Goal: Communication & Community: Answer question/provide support

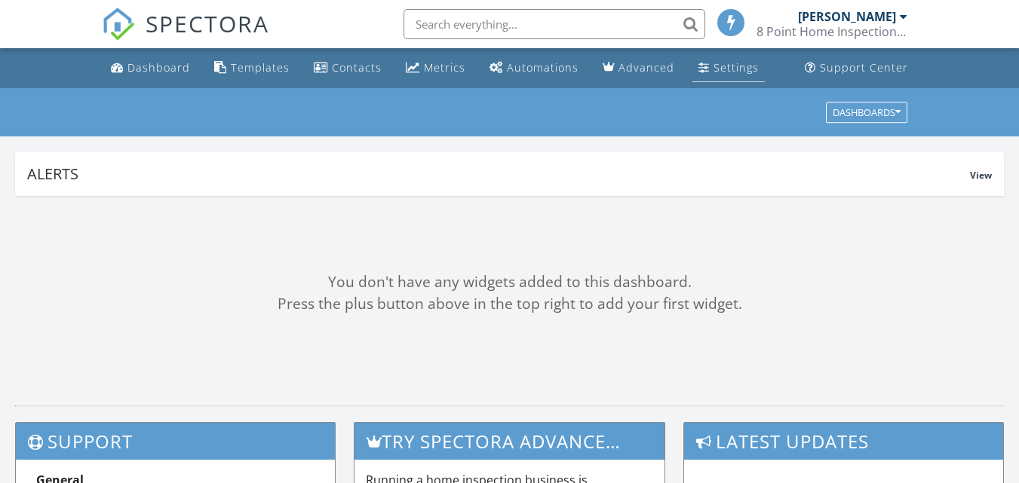
click at [735, 67] on div "Settings" at bounding box center [735, 67] width 45 height 14
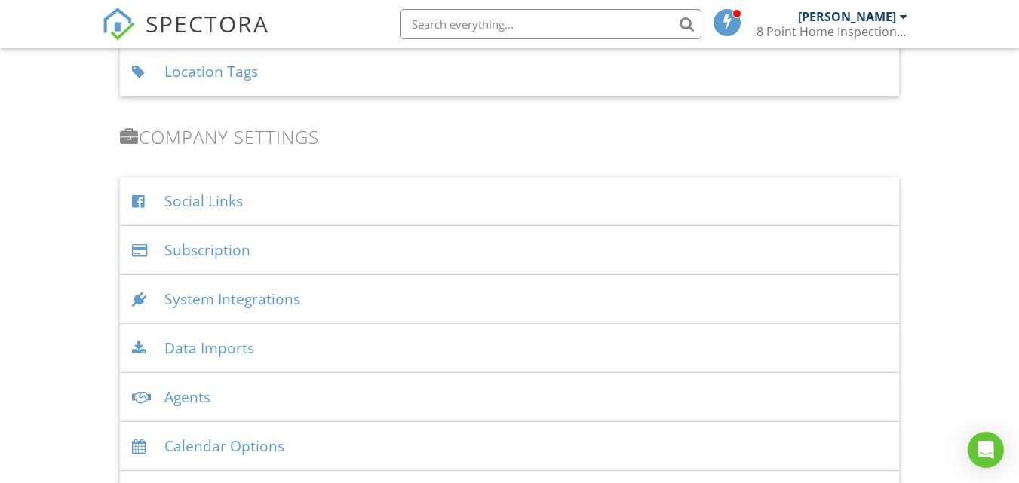
scroll to position [1709, 0]
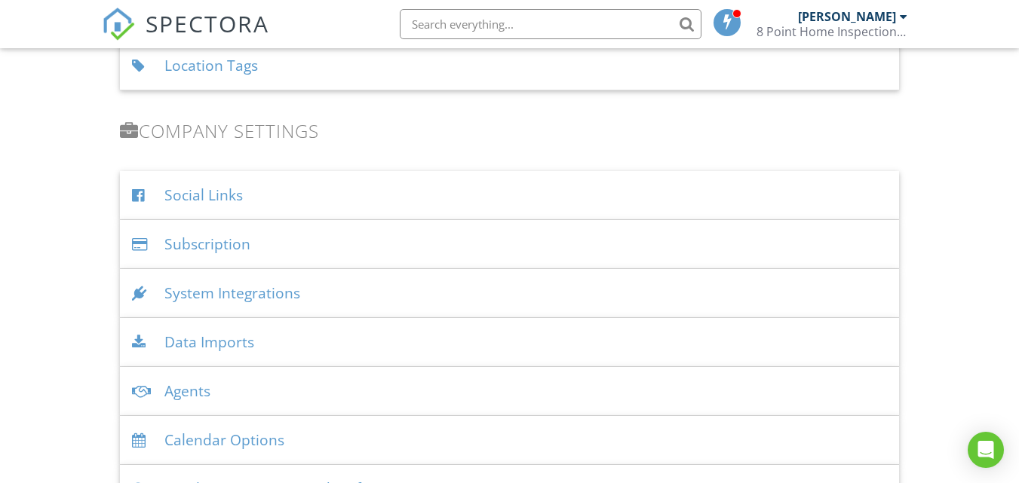
click at [274, 296] on div "System Integrations" at bounding box center [509, 293] width 779 height 49
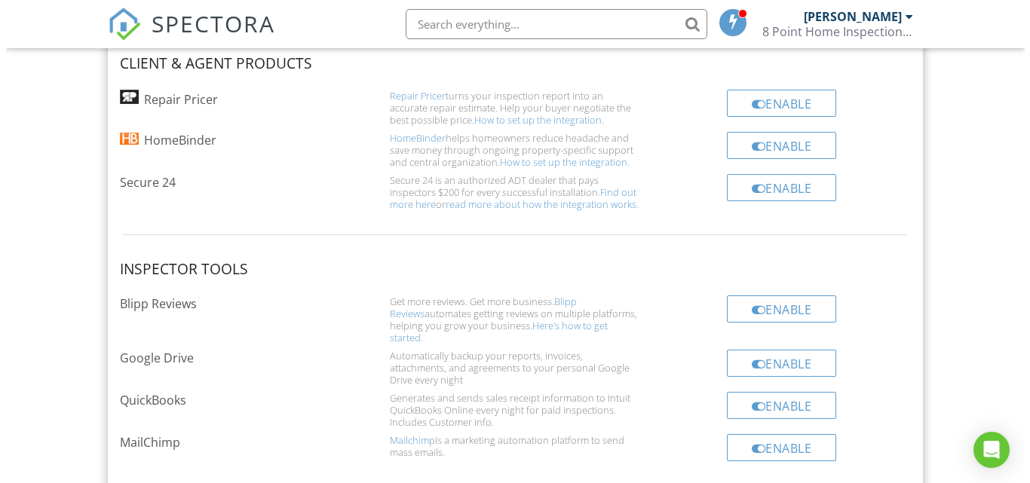
scroll to position [2029, 0]
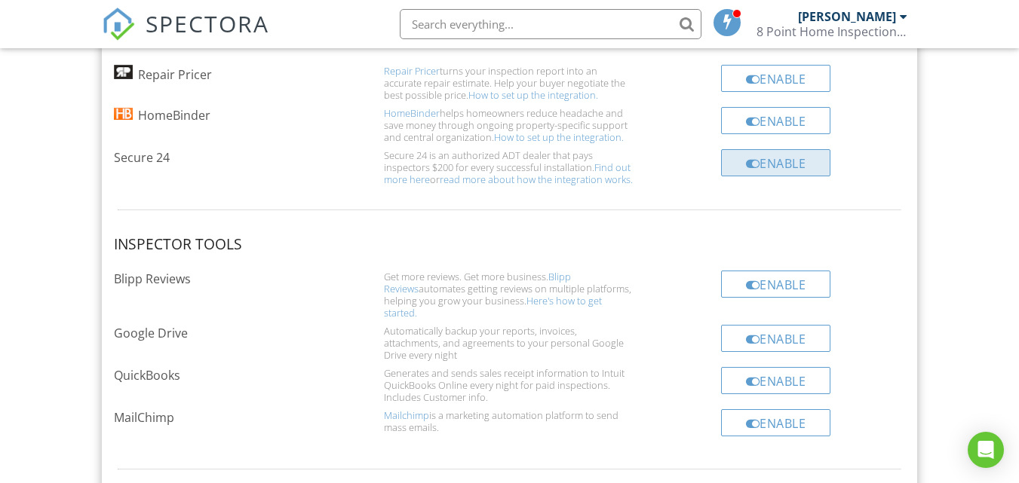
click at [795, 172] on div "Enable" at bounding box center [776, 162] width 110 height 27
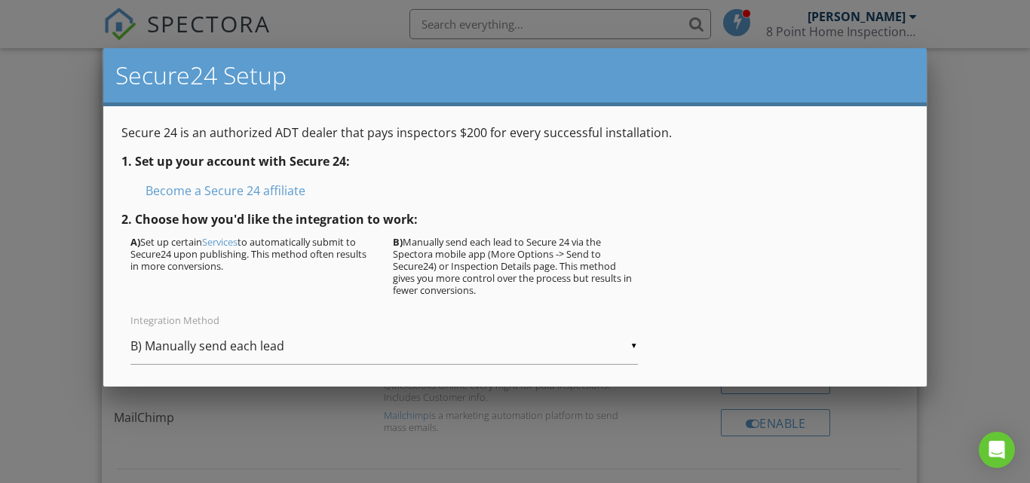
scroll to position [340, 0]
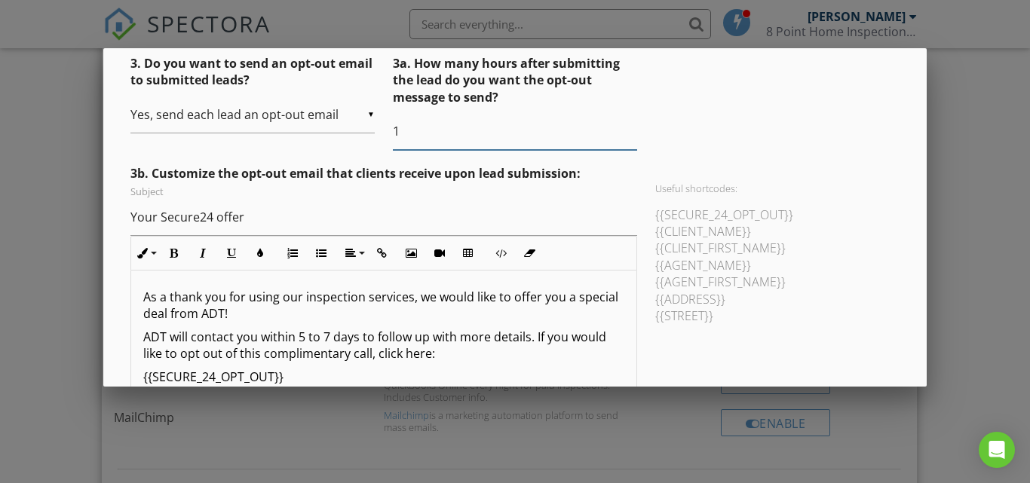
type input "1"
click at [626, 125] on input "1" at bounding box center [515, 131] width 244 height 37
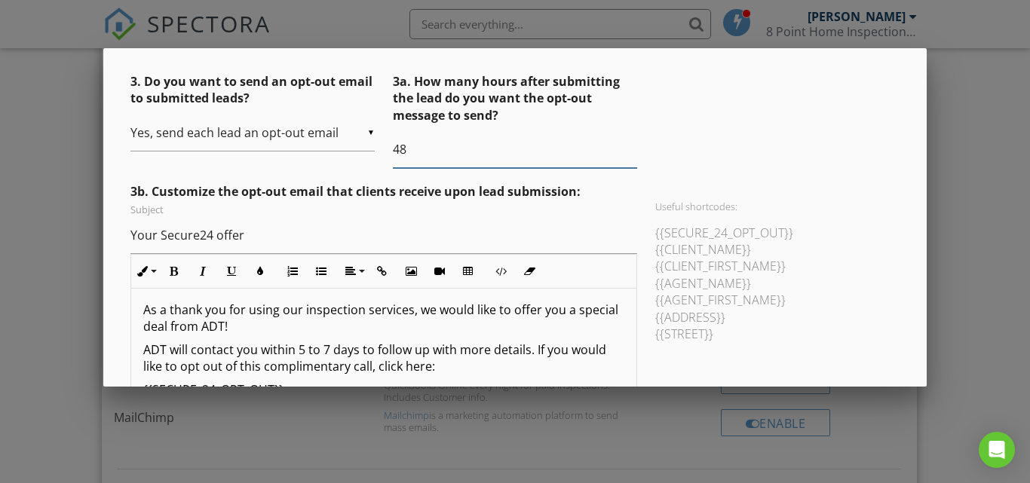
scroll to position [317, 0]
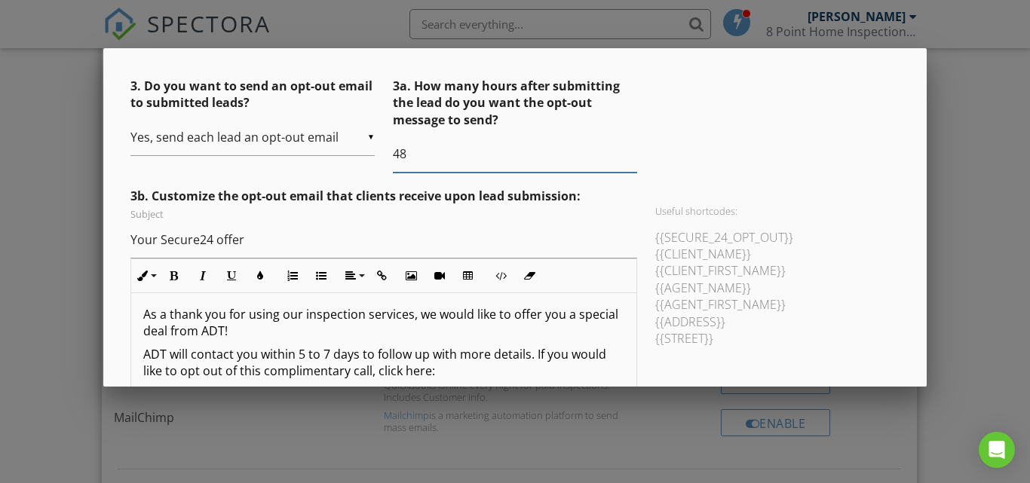
type input "48"
click at [365, 133] on div "▼ Yes, send each lead an opt-out email Yes, send each lead an opt-out email No,…" at bounding box center [252, 137] width 244 height 37
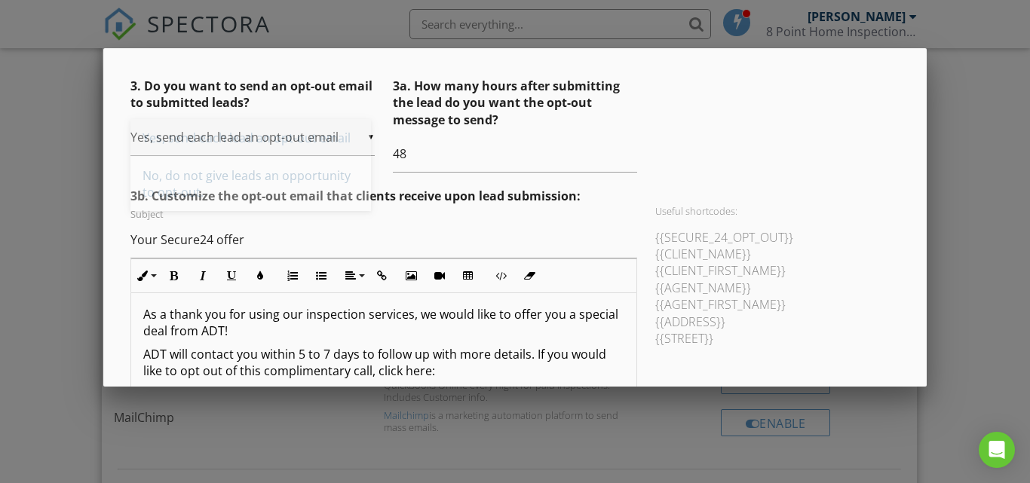
click at [326, 143] on span "Yes, send each lead an opt-out email" at bounding box center [250, 138] width 241 height 38
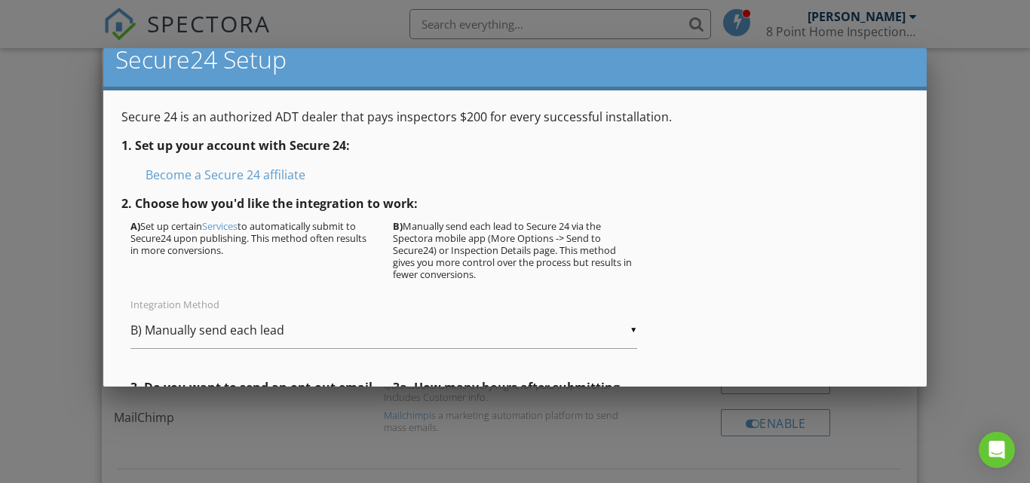
scroll to position [0, 0]
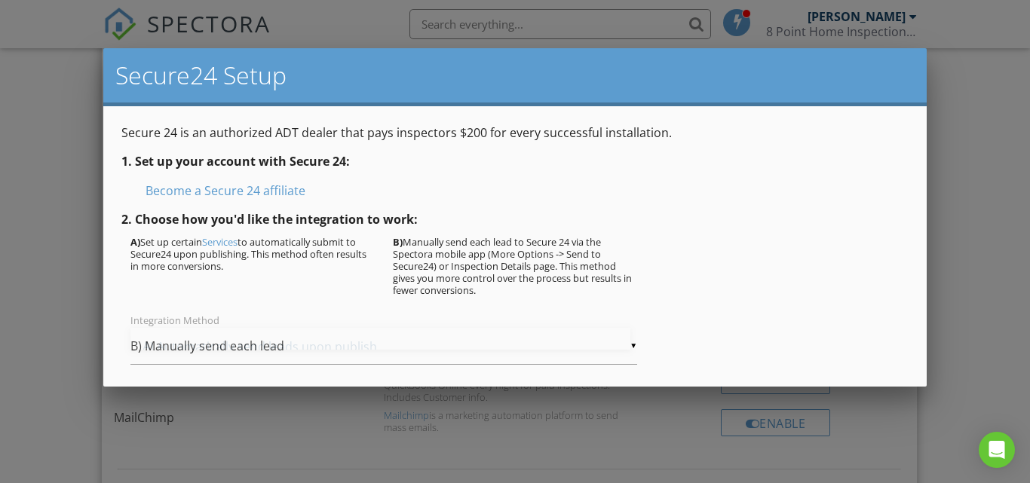
click at [624, 345] on div "▼ B) Manually send each lead A) Automatically send leads upon publish B) Manual…" at bounding box center [383, 346] width 507 height 37
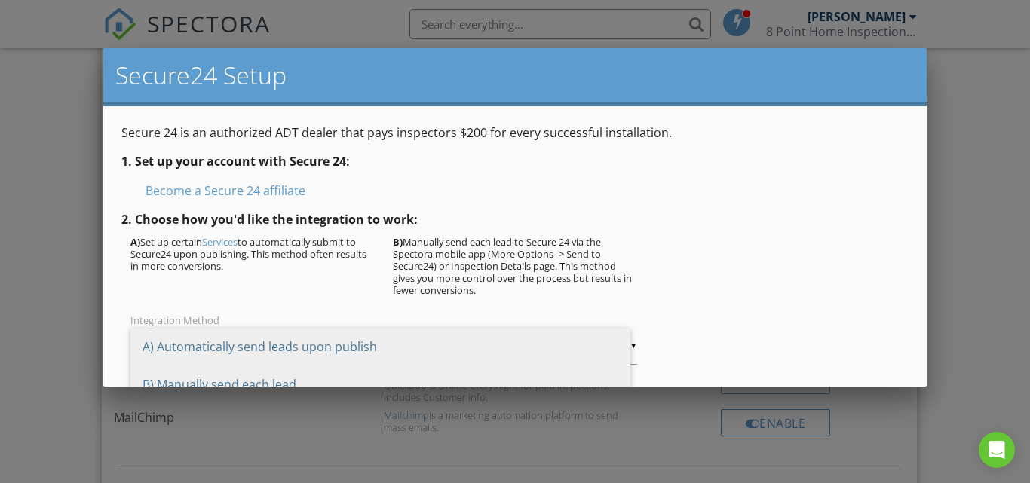
click at [424, 343] on span "A) Automatically send leads upon publish" at bounding box center [380, 347] width 500 height 38
type input "A) Automatically send leads upon publish"
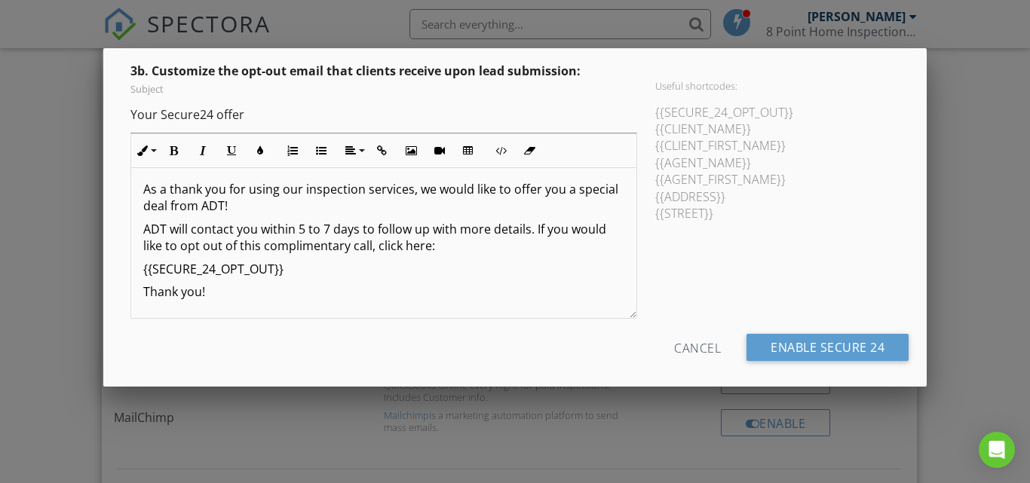
scroll to position [446, 0]
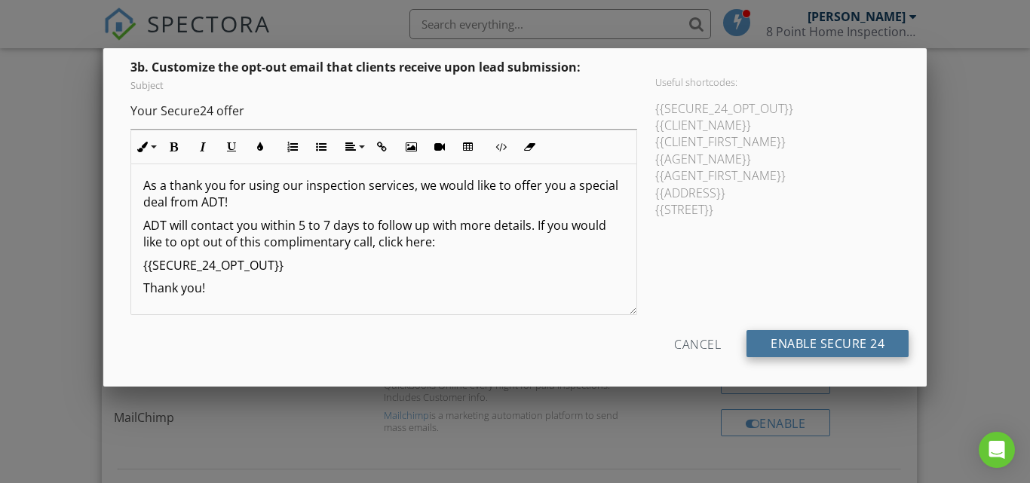
click at [787, 339] on input "Enable Secure 24" at bounding box center [827, 343] width 162 height 27
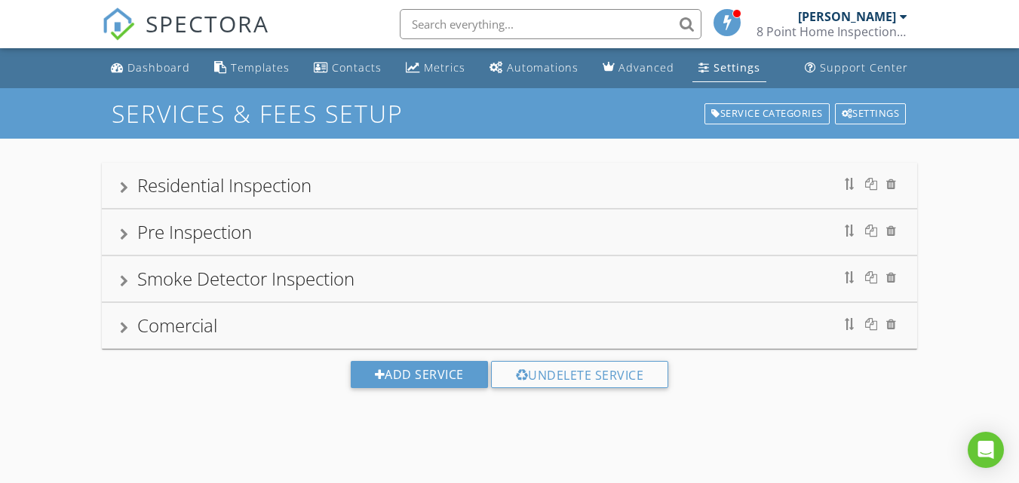
click at [734, 68] on div "Settings" at bounding box center [736, 67] width 47 height 14
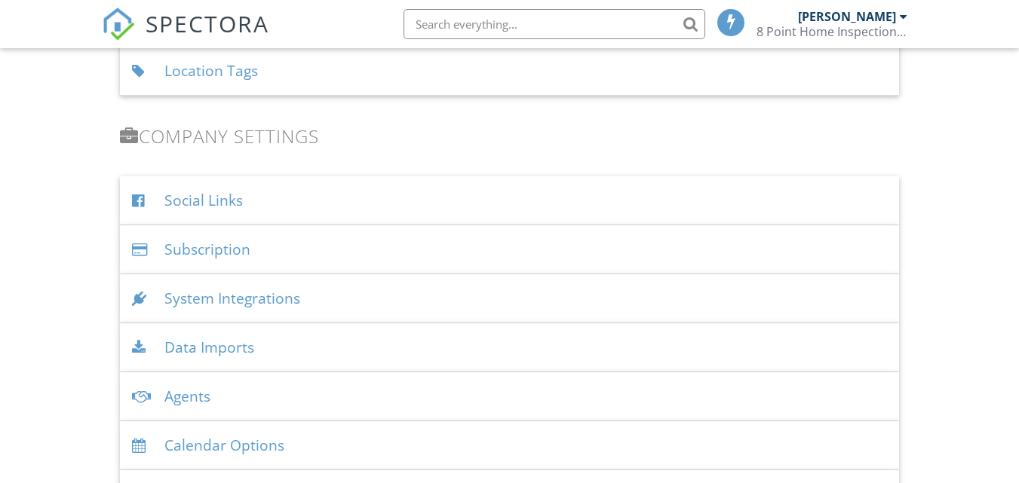
scroll to position [1776, 0]
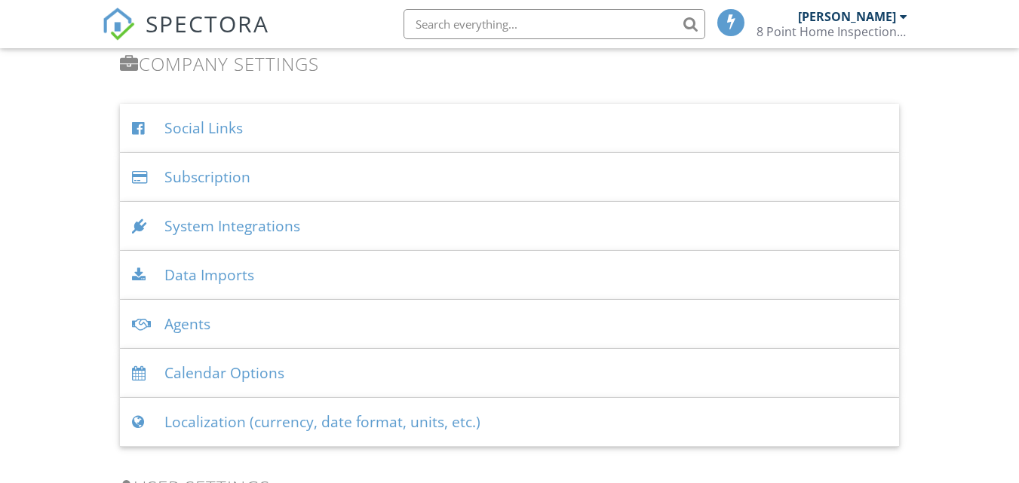
click at [302, 226] on div "System Integrations" at bounding box center [509, 226] width 779 height 49
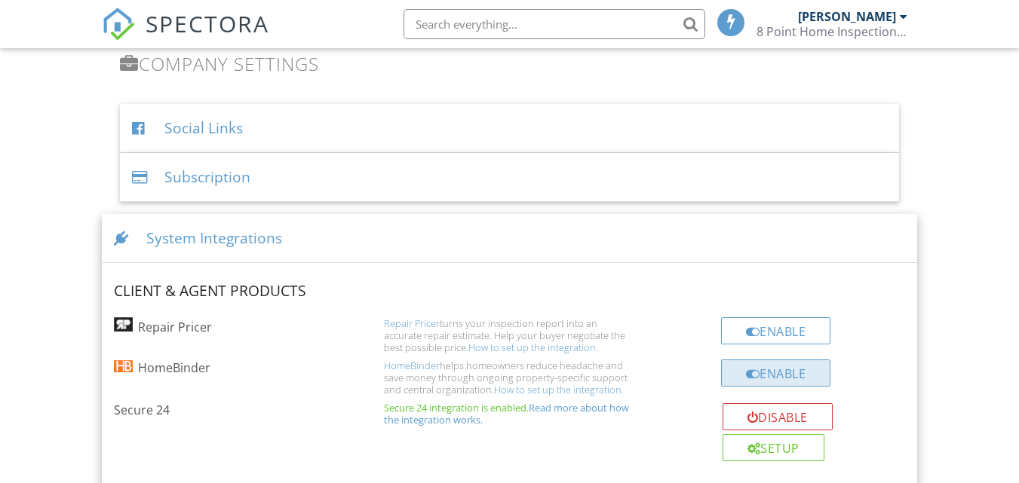
click at [767, 383] on div "Enable" at bounding box center [776, 373] width 110 height 27
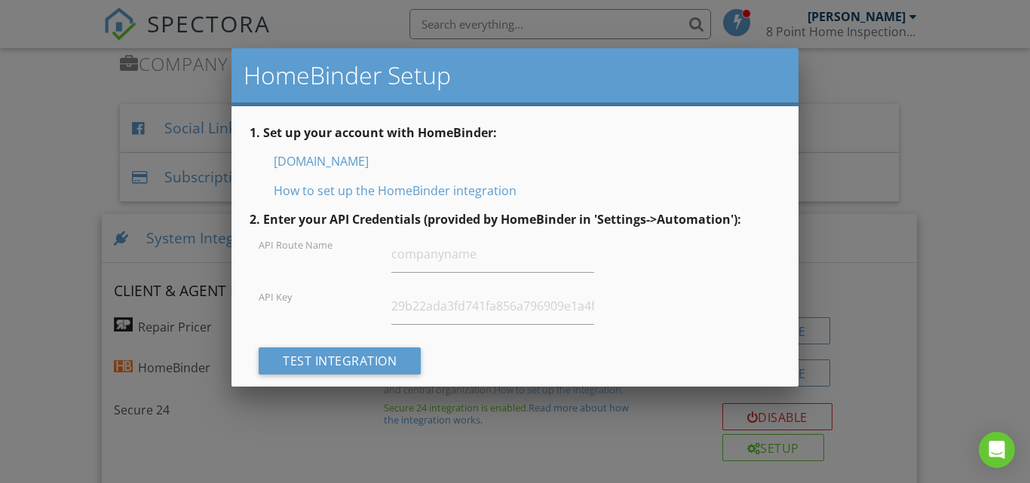
click at [866, 260] on div at bounding box center [515, 227] width 1030 height 604
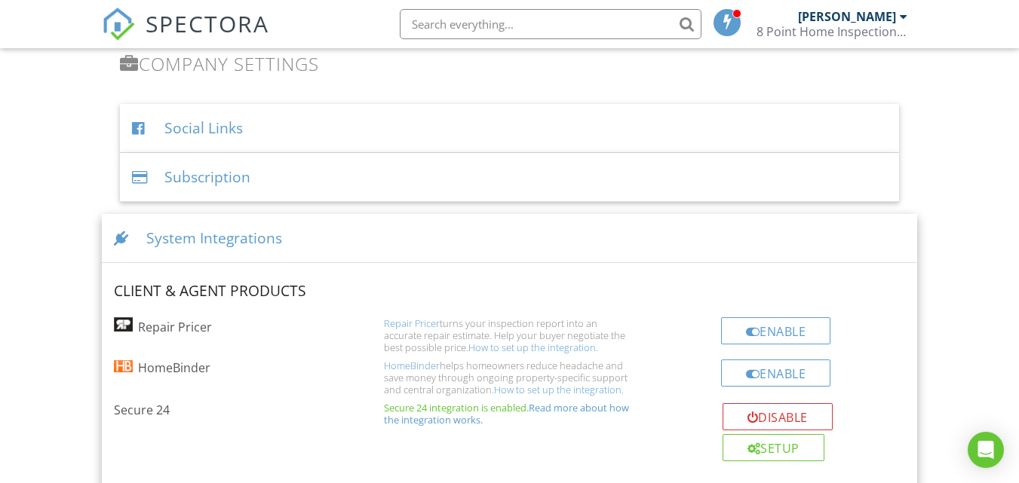
click at [229, 247] on div "System Integrations" at bounding box center [509, 238] width 815 height 49
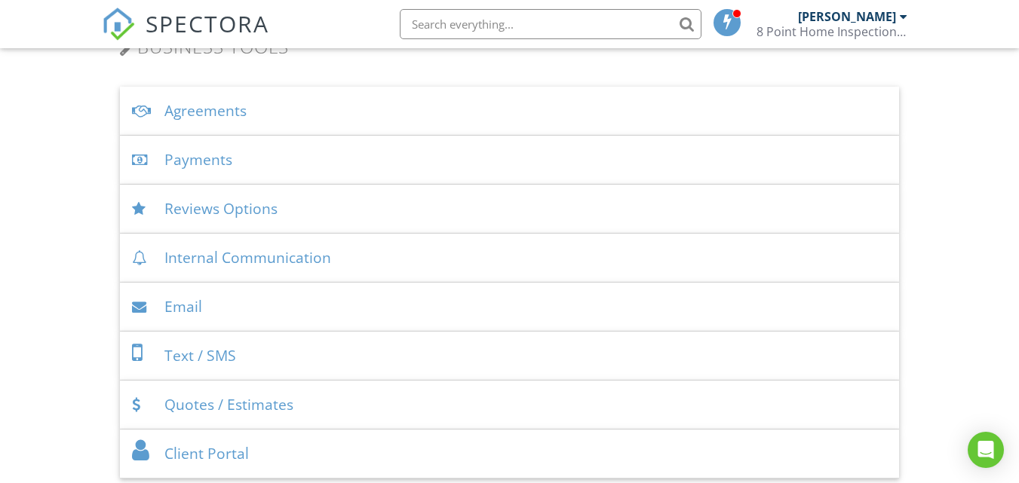
scroll to position [497, 0]
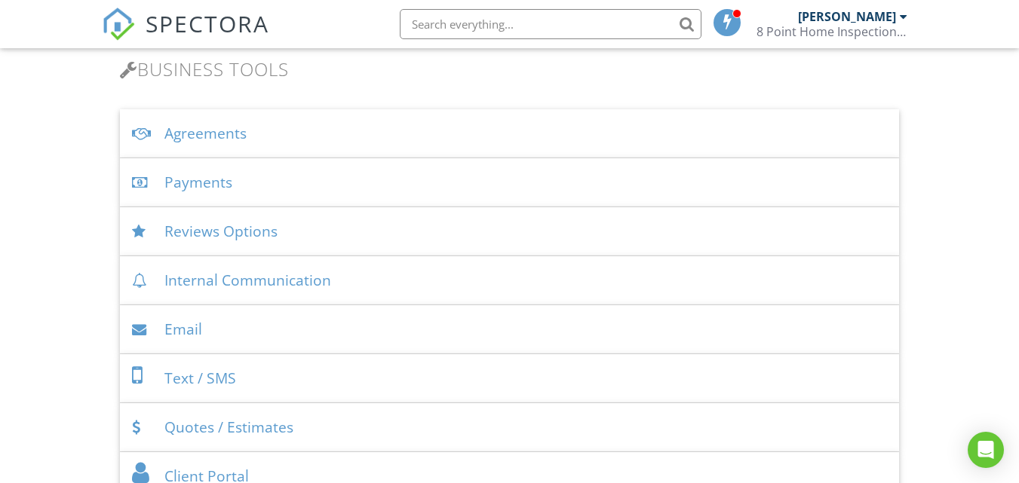
click at [222, 186] on div "Payments" at bounding box center [509, 182] width 779 height 49
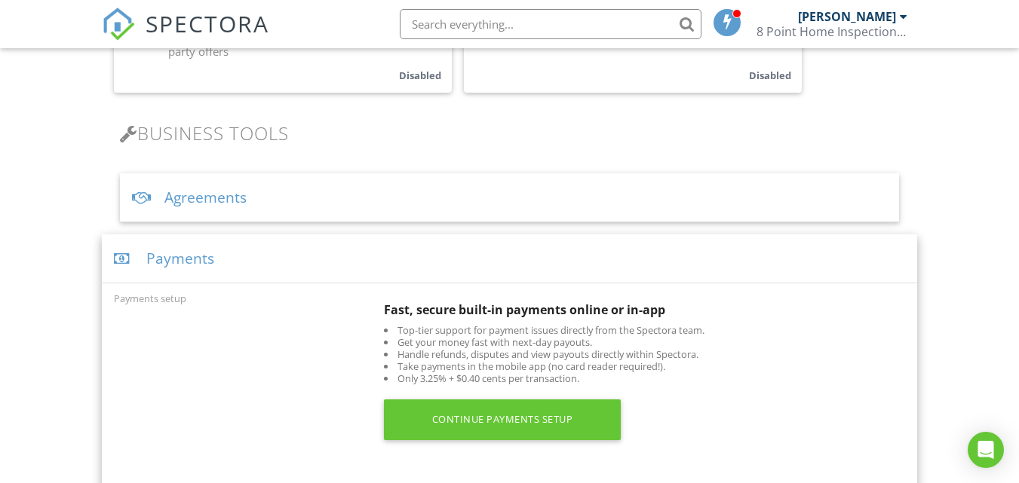
scroll to position [423, 0]
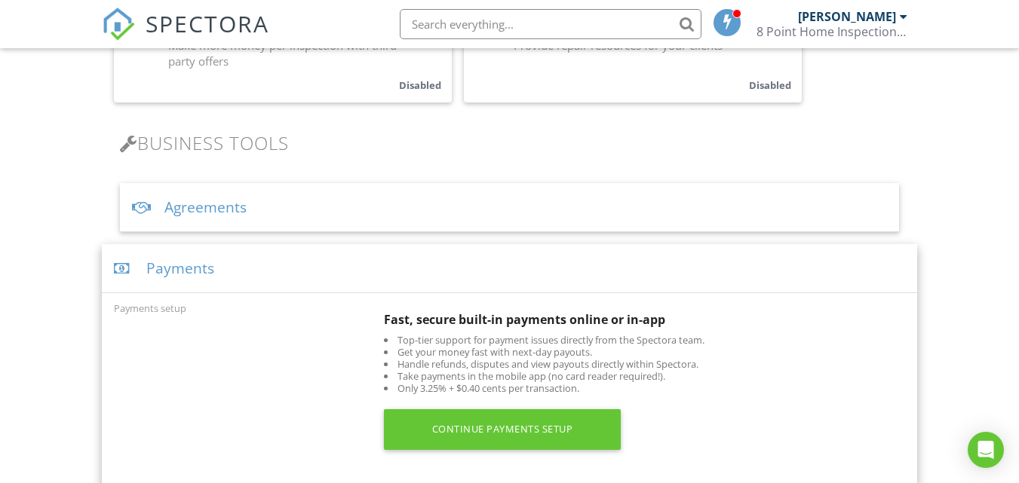
click at [291, 268] on div "Payments" at bounding box center [509, 268] width 815 height 49
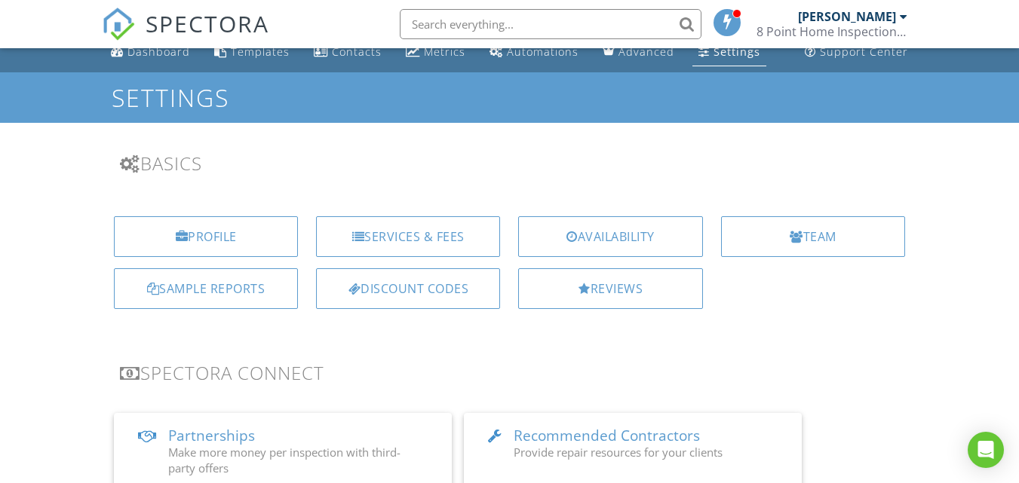
scroll to position [0, 0]
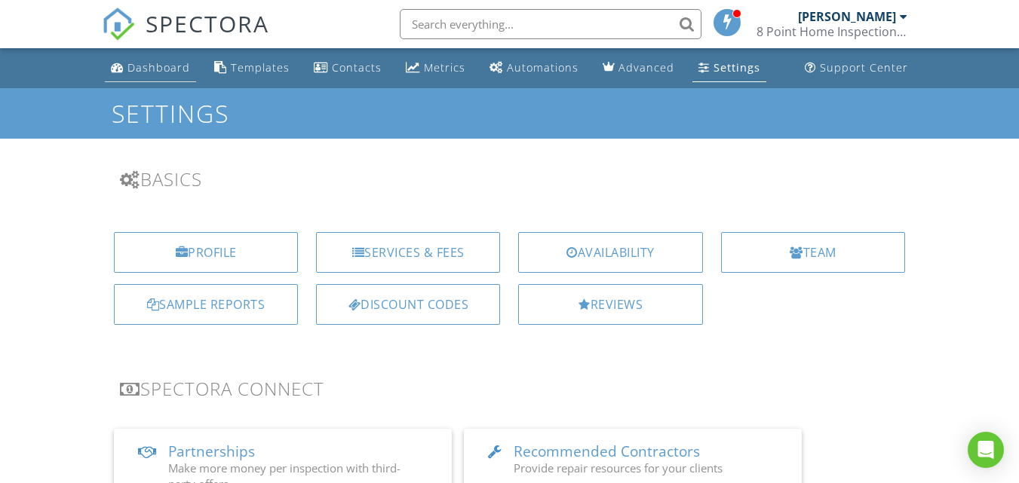
click at [168, 65] on div "Dashboard" at bounding box center [158, 67] width 63 height 14
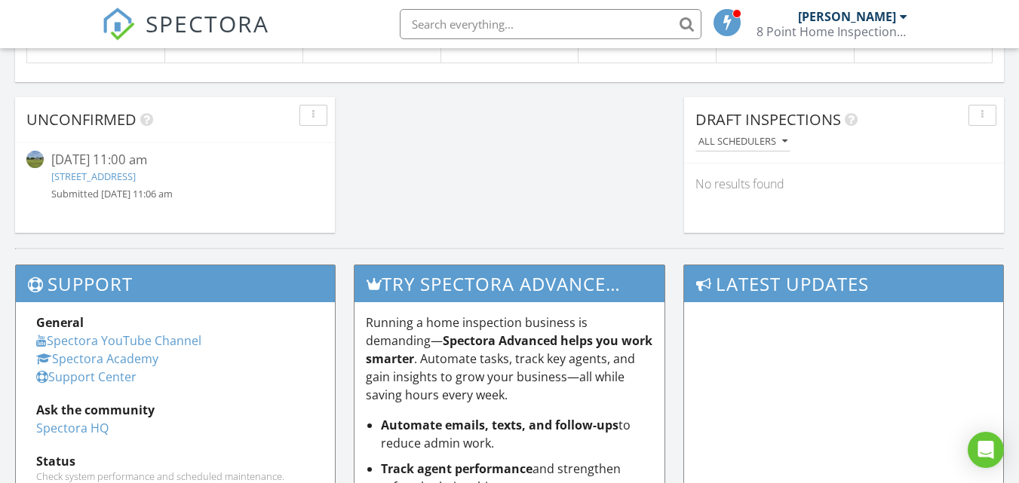
scroll to position [1325, 0]
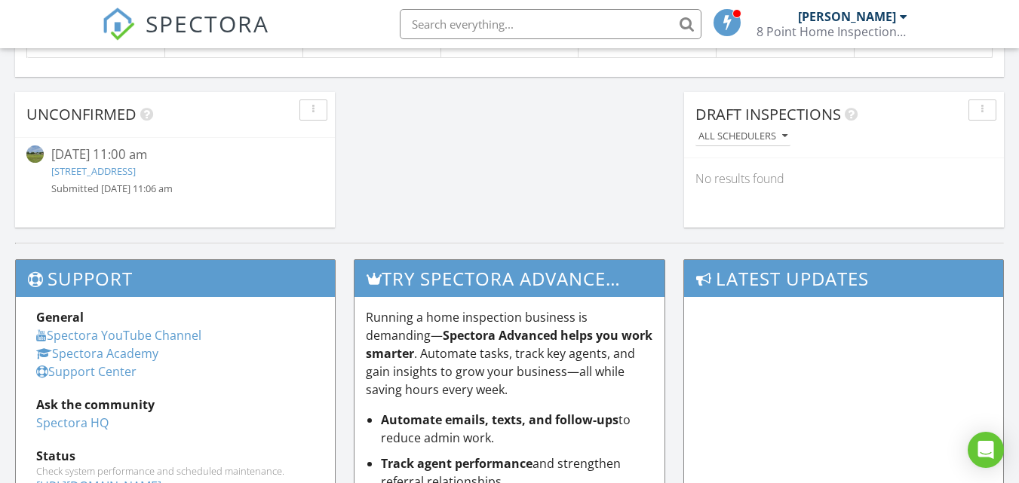
click at [136, 168] on link "3312 navigator drive greenbackville, Captains Cove, VA 23356" at bounding box center [93, 171] width 84 height 14
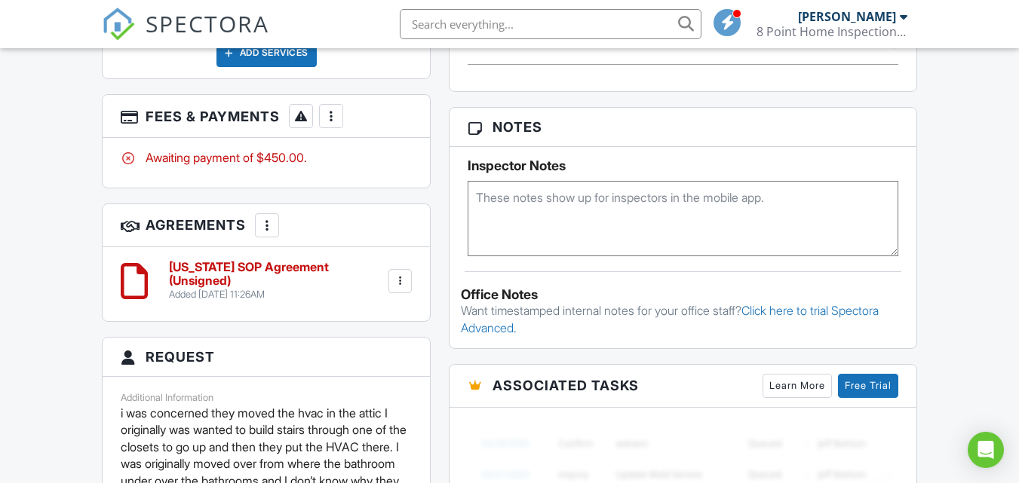
scroll to position [1049, 0]
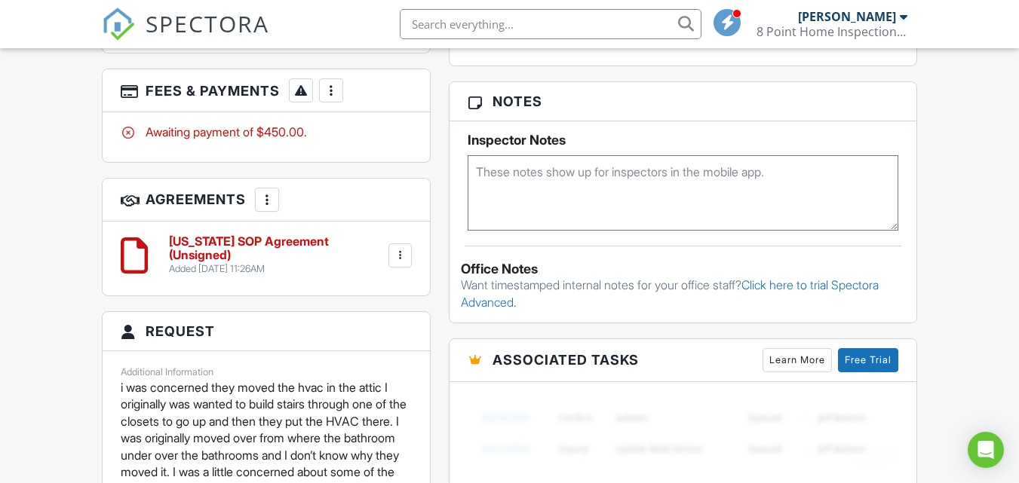
click at [406, 259] on div at bounding box center [400, 255] width 15 height 15
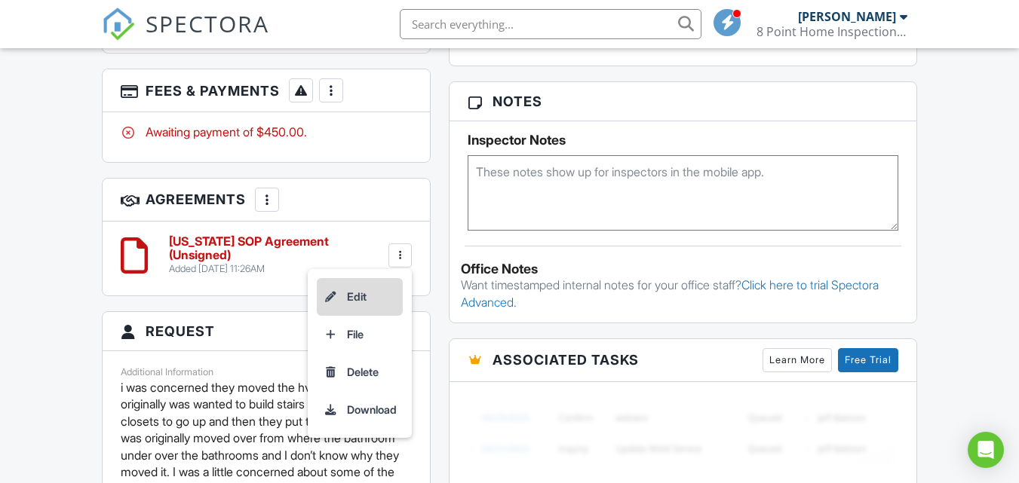
click at [360, 296] on li "Edit" at bounding box center [360, 297] width 86 height 38
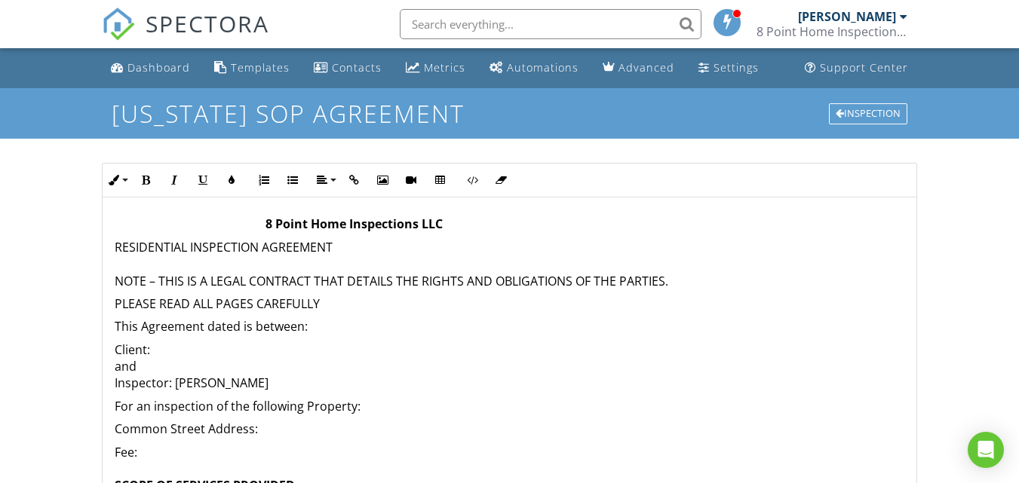
click at [318, 325] on p "This Agreement dated is between:" at bounding box center [509, 326] width 789 height 17
click at [159, 353] on p "Client: and Inspector: [PERSON_NAME]" at bounding box center [509, 367] width 789 height 51
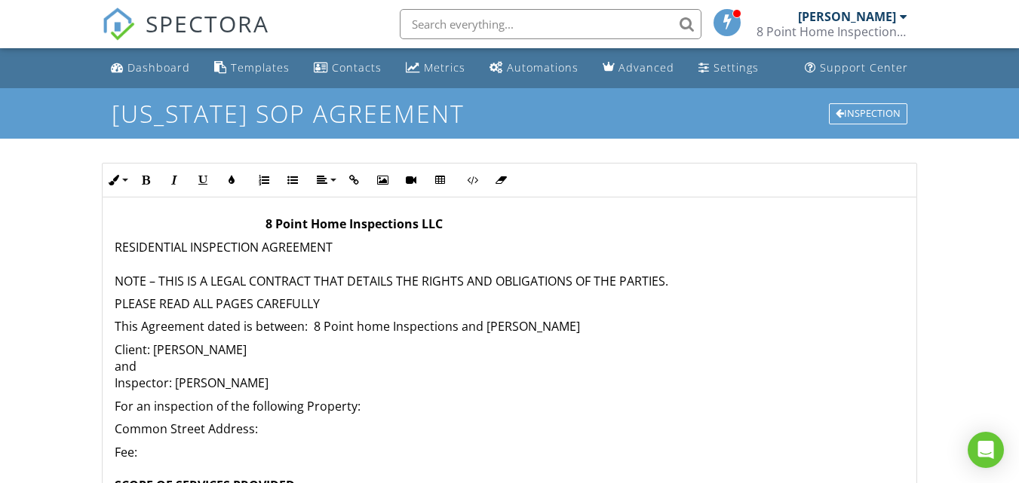
click at [384, 406] on p "For an inspection of the following Property:" at bounding box center [509, 406] width 789 height 17
click at [519, 406] on p "For an inspection of the following Property: [STREET_ADDRESS]" at bounding box center [509, 406] width 789 height 17
click at [602, 406] on p "For an inspection of the following Property: [STREET_ADDRESS]" at bounding box center [509, 406] width 789 height 17
click at [308, 425] on p "Common Street Address:" at bounding box center [509, 429] width 789 height 17
click at [457, 407] on p "For an inspection of the following Property: [STREET_ADDRESS]" at bounding box center [509, 406] width 789 height 17
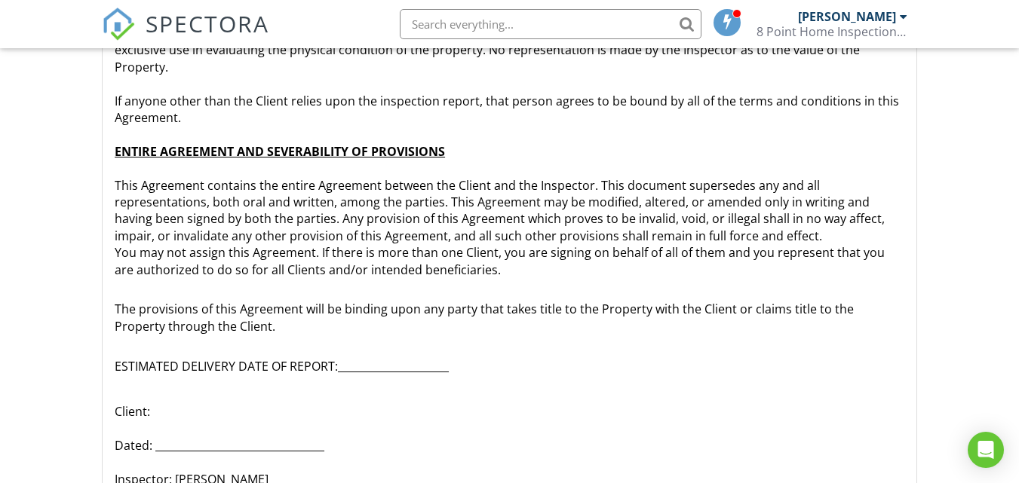
scroll to position [222, 0]
click at [164, 402] on p "Client: Dated: ________________________________ Inspector: [PERSON_NAME] Dated:…" at bounding box center [509, 478] width 789 height 152
click at [446, 348] on p "ESTIMATED DELIVERY DATE OF REPORT:_____________________" at bounding box center [509, 356] width 789 height 34
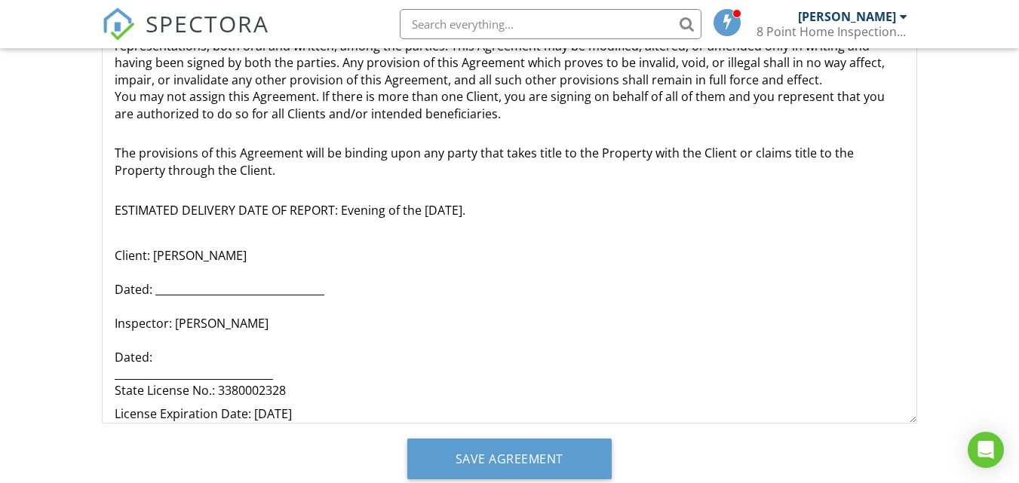
scroll to position [378, 0]
click at [172, 340] on p "Client: Lynne Henderson Dated: ________________________________ Inspector: Phil…" at bounding box center [509, 322] width 789 height 152
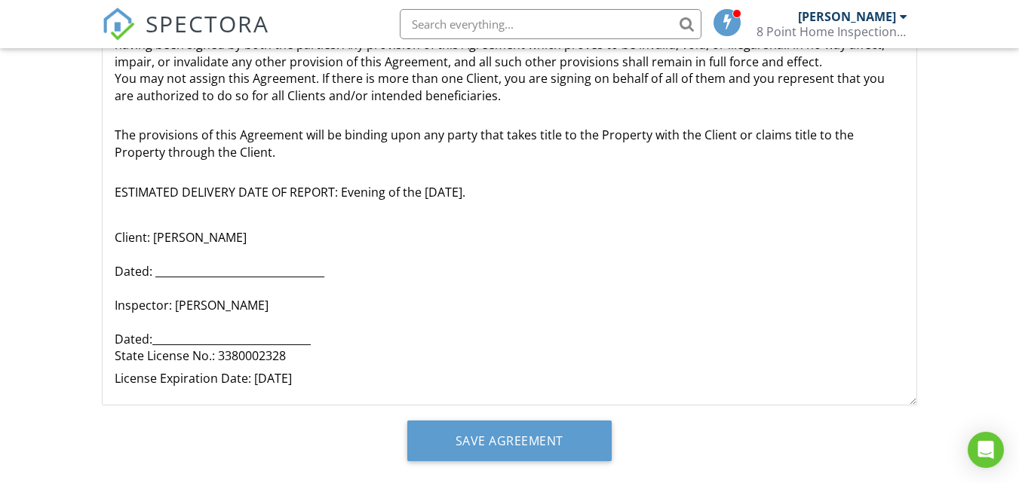
scroll to position [2784, 0]
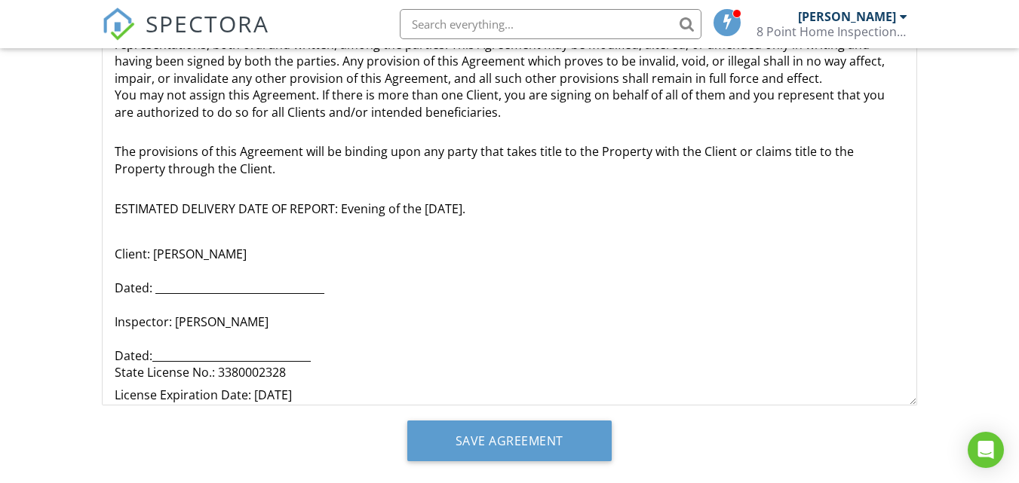
click at [325, 344] on p "Client: Lynne Henderson Dated: ________________________________ Inspector: Phil…" at bounding box center [509, 313] width 789 height 135
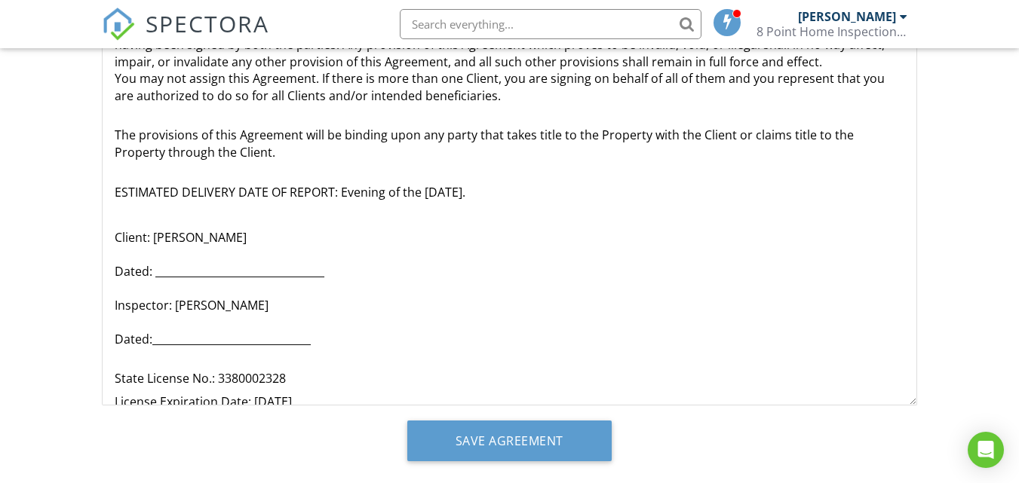
scroll to position [378, 0]
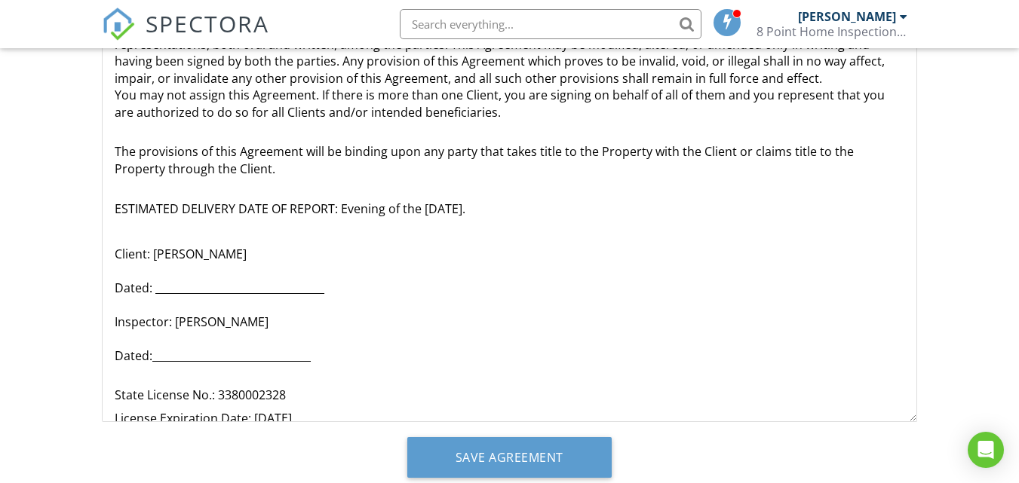
click at [310, 340] on p "Client: Lynne Henderson Dated: ________________________________ Inspector: Phil…" at bounding box center [509, 305] width 789 height 118
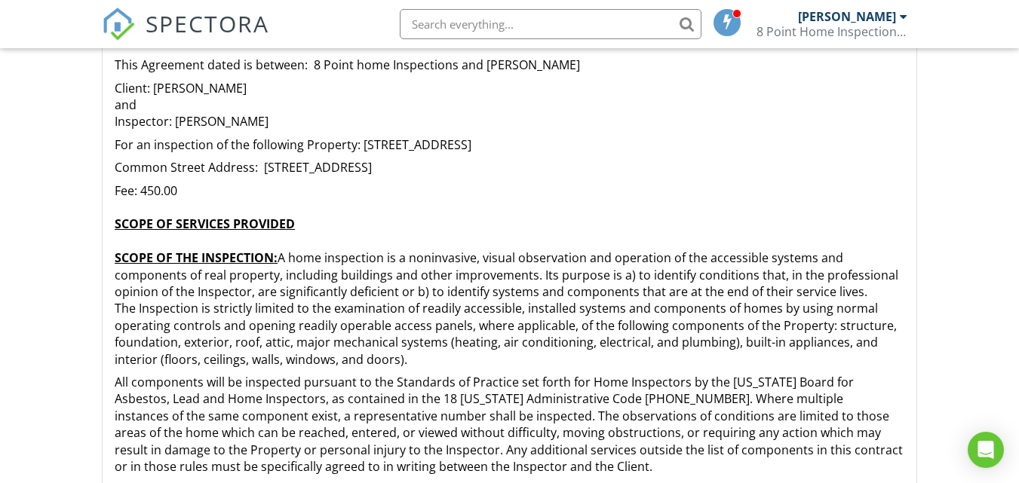
scroll to position [248, 0]
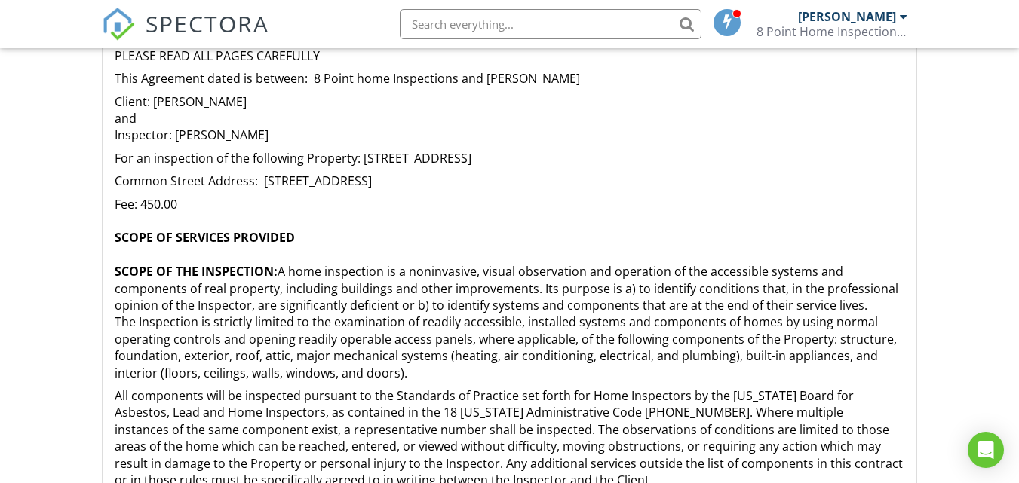
drag, startPoint x: 517, startPoint y: 156, endPoint x: 495, endPoint y: 205, distance: 54.0
click at [495, 205] on p "Fee: 450.00 SCOPE OF SERVICES PROVIDED SCOPE OF THE INSPECTION: A home inspecti…" at bounding box center [509, 288] width 789 height 185
click at [666, 155] on p "For an inspection of the following Property: 3312 Navigator Drive, greenbackvil…" at bounding box center [509, 158] width 789 height 17
click at [650, 156] on p "For an inspection of the following Property: 3312 Navigator Drive, greenbackvil…" at bounding box center [509, 158] width 789 height 17
click at [636, 196] on p "Fee: 450.00 SCOPE OF SERVICES PROVIDED SCOPE OF THE INSPECTION: A home inspecti…" at bounding box center [509, 288] width 789 height 185
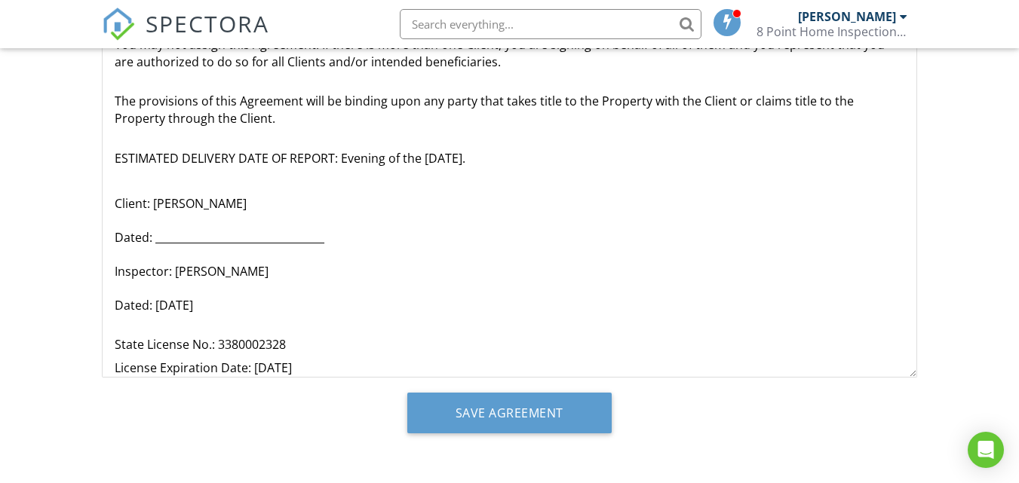
scroll to position [424, 0]
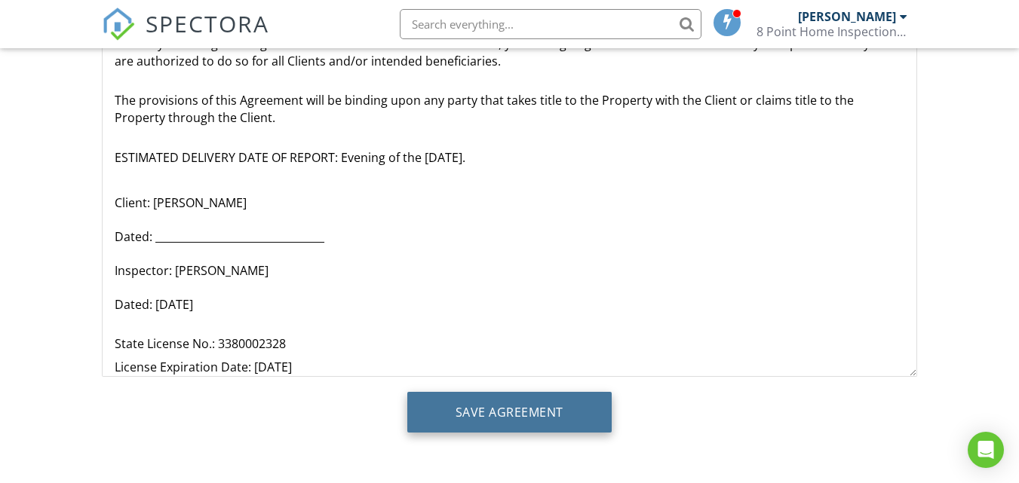
click at [566, 419] on input "Save Agreement" at bounding box center [509, 412] width 204 height 41
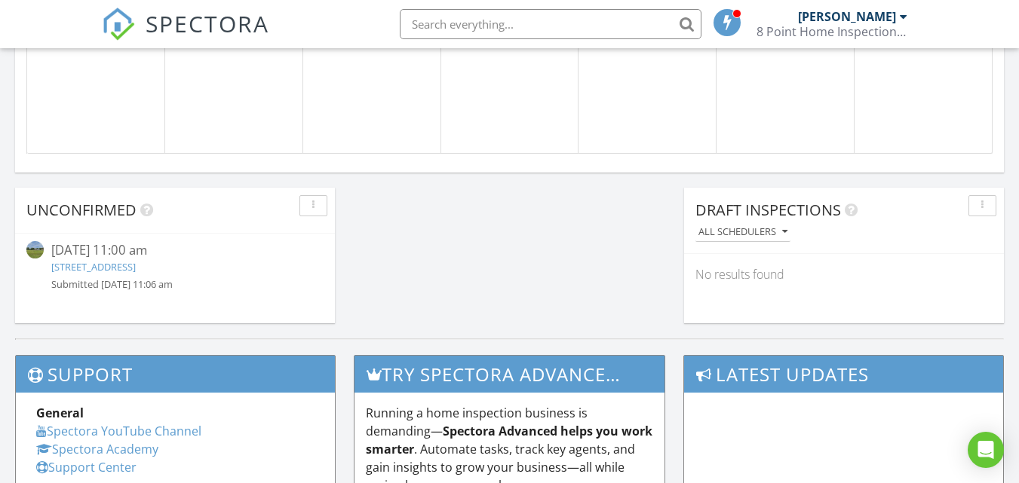
scroll to position [1234, 0]
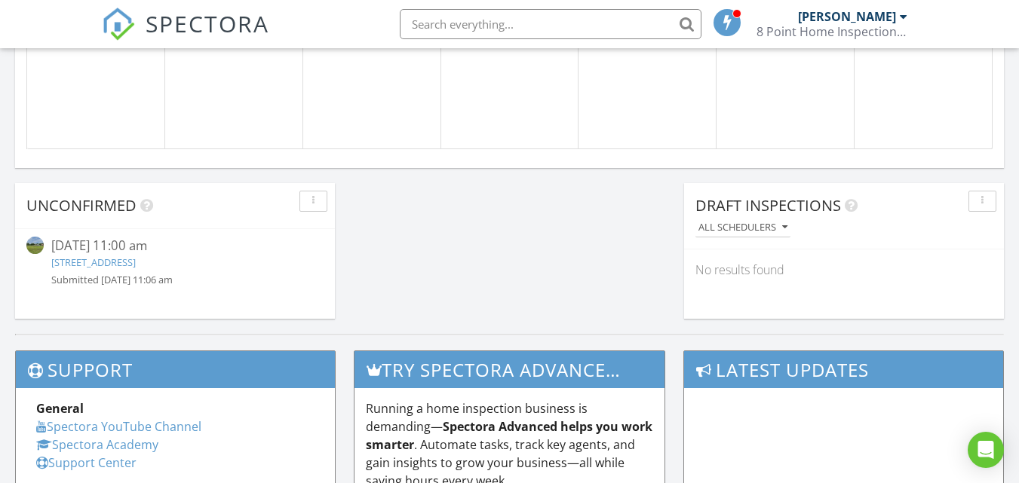
click at [136, 264] on link "[STREET_ADDRESS]" at bounding box center [93, 263] width 84 height 14
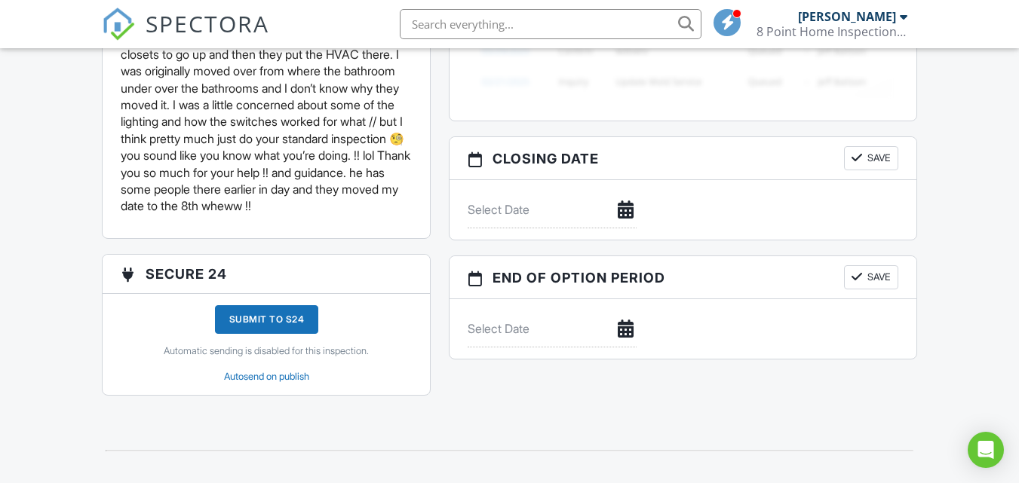
scroll to position [1417, 0]
click at [298, 381] on link "Autosend on publish" at bounding box center [266, 375] width 85 height 11
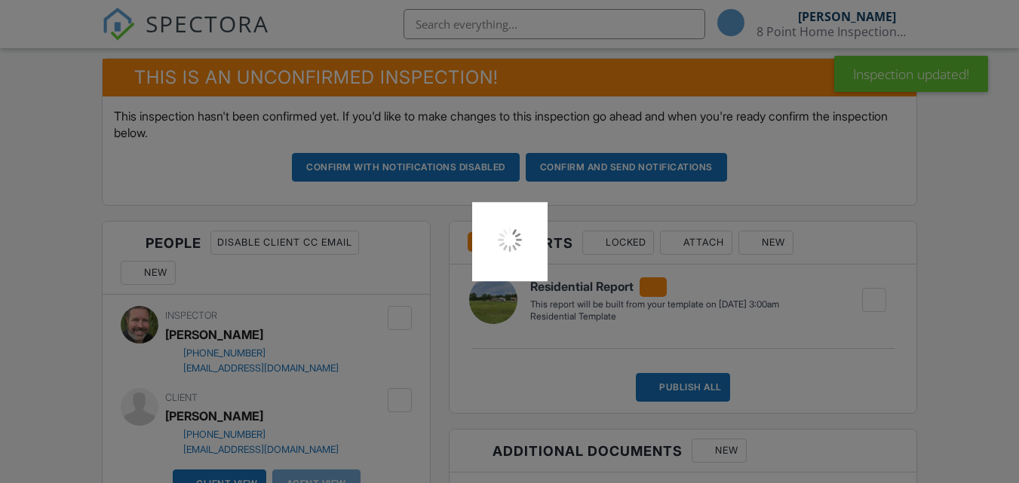
scroll to position [384, 0]
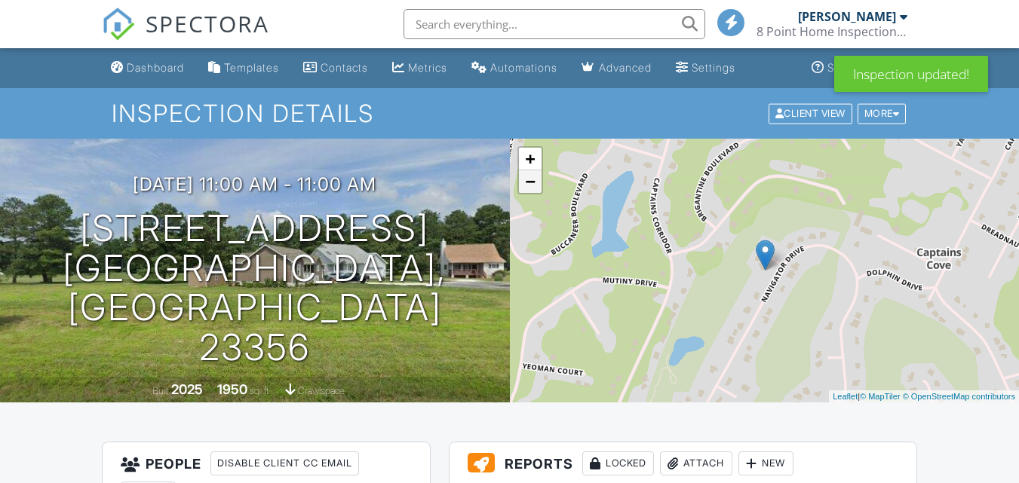
click at [530, 184] on link "−" at bounding box center [530, 181] width 23 height 23
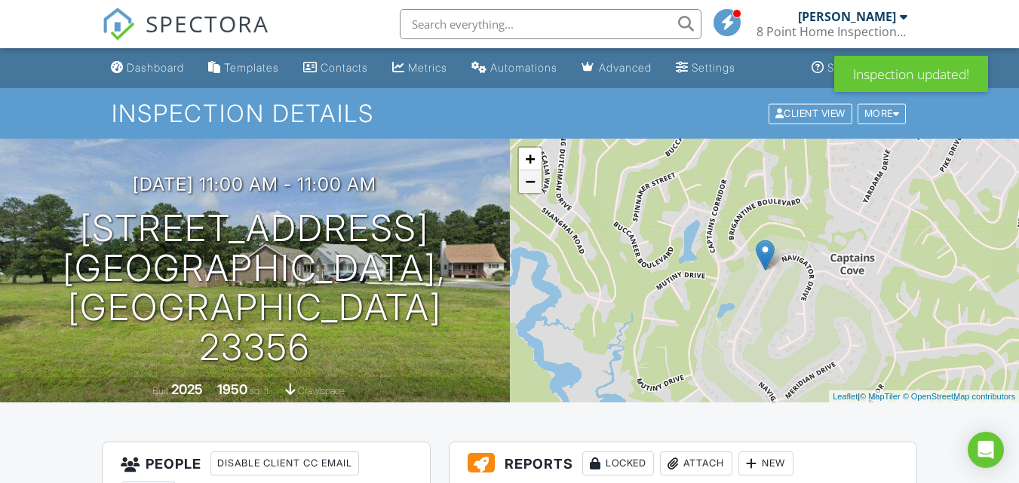
click at [530, 184] on link "−" at bounding box center [530, 181] width 23 height 23
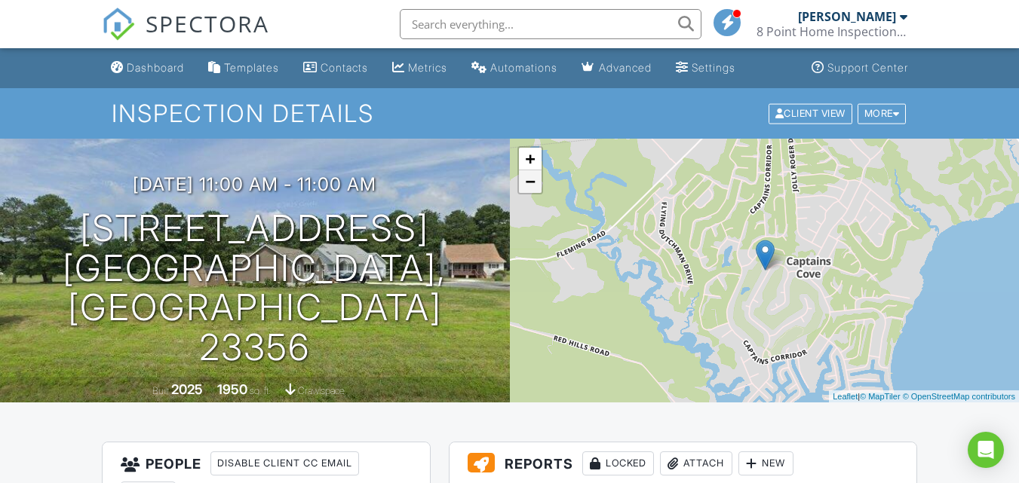
click at [530, 184] on link "−" at bounding box center [530, 181] width 23 height 23
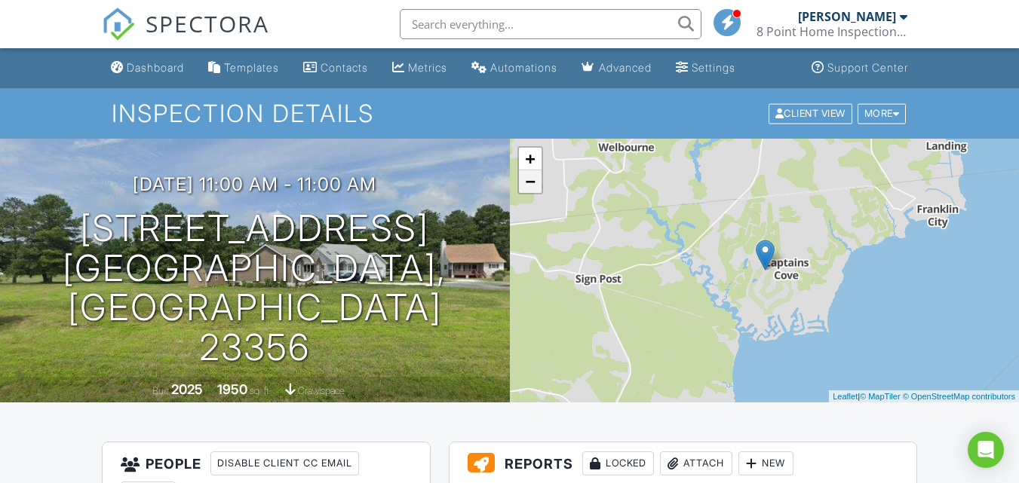
click at [530, 184] on link "−" at bounding box center [530, 181] width 23 height 23
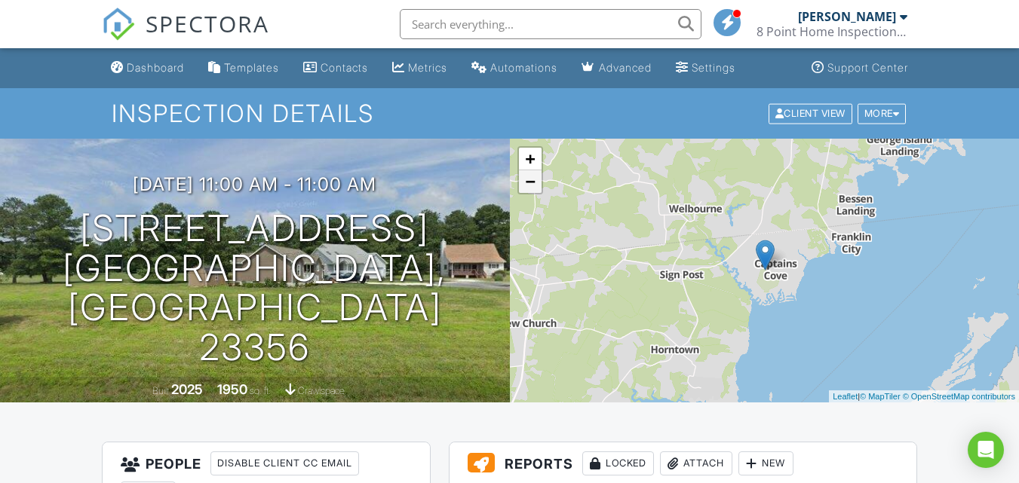
click at [530, 184] on link "−" at bounding box center [530, 181] width 23 height 23
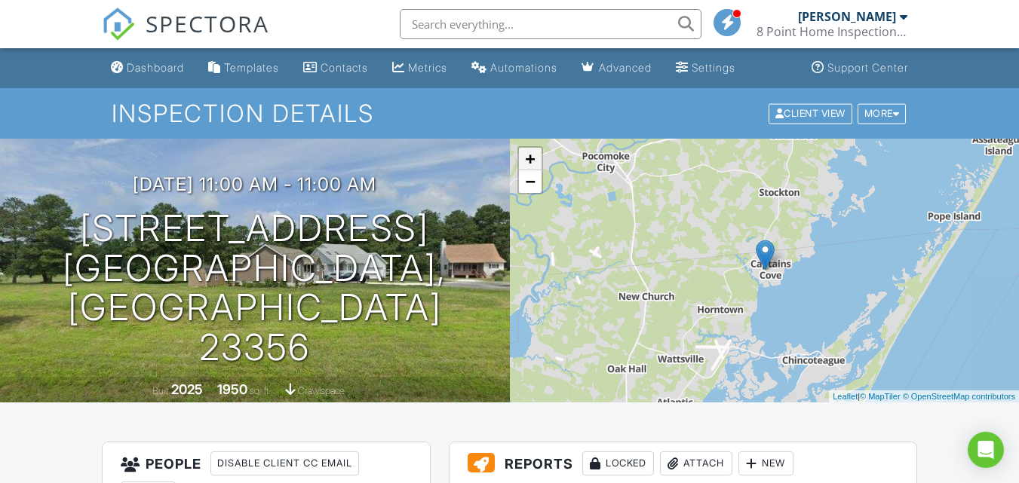
click at [530, 156] on link "+" at bounding box center [530, 159] width 23 height 23
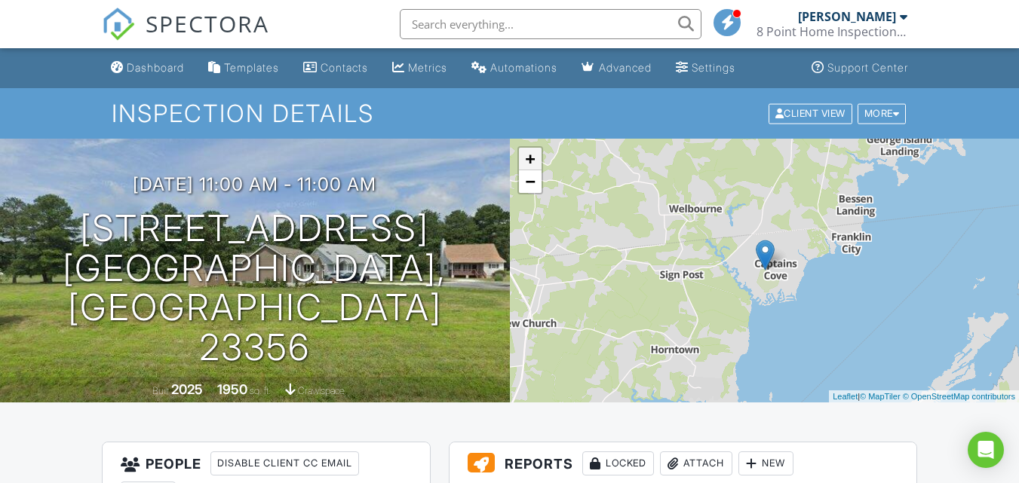
click at [530, 156] on link "+" at bounding box center [530, 159] width 23 height 23
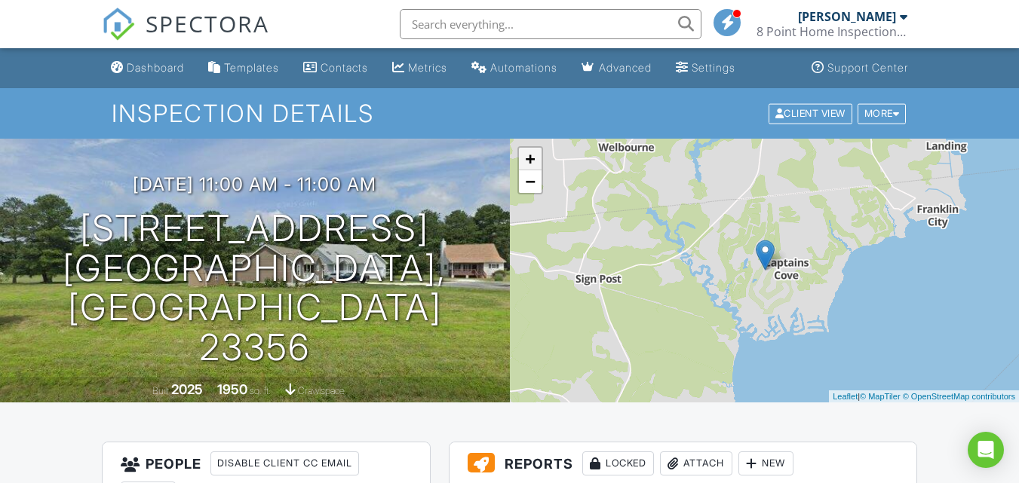
click at [530, 156] on link "+" at bounding box center [530, 159] width 23 height 23
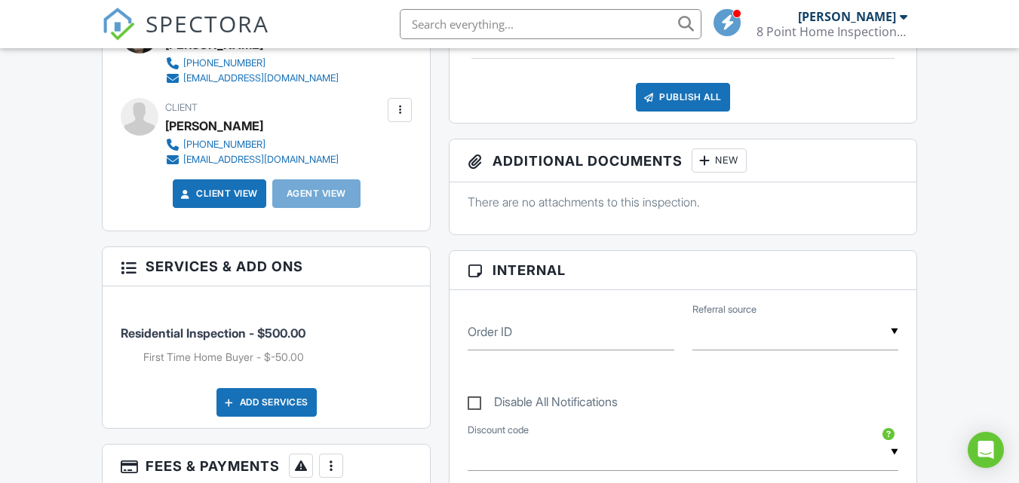
scroll to position [509, 0]
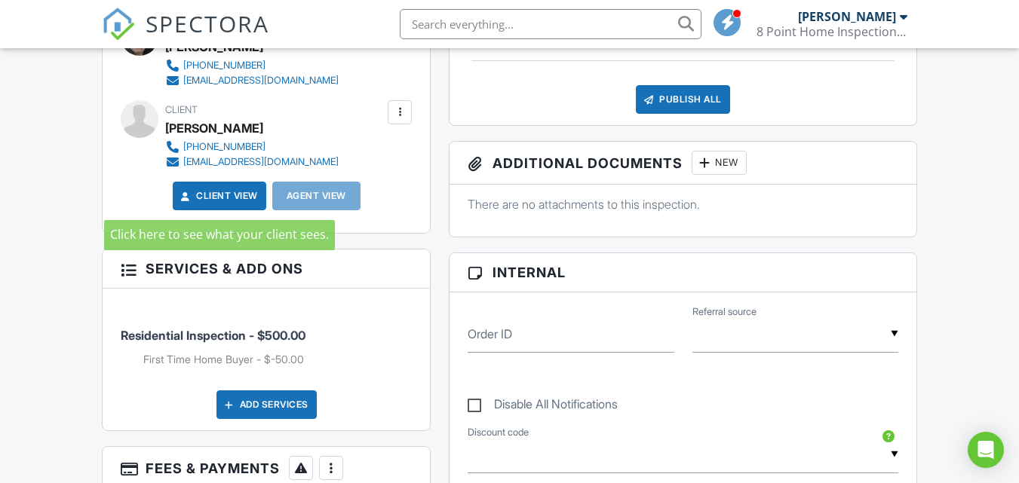
click at [228, 194] on link "Client View" at bounding box center [218, 195] width 80 height 15
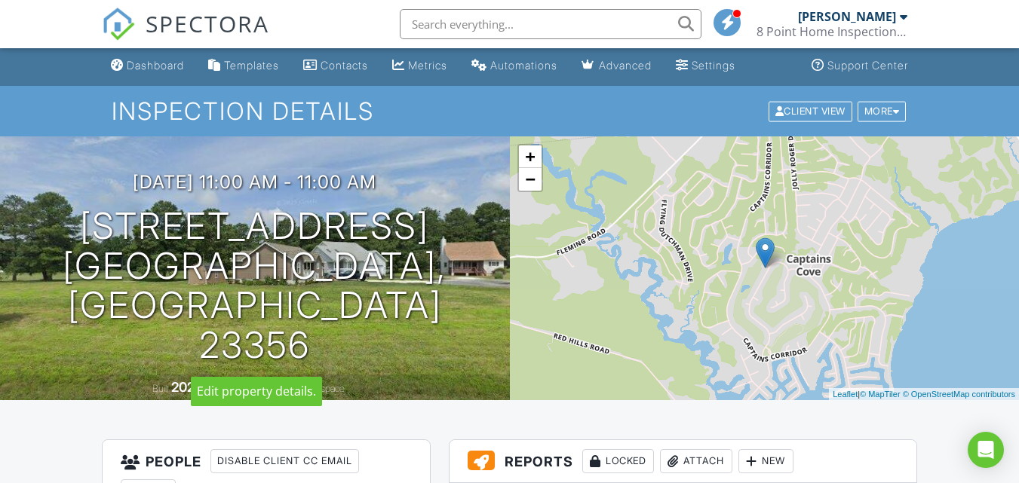
scroll to position [0, 0]
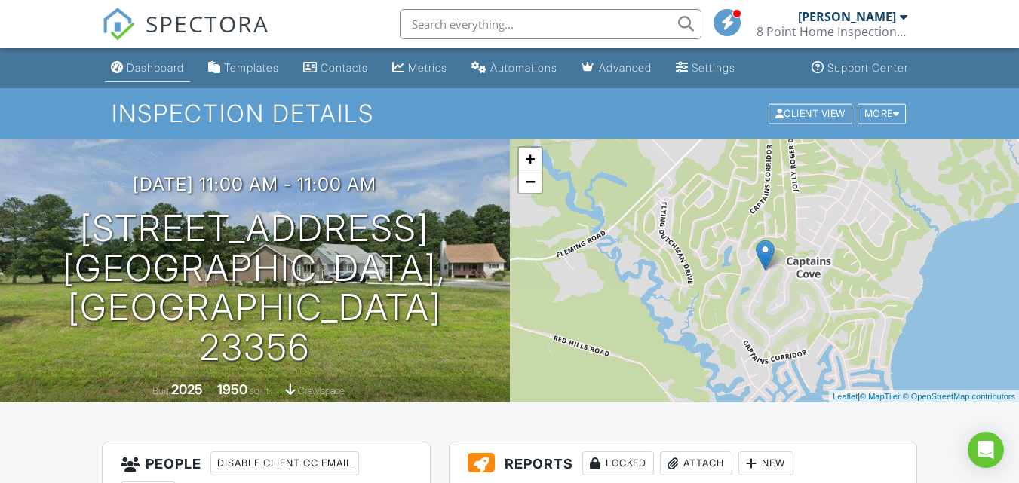
click at [182, 66] on div "Dashboard" at bounding box center [155, 67] width 57 height 13
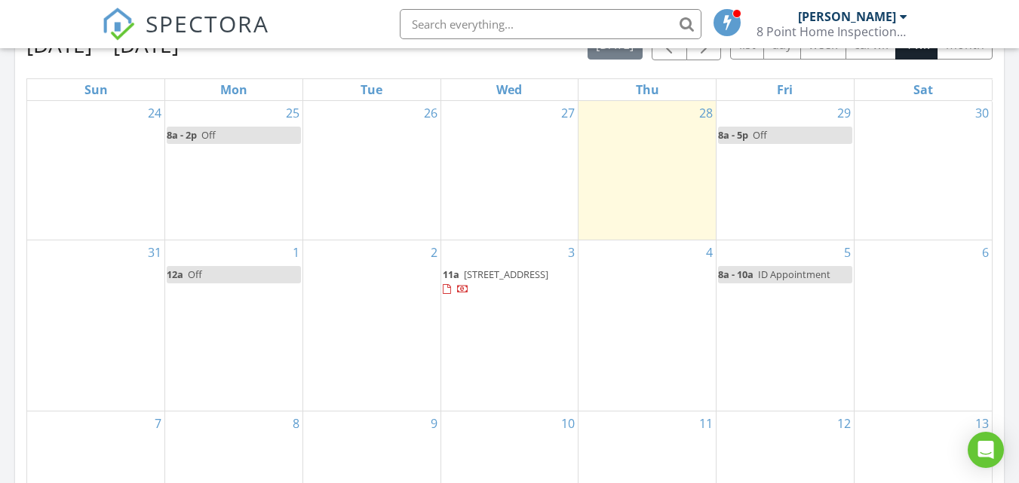
scroll to position [711, 0]
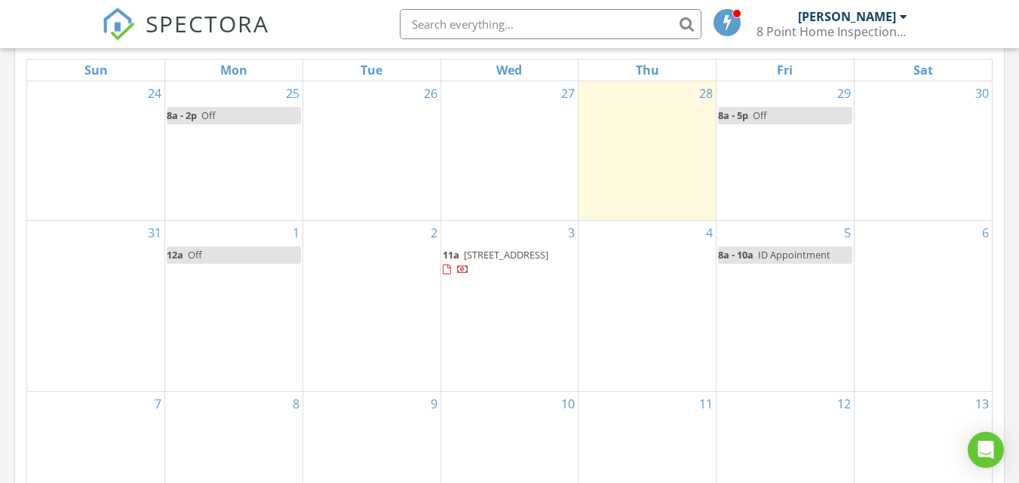
click at [336, 247] on div "2" at bounding box center [371, 306] width 137 height 170
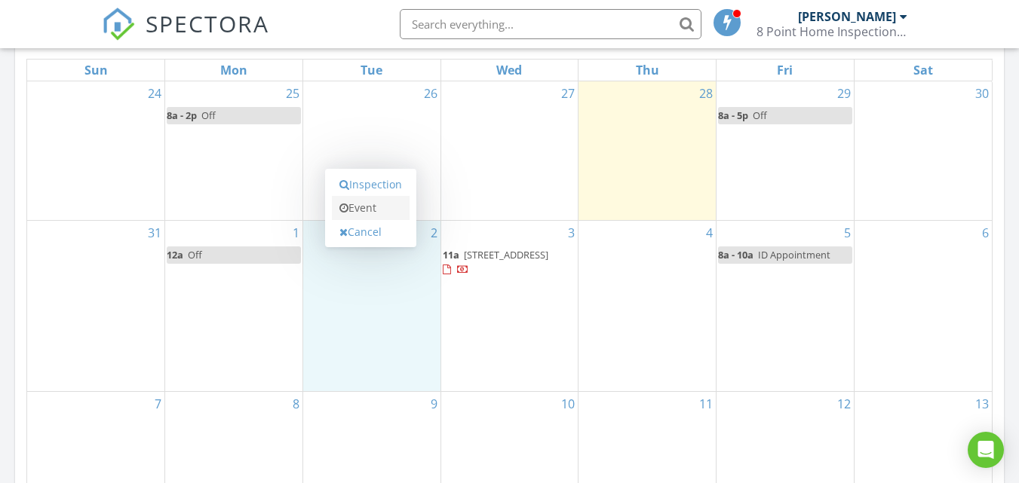
click at [368, 213] on link "Event" at bounding box center [371, 208] width 78 height 24
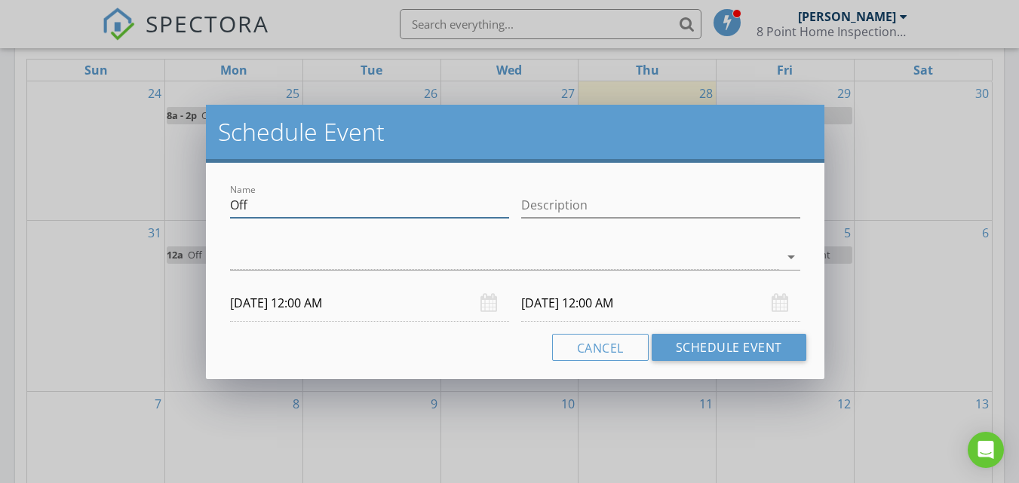
click at [433, 204] on input "Off" at bounding box center [369, 205] width 279 height 25
type input "O"
type input "Dr appt"
click at [608, 204] on input "Description" at bounding box center [660, 205] width 279 height 25
type input "Doctor Appointment"
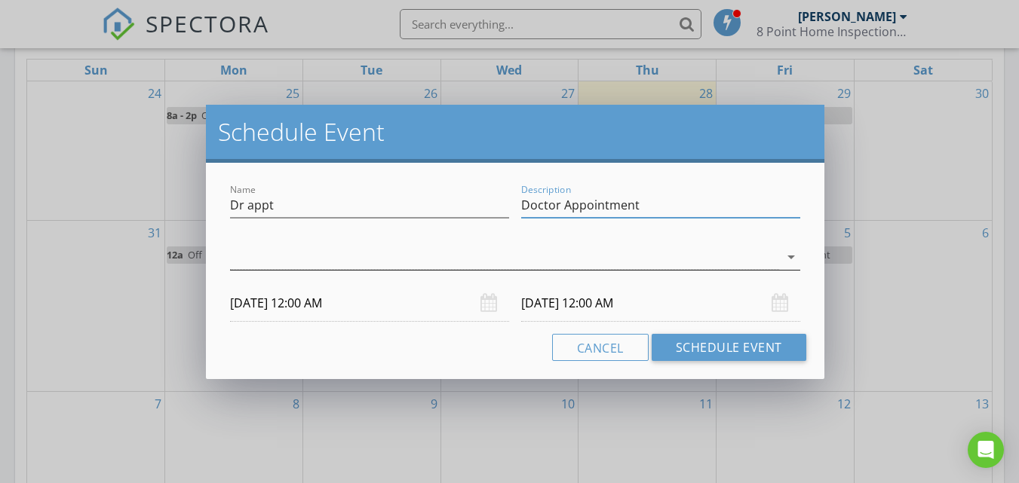
click at [389, 256] on div at bounding box center [504, 257] width 549 height 25
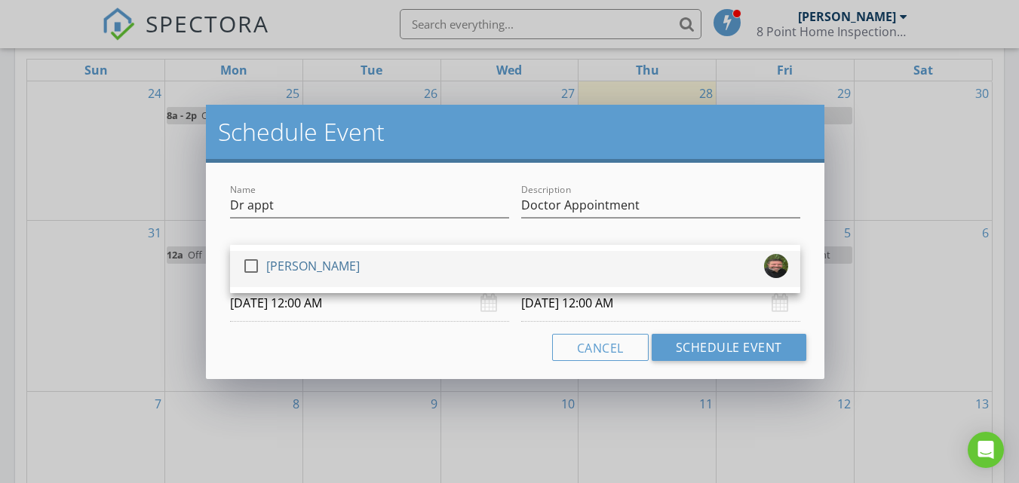
click at [316, 265] on div "[PERSON_NAME]" at bounding box center [312, 266] width 93 height 24
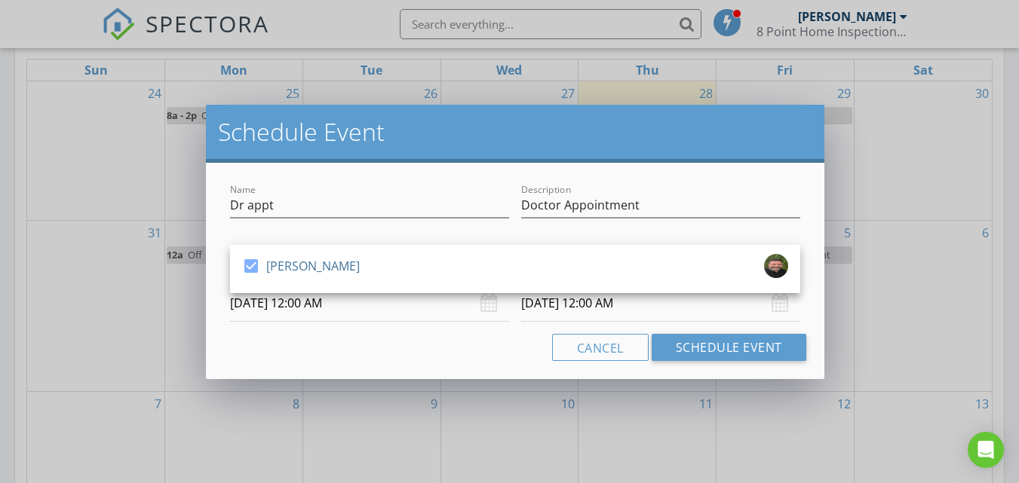
click at [380, 311] on input "09/02/2025 12:00 AM" at bounding box center [369, 303] width 279 height 37
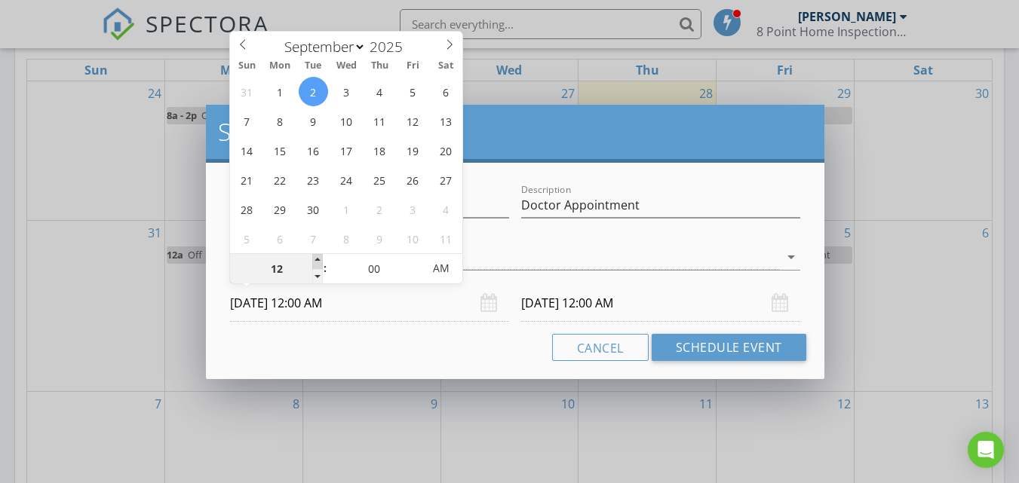
type input "01"
type input "09/02/2025 1:00 AM"
click at [317, 260] on span at bounding box center [317, 261] width 11 height 15
type input "09/03/2025 1:00 AM"
type input "02"
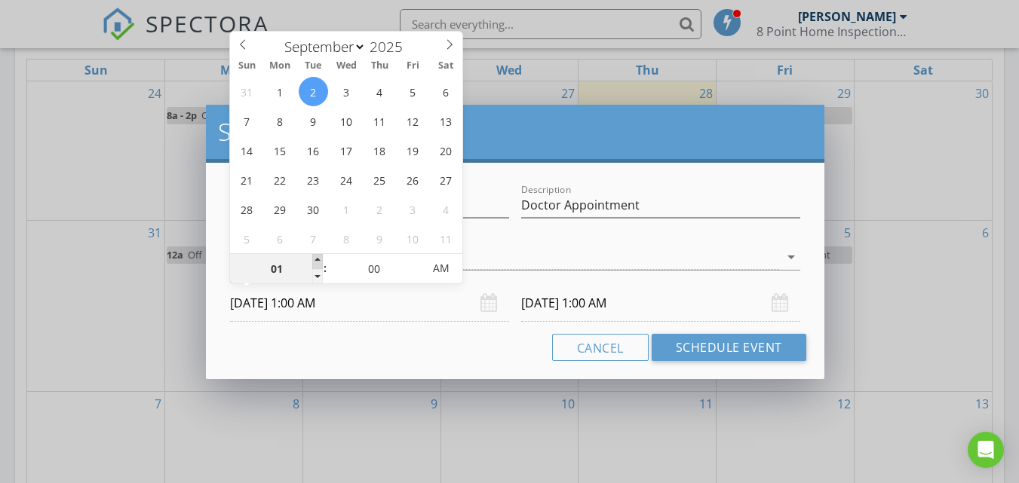
type input "09/02/2025 2:00 AM"
click at [317, 260] on span at bounding box center [317, 261] width 11 height 15
type input "09/03/2025 2:00 AM"
type input "03"
type input "09/02/2025 3:00 AM"
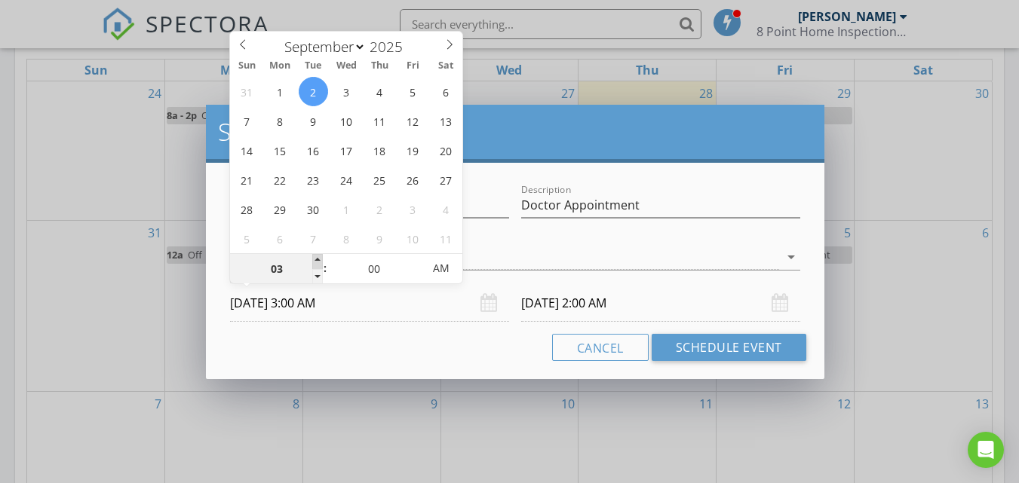
click at [317, 260] on span at bounding box center [317, 261] width 11 height 15
type input "04"
type input "09/02/2025 4:00 AM"
click at [317, 260] on span at bounding box center [317, 261] width 11 height 15
type input "05"
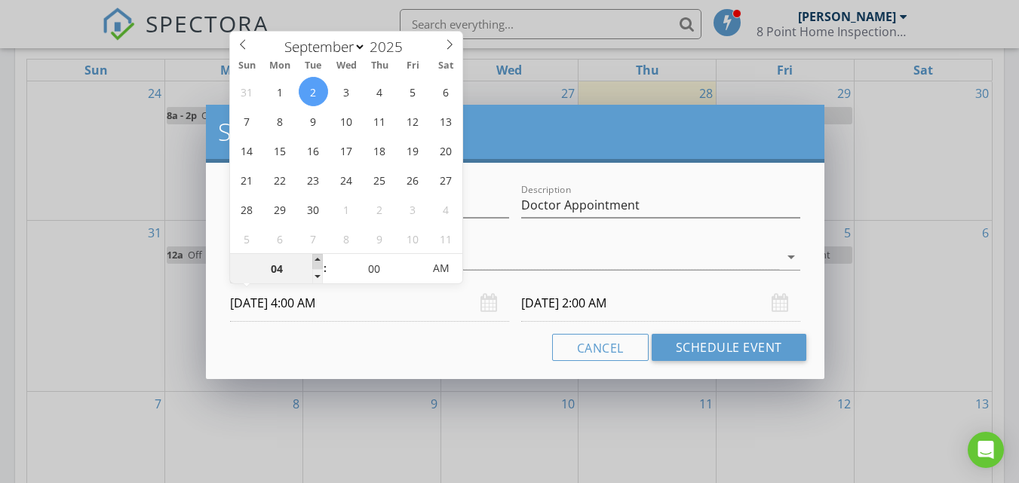
type input "09/02/2025 5:00 AM"
click at [317, 260] on span at bounding box center [317, 261] width 11 height 15
type input "06"
type input "09/02/2025 6:00 AM"
click at [317, 260] on span at bounding box center [317, 261] width 11 height 15
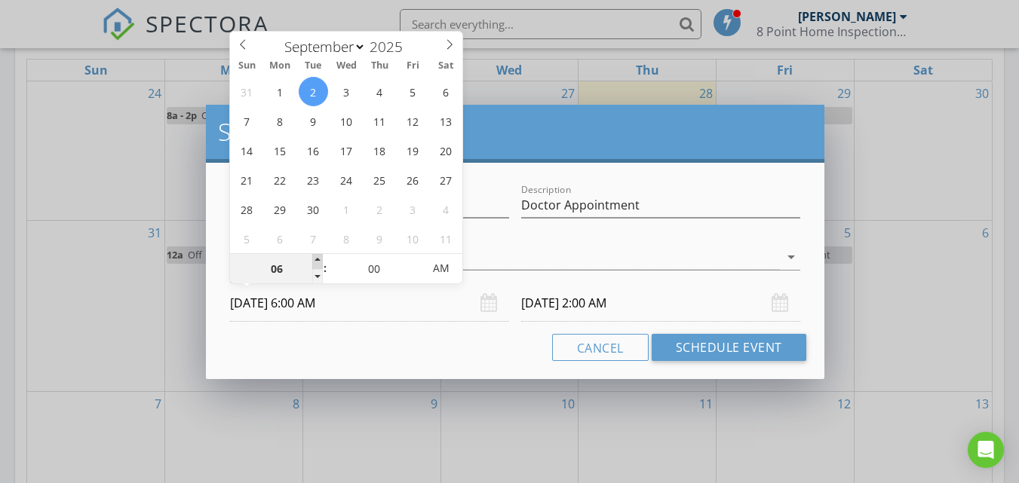
type input "07"
type input "09/02/2025 7:00 AM"
click at [317, 260] on span at bounding box center [317, 261] width 11 height 15
type input "08"
type input "09/02/2025 8:00 AM"
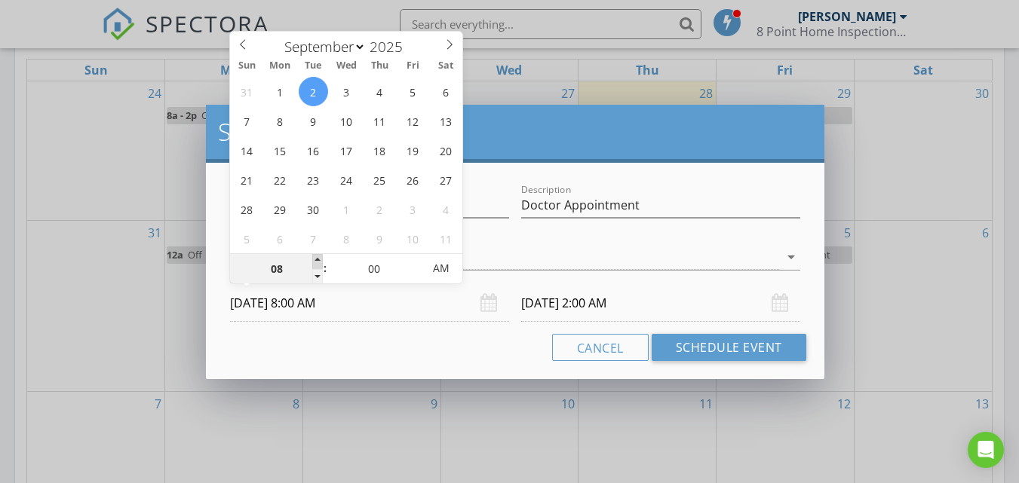
click at [317, 260] on span at bounding box center [317, 261] width 11 height 15
type input "09"
type input "09/02/2025 9:00 AM"
click at [317, 260] on span at bounding box center [317, 261] width 11 height 15
type input "10"
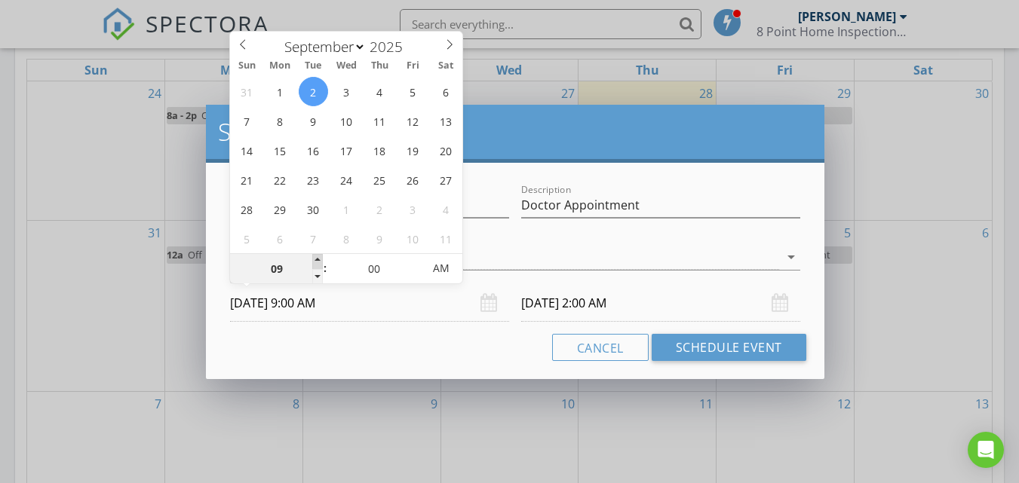
type input "09/02/2025 10:00 AM"
click at [317, 260] on span at bounding box center [317, 261] width 11 height 15
type input "11"
type input "09/02/2025 11:00 AM"
click at [317, 260] on span at bounding box center [317, 261] width 11 height 15
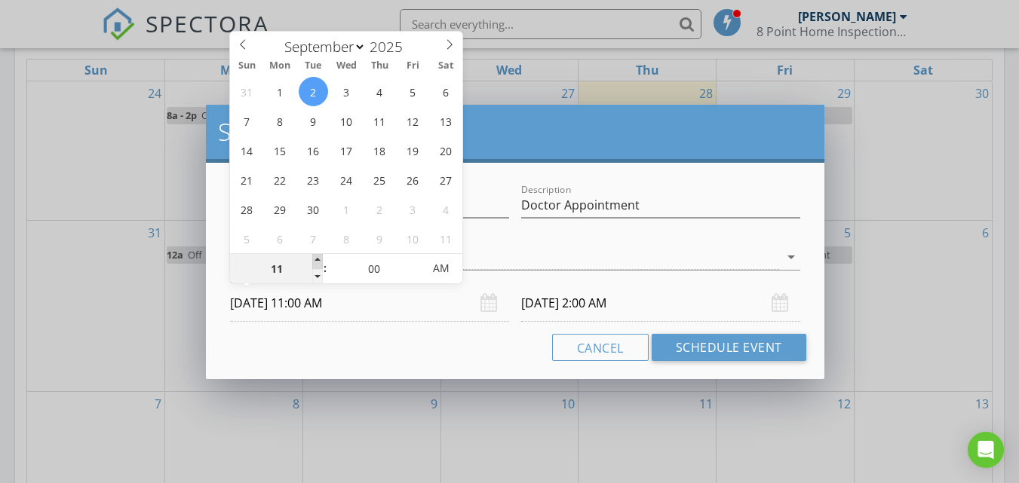
type input "12"
type input "09/02/2025 12:00 PM"
click at [317, 260] on span at bounding box center [317, 261] width 11 height 15
type input "01"
type input "09/02/2025 1:00 PM"
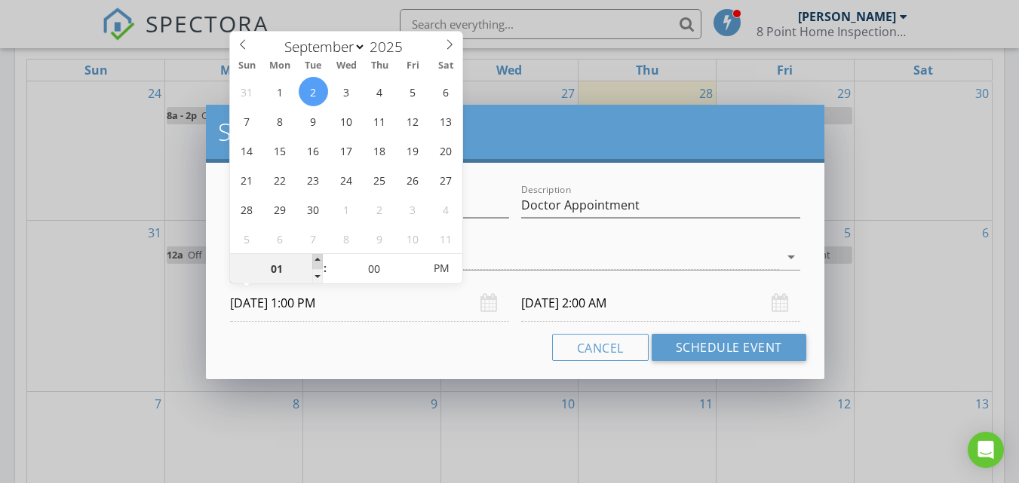
click at [317, 260] on span at bounding box center [317, 261] width 11 height 15
type input "02"
type input "09/02/2025 2:00 PM"
click at [317, 260] on span at bounding box center [317, 261] width 11 height 15
type input "03"
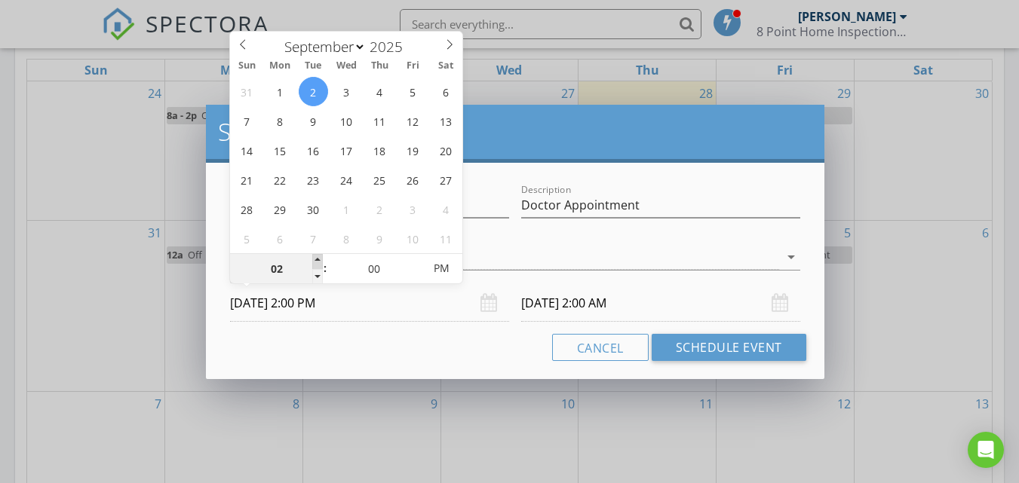
type input "09/02/2025 3:00 PM"
click at [317, 260] on span at bounding box center [317, 261] width 11 height 15
type input "09/03/2025 3:00 PM"
type input "02"
type input "09/02/2025 2:00 PM"
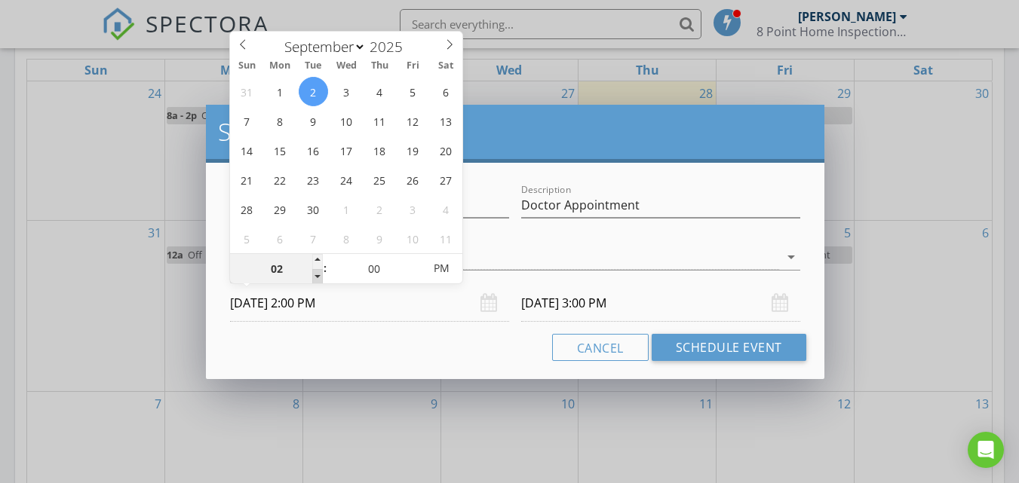
click at [317, 277] on span at bounding box center [317, 276] width 11 height 15
type input "09/03/2025 2:00 PM"
type input "09/02/2025 2:00 AM"
type input "09/03/2025 2:00 AM"
click at [449, 271] on span "PM" at bounding box center [441, 268] width 41 height 30
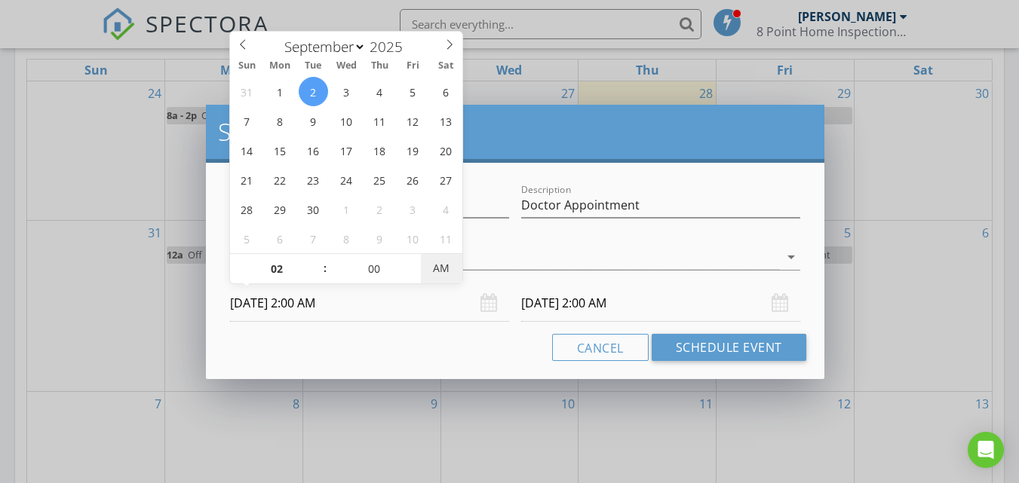
type input "09/02/2025 2:00 PM"
type input "09/03/2025 2:00 PM"
click at [449, 271] on span "PM" at bounding box center [441, 268] width 41 height 30
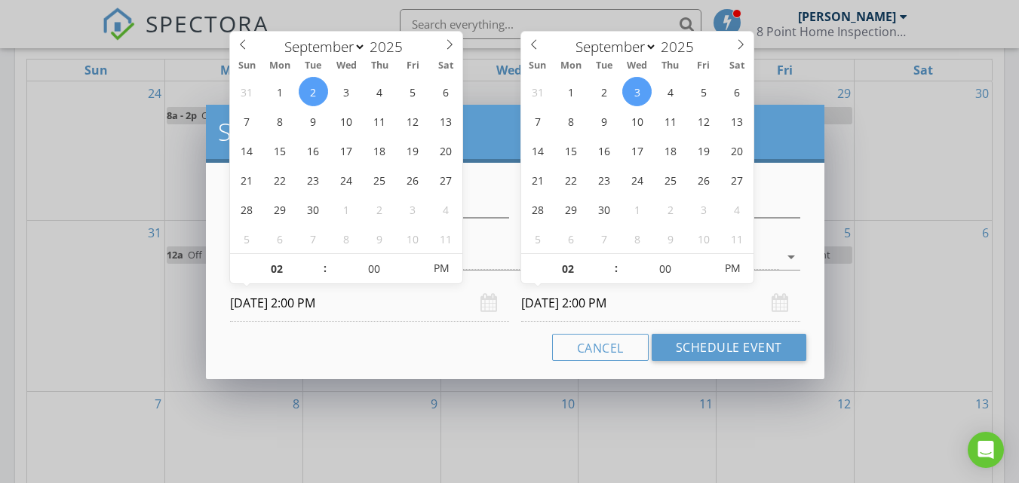
click at [549, 303] on input "09/03/2025 2:00 PM" at bounding box center [660, 303] width 279 height 37
type input "03"
type input "09/03/2025 3:00 PM"
click at [610, 259] on span at bounding box center [608, 261] width 11 height 15
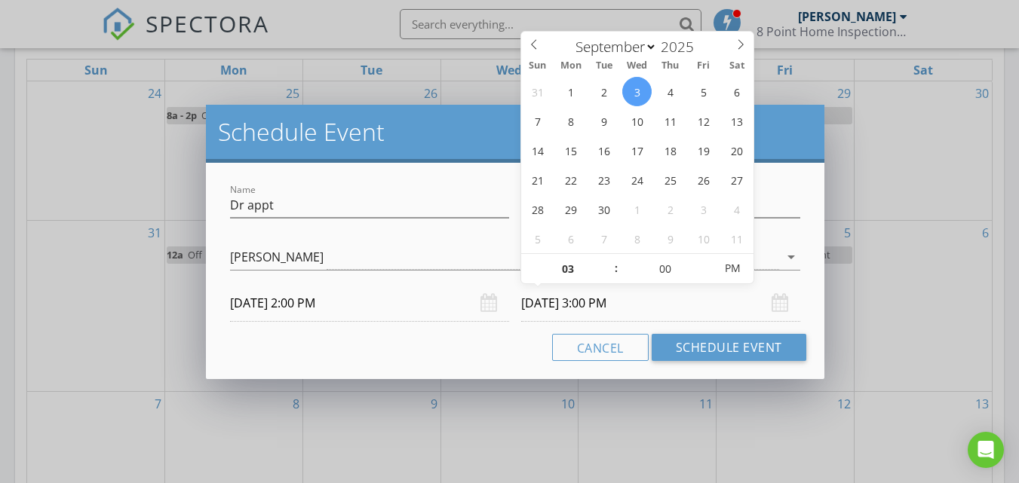
click at [679, 314] on input "09/03/2025 3:00 PM" at bounding box center [660, 303] width 279 height 37
click at [521, 352] on div "Cancel Schedule Event" at bounding box center [515, 347] width 582 height 27
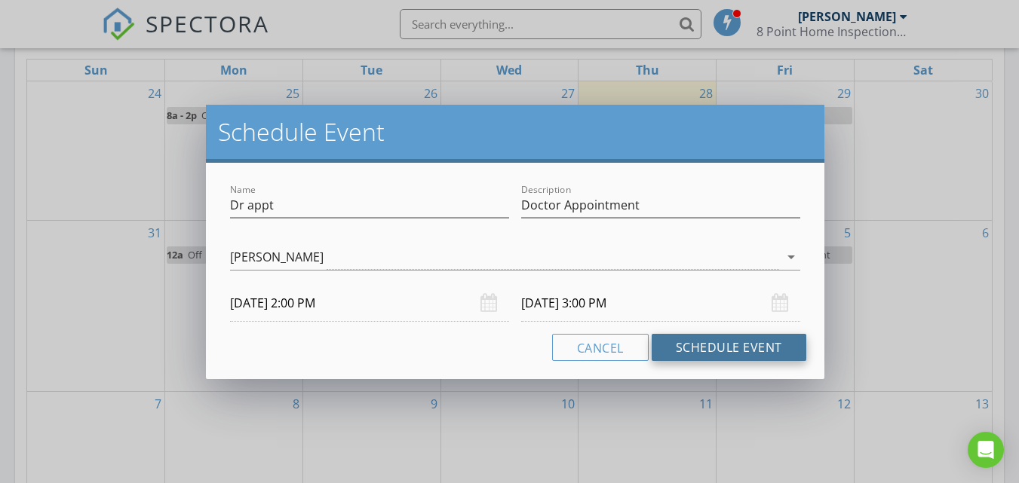
click at [707, 346] on button "Schedule Event" at bounding box center [728, 347] width 155 height 27
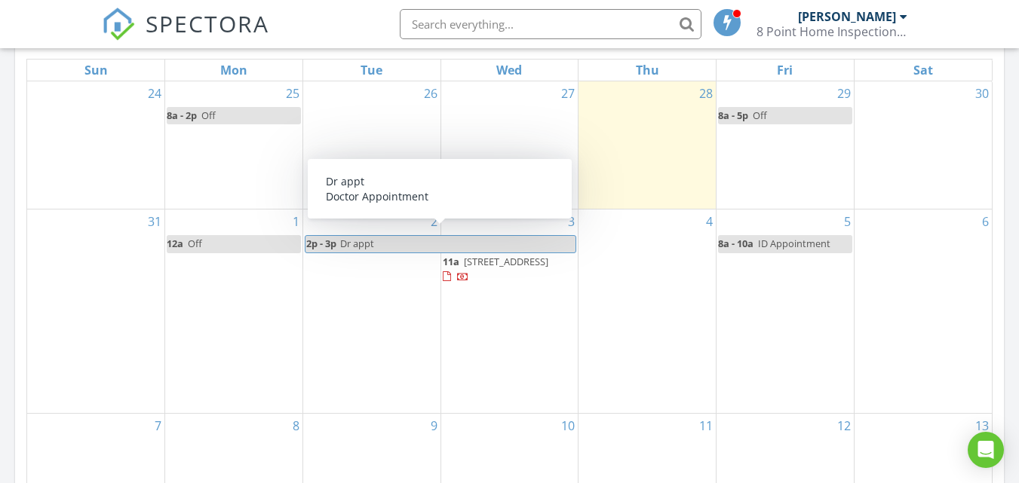
click at [403, 236] on span "Dr appt" at bounding box center [457, 244] width 236 height 16
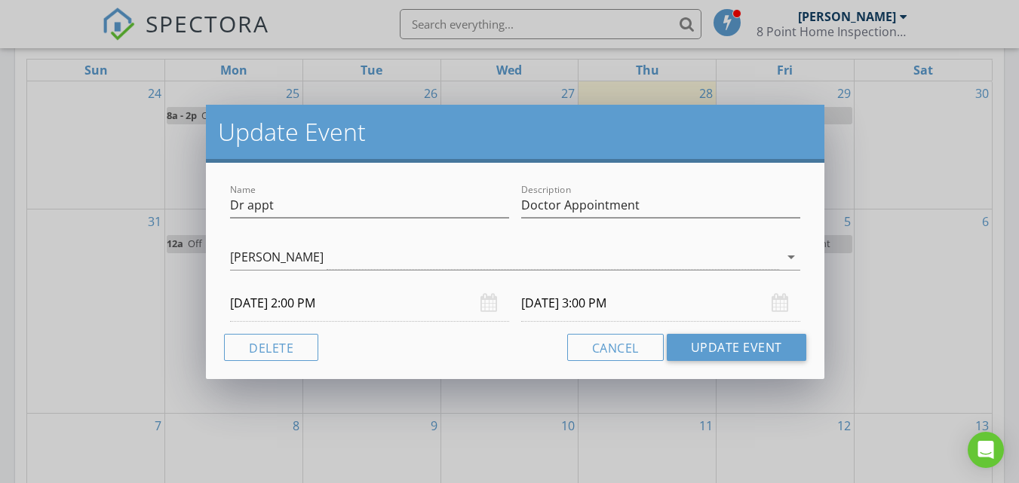
click at [637, 305] on input "09/03/2025 3:00 PM" at bounding box center [660, 303] width 279 height 37
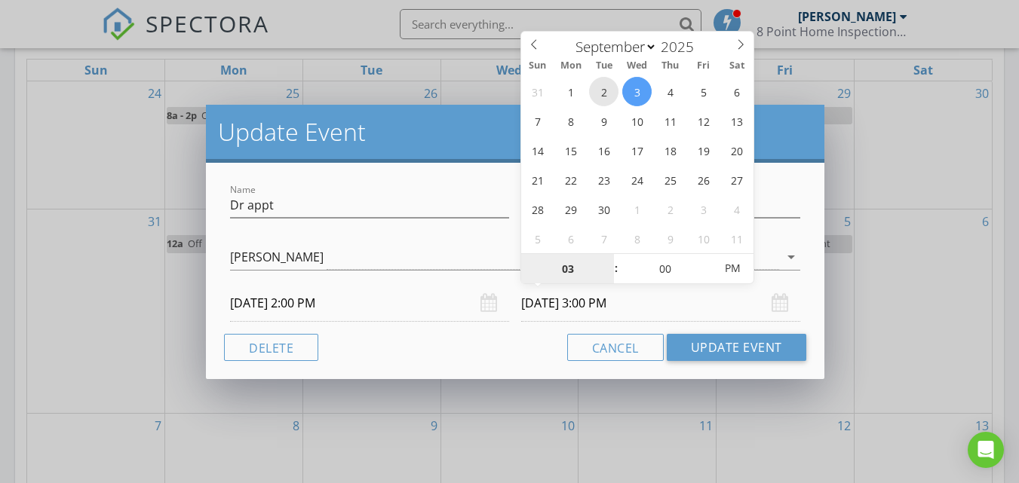
type input "09/02/2025 3:00 PM"
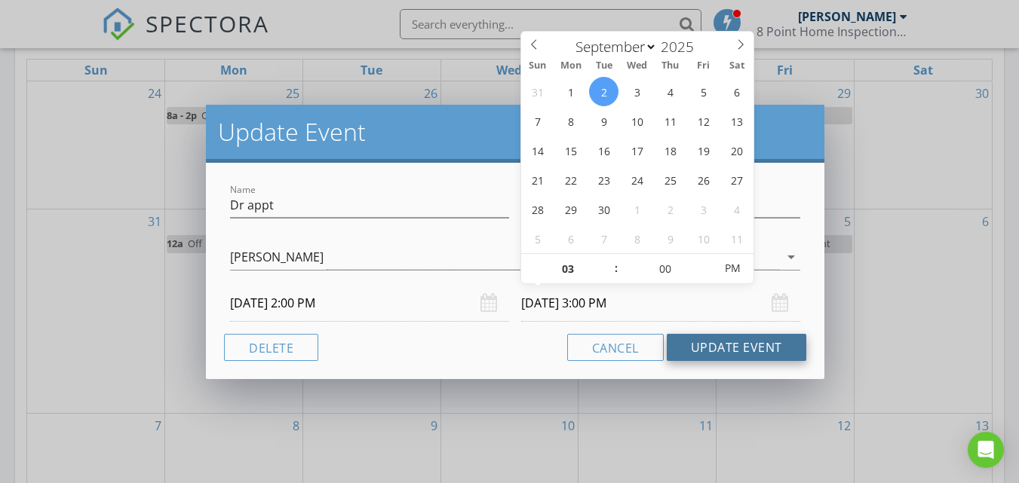
click at [697, 351] on button "Update Event" at bounding box center [735, 347] width 139 height 27
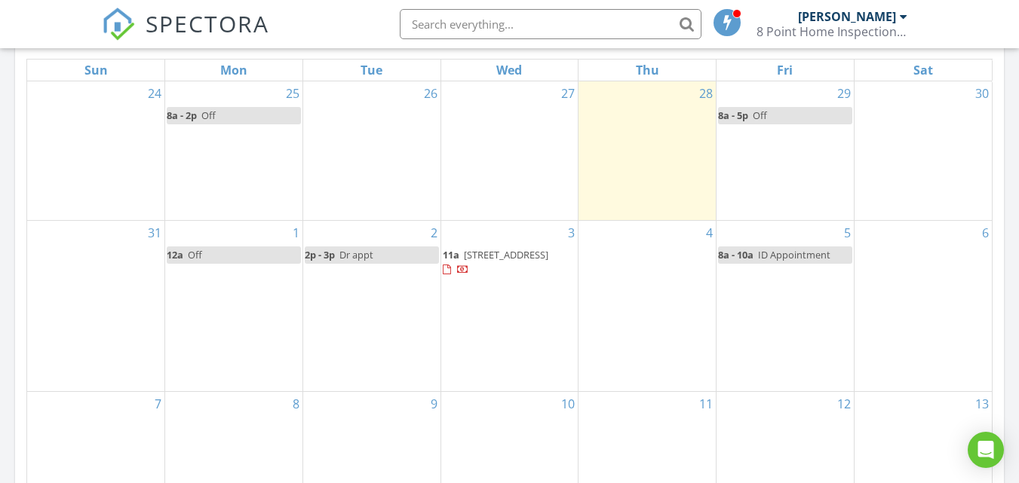
click at [535, 423] on div "10" at bounding box center [509, 461] width 137 height 139
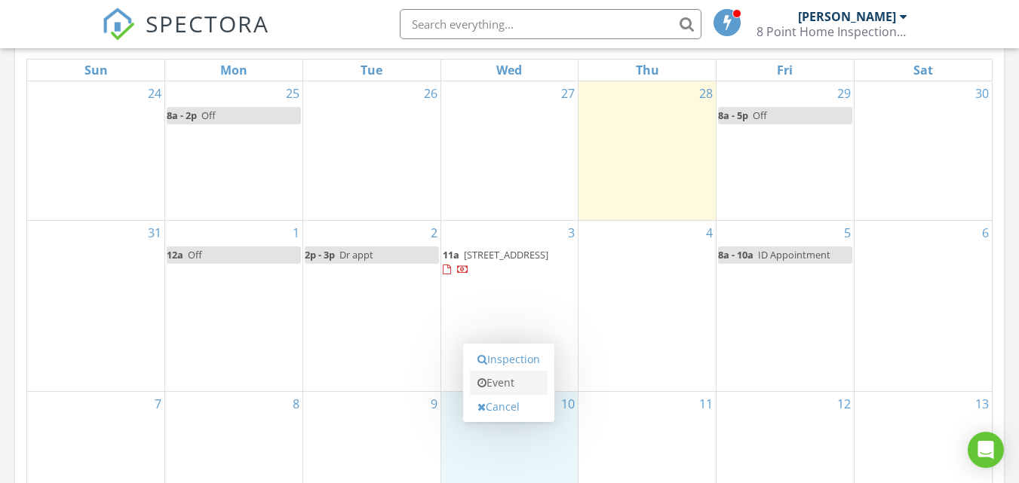
click at [516, 384] on link "Event" at bounding box center [509, 383] width 78 height 24
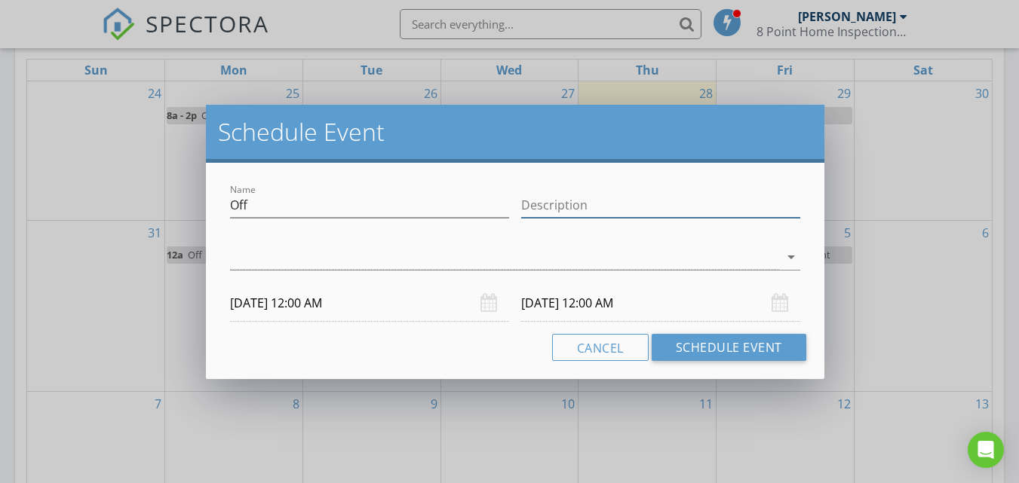
click at [596, 205] on input "Description" at bounding box center [660, 205] width 279 height 25
type input "Not available"
click at [349, 253] on div at bounding box center [504, 257] width 549 height 25
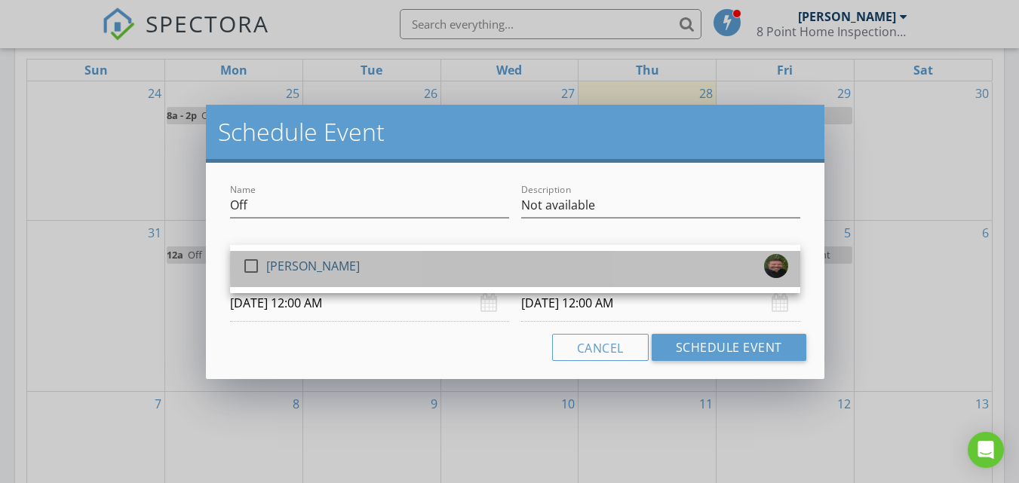
click at [338, 271] on div "check_box_outline_blank Phillip Nistal" at bounding box center [515, 269] width 546 height 30
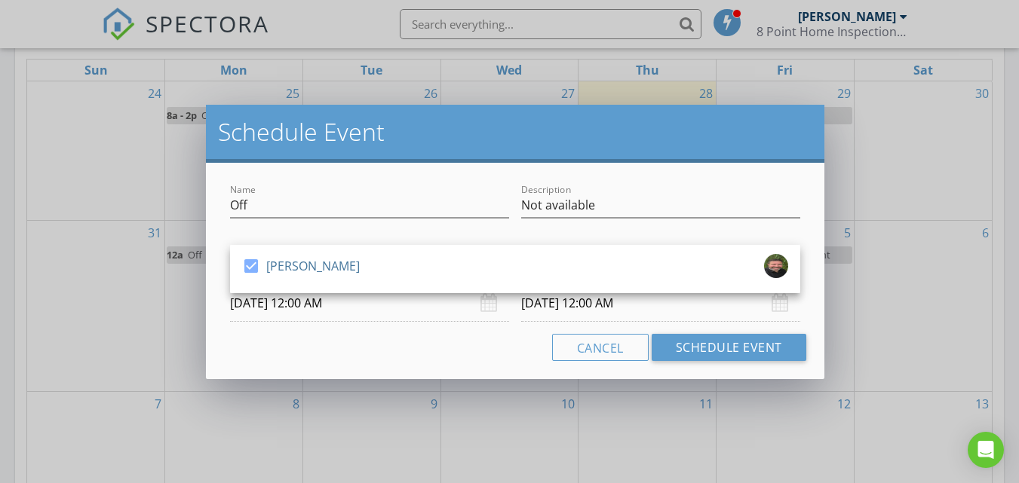
click at [357, 307] on input "09/10/2025 12:00 AM" at bounding box center [369, 303] width 279 height 37
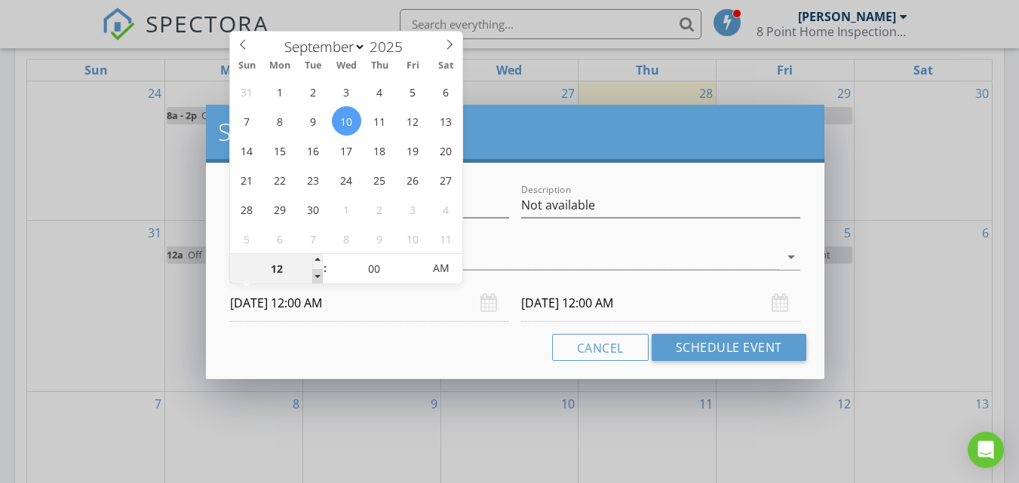
type input "11"
type input "09/10/2025 11:00 PM"
click at [317, 275] on span at bounding box center [317, 276] width 11 height 15
type input "09/11/2025 11:00 PM"
type input "10"
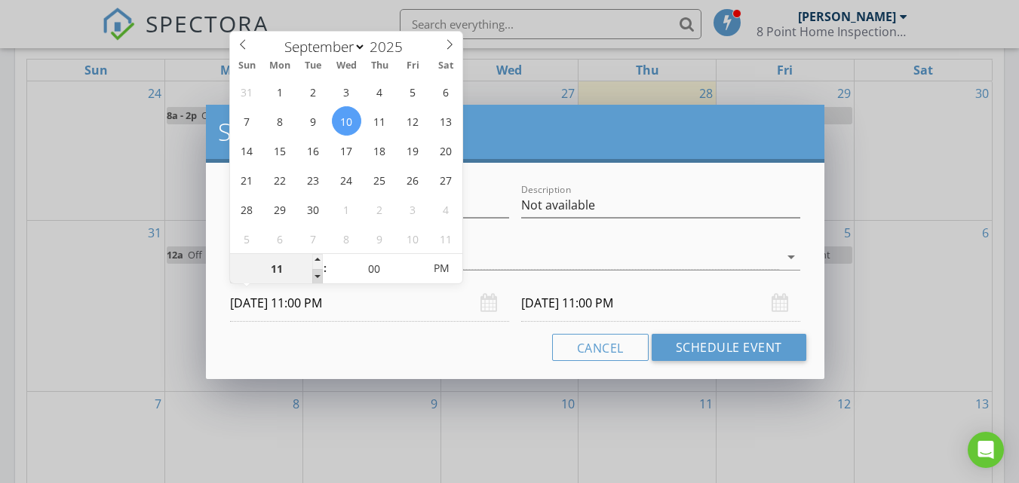
type input "09/10/2025 10:00 PM"
click at [317, 275] on span at bounding box center [317, 276] width 11 height 15
type input "09/11/2025 10:00 PM"
type input "09/10/2025 10:00 AM"
click at [438, 273] on span "PM" at bounding box center [441, 268] width 41 height 30
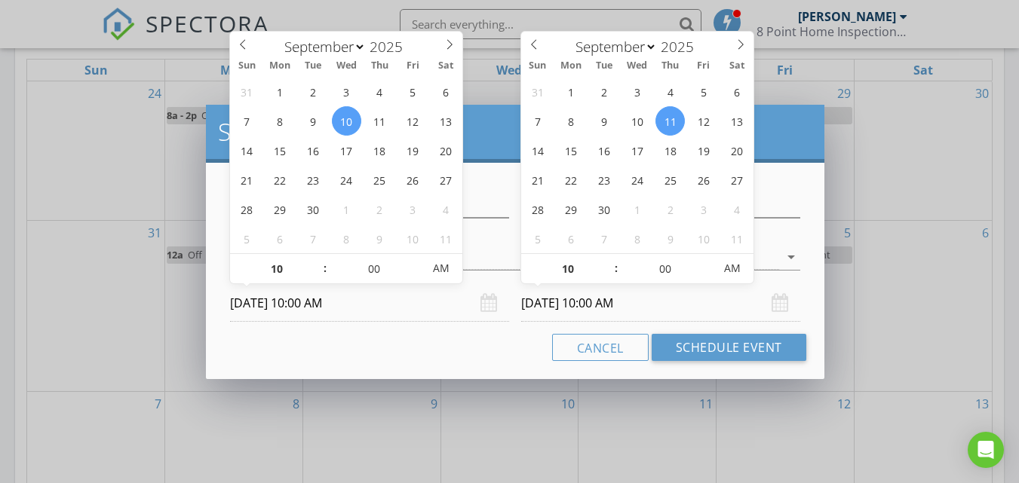
click at [556, 308] on input "09/11/2025 10:00 AM" at bounding box center [660, 303] width 279 height 37
type input "09/10/2025 10:00 AM"
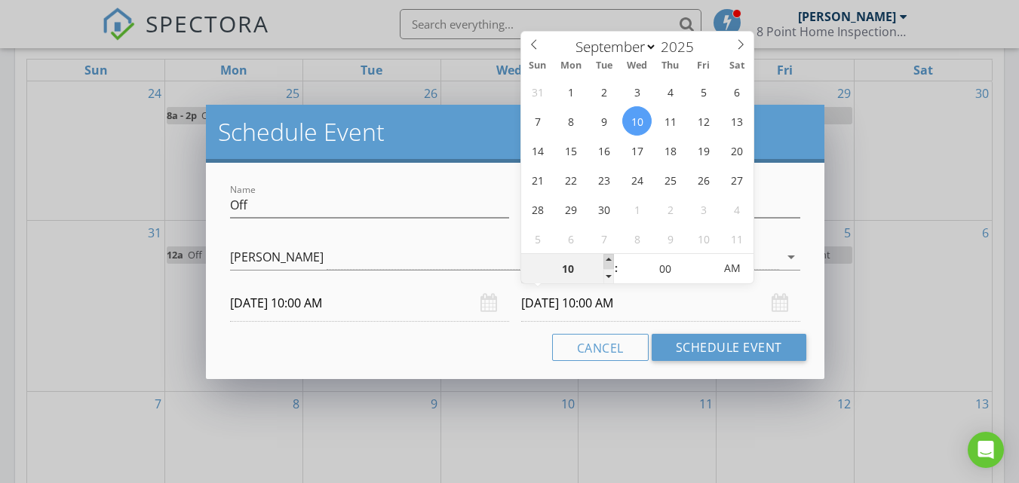
type input "11"
type input "09/10/2025 11:00 AM"
click at [610, 259] on span at bounding box center [608, 261] width 11 height 15
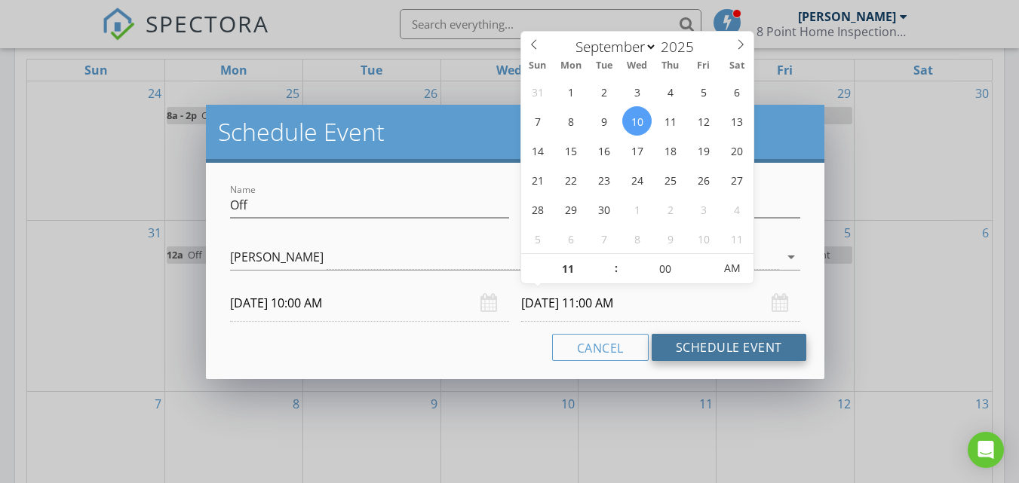
click at [708, 348] on button "Schedule Event" at bounding box center [728, 347] width 155 height 27
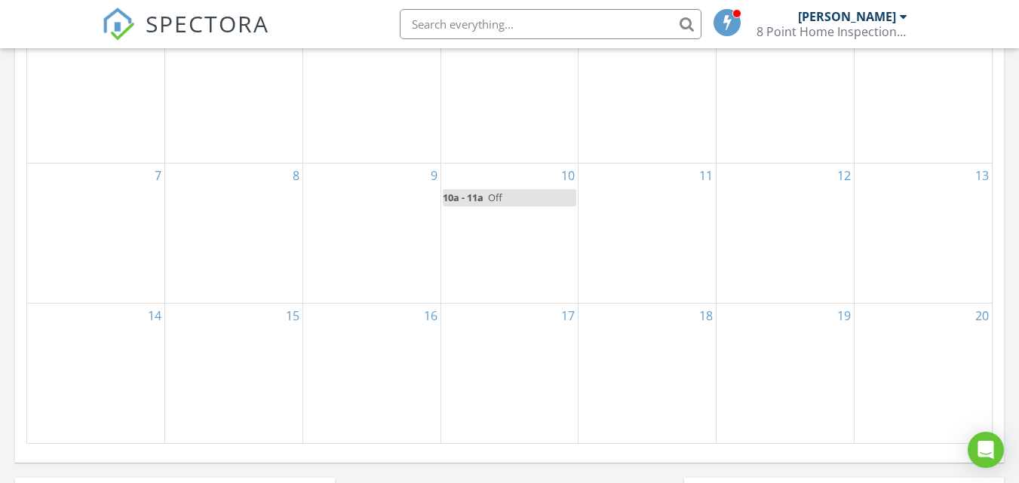
scroll to position [940, 0]
click at [554, 352] on div "17" at bounding box center [509, 372] width 137 height 139
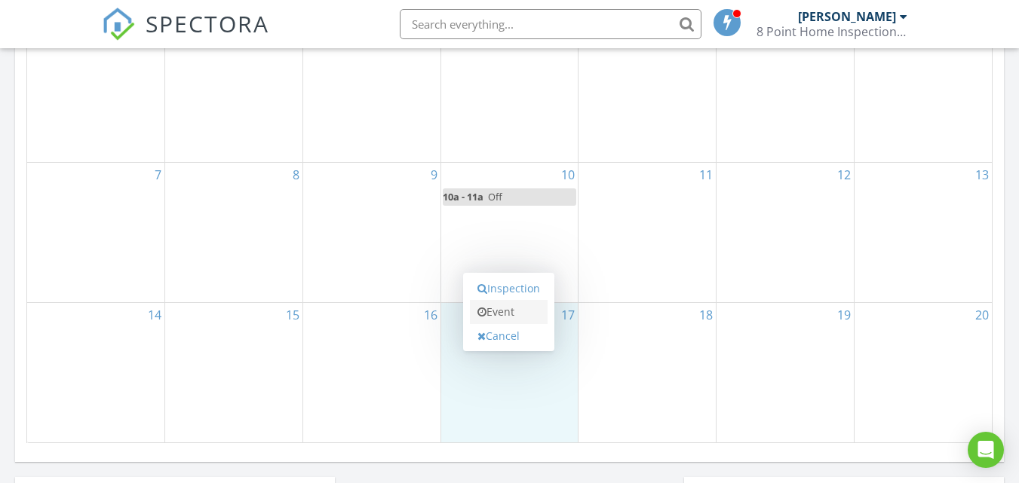
click at [516, 309] on link "Event" at bounding box center [509, 312] width 78 height 24
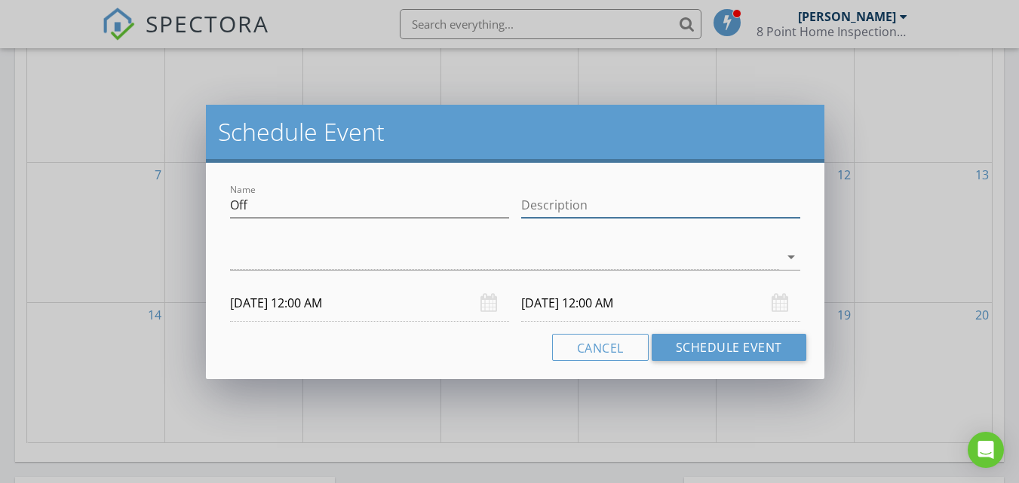
click at [537, 215] on input "Description" at bounding box center [660, 205] width 279 height 25
type input "Not available"
click at [346, 254] on div at bounding box center [504, 257] width 549 height 25
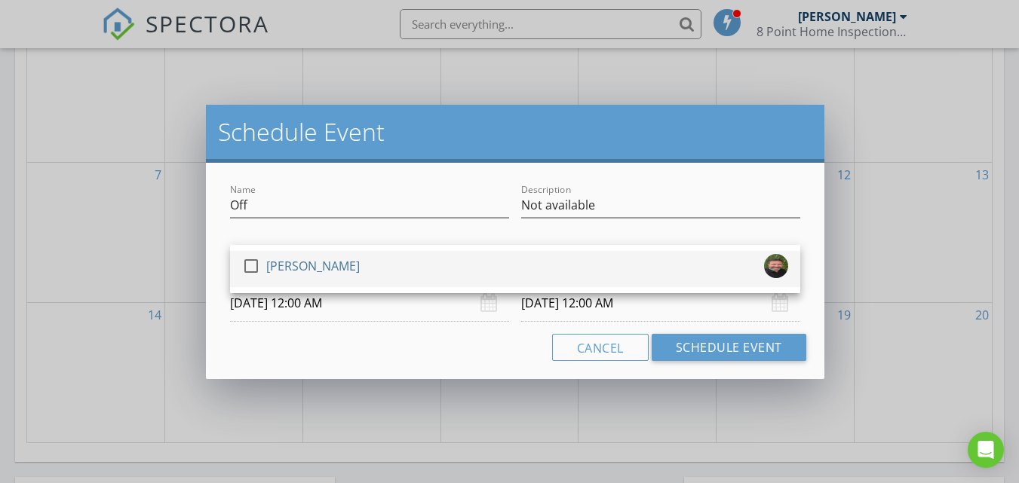
click at [315, 259] on div "[PERSON_NAME]" at bounding box center [312, 266] width 93 height 24
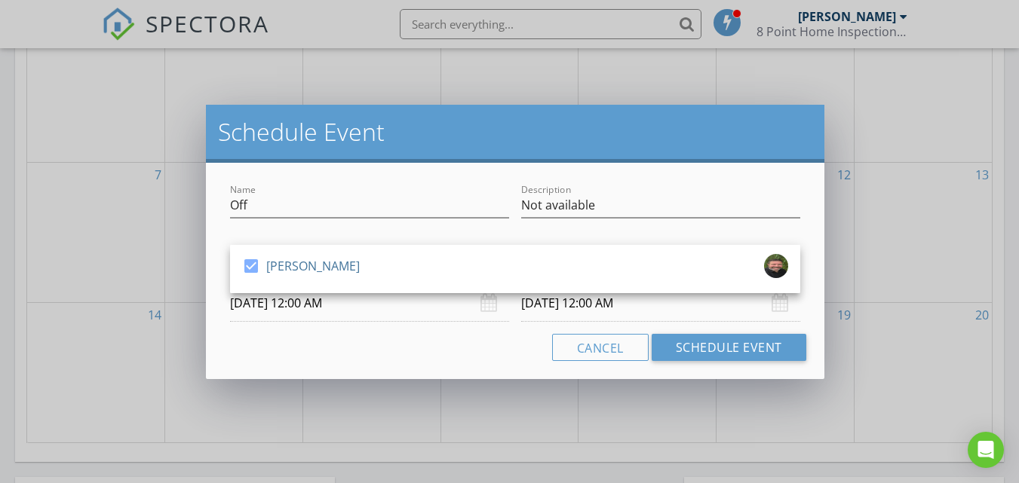
click at [347, 304] on input "09/17/2025 12:00 AM" at bounding box center [369, 303] width 279 height 37
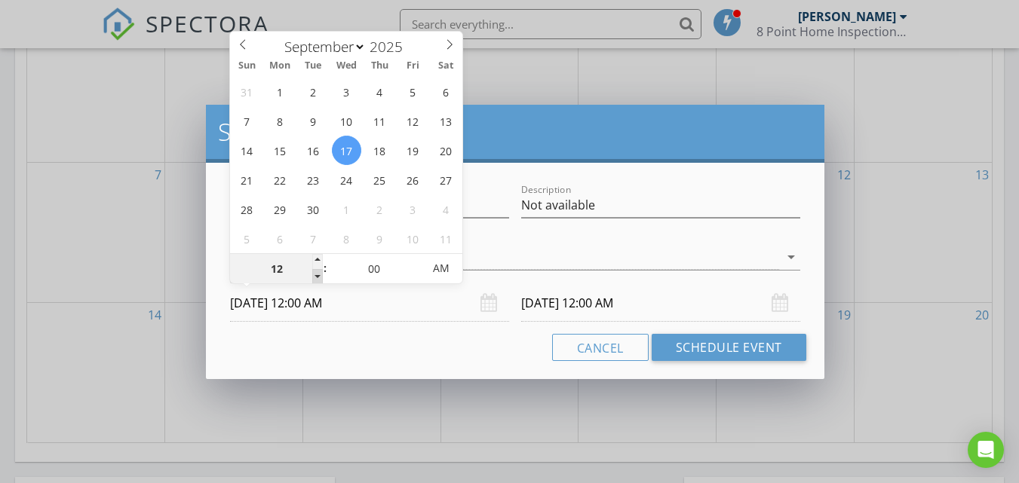
type input "11"
type input "09/17/2025 11:00 PM"
click at [317, 277] on span at bounding box center [317, 276] width 11 height 15
type input "10"
type input "09/17/2025 10:00 PM"
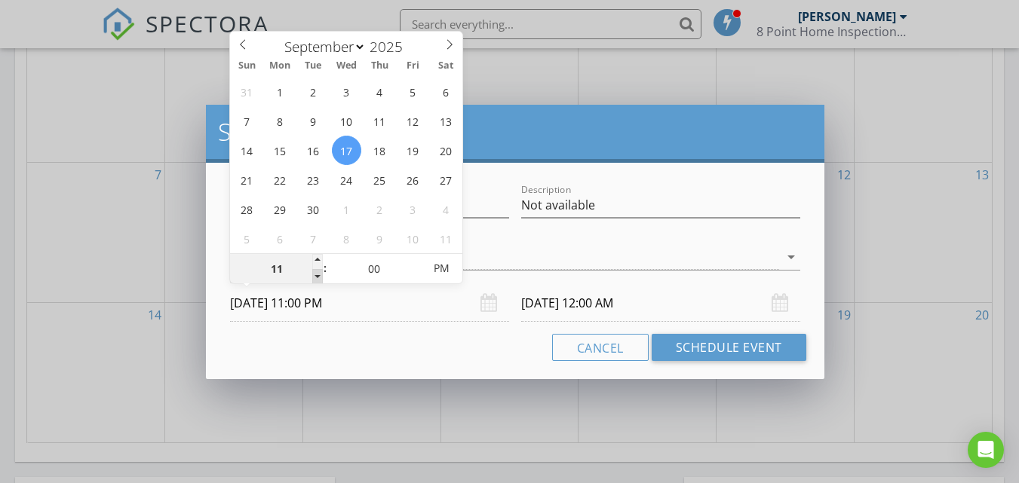
type input "09/18/2025 11:00 PM"
click at [317, 277] on span at bounding box center [317, 276] width 11 height 15
type input "09"
type input "09/17/2025 9:00 PM"
click at [317, 277] on span at bounding box center [317, 276] width 11 height 15
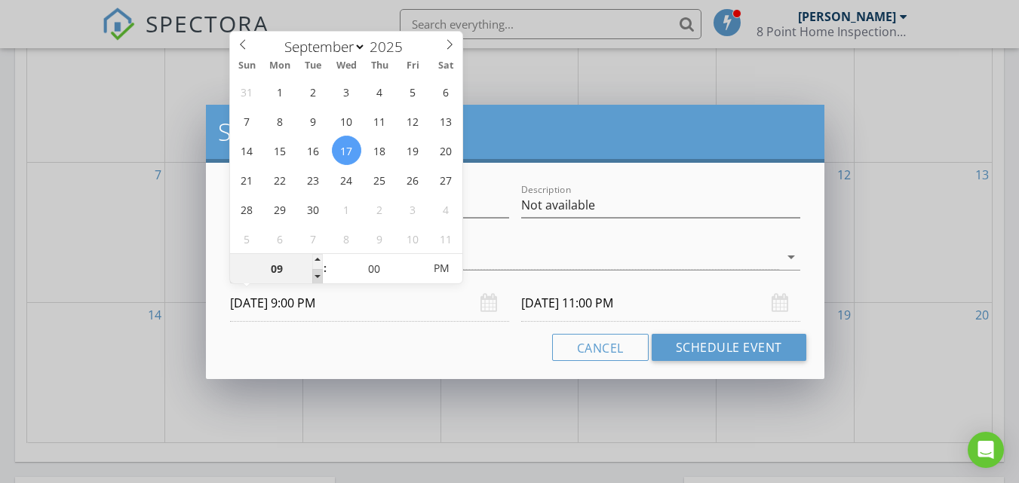
type input "08"
type input "09/17/2025 8:00 PM"
click at [317, 277] on span at bounding box center [317, 276] width 11 height 15
type input "09/18/2025 8:00 PM"
type input "09/17/2025 8:00 AM"
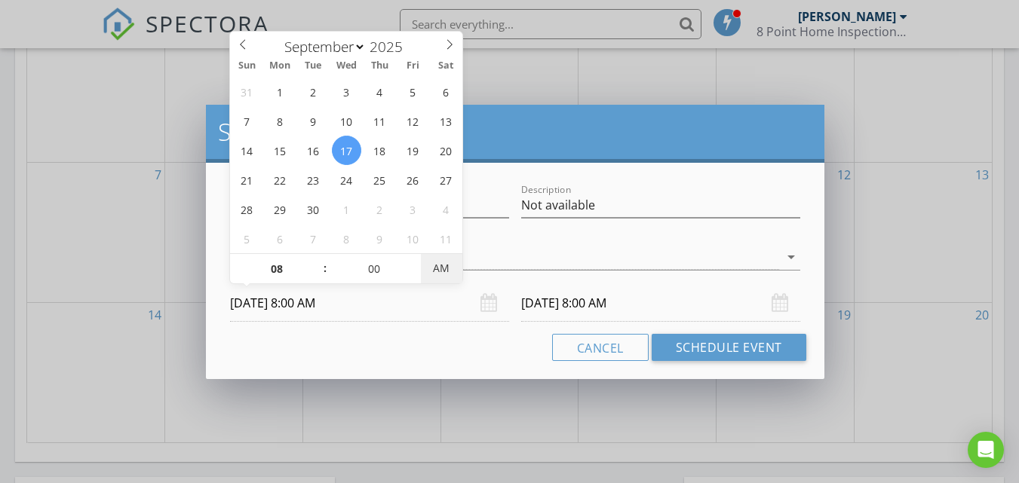
click at [445, 269] on span "AM" at bounding box center [441, 268] width 41 height 30
click at [576, 302] on input "09/18/2025 8:00 AM" at bounding box center [660, 303] width 279 height 37
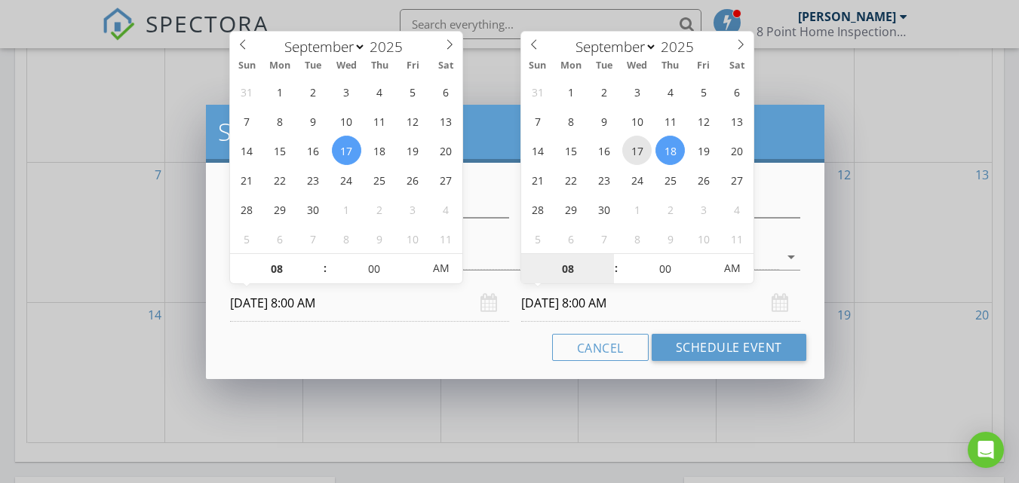
type input "09/17/2025 8:00 AM"
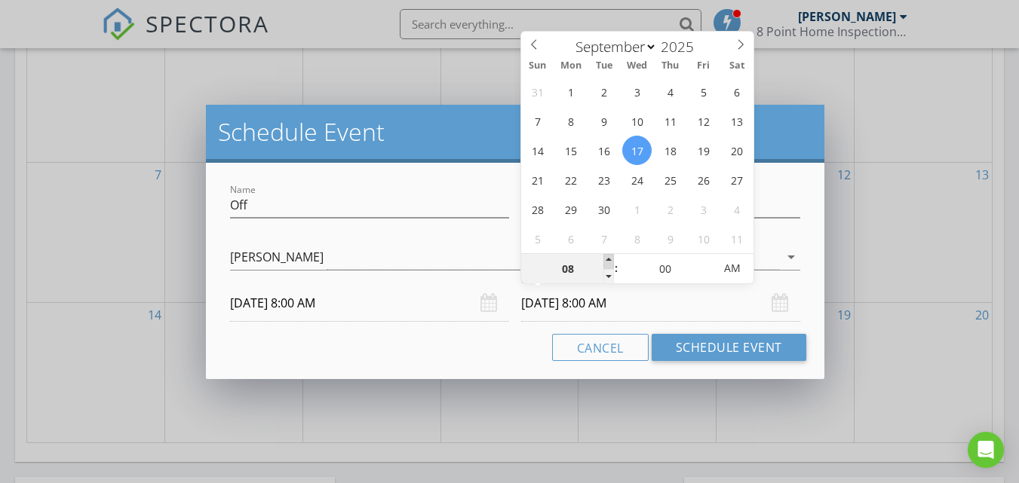
type input "09"
type input "09/17/2025 9:00 AM"
click at [608, 259] on span at bounding box center [608, 261] width 11 height 15
type input "10"
type input "09/17/2025 10:00 AM"
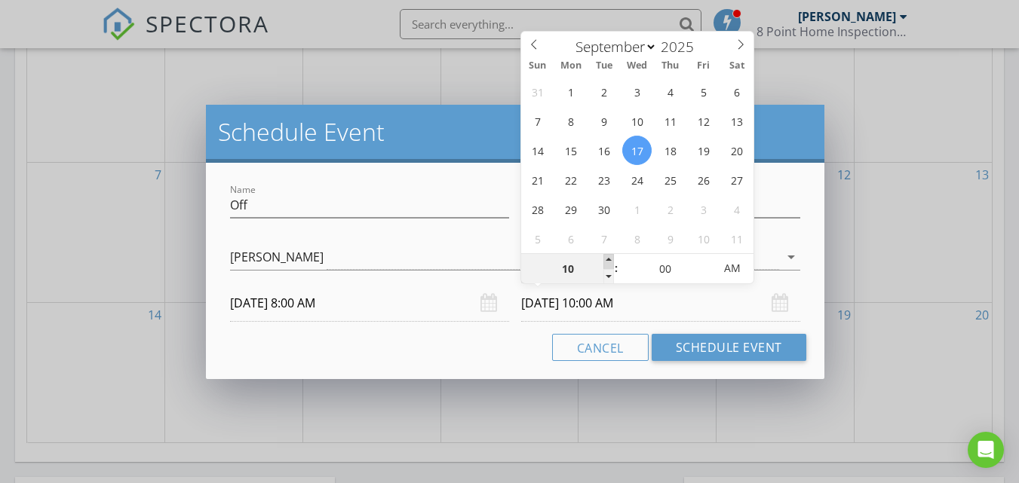
click at [608, 259] on span at bounding box center [608, 261] width 11 height 15
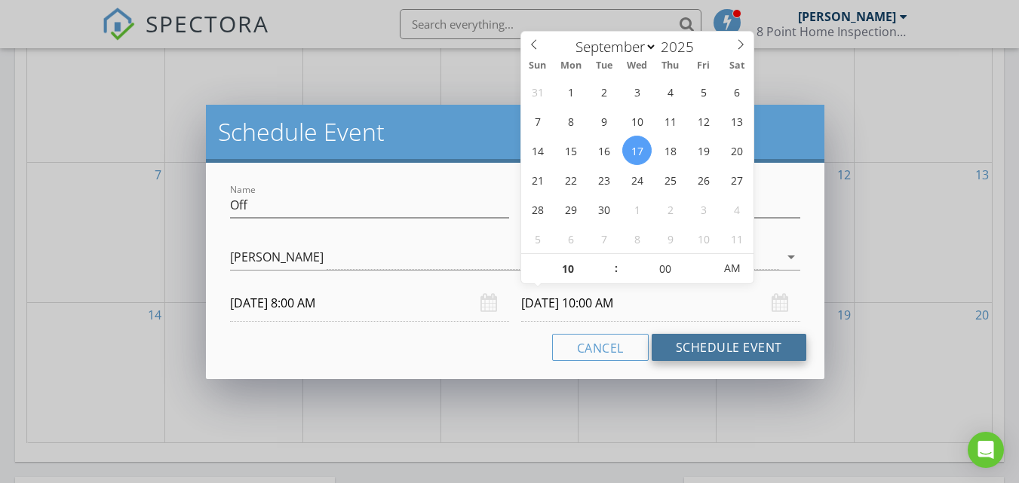
click at [687, 348] on button "Schedule Event" at bounding box center [728, 347] width 155 height 27
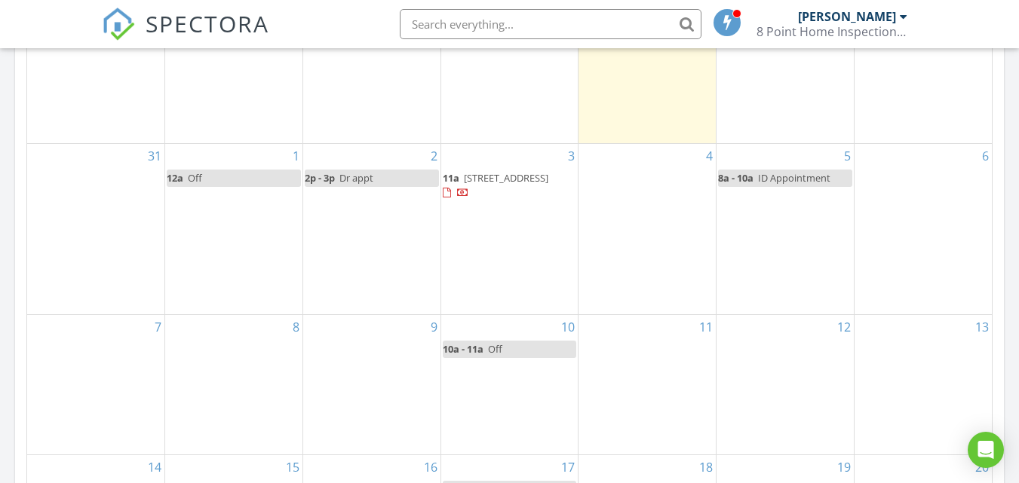
scroll to position [795, 0]
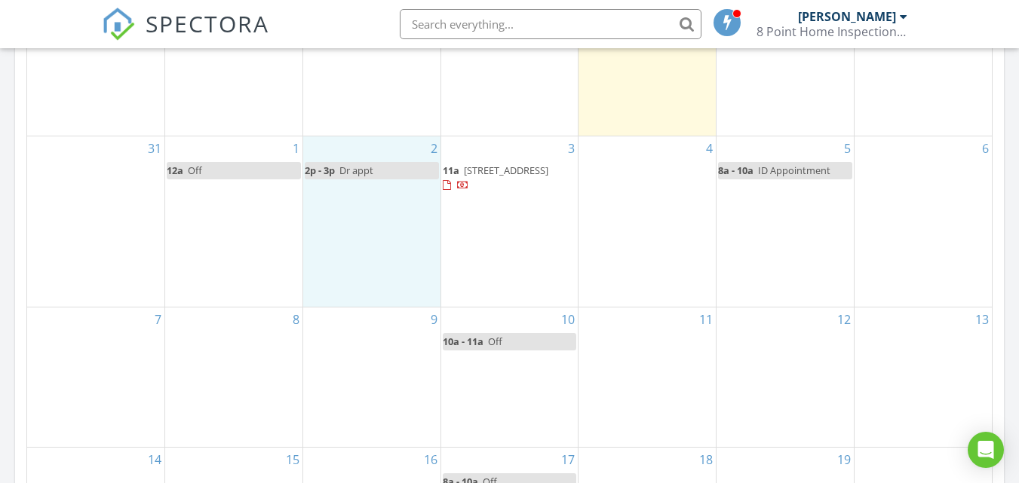
click at [345, 277] on div "2 2p - 3p Dr appt" at bounding box center [371, 221] width 137 height 170
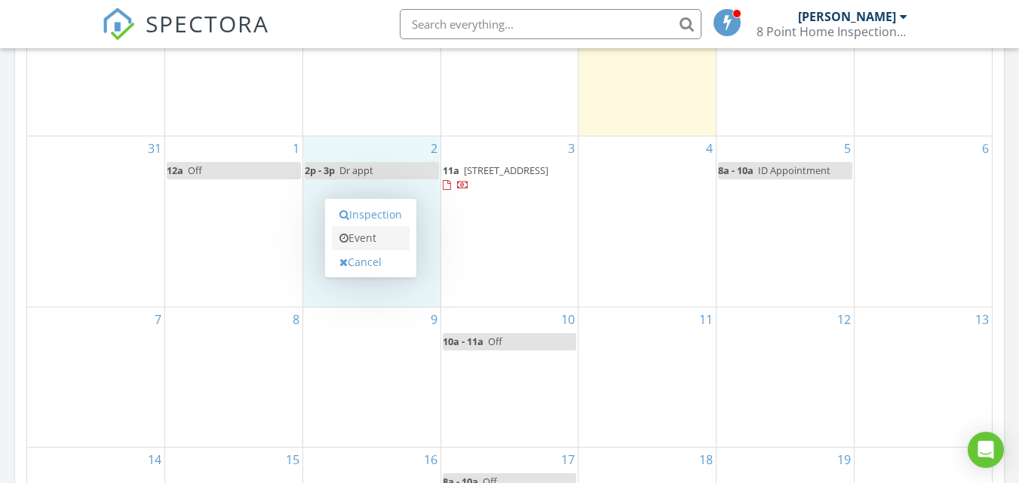
click at [365, 234] on link "Event" at bounding box center [371, 238] width 78 height 24
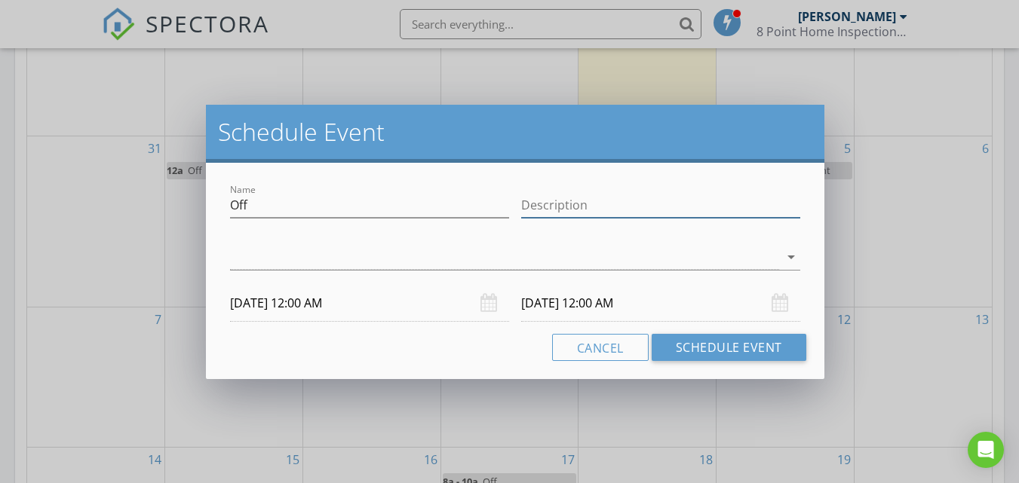
click at [537, 209] on input "Description" at bounding box center [660, 205] width 279 height 25
type input "Not available"
click at [483, 304] on div "09/02/2025 12:00 AM" at bounding box center [369, 303] width 279 height 37
click at [487, 309] on div "09/02/2025 12:00 AM" at bounding box center [369, 303] width 279 height 37
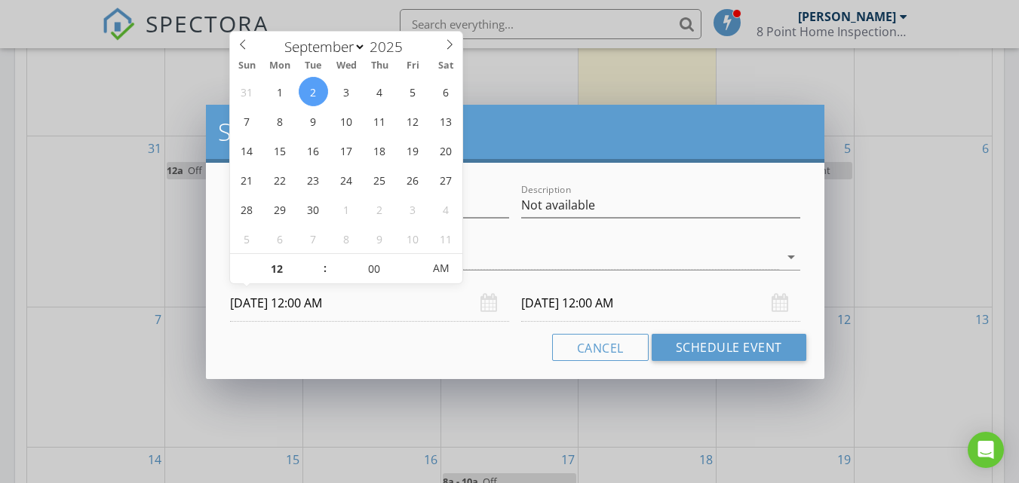
click at [409, 304] on input "09/02/2025 12:00 AM" at bounding box center [369, 303] width 279 height 37
type input "11"
type input "09/02/2025 11:00 PM"
click at [316, 275] on span at bounding box center [317, 276] width 11 height 15
type input "10"
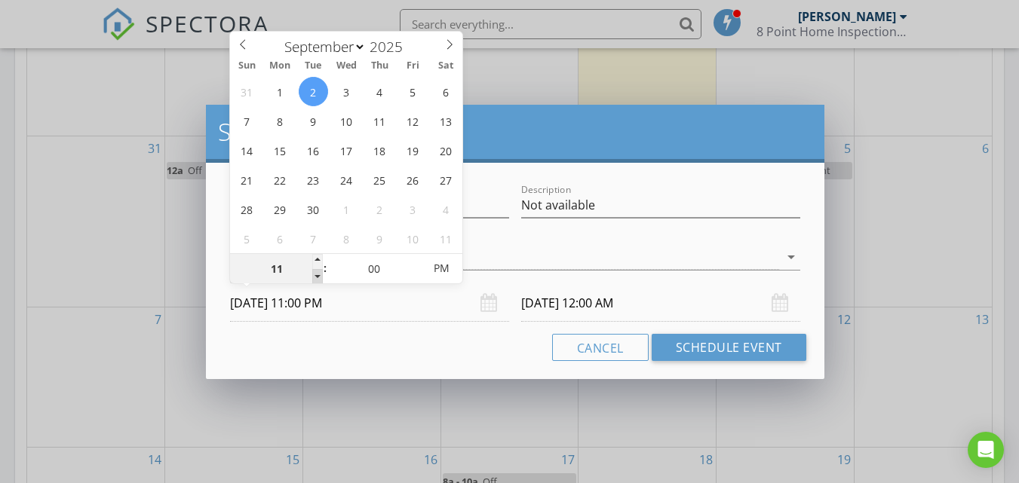
type input "09/02/2025 10:00 PM"
click at [316, 275] on span at bounding box center [317, 276] width 11 height 15
type input "09"
type input "09/02/2025 9:00 PM"
click at [316, 275] on span at bounding box center [317, 276] width 11 height 15
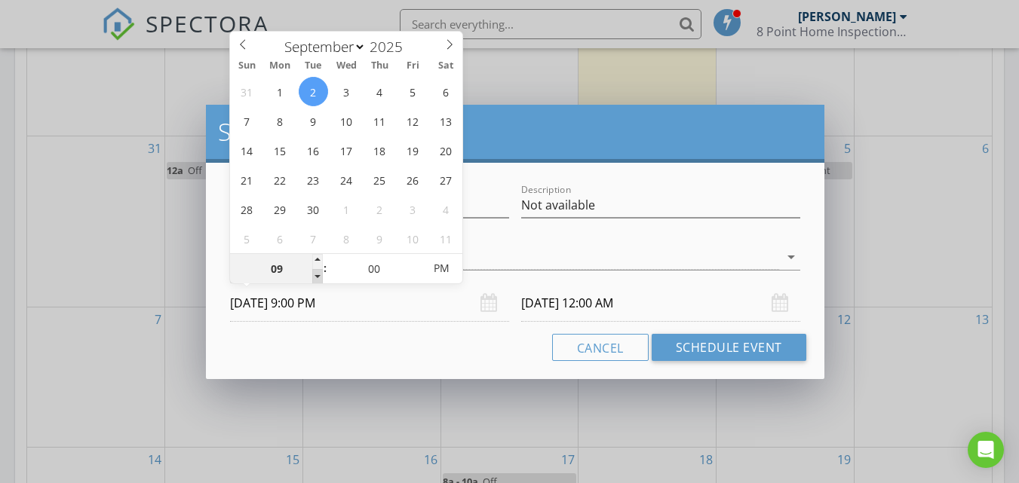
type input "08"
type input "09/02/2025 8:00 PM"
click at [316, 275] on span at bounding box center [317, 276] width 11 height 15
type input "07"
type input "09/02/2025 7:00 PM"
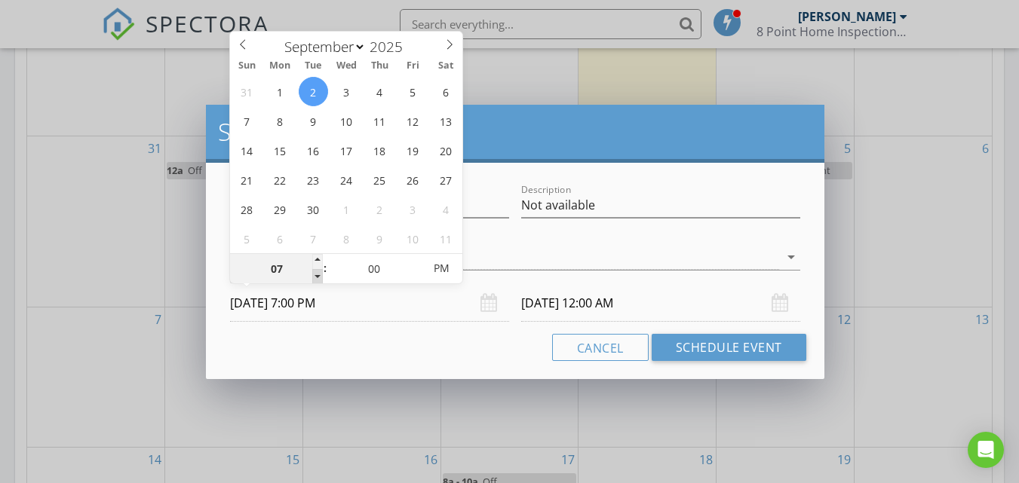
click at [316, 275] on span at bounding box center [317, 276] width 11 height 15
type input "09/03/2025 7:00 PM"
type input "08"
type input "09/02/2025 8:00 PM"
click at [316, 264] on span at bounding box center [317, 261] width 11 height 15
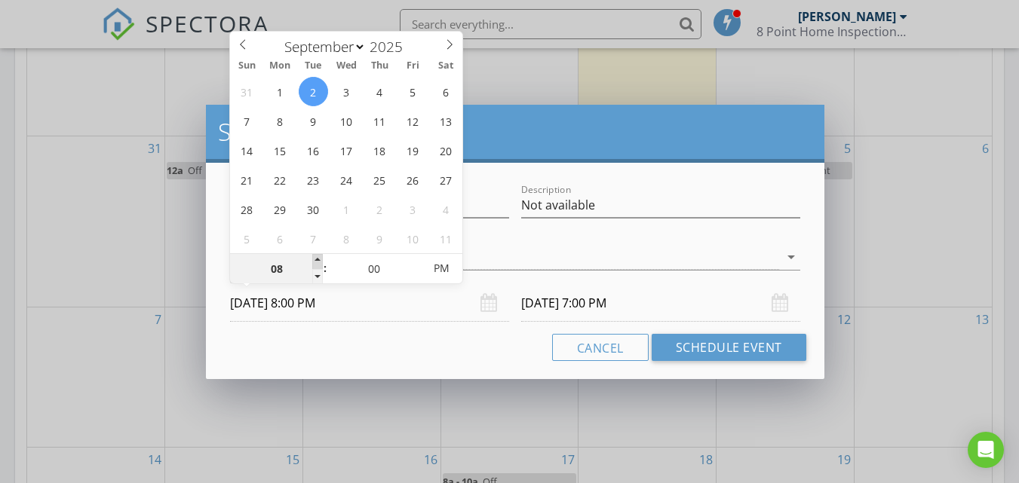
type input "09/03/2025 8:00 PM"
type input "09/02/2025 8:00 AM"
type input "09/03/2025 8:00 AM"
click at [448, 263] on span "PM" at bounding box center [441, 268] width 41 height 30
type input "09/05/2025 8:00 AM"
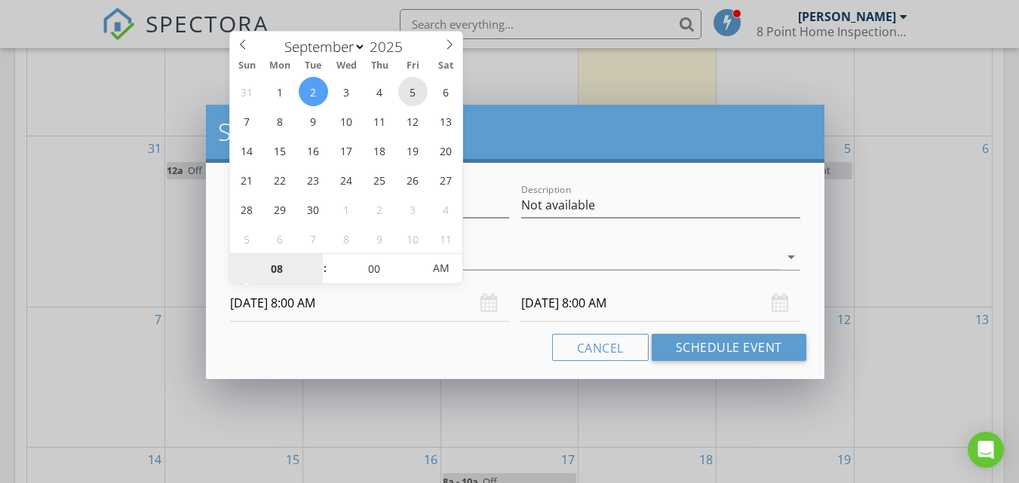
type input "09/06/2025 8:00 AM"
type input "09/02/2025 8:00 AM"
click at [574, 303] on input "09/03/2025 8:00 AM" at bounding box center [660, 303] width 279 height 37
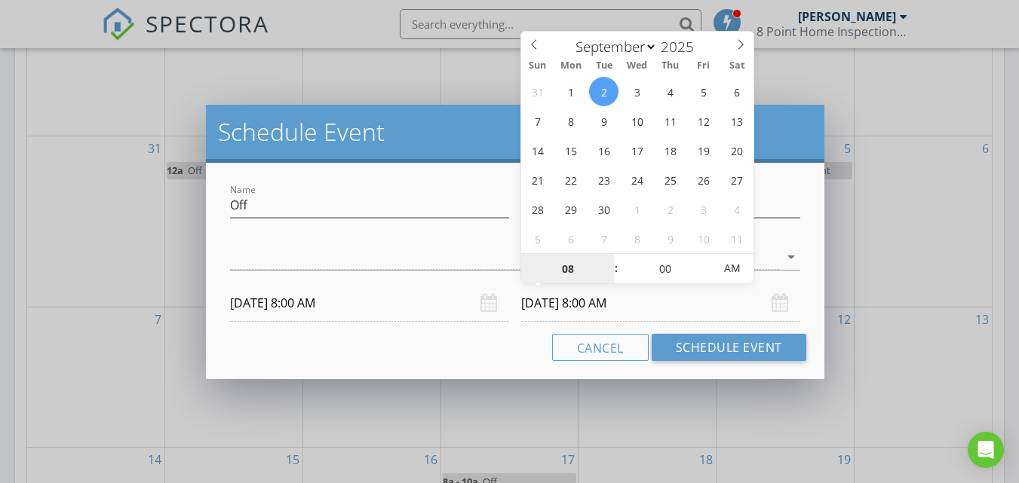
type input "09/02/2025 8:00 AM"
type input "09"
type input "09/02/2025 9:00 AM"
click at [607, 262] on span at bounding box center [608, 261] width 11 height 15
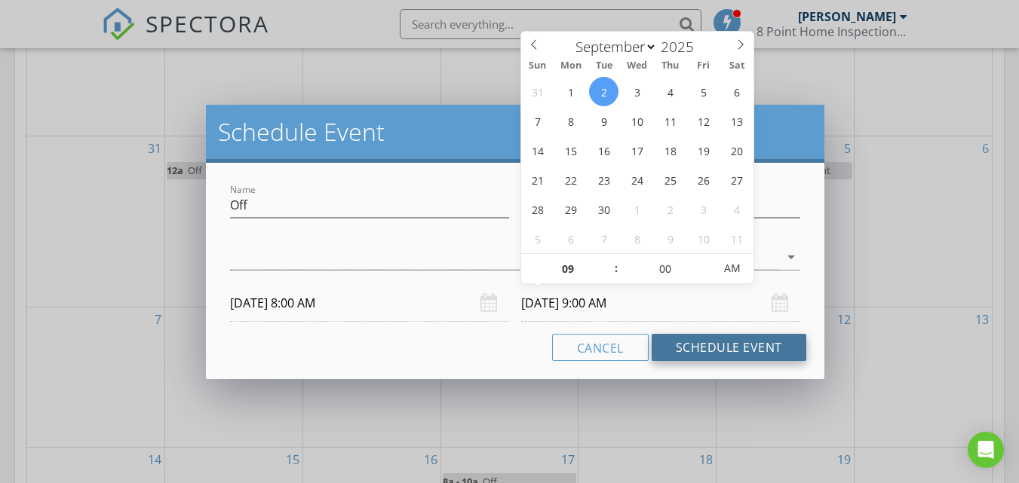
click at [678, 347] on button "Schedule Event" at bounding box center [728, 347] width 155 height 27
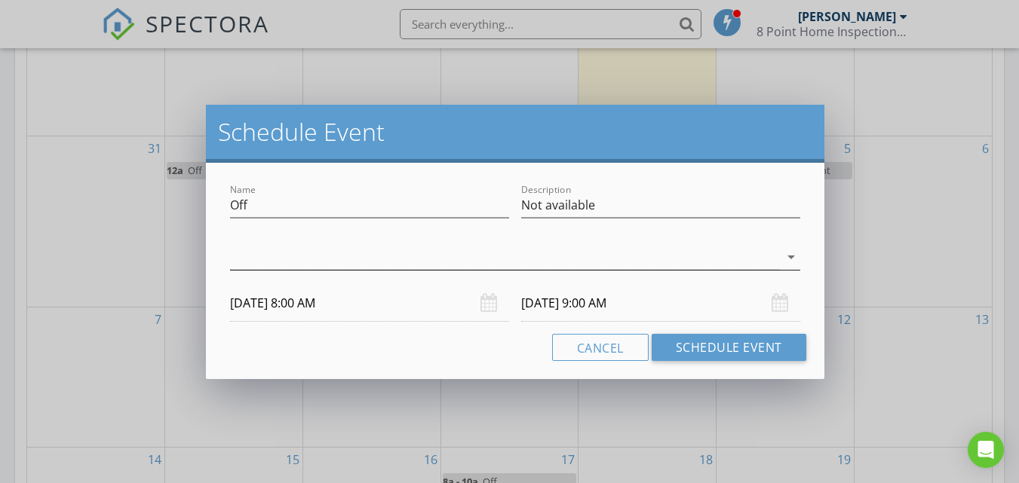
click at [488, 265] on div at bounding box center [504, 257] width 549 height 25
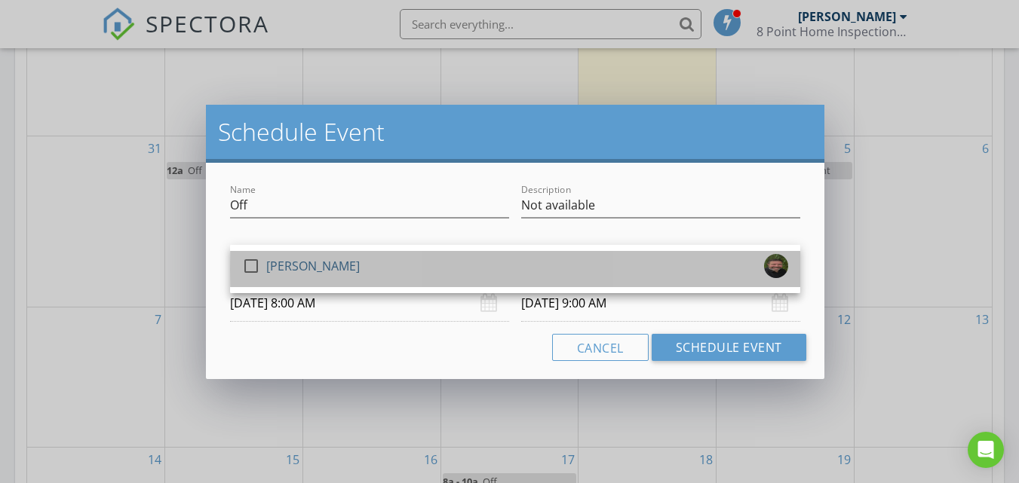
click at [437, 263] on div "check_box_outline_blank Phillip Nistal" at bounding box center [515, 269] width 546 height 30
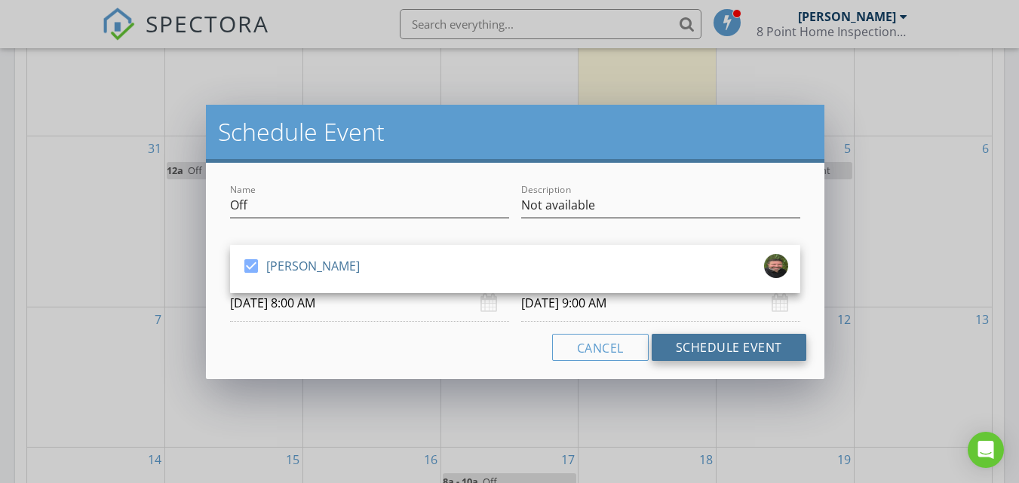
click at [687, 345] on button "Schedule Event" at bounding box center [728, 347] width 155 height 27
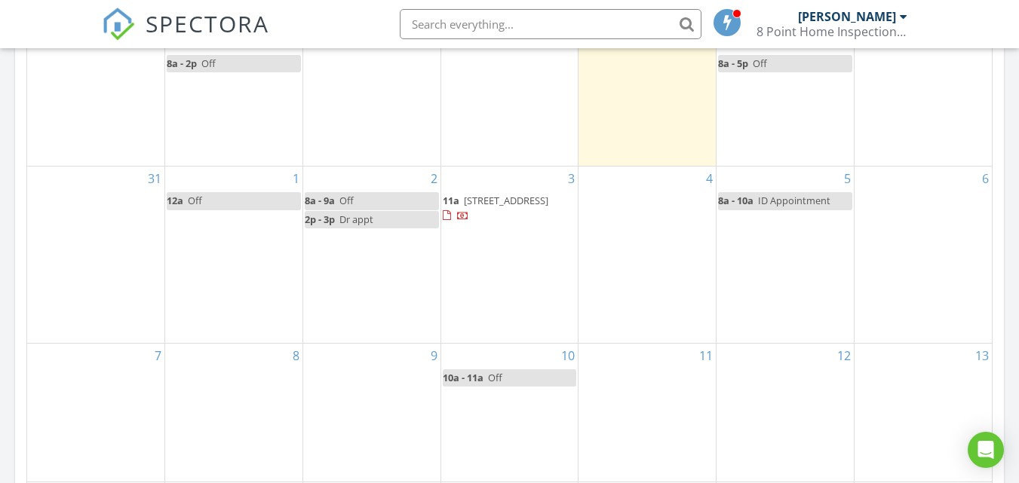
scroll to position [754, 0]
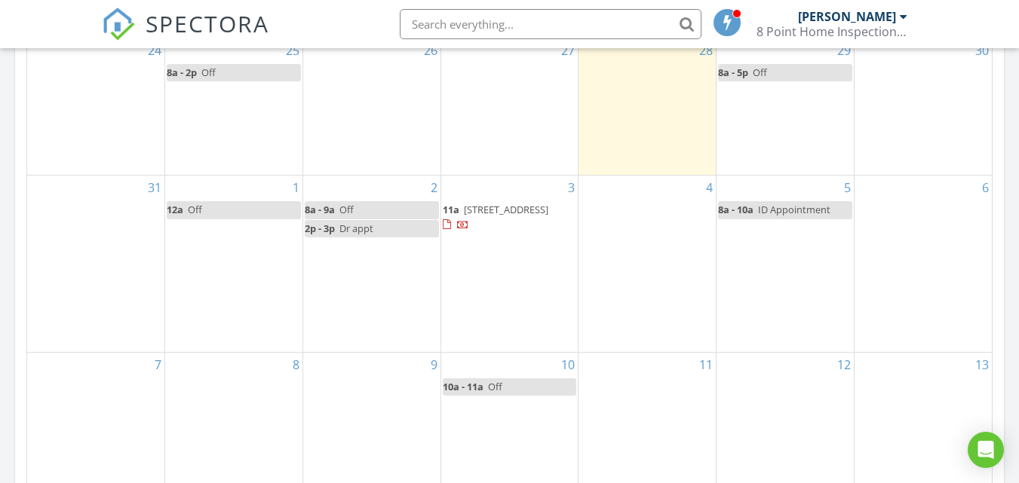
click at [673, 202] on div "4" at bounding box center [646, 264] width 137 height 176
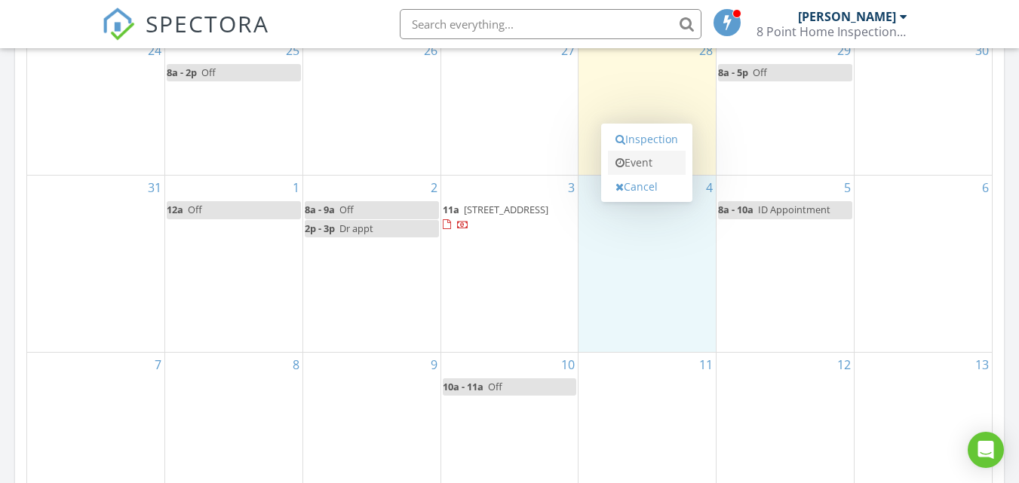
click at [645, 162] on link "Event" at bounding box center [647, 163] width 78 height 24
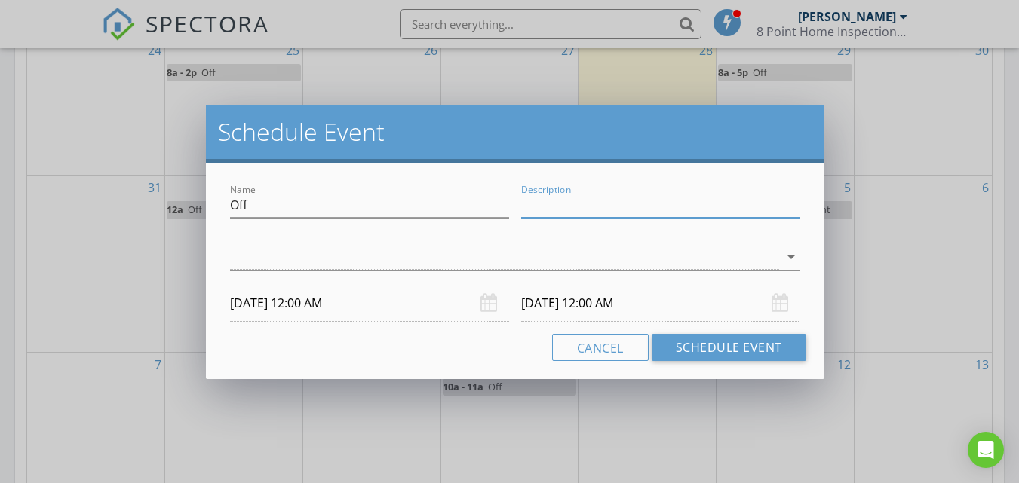
click at [548, 204] on input "Description" at bounding box center [660, 205] width 279 height 25
type input "Not available"
click at [435, 253] on div at bounding box center [504, 257] width 549 height 25
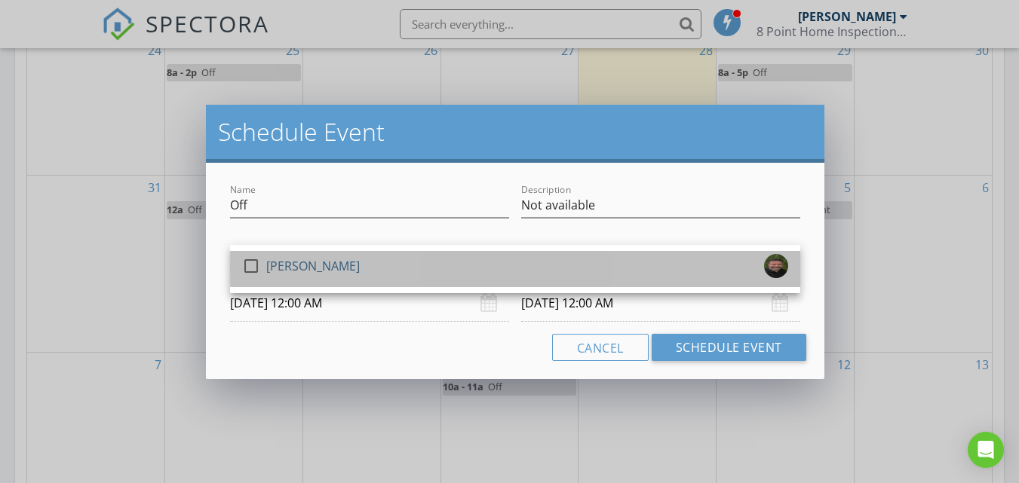
click at [385, 266] on div "check_box_outline_blank Phillip Nistal" at bounding box center [515, 269] width 546 height 30
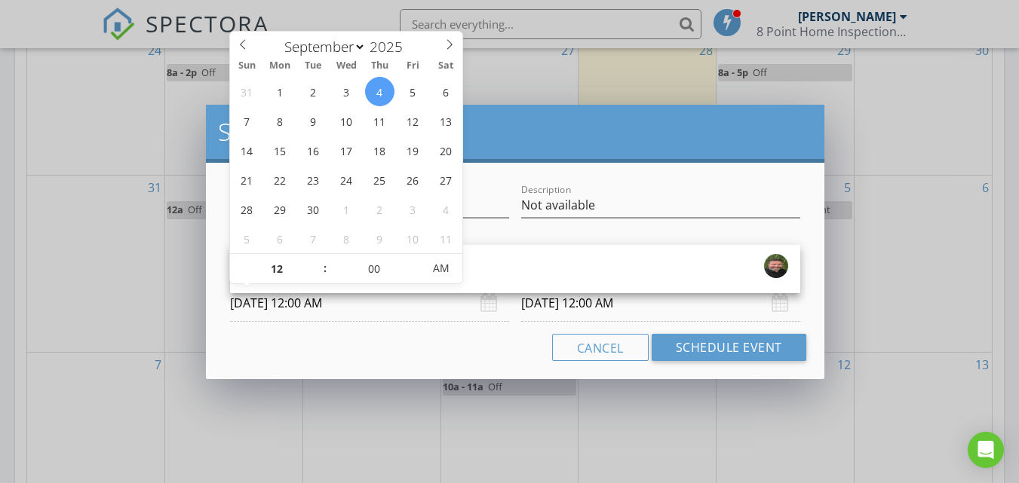
click at [375, 306] on input "09/04/2025 12:00 AM" at bounding box center [369, 303] width 279 height 37
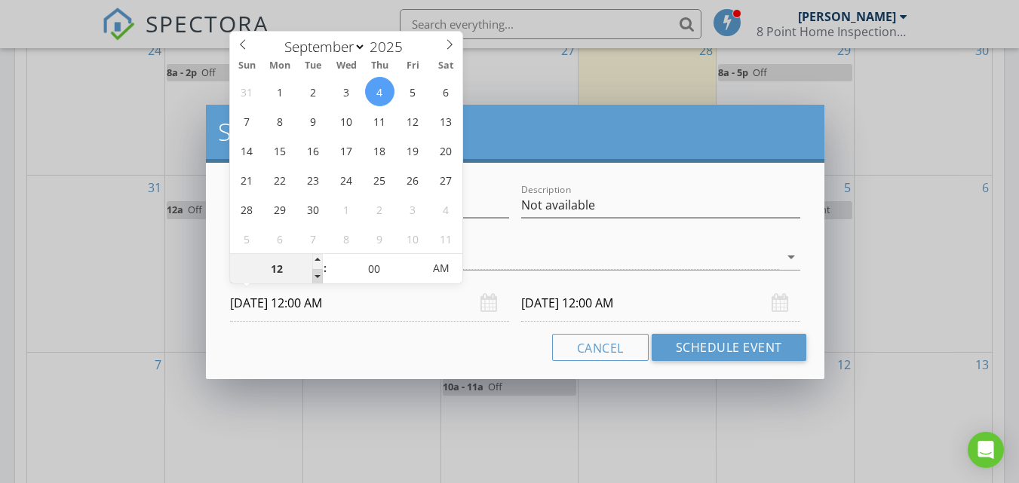
type input "11"
type input "09/04/2025 11:00 PM"
click at [317, 275] on span at bounding box center [317, 276] width 11 height 15
type input "11"
type input "09/05/2025 11:00 PM"
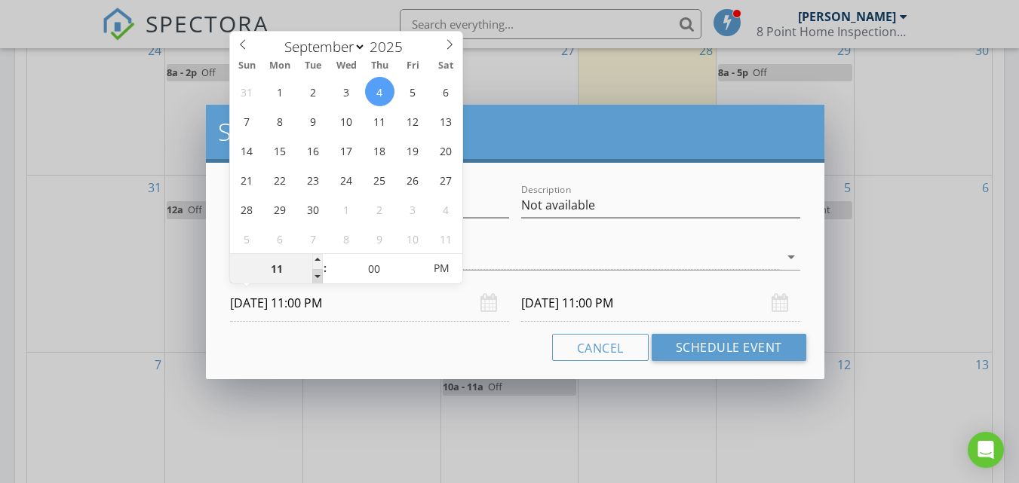
type input "10"
type input "09/04/2025 10:00 PM"
click at [317, 275] on span at bounding box center [317, 276] width 11 height 15
type input "10"
click at [562, 301] on input "09/05/2025 10:00 PM" at bounding box center [660, 303] width 279 height 37
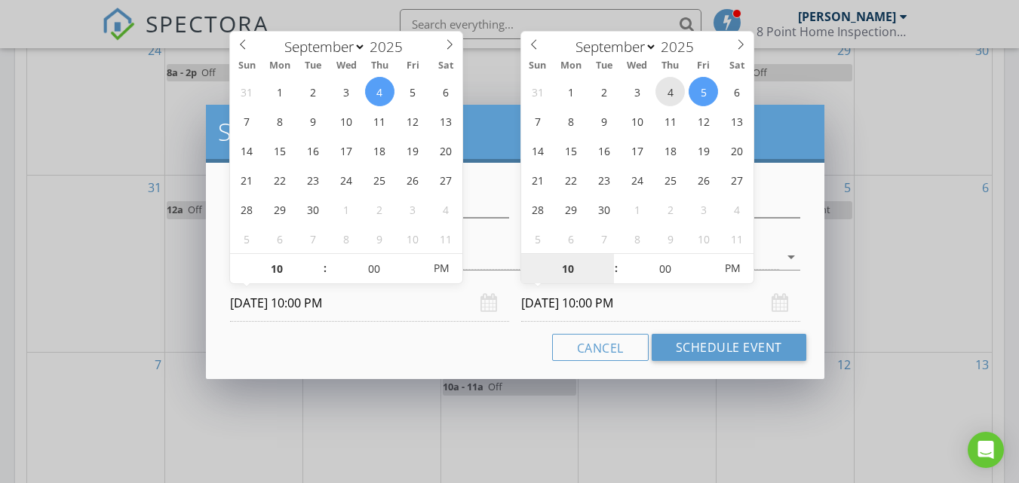
type input "09/04/2025 10:00 PM"
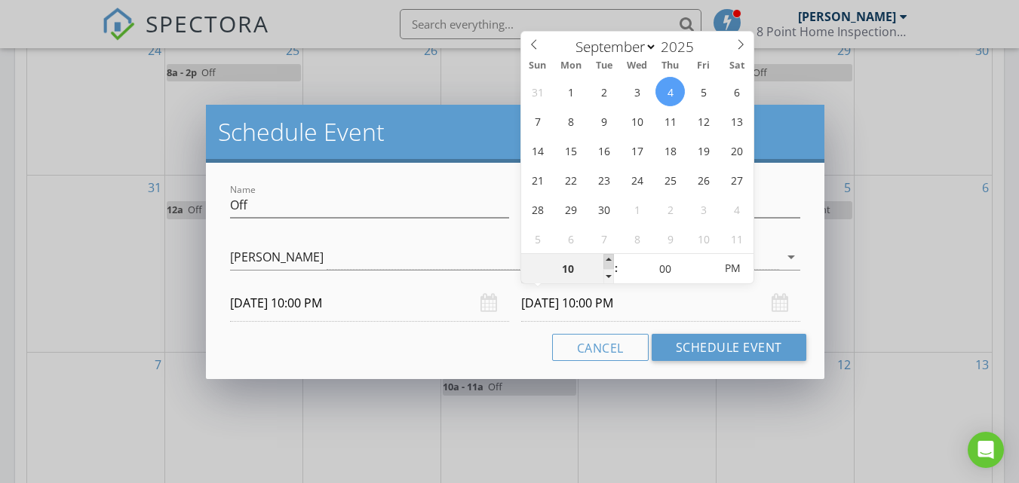
type input "11"
click at [608, 259] on span at bounding box center [608, 261] width 11 height 15
type input "09/04/2025 11:00 AM"
click at [727, 271] on span "AM" at bounding box center [731, 268] width 41 height 30
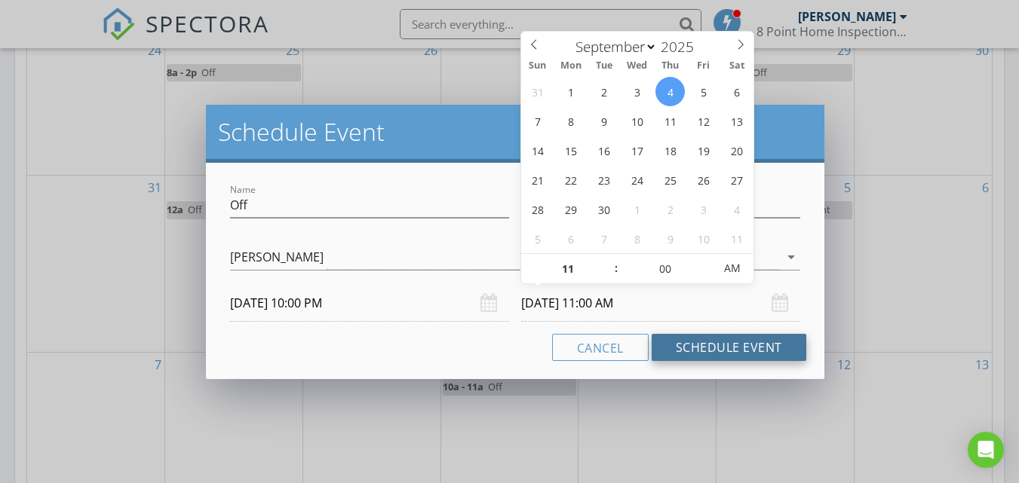
click at [695, 342] on button "Schedule Event" at bounding box center [728, 347] width 155 height 27
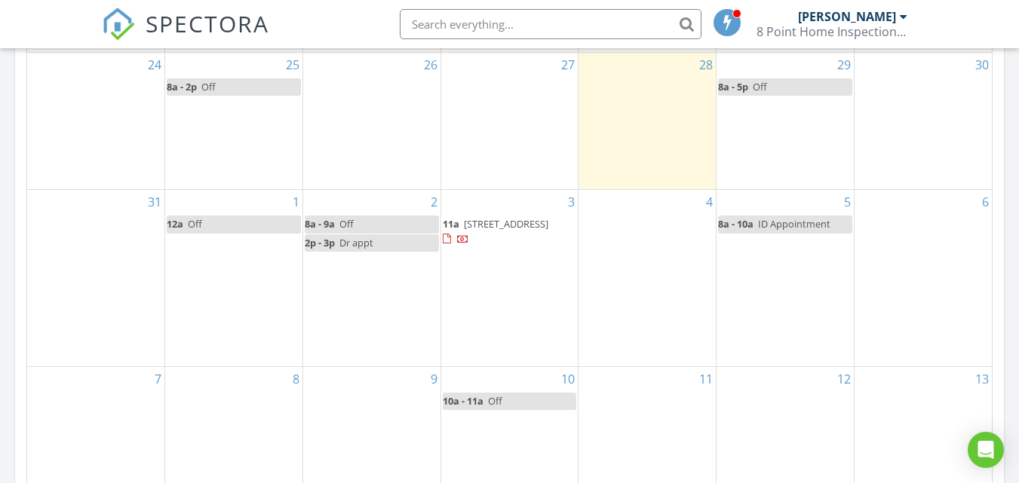
scroll to position [741, 0]
click at [663, 288] on div "4" at bounding box center [646, 276] width 137 height 176
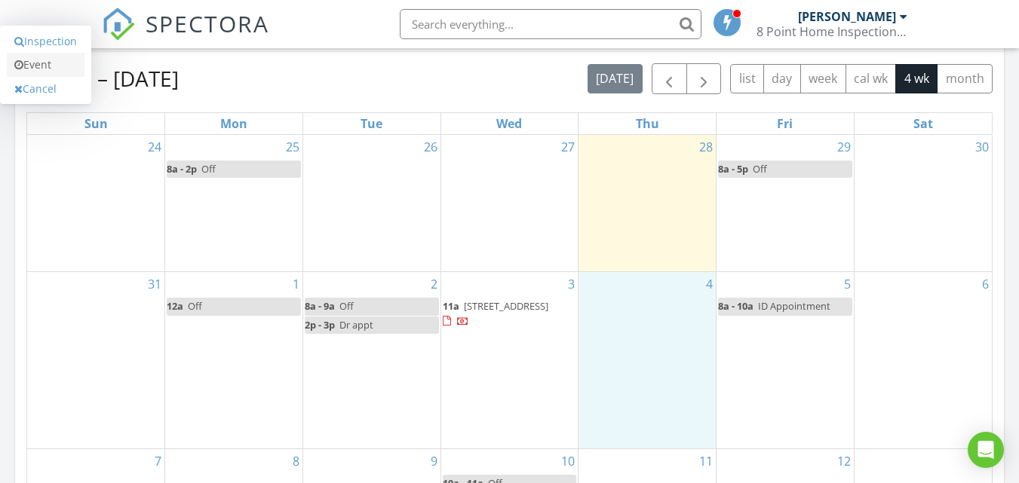
scroll to position [659, 0]
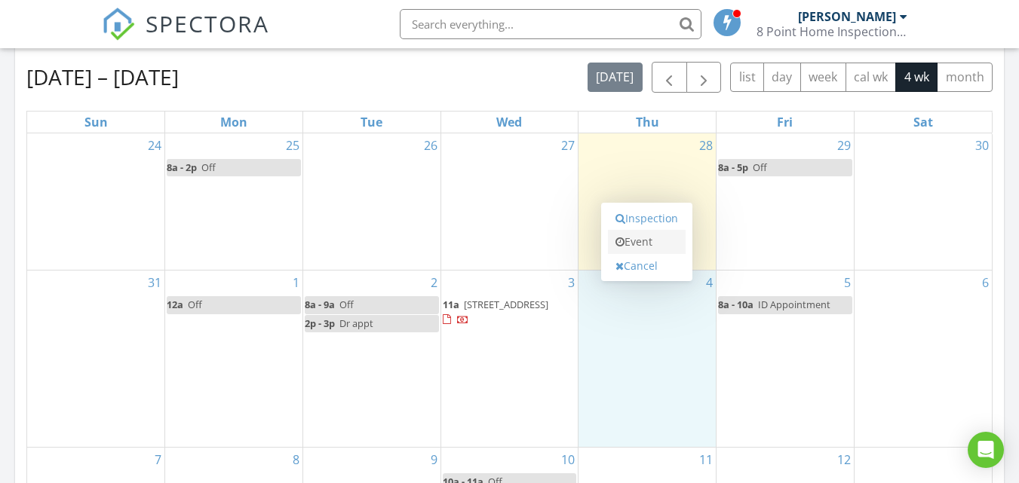
click at [642, 242] on link "Event" at bounding box center [647, 242] width 78 height 24
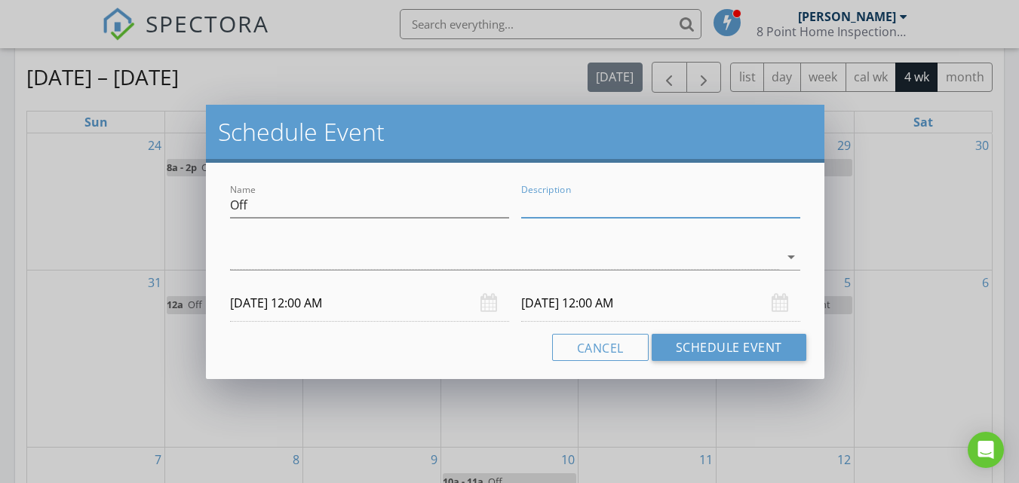
click at [556, 213] on input "Description" at bounding box center [660, 205] width 279 height 25
type input "Not available"
click at [416, 259] on div at bounding box center [504, 257] width 549 height 25
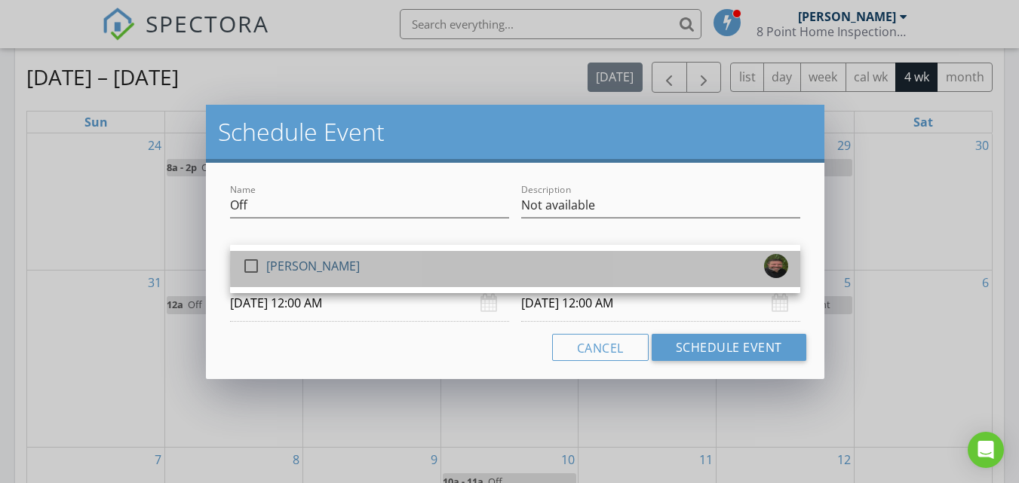
click at [366, 258] on div "check_box_outline_blank Phillip Nistal" at bounding box center [515, 269] width 546 height 30
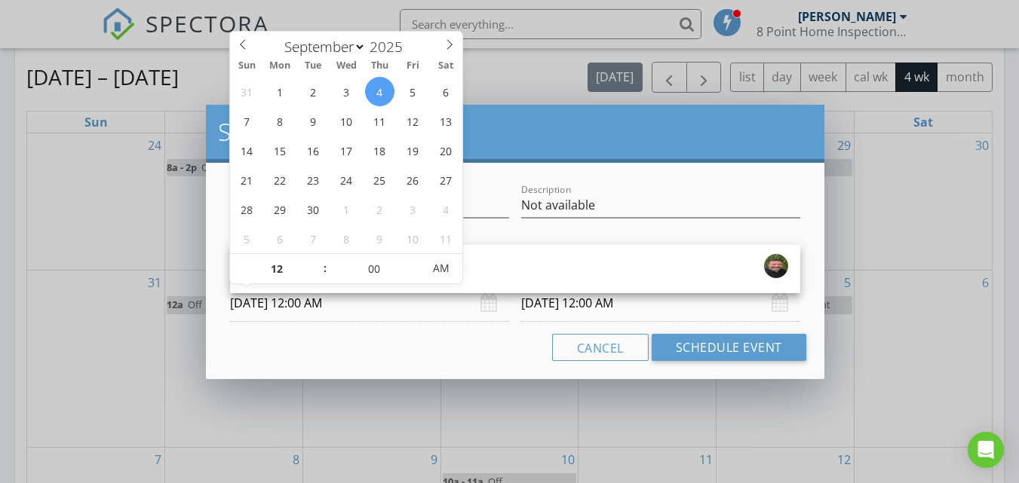
click at [437, 311] on input "09/04/2025 12:00 AM" at bounding box center [369, 303] width 279 height 37
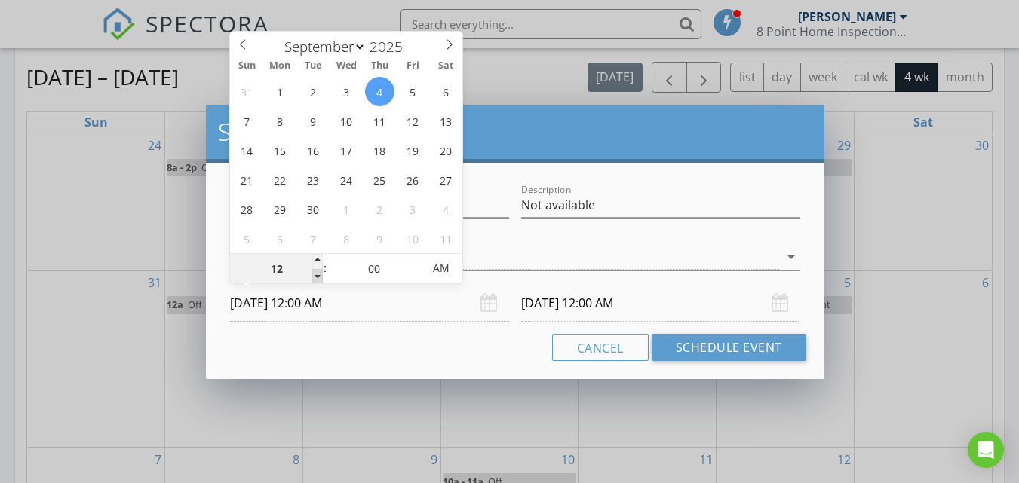
type input "11"
type input "09/04/2025 11:00 PM"
click at [320, 277] on span at bounding box center [317, 276] width 11 height 15
type input "09/05/2025 11:00 PM"
type input "10"
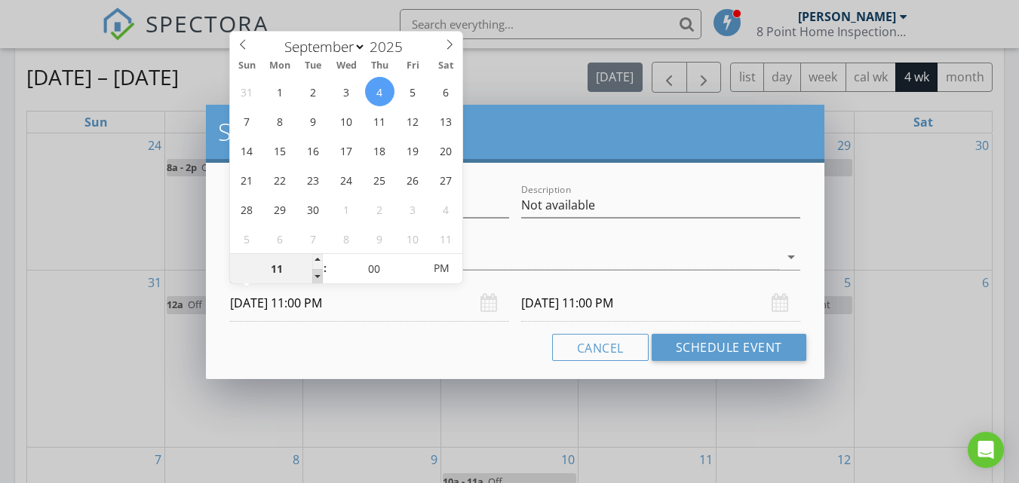
type input "09/04/2025 10:00 PM"
click at [320, 277] on span at bounding box center [317, 276] width 11 height 15
type input "09/05/2025 10:00 PM"
type input "09/04/2025 10:00 AM"
type input "09/05/2025 10:00 AM"
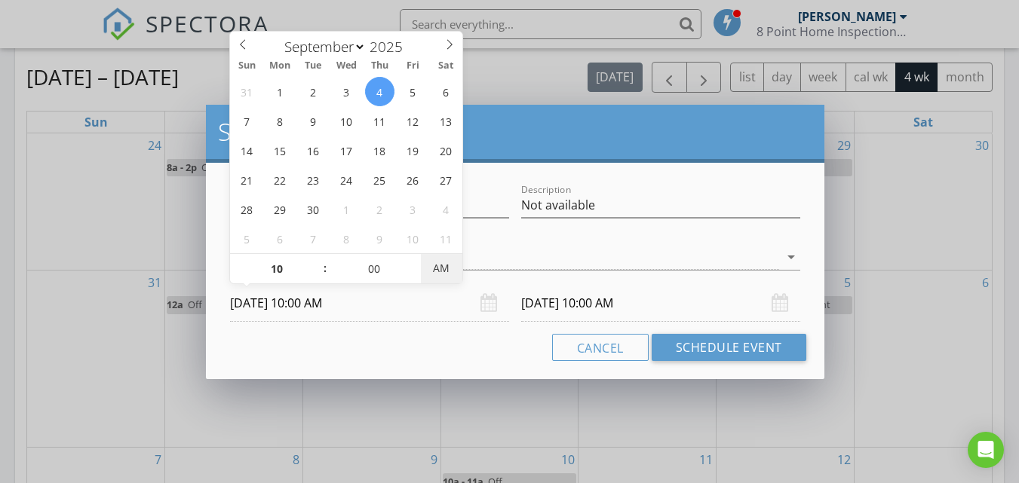
click at [445, 271] on span "AM" at bounding box center [441, 268] width 41 height 30
click at [568, 308] on input "09/05/2025 10:00 AM" at bounding box center [660, 303] width 279 height 37
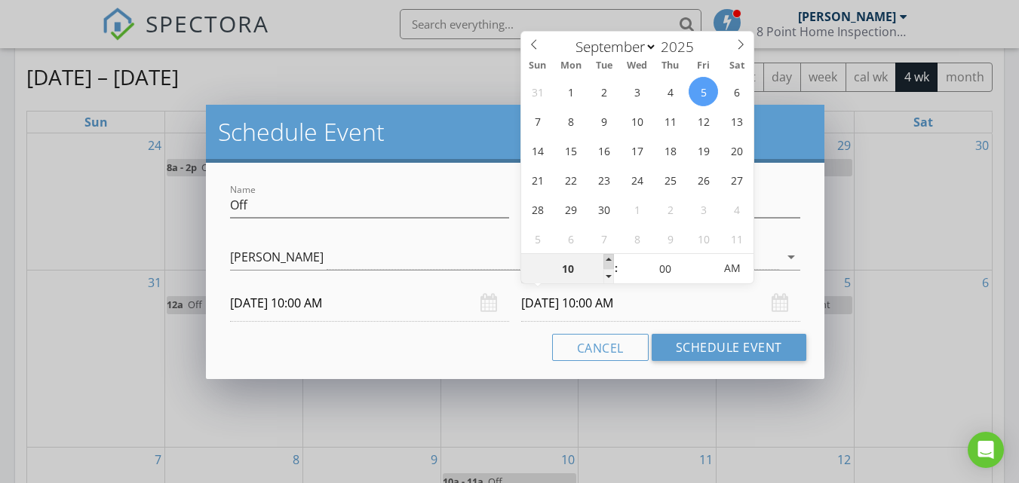
type input "11"
click at [605, 259] on span at bounding box center [608, 261] width 11 height 15
type input "09/04/2025 11:00 AM"
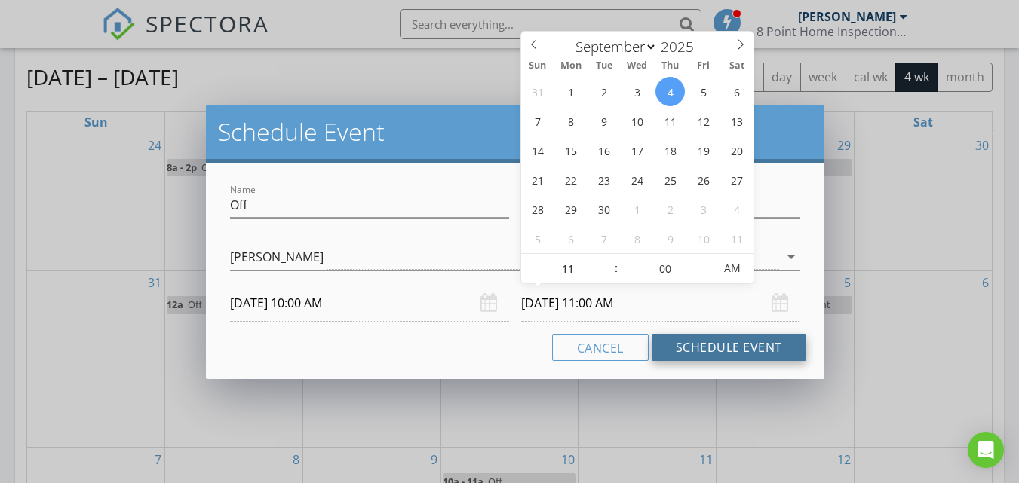
click at [694, 337] on button "Schedule Event" at bounding box center [728, 347] width 155 height 27
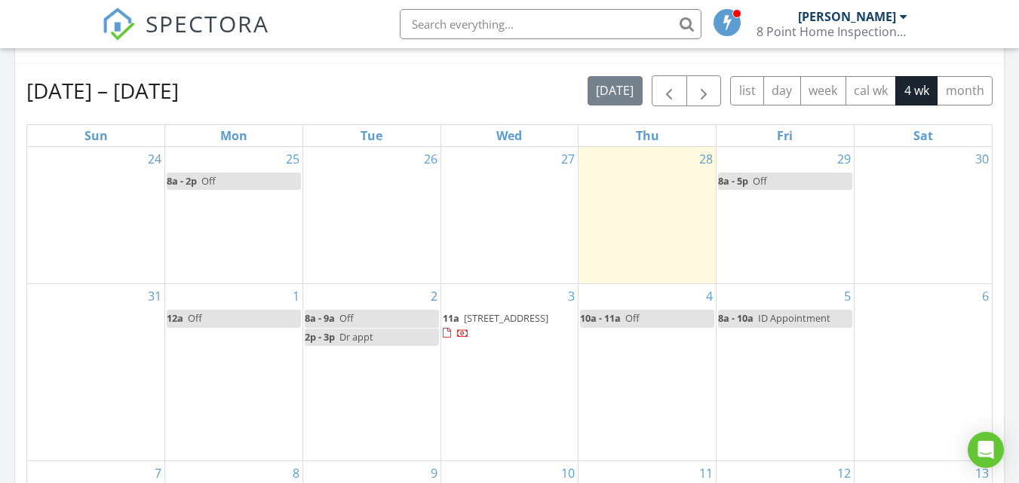
scroll to position [663, 0]
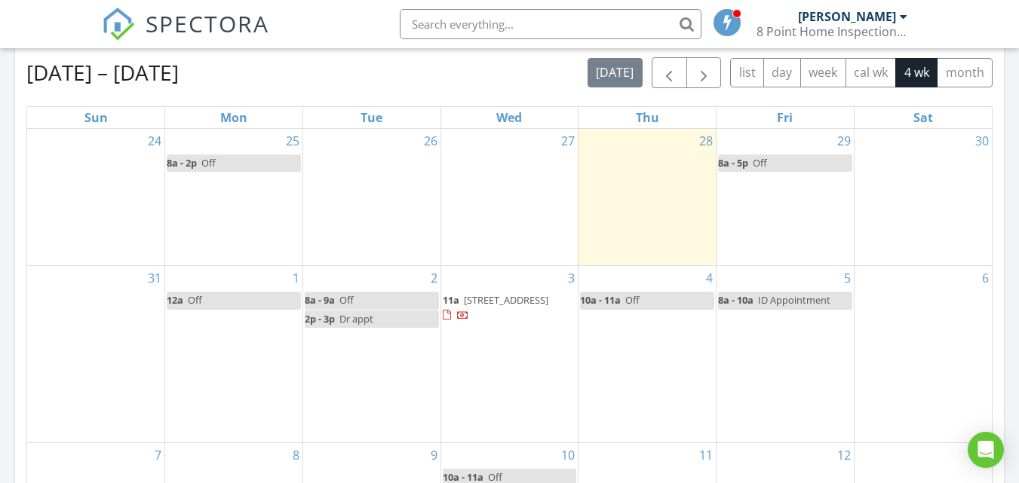
click at [716, 17] on div at bounding box center [726, 22] width 27 height 27
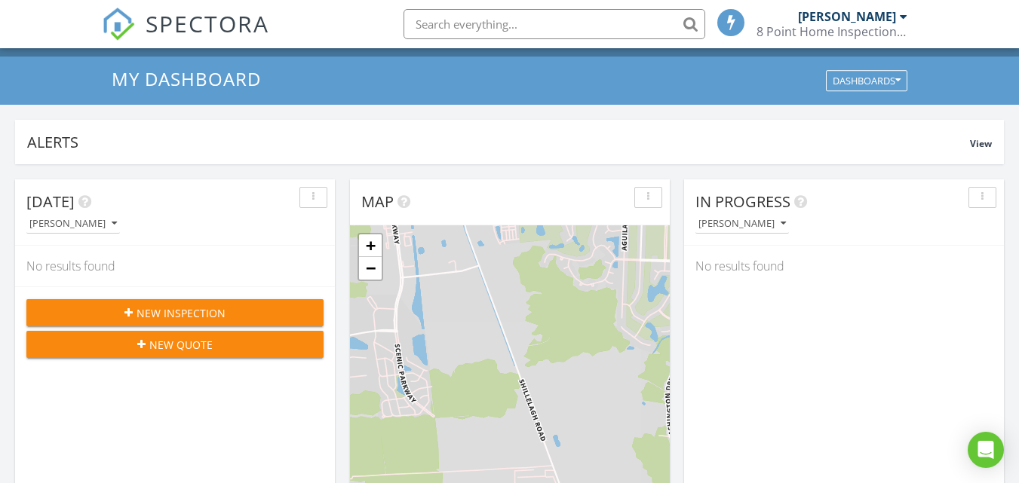
scroll to position [0, 0]
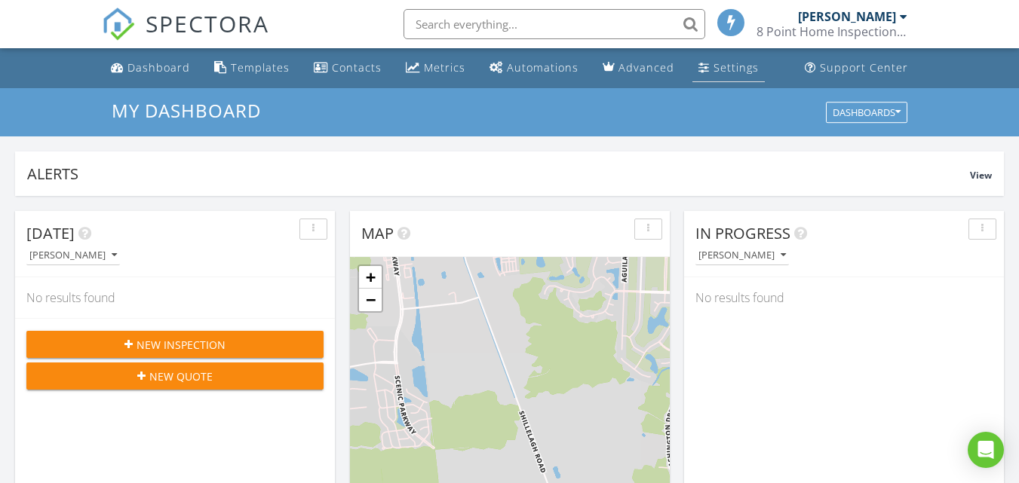
click at [722, 66] on div "Settings" at bounding box center [735, 67] width 45 height 14
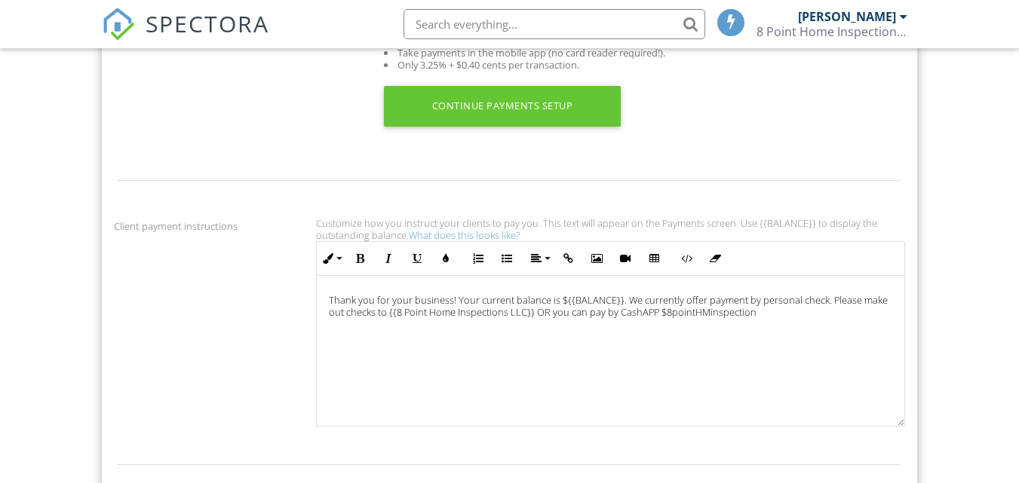
scroll to position [776, 0]
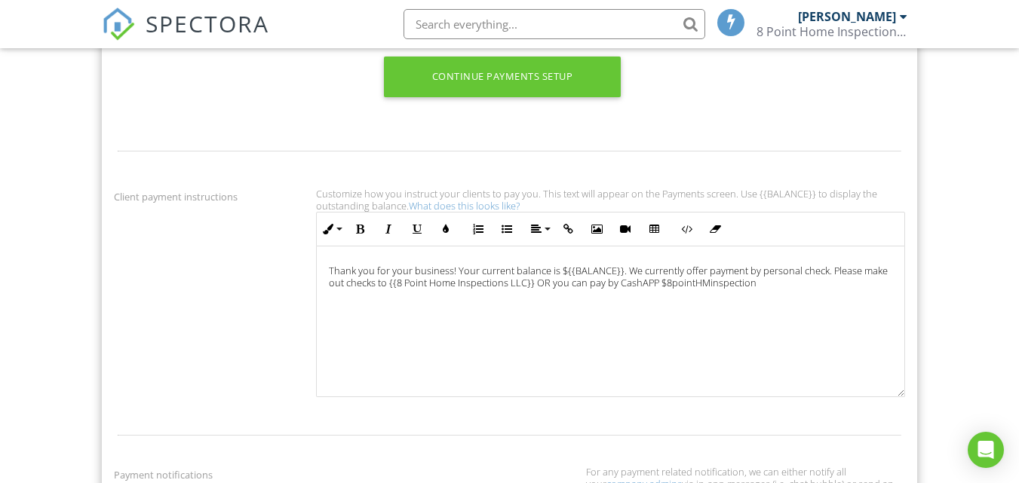
click at [781, 285] on p "Thank you for your business! Your current balance is ${{BALANCE}}. We currently…" at bounding box center [610, 277] width 563 height 24
click at [140, 305] on div "Client payment instructions Customize how you instruct your clients to pay you.…" at bounding box center [509, 296] width 809 height 217
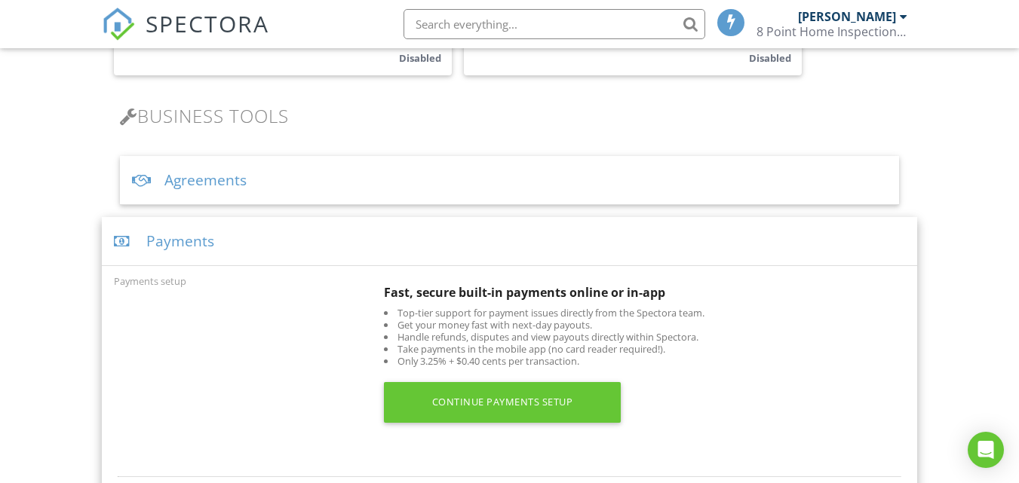
scroll to position [449, 0]
click at [258, 248] on div "Payments" at bounding box center [509, 242] width 815 height 49
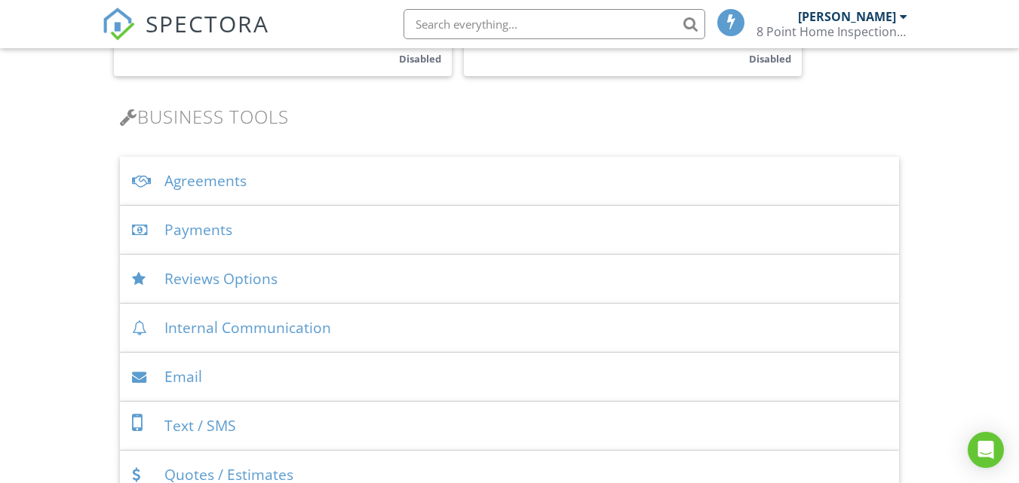
click at [247, 226] on div "Payments" at bounding box center [509, 230] width 779 height 49
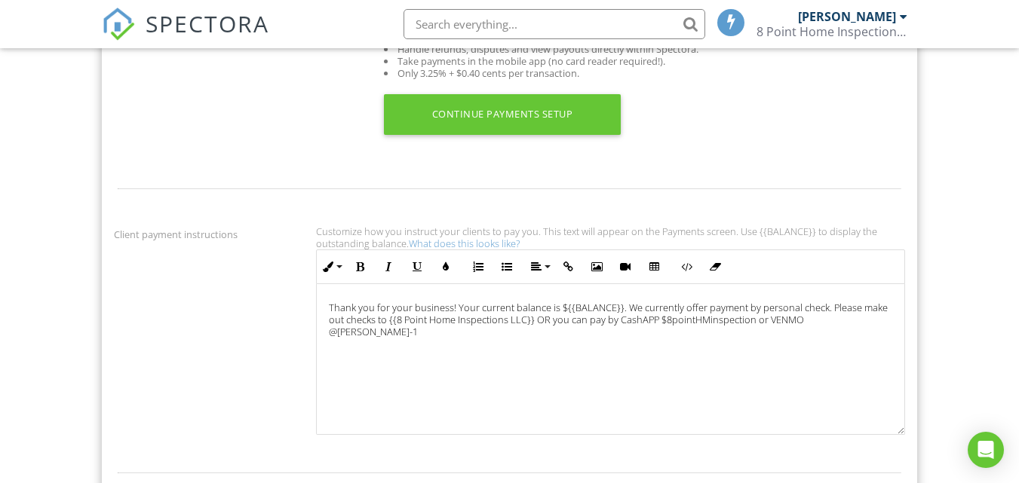
scroll to position [781, 0]
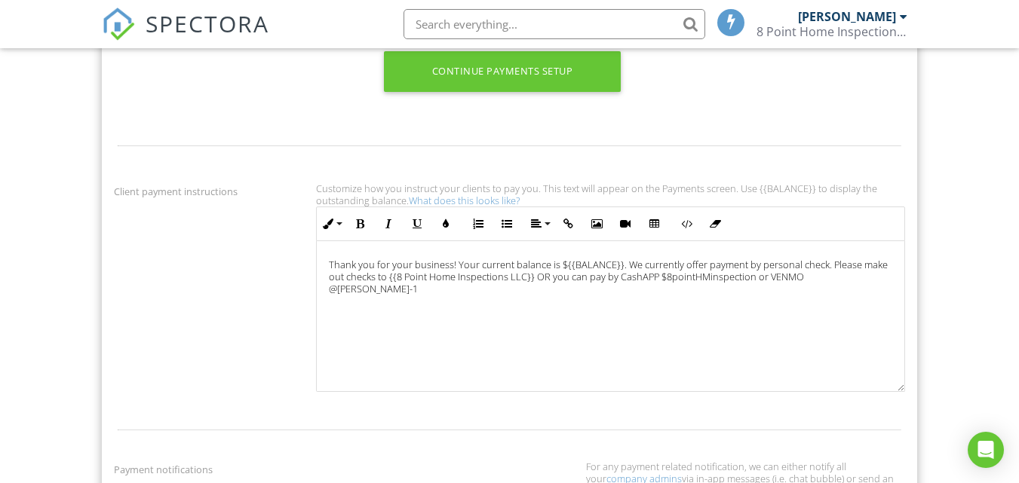
click at [471, 204] on link "What does this looks like?" at bounding box center [464, 201] width 111 height 14
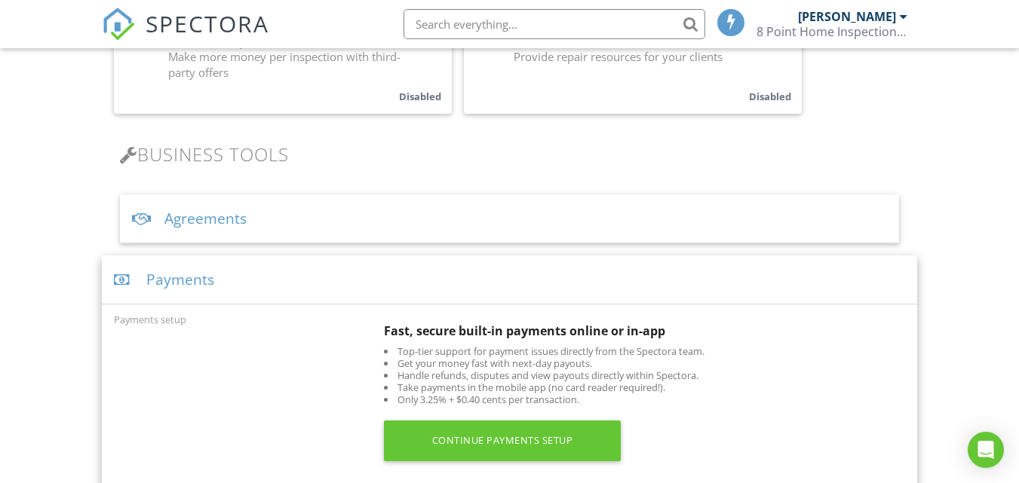
scroll to position [389, 0]
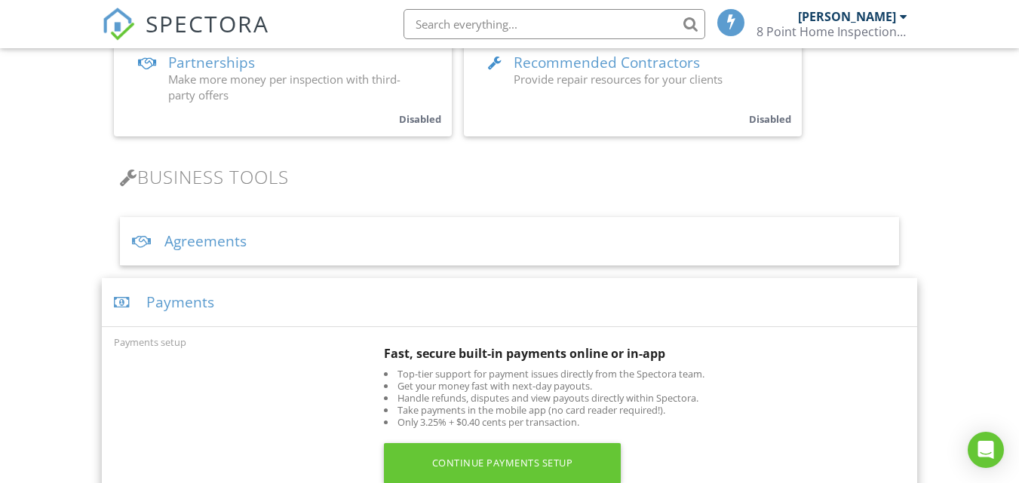
click at [300, 302] on div "Payments" at bounding box center [509, 302] width 815 height 49
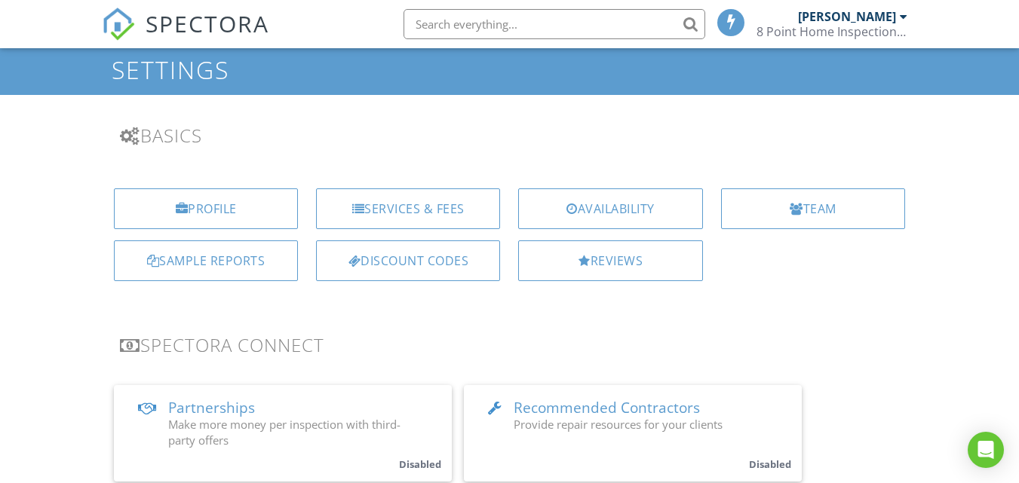
scroll to position [0, 0]
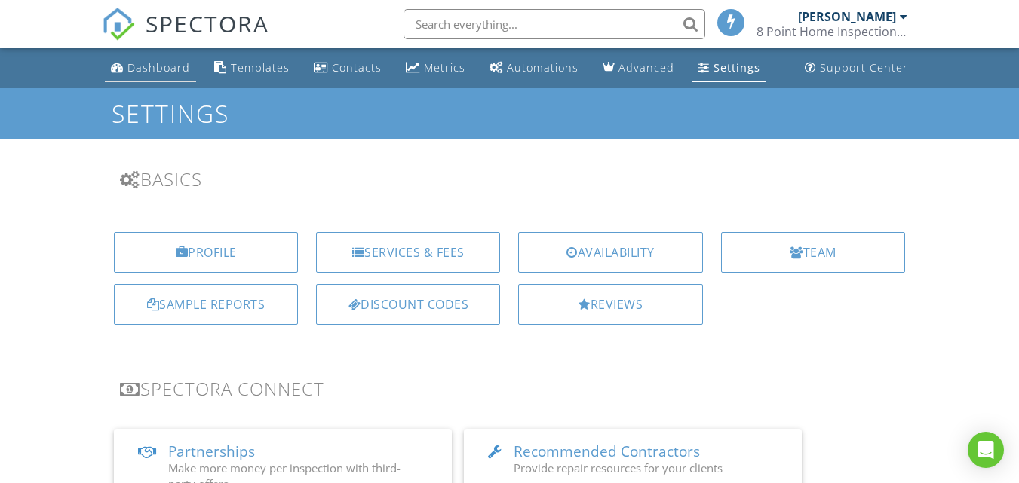
click at [185, 69] on div "Dashboard" at bounding box center [158, 67] width 63 height 14
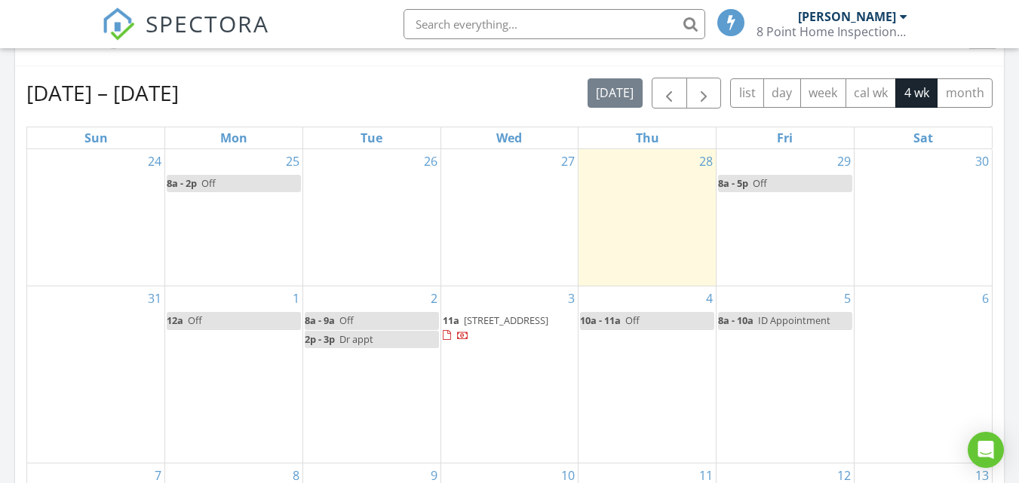
scroll to position [648, 0]
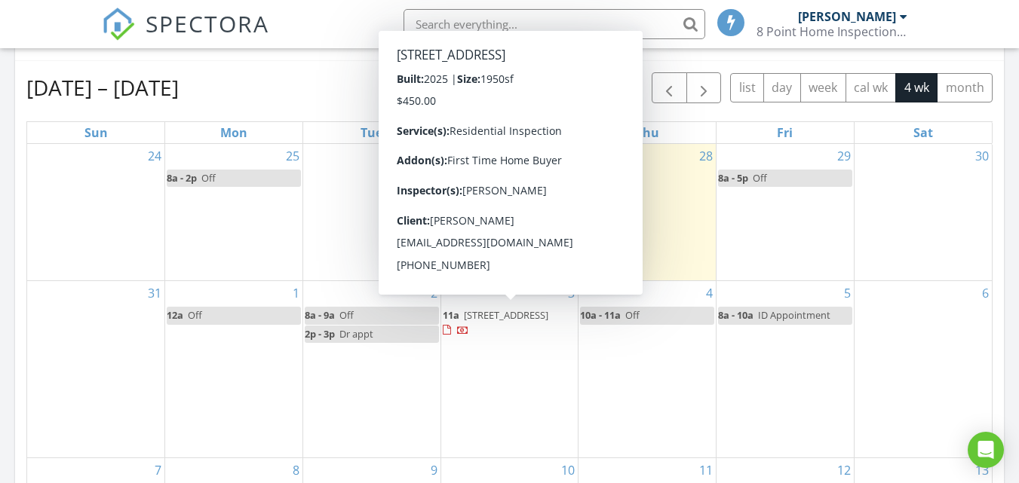
click at [515, 322] on span "[STREET_ADDRESS]" at bounding box center [506, 315] width 84 height 14
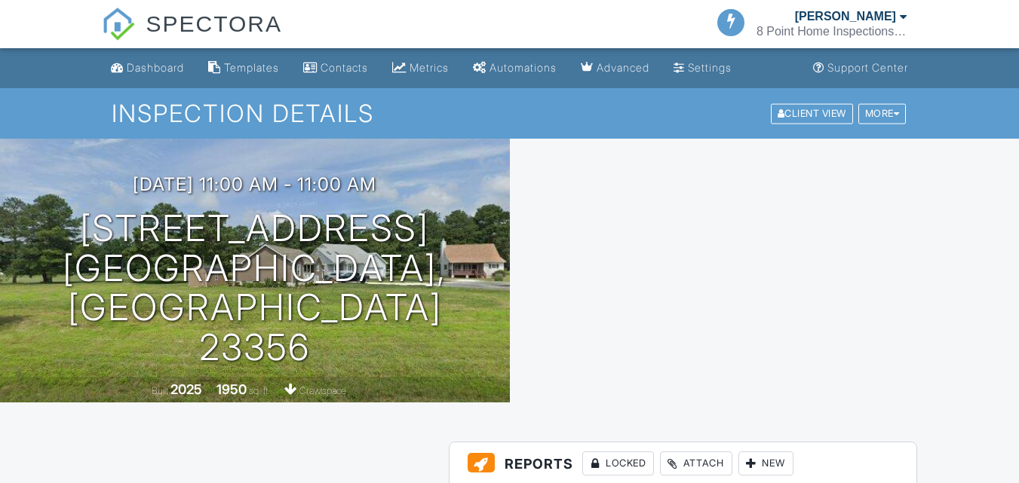
scroll to position [169, 0]
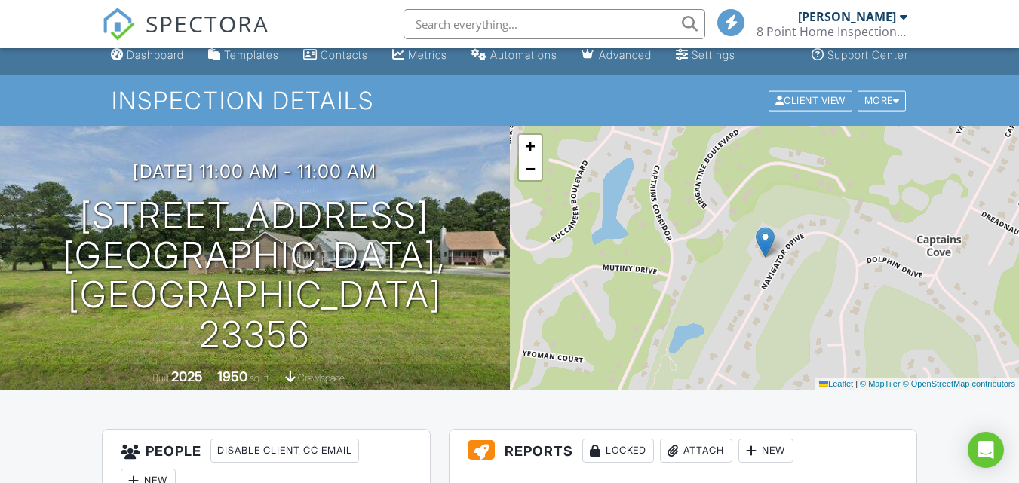
scroll to position [0, 0]
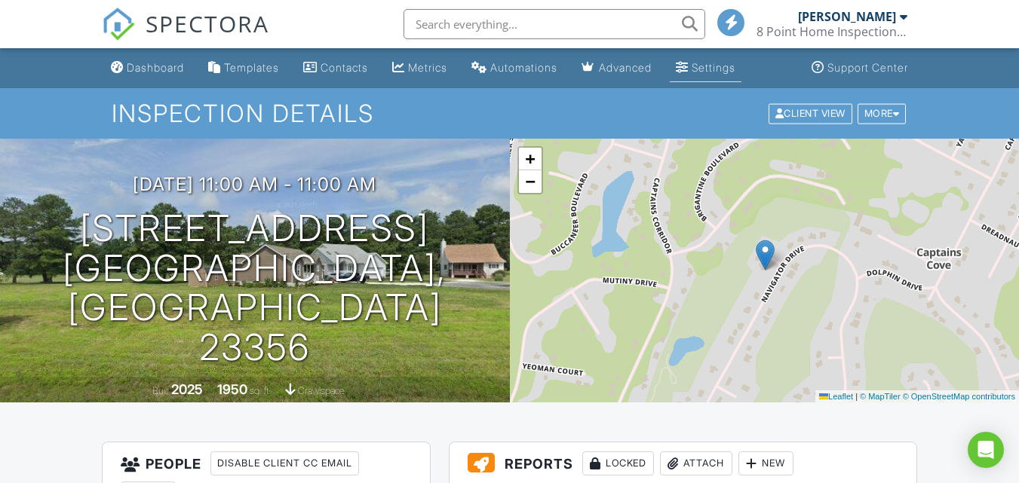
click at [733, 67] on div "Settings" at bounding box center [713, 67] width 44 height 13
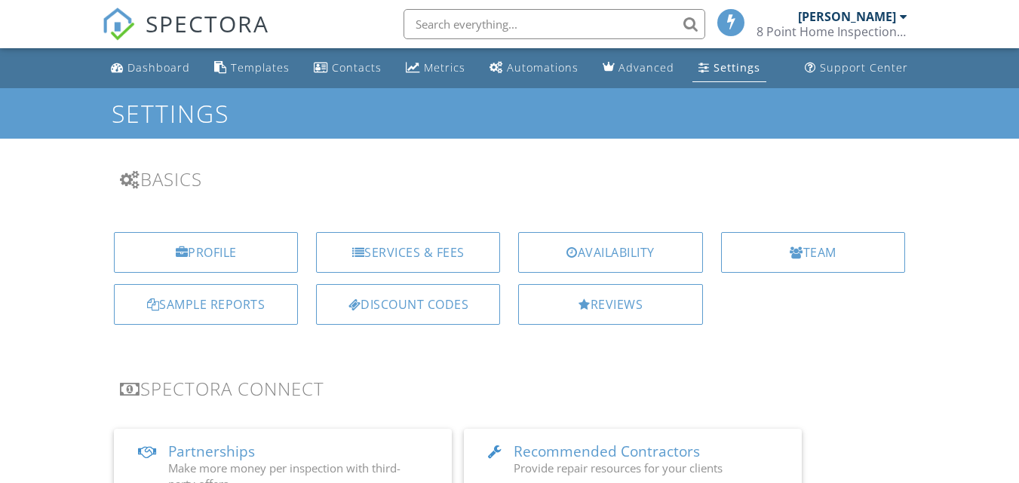
scroll to position [489, 0]
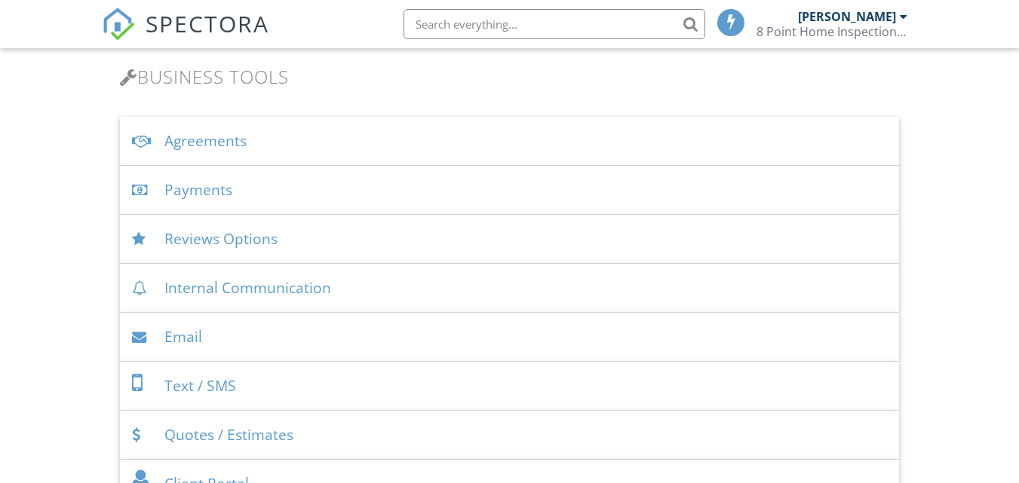
click at [302, 200] on div "Payments" at bounding box center [509, 190] width 779 height 49
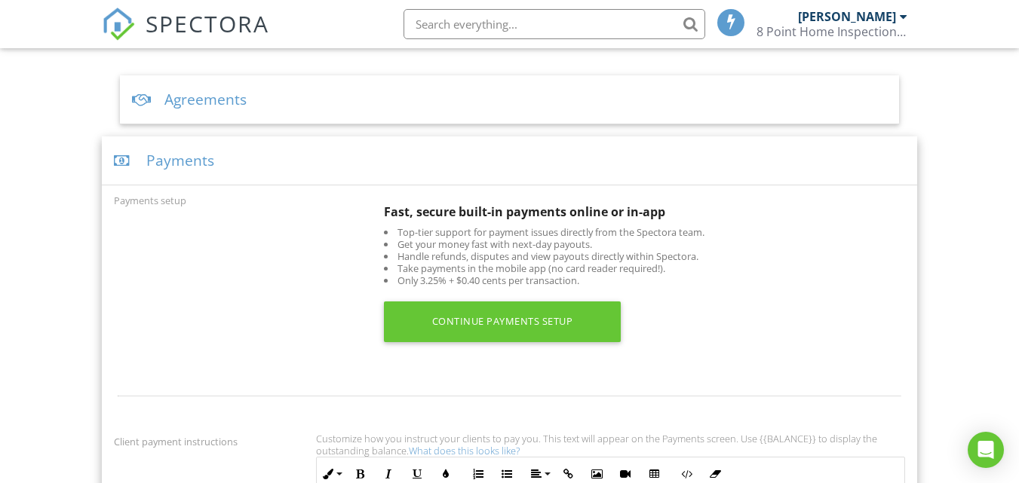
scroll to position [434, 0]
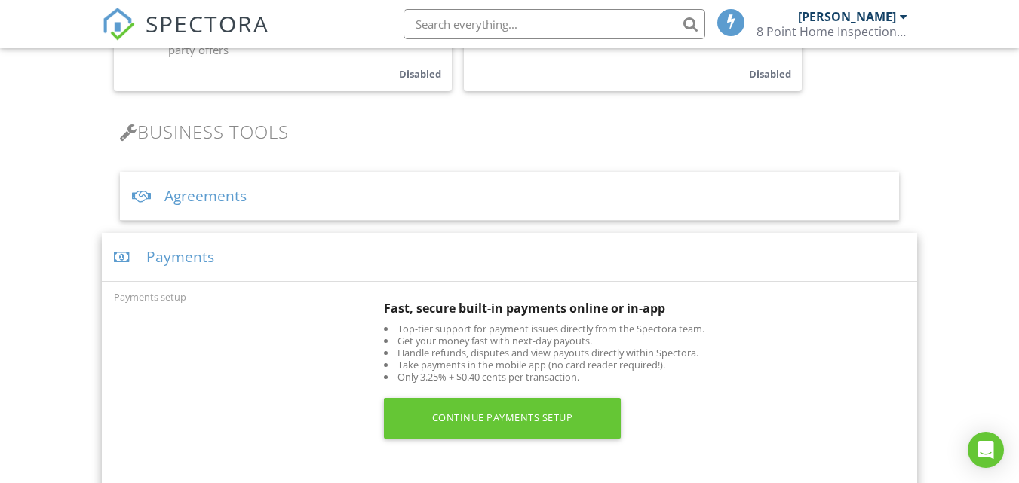
click at [272, 251] on div "Payments" at bounding box center [509, 257] width 815 height 49
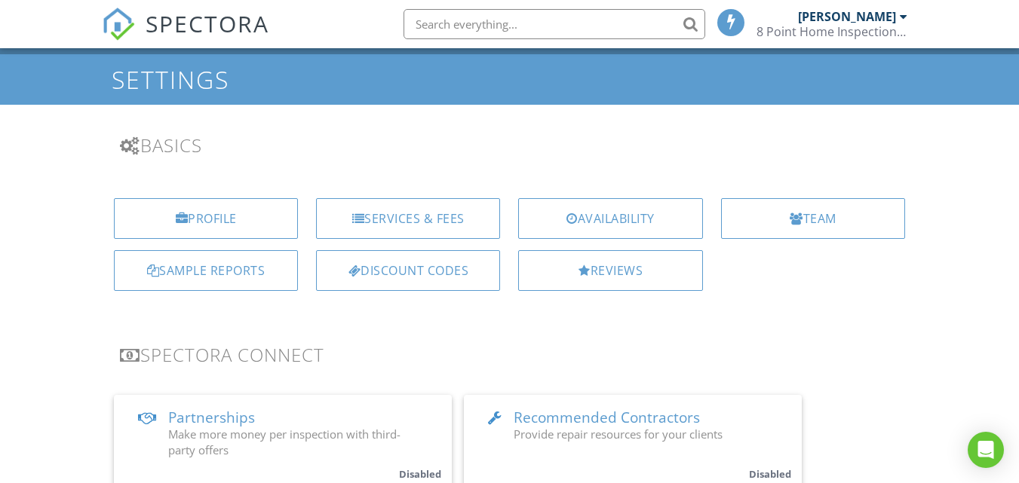
scroll to position [0, 0]
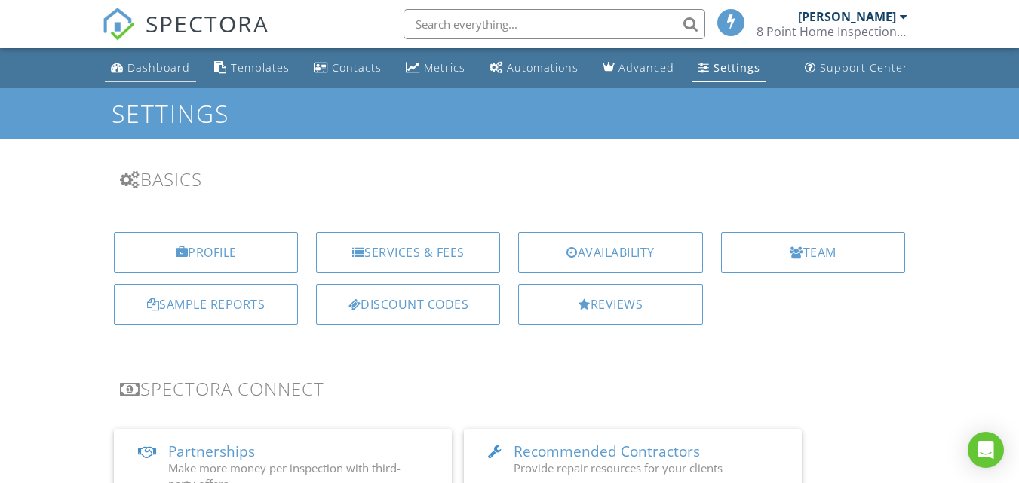
click at [167, 66] on div "Dashboard" at bounding box center [158, 67] width 63 height 14
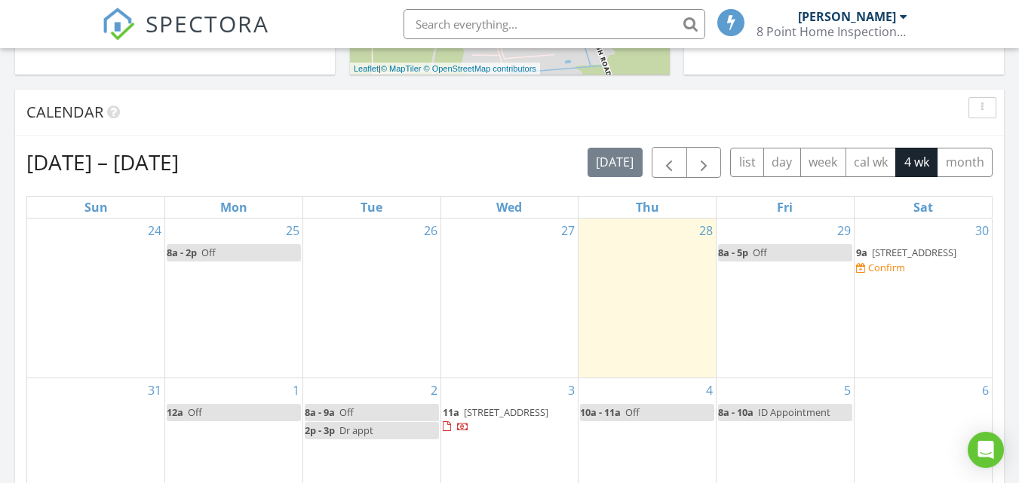
scroll to position [575, 0]
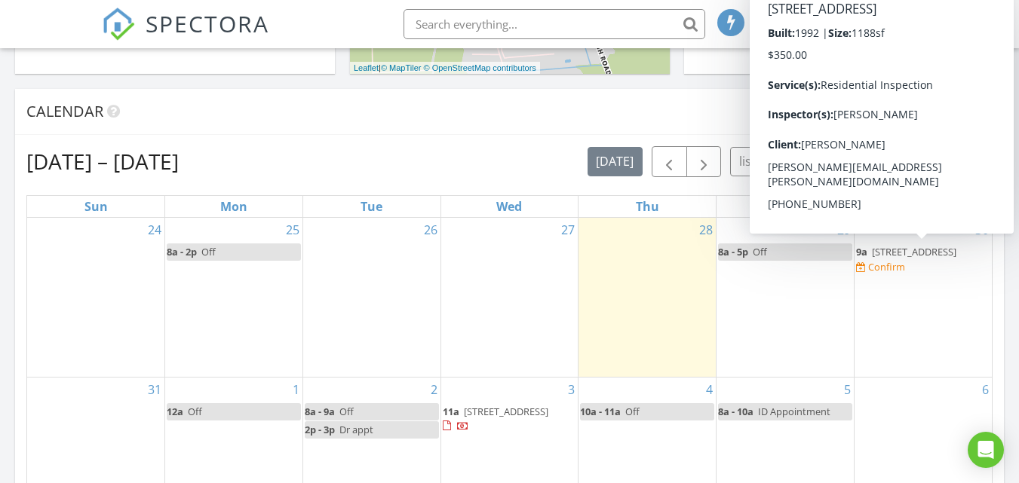
click at [905, 268] on div "Confirm" at bounding box center [886, 267] width 37 height 12
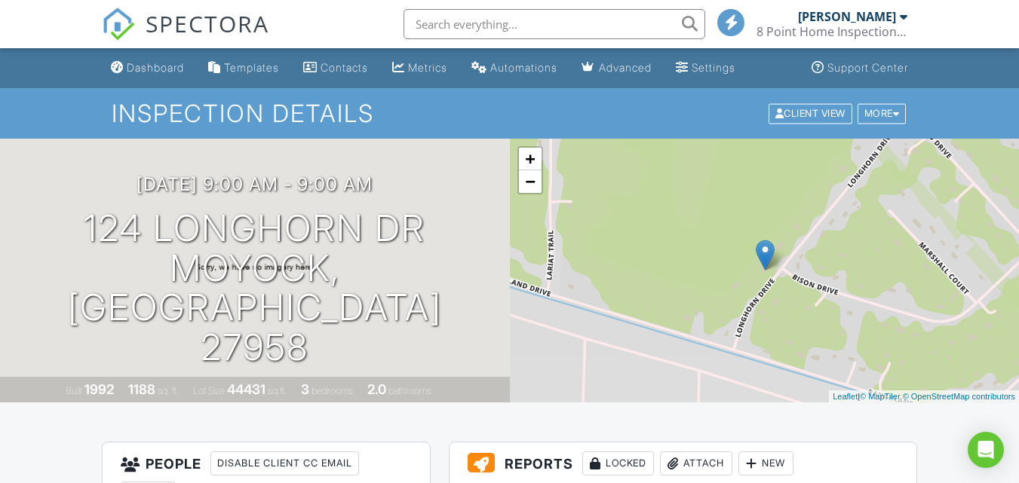
click at [902, 20] on div at bounding box center [903, 17] width 8 height 12
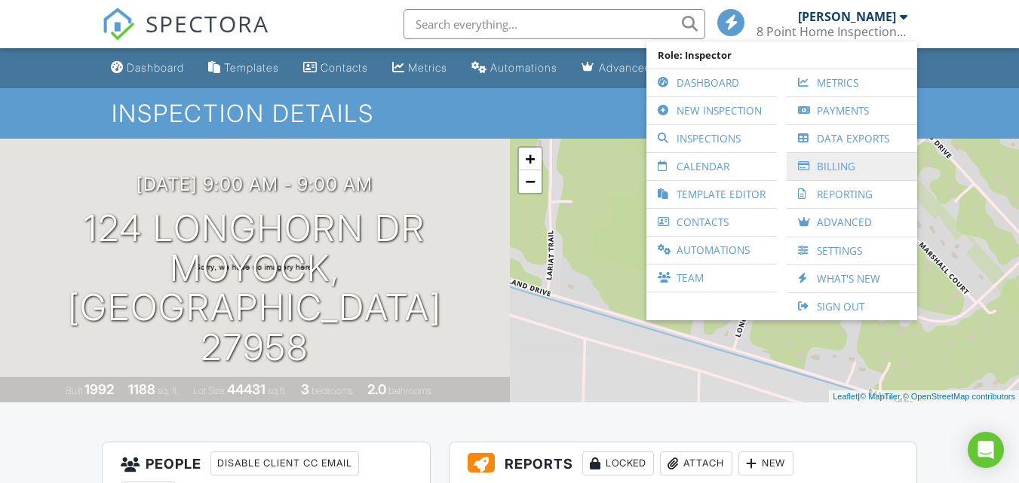
click at [826, 162] on link "Billing" at bounding box center [851, 166] width 115 height 27
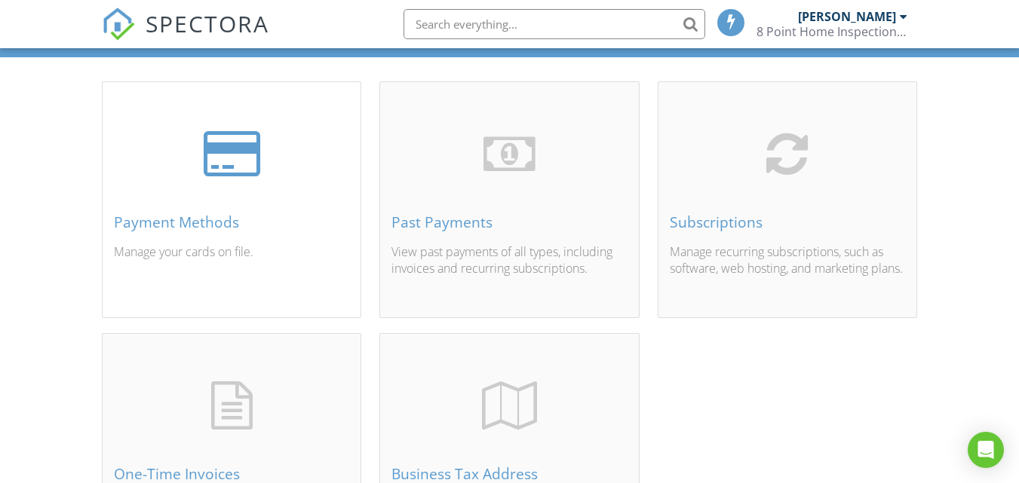
click at [201, 220] on div "Payment Methods" at bounding box center [231, 222] width 235 height 17
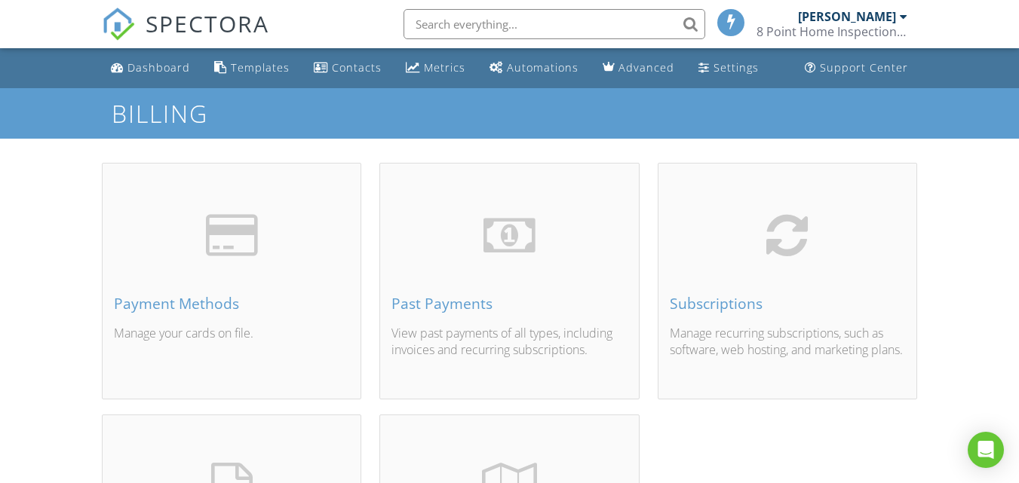
click at [899, 17] on div at bounding box center [903, 17] width 8 height 12
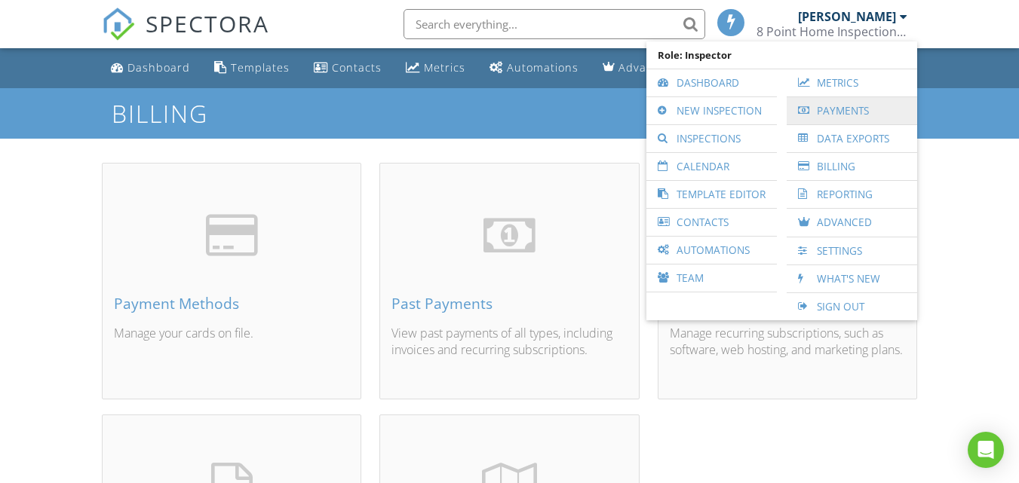
click at [848, 112] on link "Payments" at bounding box center [851, 110] width 115 height 27
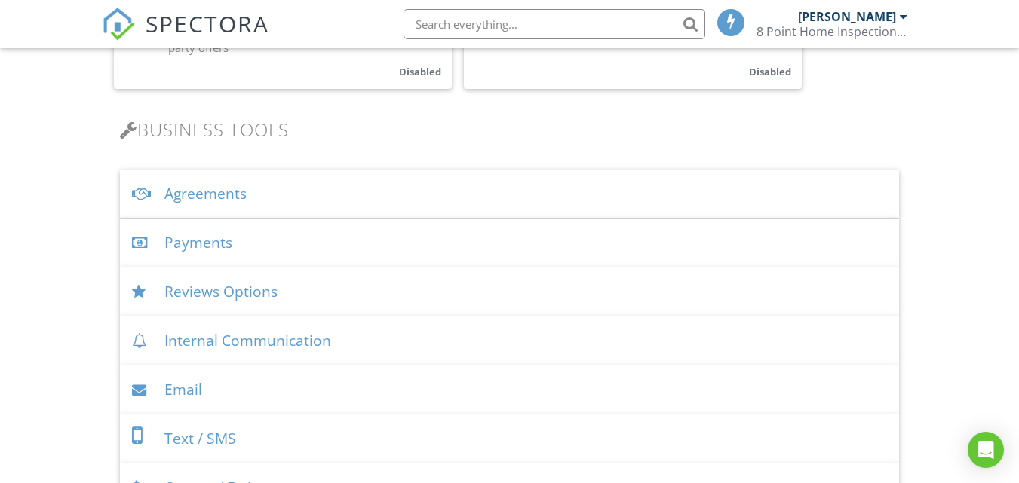
scroll to position [441, 0]
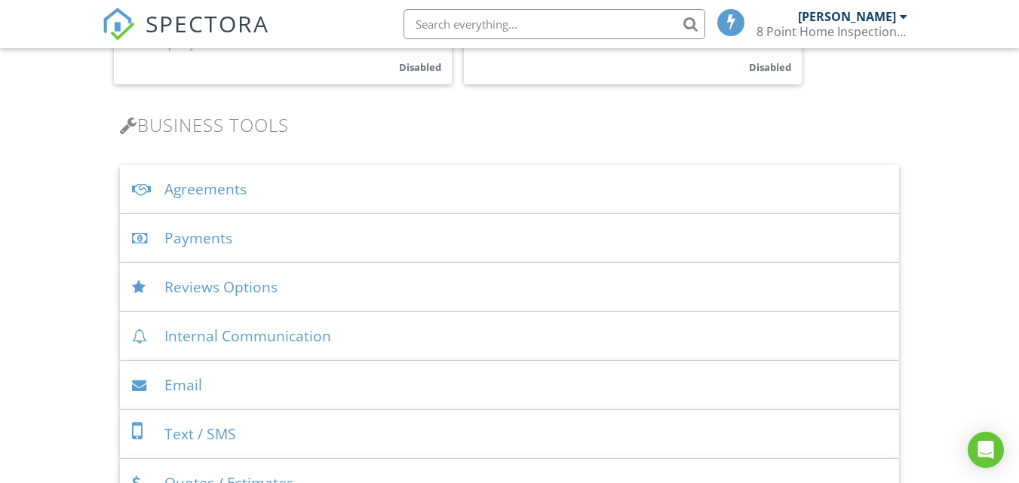
click at [306, 237] on div "Payments" at bounding box center [509, 238] width 779 height 49
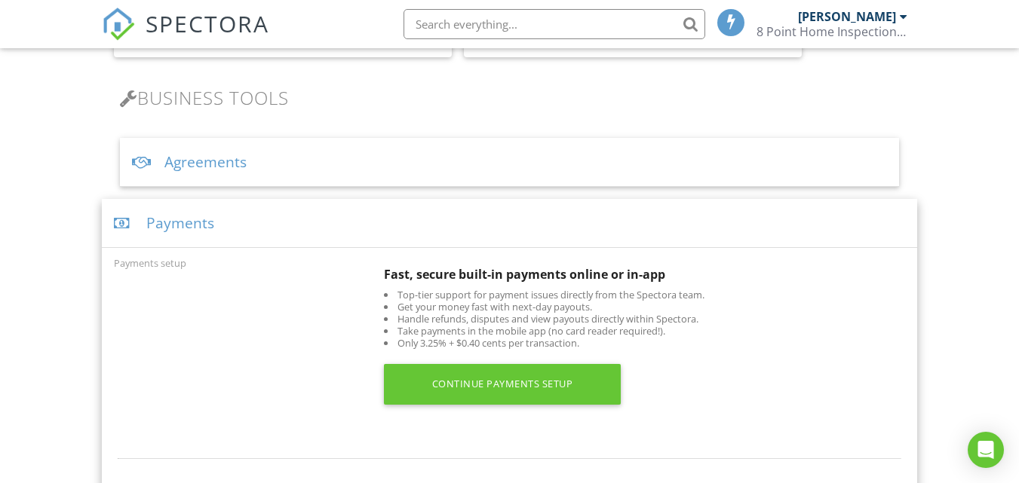
scroll to position [478, 0]
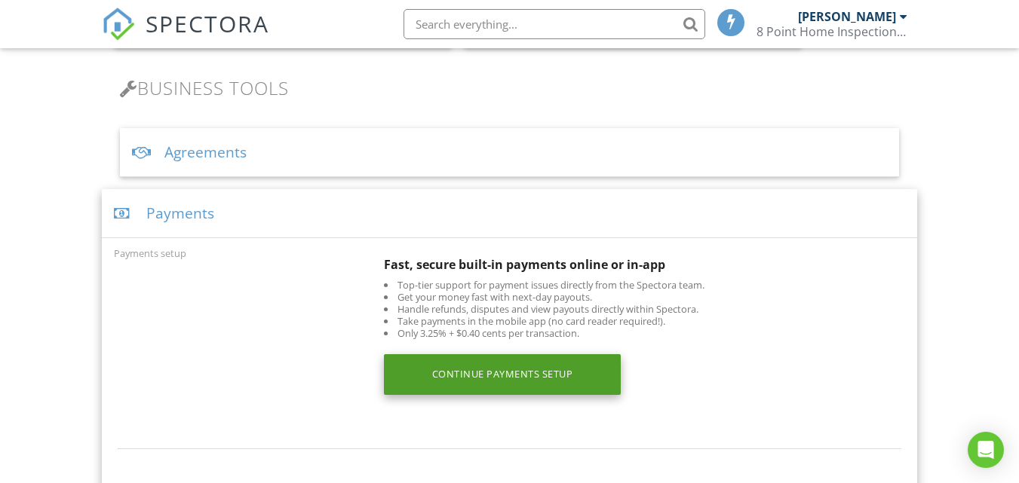
click at [457, 378] on div "Continue Payments Setup" at bounding box center [502, 374] width 237 height 41
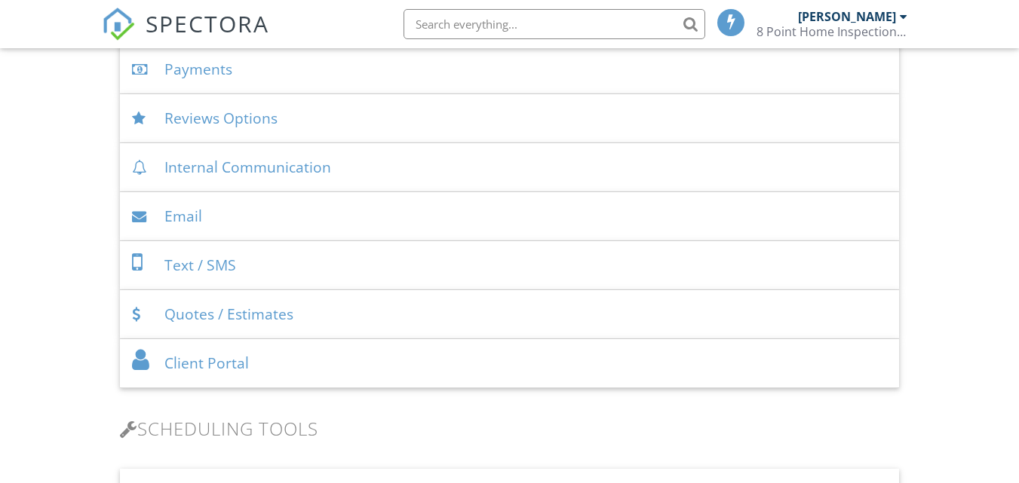
click at [320, 67] on div "Payments" at bounding box center [509, 69] width 779 height 49
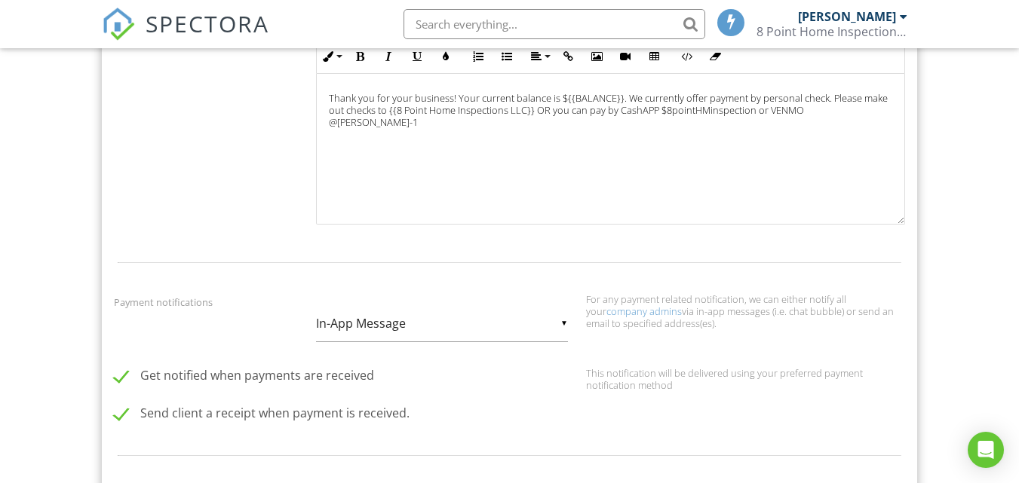
scroll to position [957, 0]
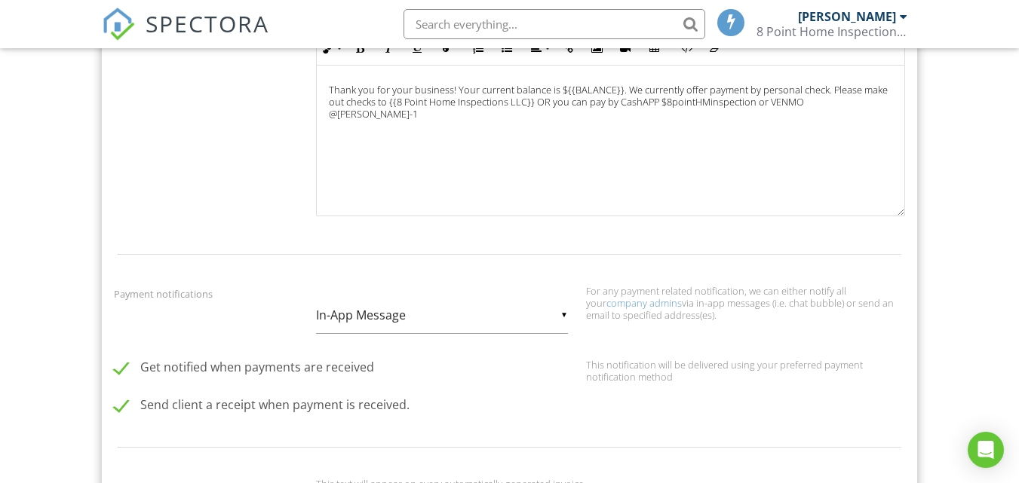
click at [564, 316] on div "▼ In-App Message In-App Message Email In-App Message Email" at bounding box center [442, 315] width 252 height 37
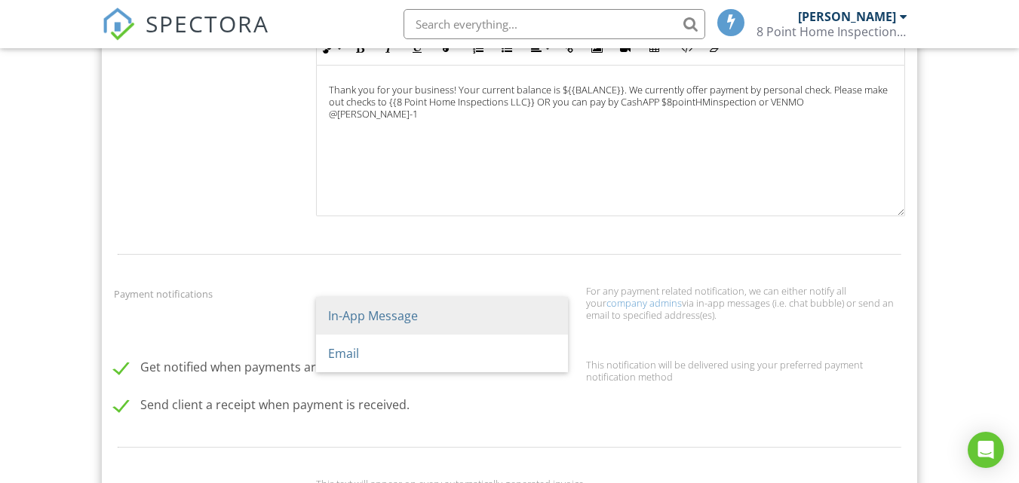
click at [612, 319] on div "For any payment related notification, we can either notify all your company adm…" at bounding box center [745, 303] width 319 height 36
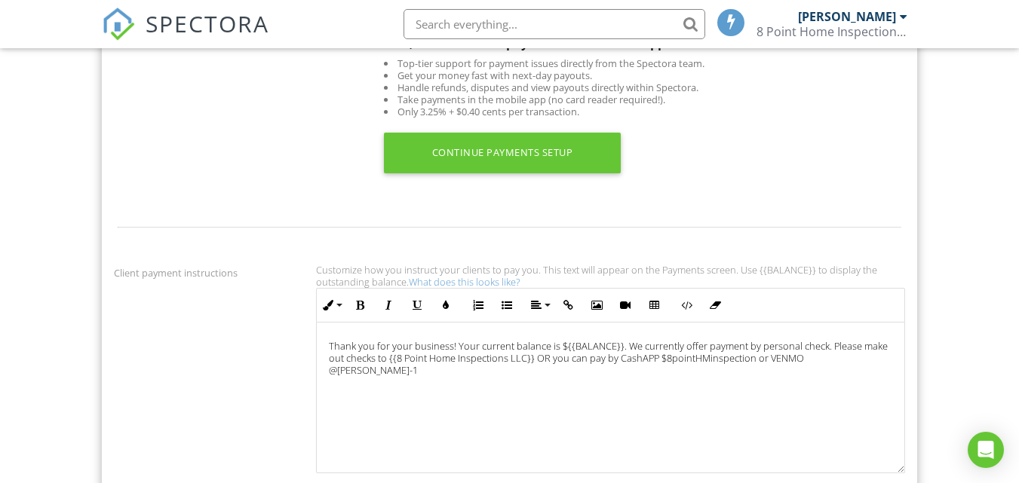
scroll to position [0, 0]
click at [510, 437] on div "Thank you for your business! Your current balance is ${{BALANCE}}. We currently…" at bounding box center [610, 398] width 587 height 151
click at [287, 378] on div "Client payment instructions Customize how you instruct your clients to pay you.…" at bounding box center [509, 372] width 809 height 217
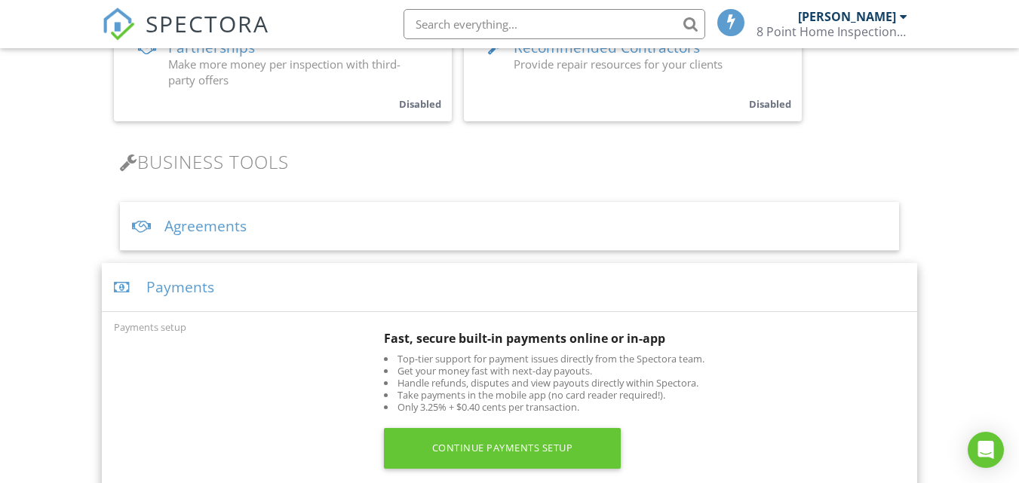
scroll to position [367, 0]
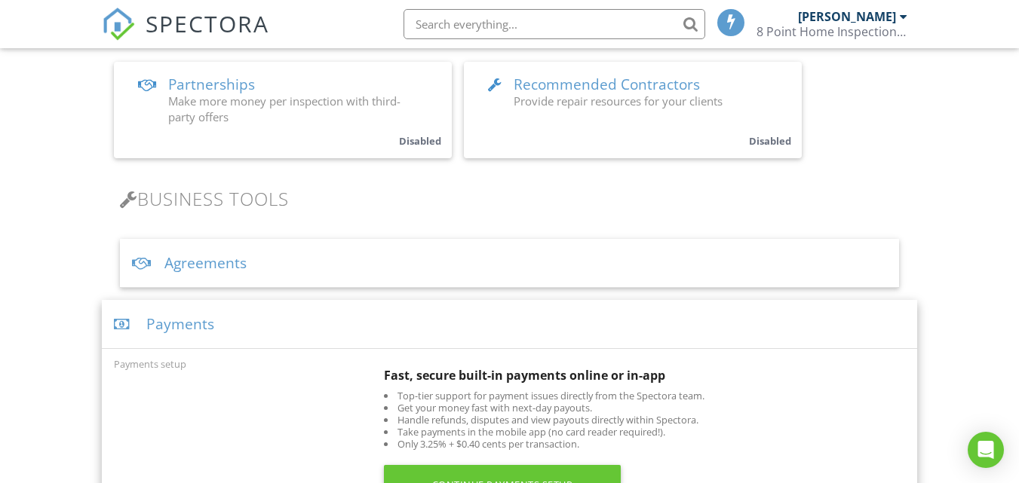
click at [271, 326] on div "Payments" at bounding box center [509, 324] width 815 height 49
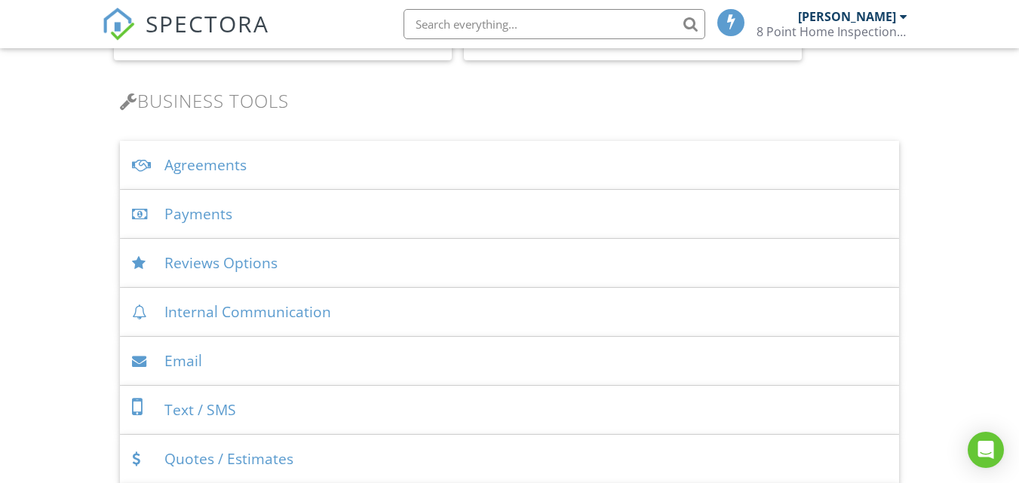
scroll to position [467, 0]
click at [290, 305] on div "Internal Communication" at bounding box center [509, 310] width 779 height 49
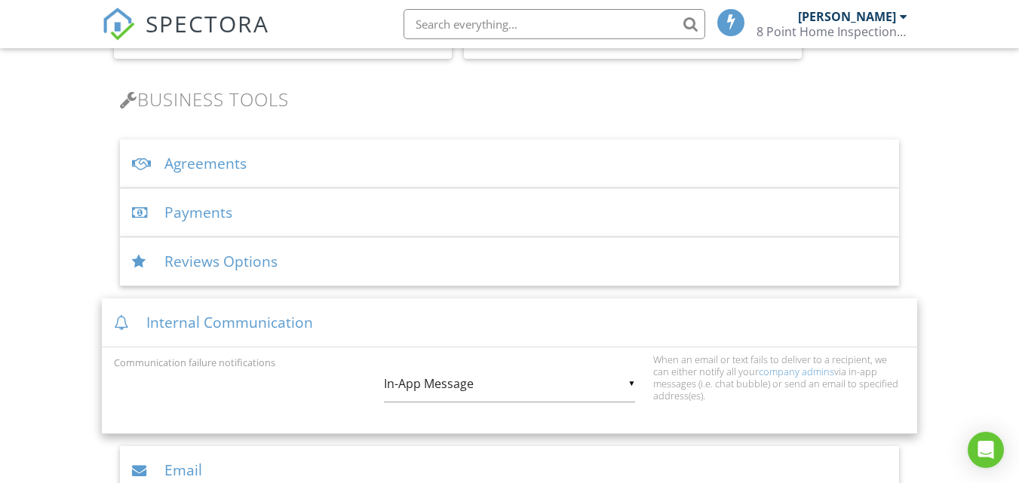
click at [290, 305] on div "Internal Communication" at bounding box center [509, 323] width 815 height 49
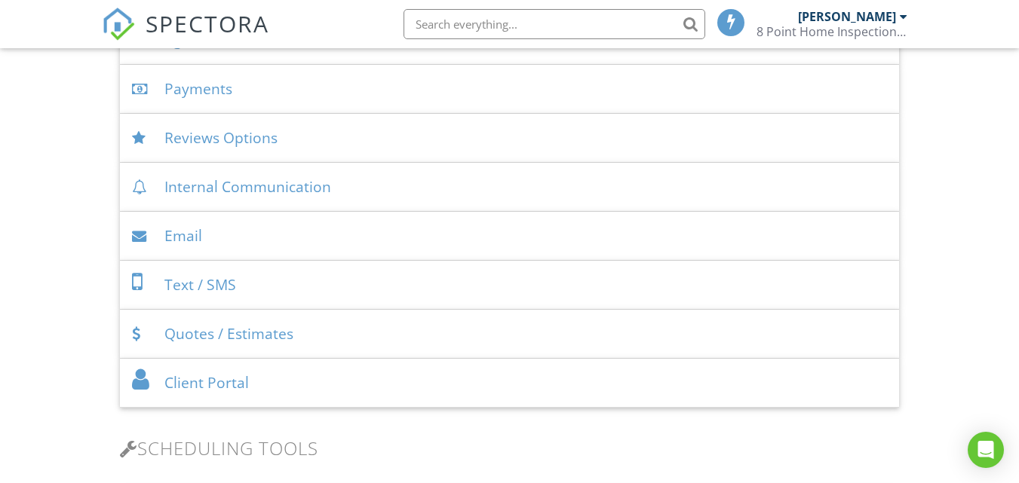
scroll to position [608, 0]
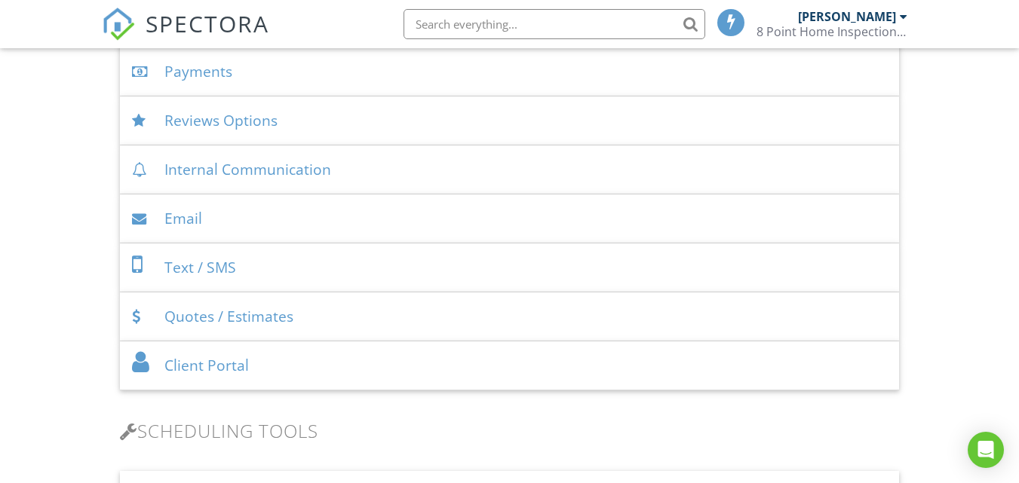
click at [290, 368] on div "Client Portal" at bounding box center [509, 366] width 779 height 49
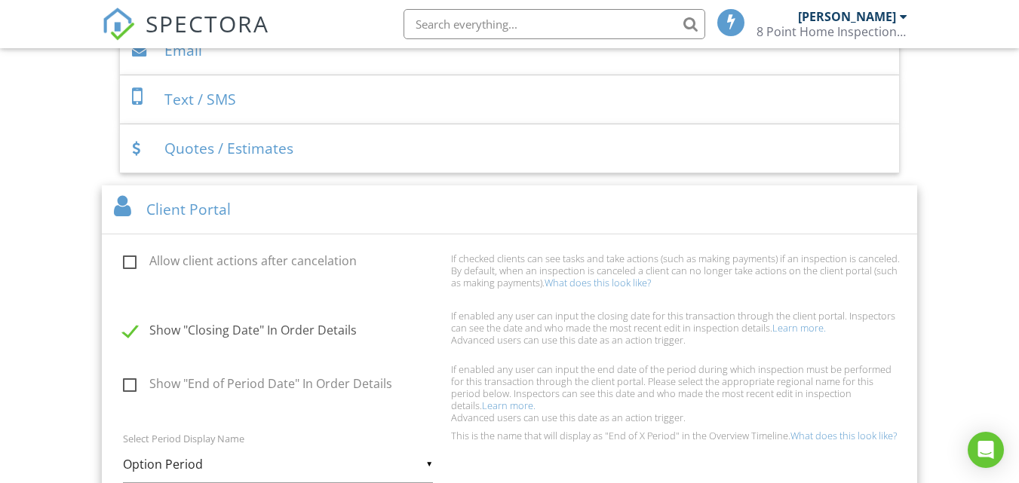
scroll to position [770, 0]
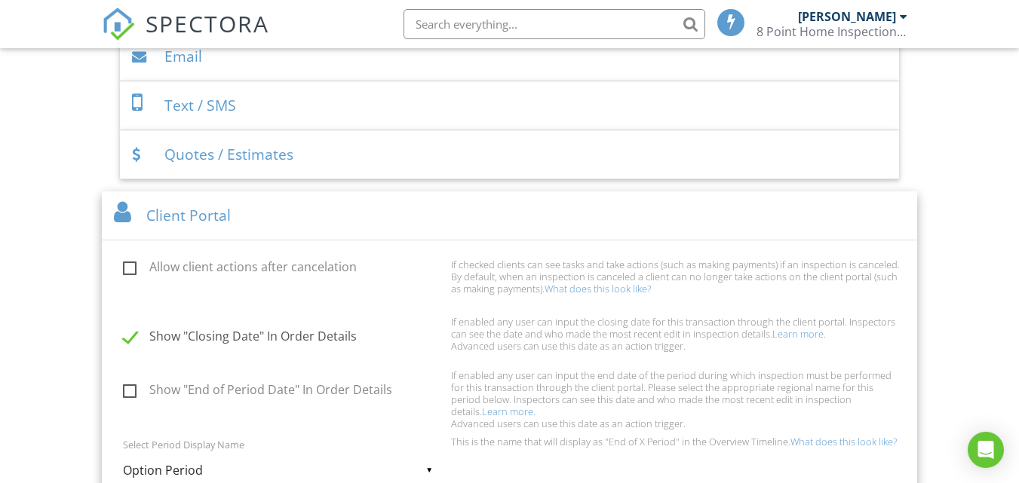
click at [187, 208] on div "Client Portal" at bounding box center [509, 216] width 815 height 49
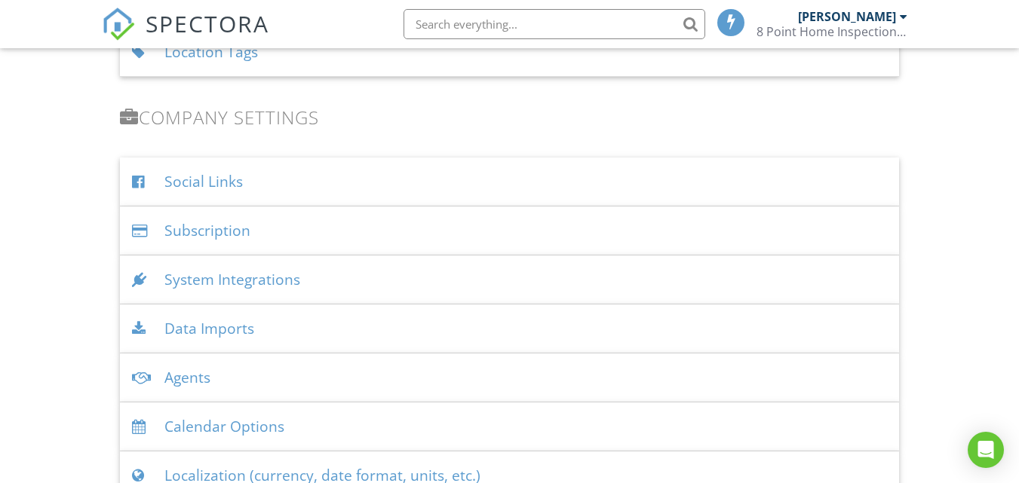
scroll to position [1728, 0]
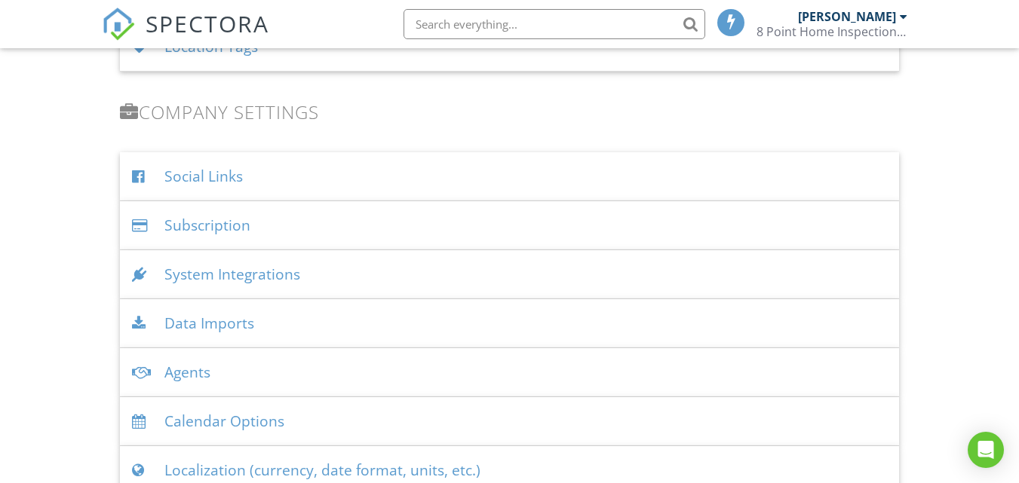
click at [192, 226] on div "Subscription" at bounding box center [509, 225] width 779 height 49
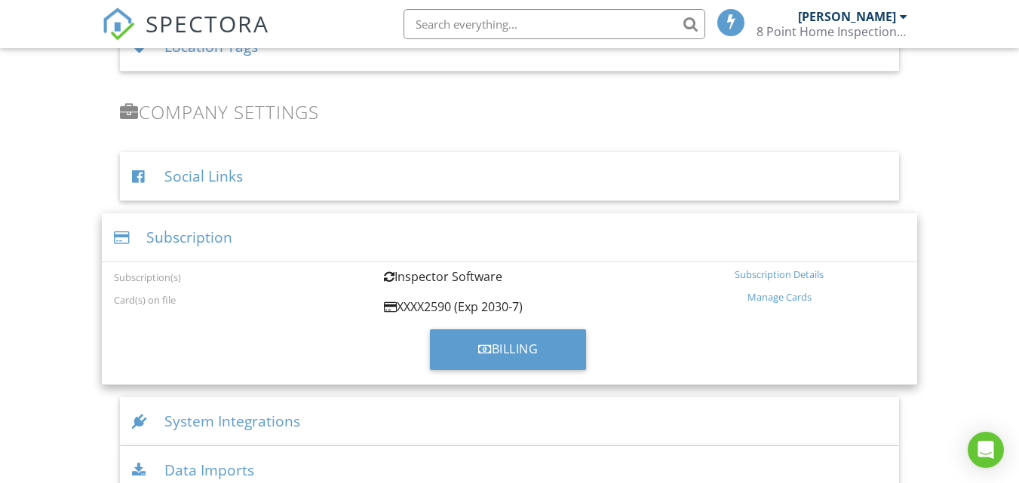
click at [192, 226] on div "Subscription" at bounding box center [509, 237] width 815 height 49
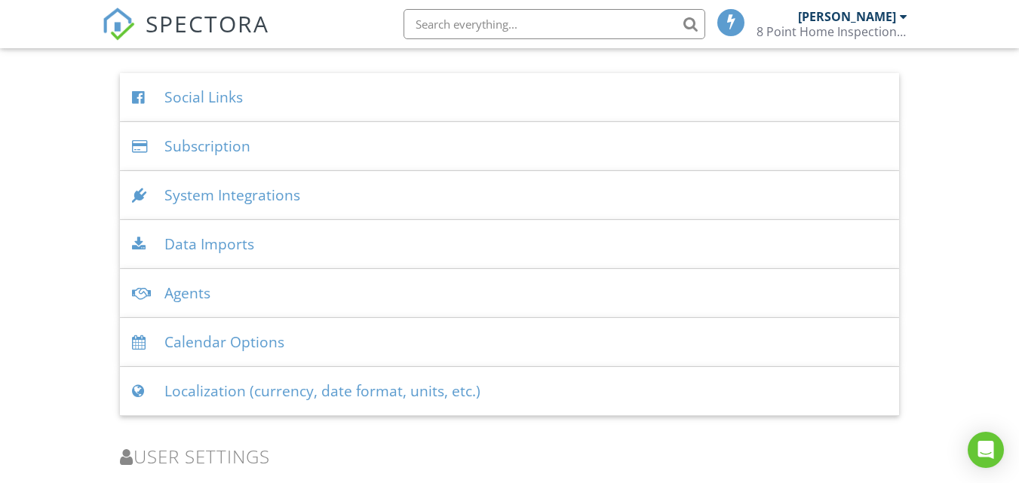
scroll to position [1803, 0]
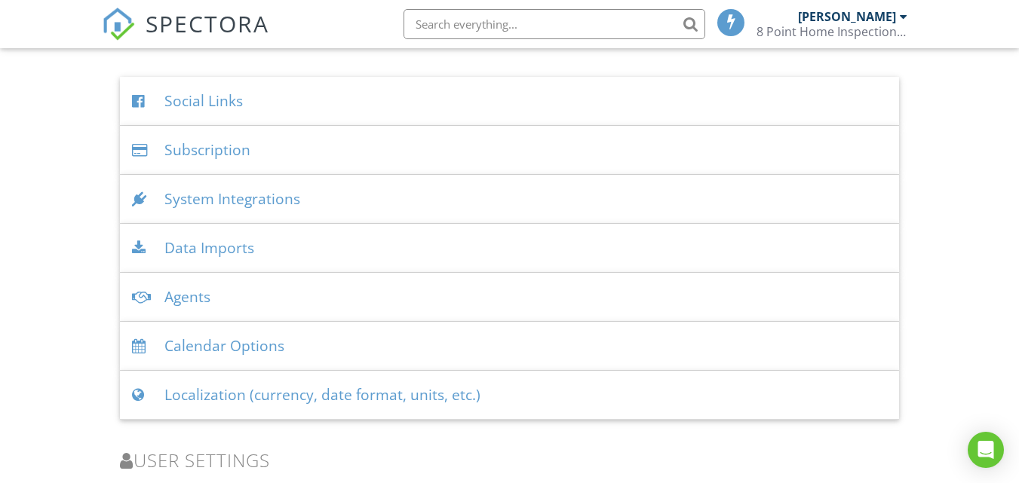
click at [209, 204] on div "System Integrations" at bounding box center [509, 199] width 779 height 49
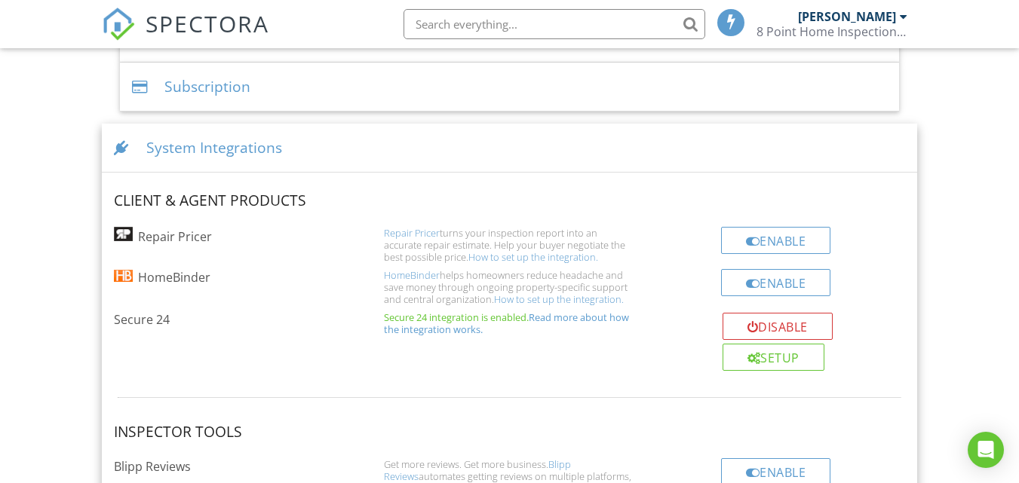
scroll to position [1846, 0]
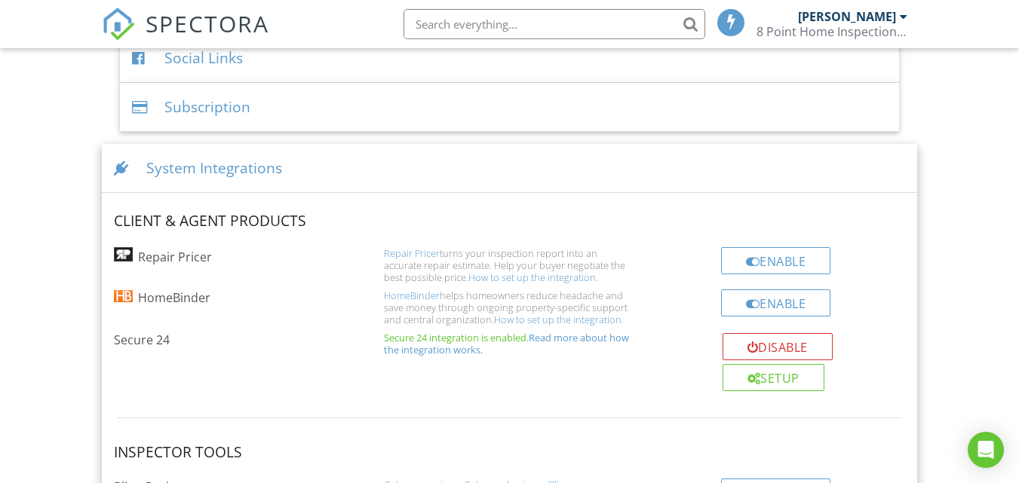
click at [234, 175] on div "System Integrations" at bounding box center [509, 168] width 815 height 49
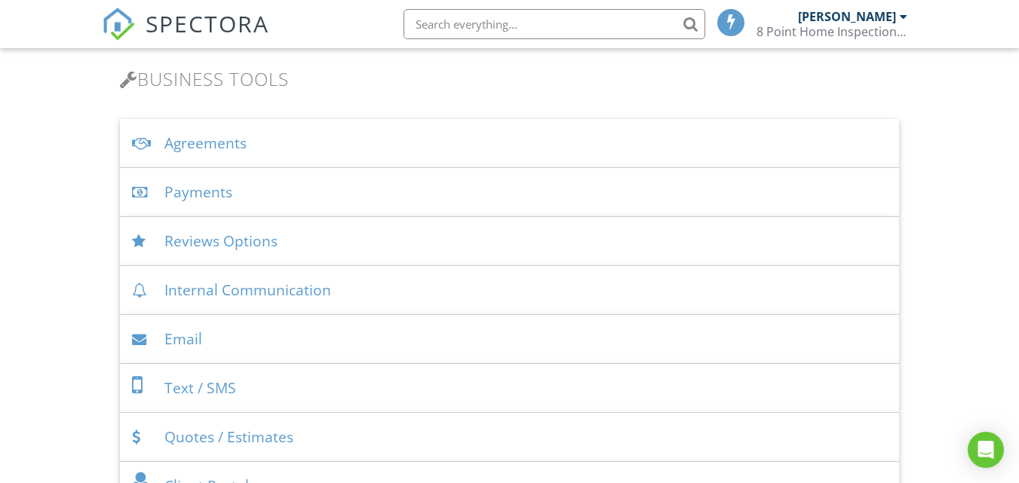
scroll to position [486, 0]
click at [288, 183] on div "Payments" at bounding box center [509, 194] width 779 height 49
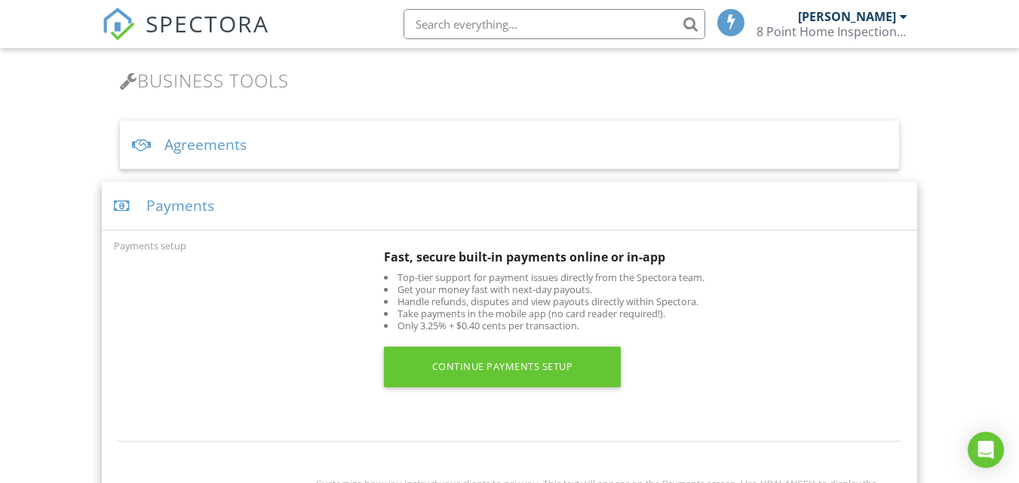
click at [216, 253] on div "Payments setup" at bounding box center [240, 245] width 270 height 17
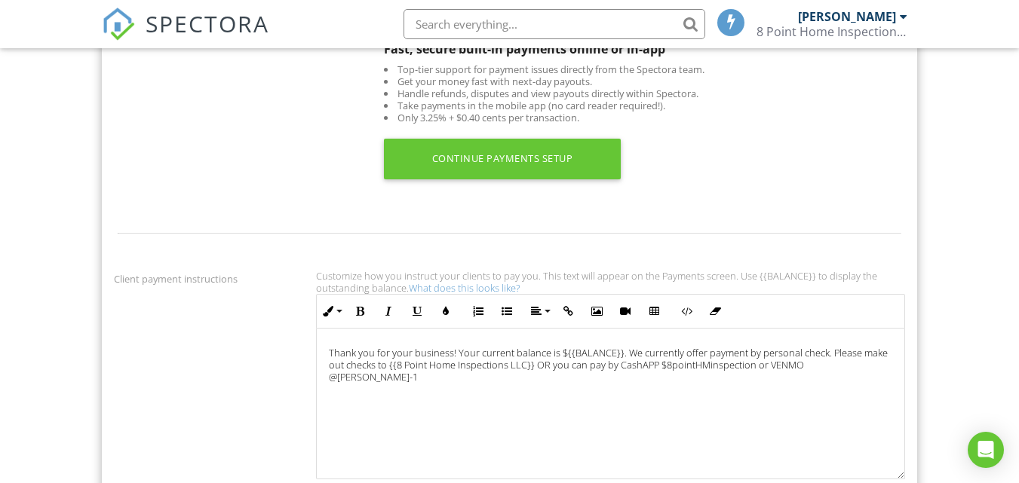
scroll to position [744, 0]
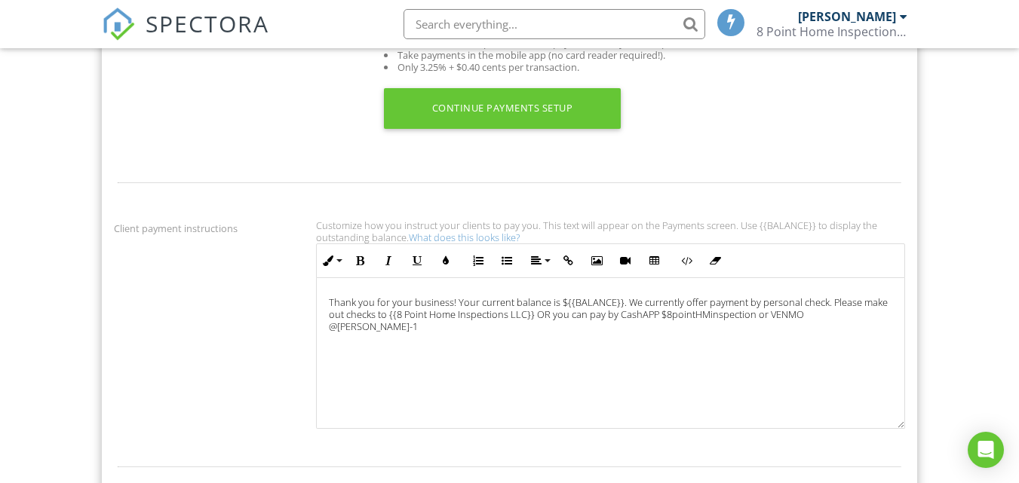
click at [438, 239] on link "What does this looks like?" at bounding box center [464, 238] width 111 height 14
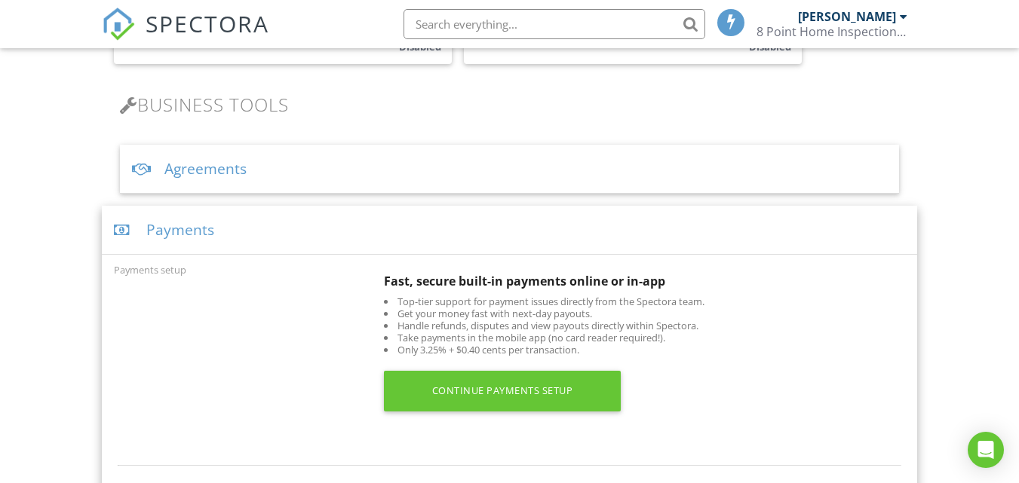
scroll to position [416, 0]
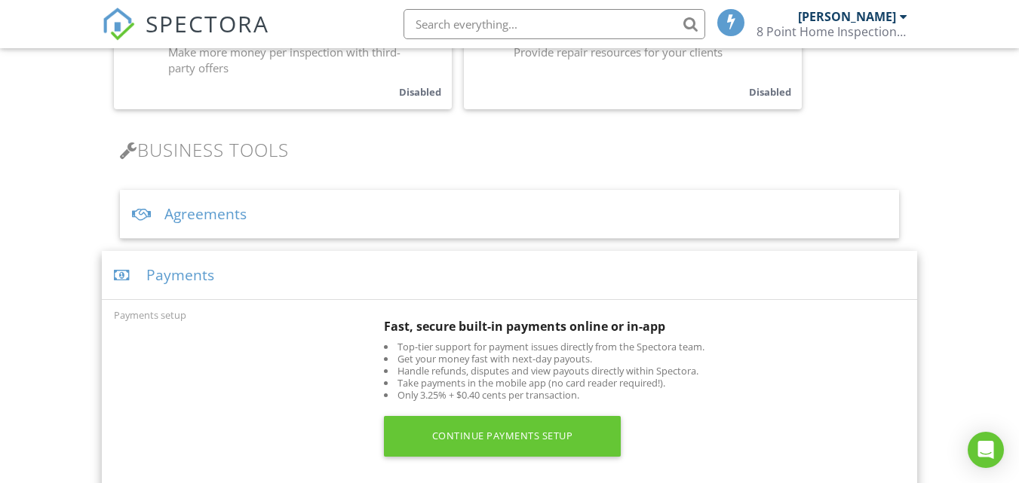
click at [317, 277] on div "Payments" at bounding box center [509, 275] width 815 height 49
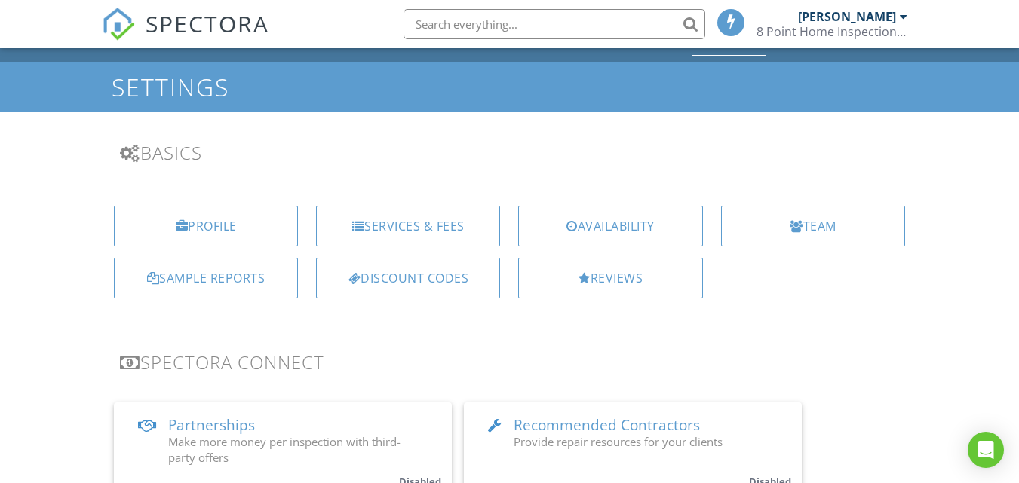
scroll to position [0, 0]
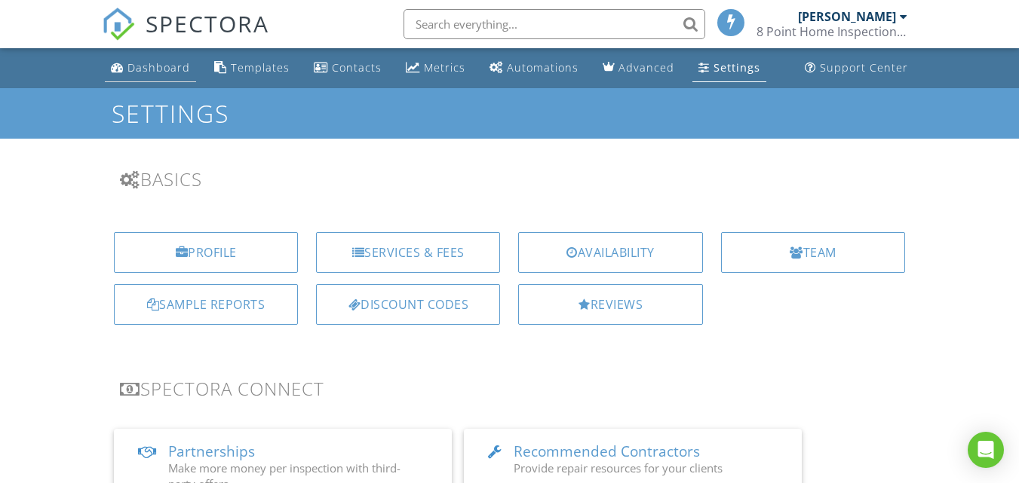
click at [162, 65] on div "Dashboard" at bounding box center [158, 67] width 63 height 14
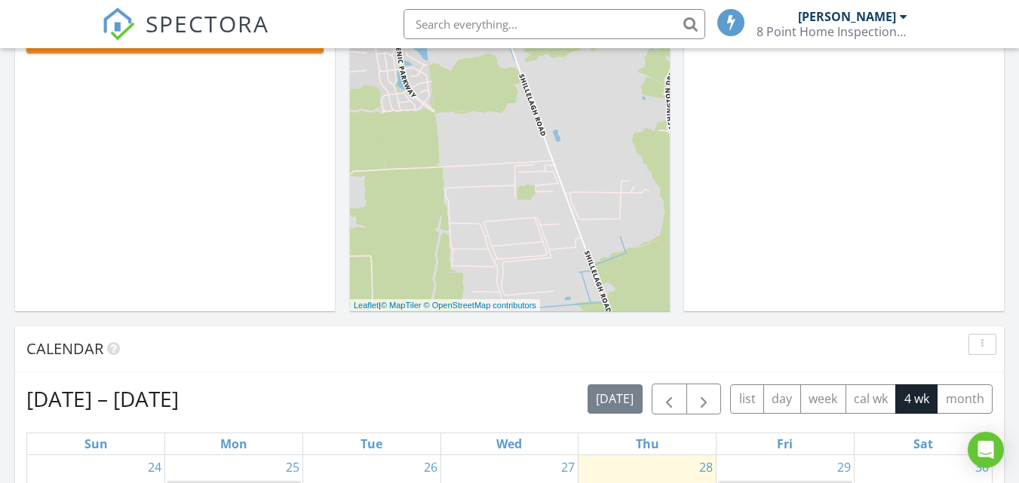
scroll to position [495, 0]
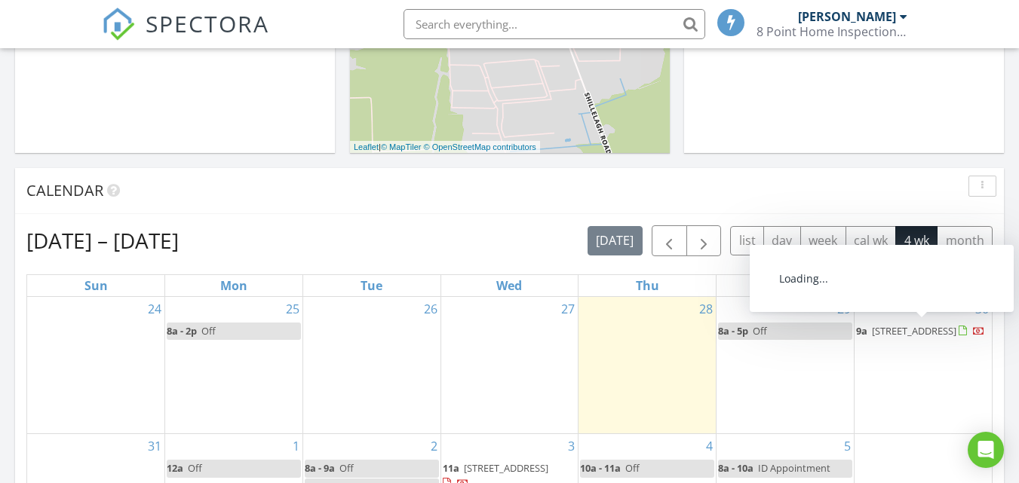
click at [899, 336] on span "124 Longhorn Dr, Moyock 27958" at bounding box center [914, 331] width 84 height 14
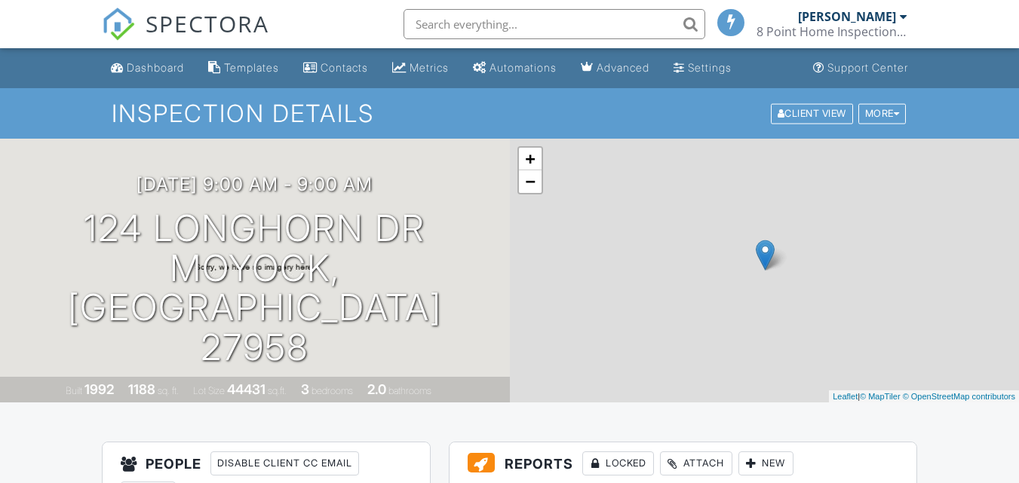
scroll to position [676, 0]
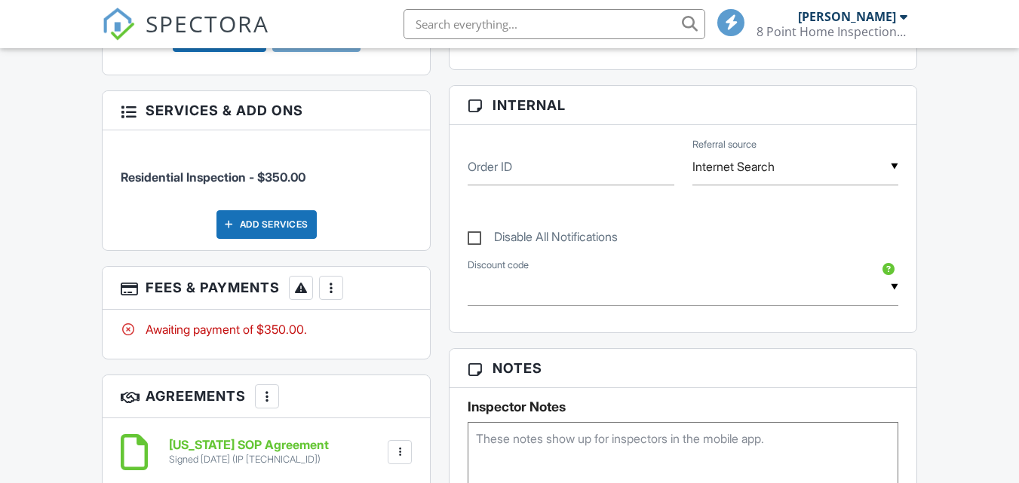
click at [305, 280] on div at bounding box center [300, 287] width 15 height 15
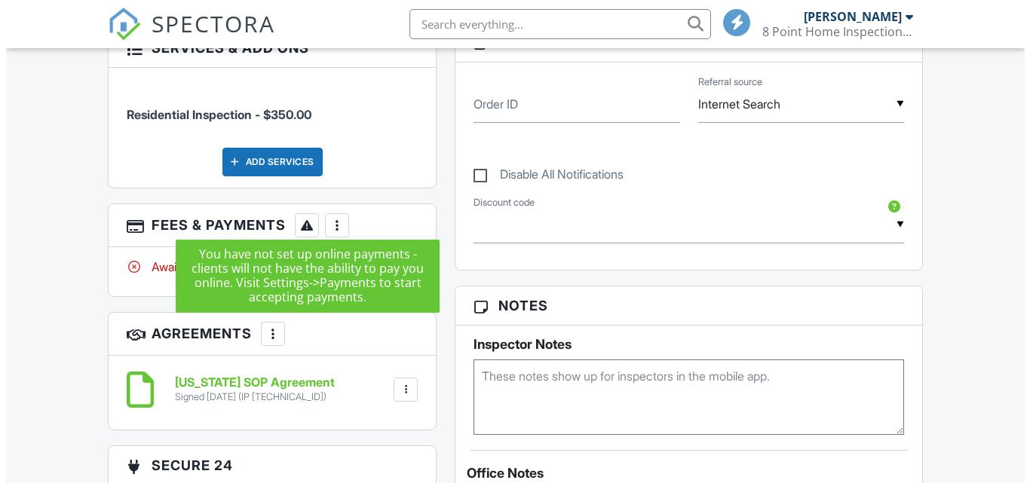
scroll to position [0, 0]
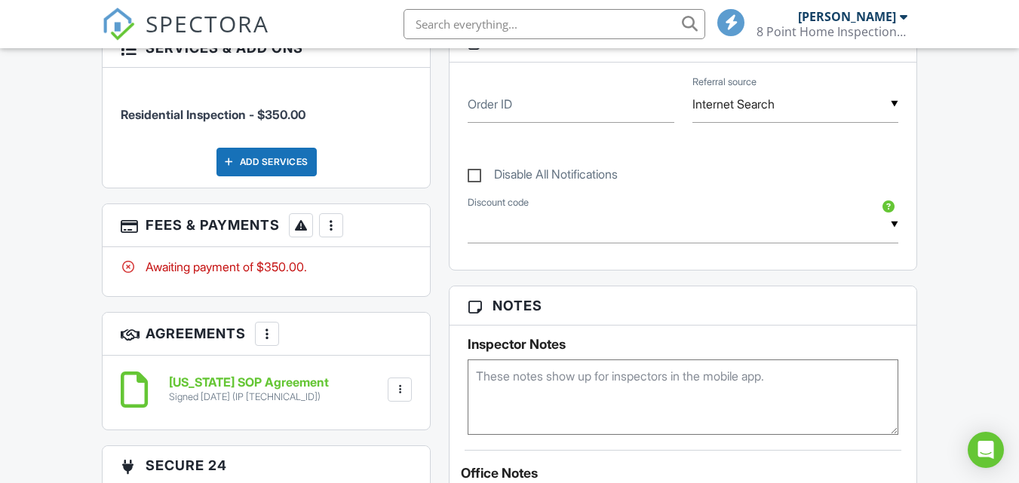
click at [330, 218] on div at bounding box center [330, 225] width 15 height 15
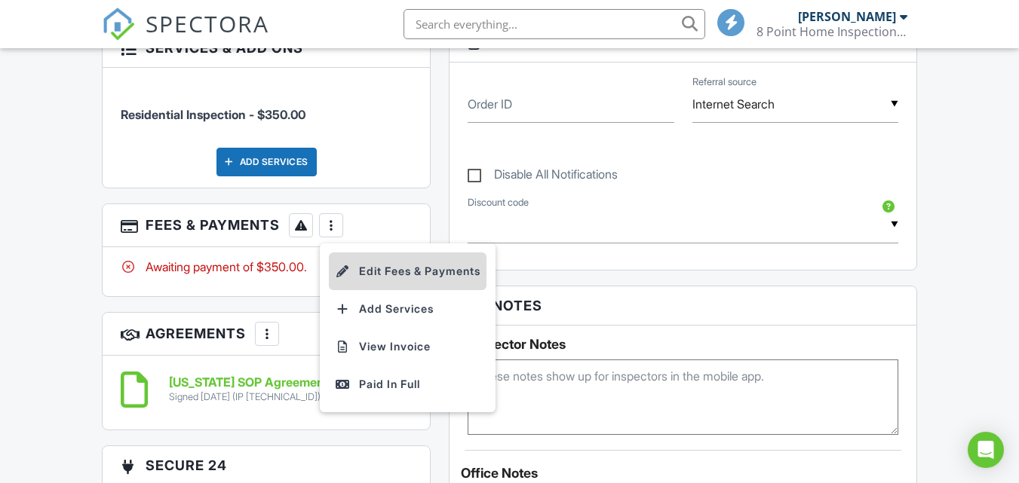
click at [410, 269] on li "Edit Fees & Payments" at bounding box center [408, 272] width 158 height 38
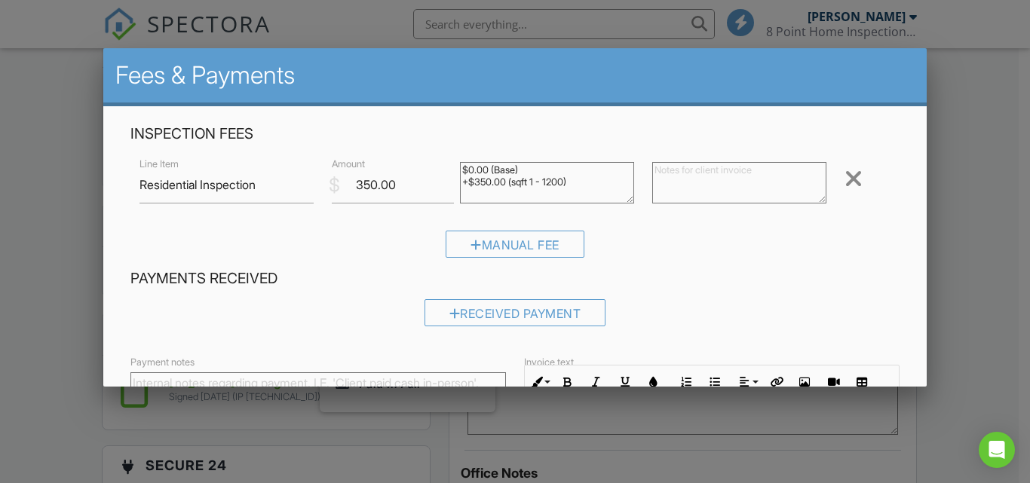
click at [845, 180] on div at bounding box center [853, 179] width 18 height 24
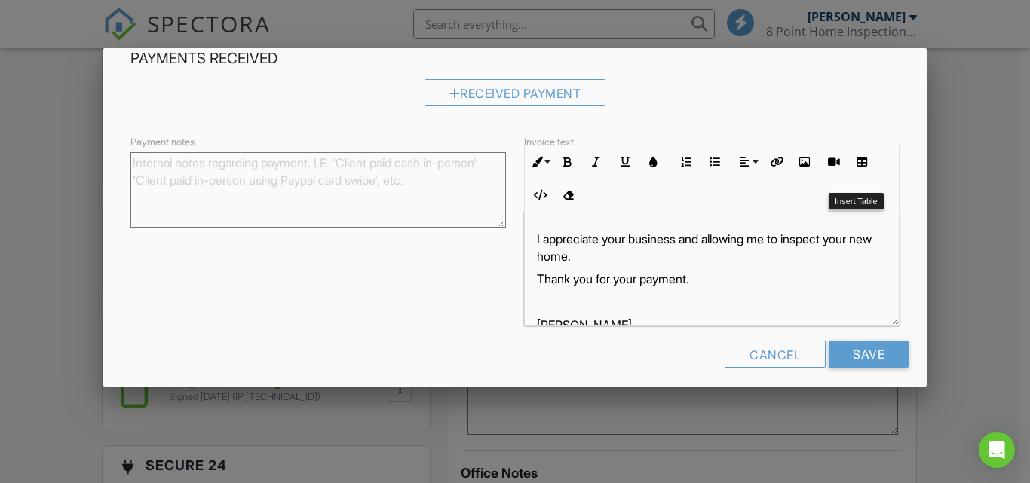
scroll to position [155, 0]
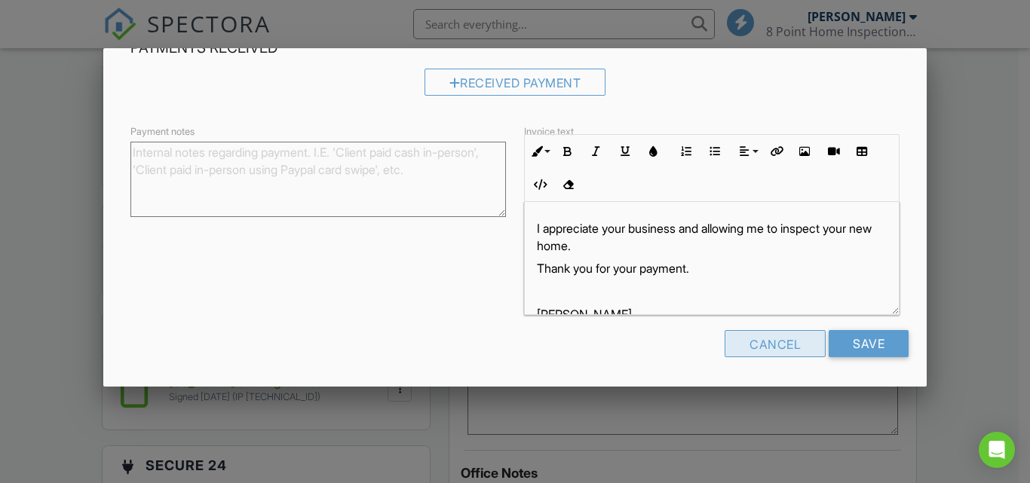
click at [758, 351] on div "Cancel" at bounding box center [775, 343] width 101 height 27
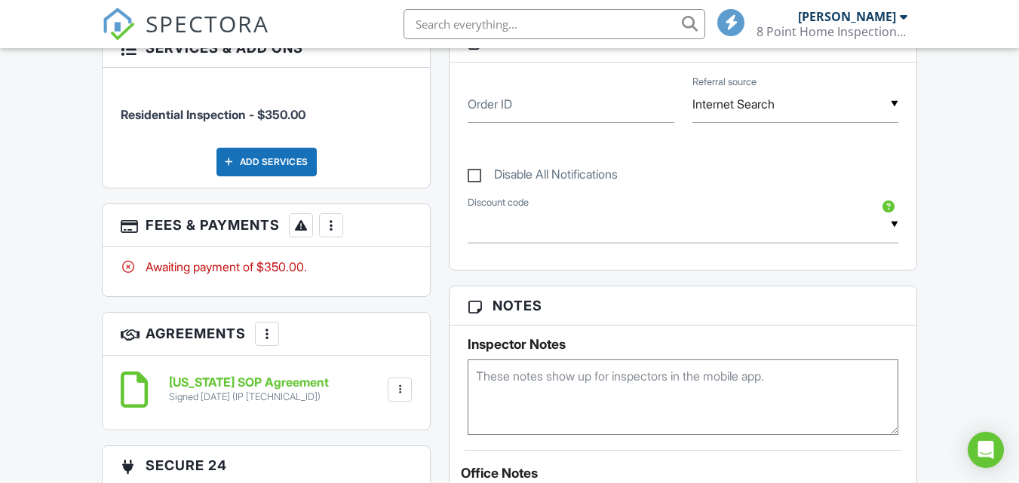
click at [291, 259] on div "Awaiting payment of $350.00." at bounding box center [266, 267] width 291 height 17
click at [329, 221] on div at bounding box center [330, 225] width 15 height 15
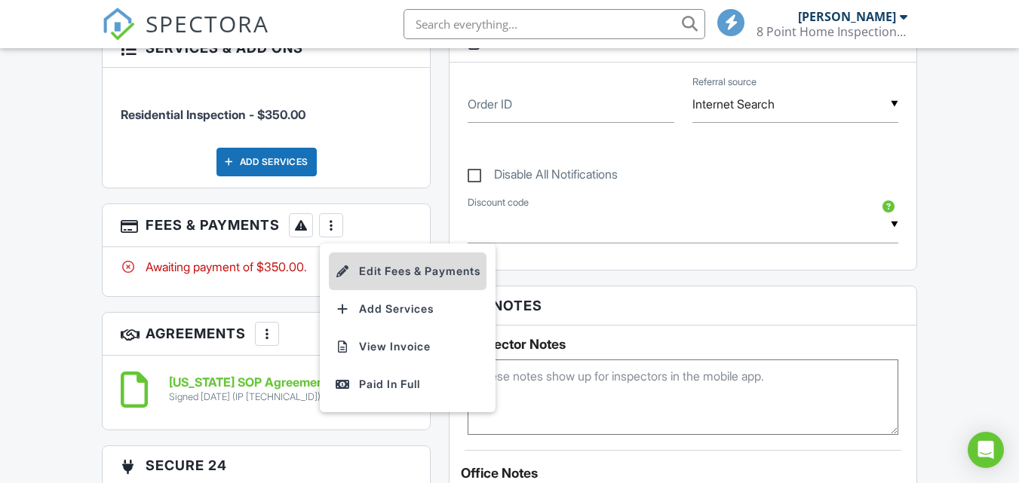
click at [406, 268] on li "Edit Fees & Payments" at bounding box center [408, 272] width 158 height 38
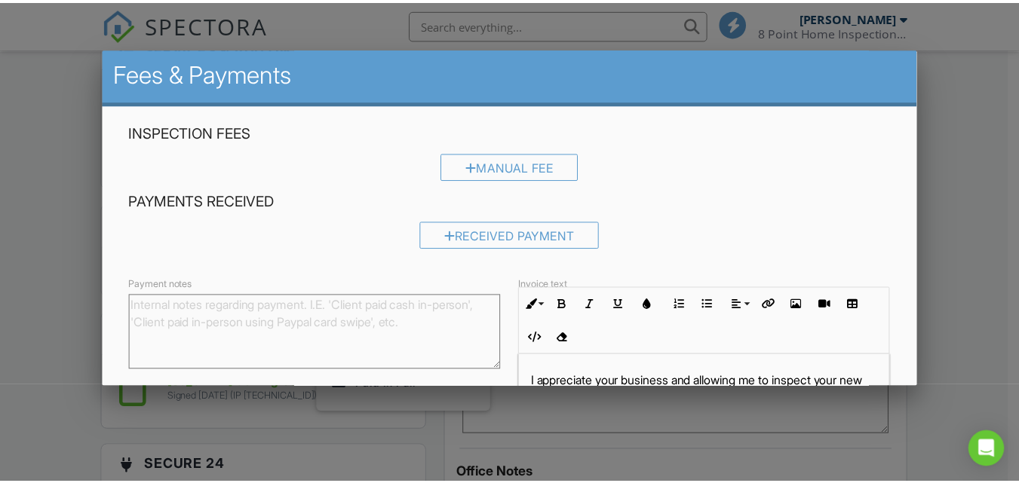
scroll to position [0, 0]
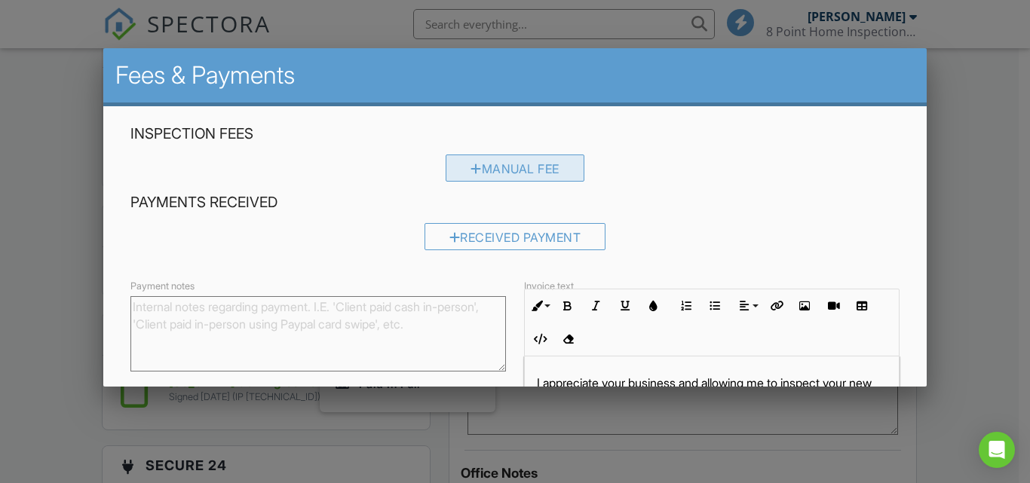
click at [544, 165] on div "Manual Fee" at bounding box center [515, 168] width 139 height 27
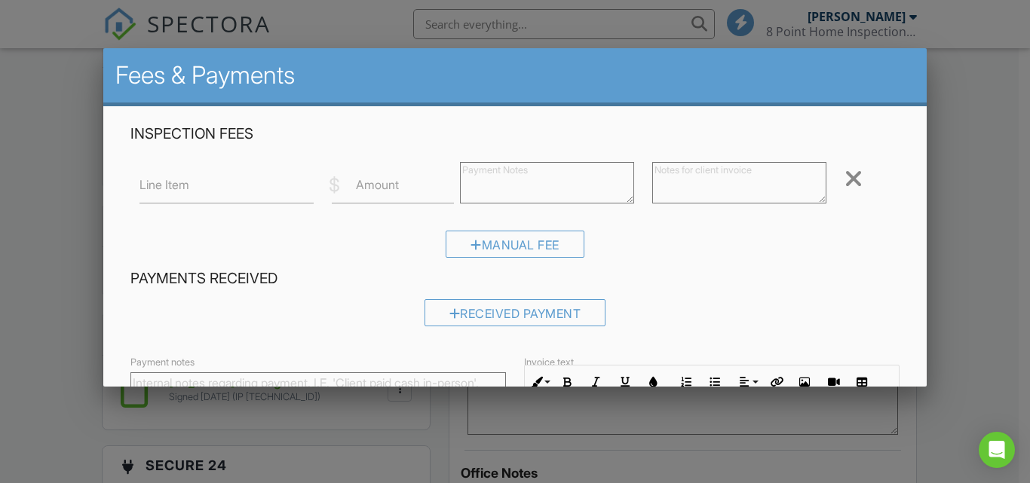
click at [952, 199] on div at bounding box center [515, 227] width 1030 height 604
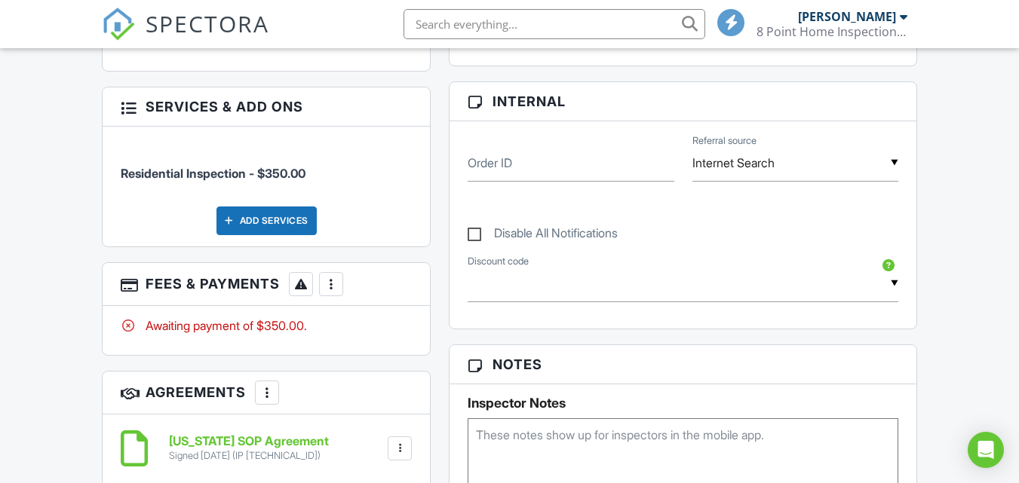
scroll to position [723, 0]
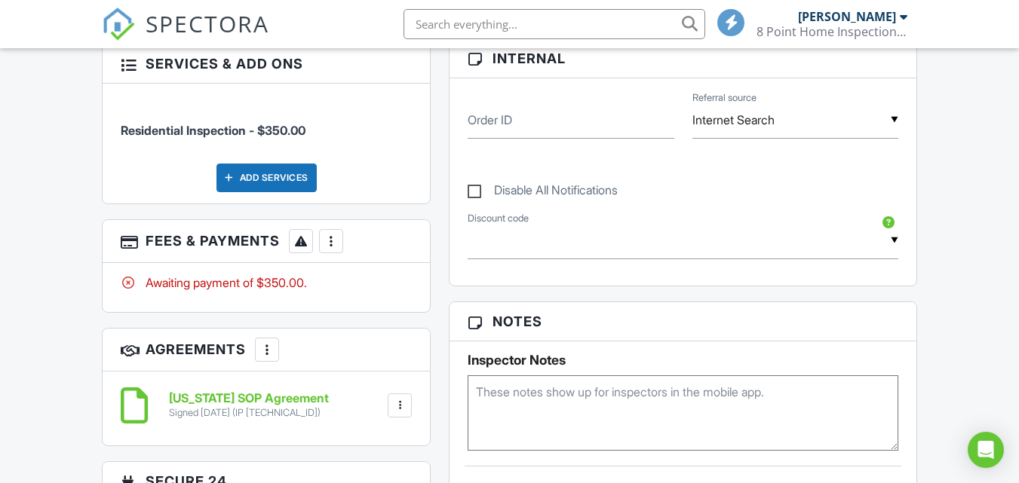
click at [280, 274] on div "Awaiting payment of $350.00." at bounding box center [266, 282] width 291 height 17
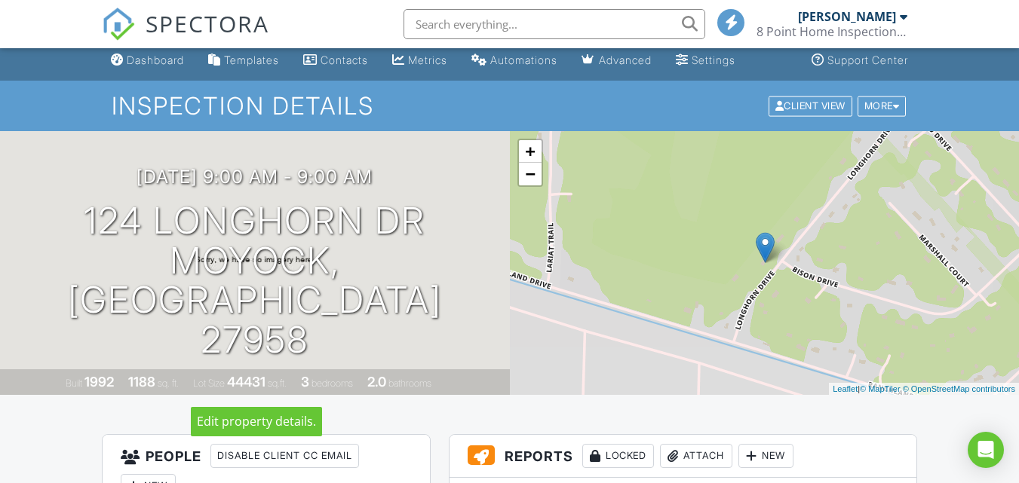
scroll to position [0, 0]
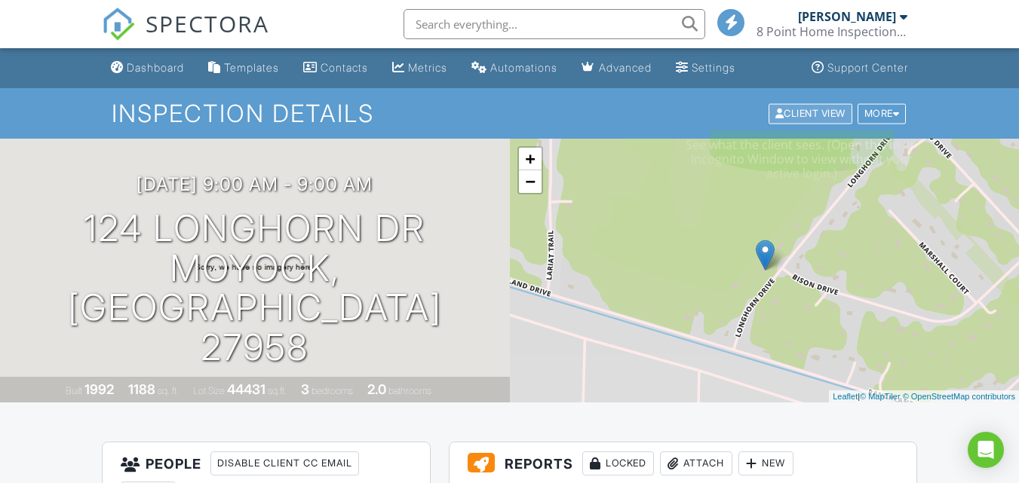
click at [808, 112] on div "Client View" at bounding box center [810, 113] width 84 height 20
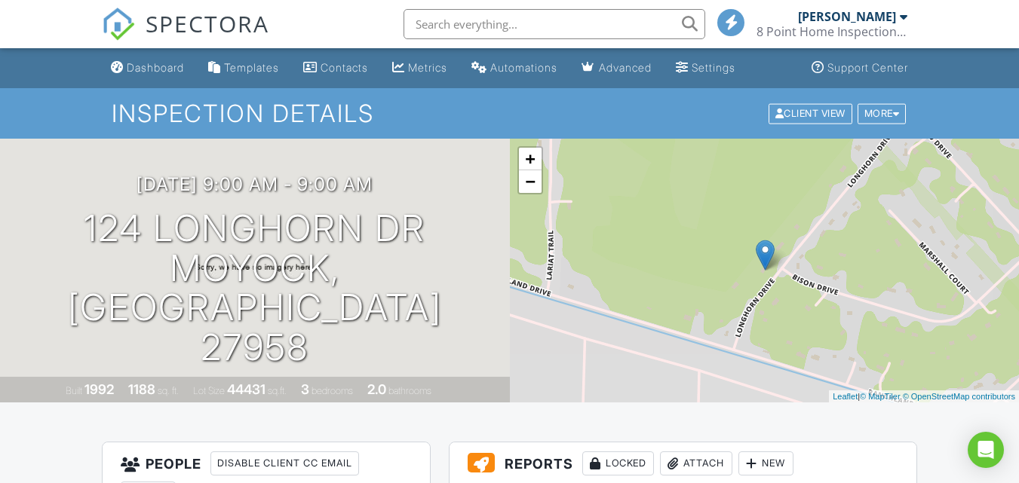
click at [900, 19] on div at bounding box center [903, 17] width 8 height 12
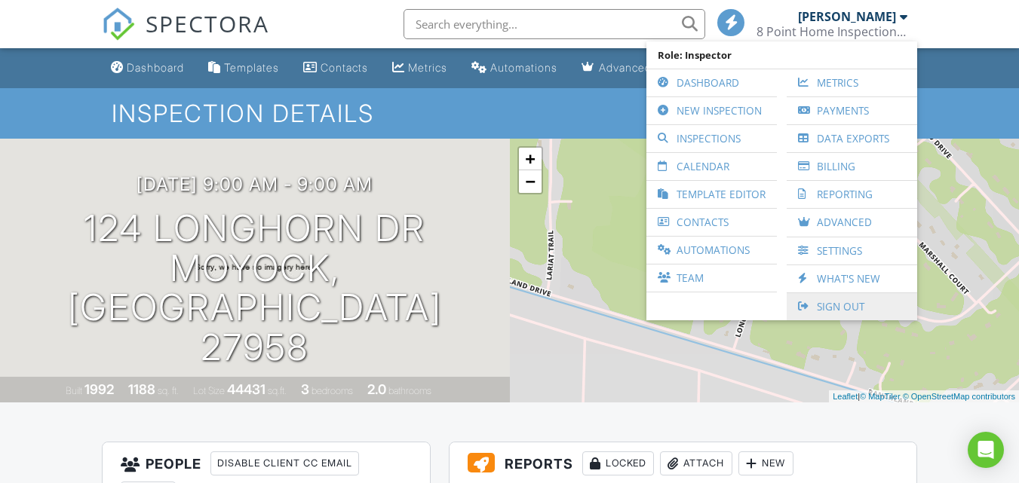
click at [850, 305] on link "Sign Out" at bounding box center [851, 306] width 115 height 27
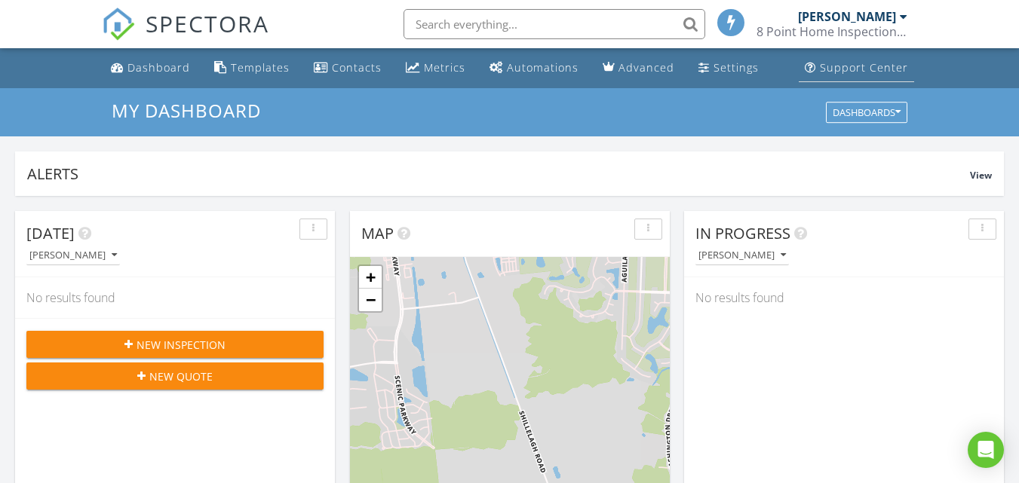
click at [866, 64] on div "Support Center" at bounding box center [864, 67] width 88 height 14
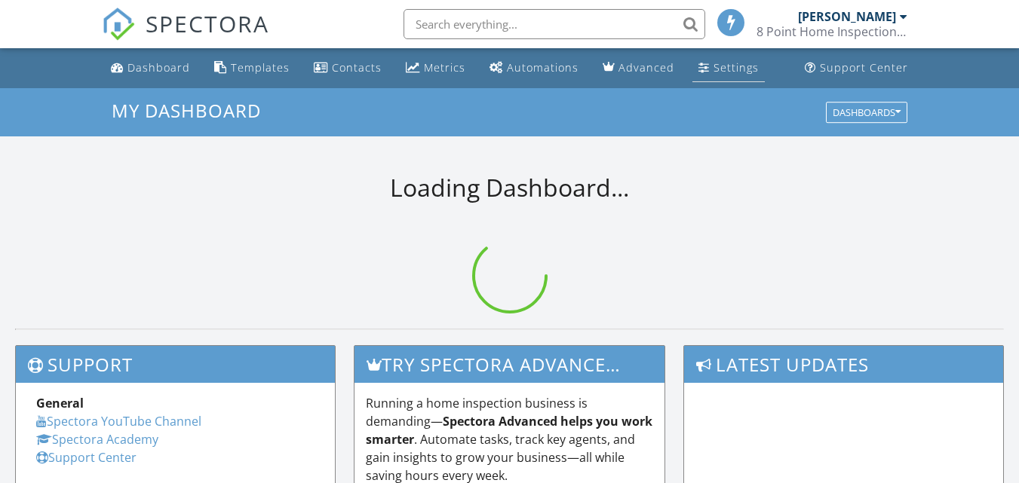
click at [730, 66] on div "Settings" at bounding box center [735, 67] width 45 height 14
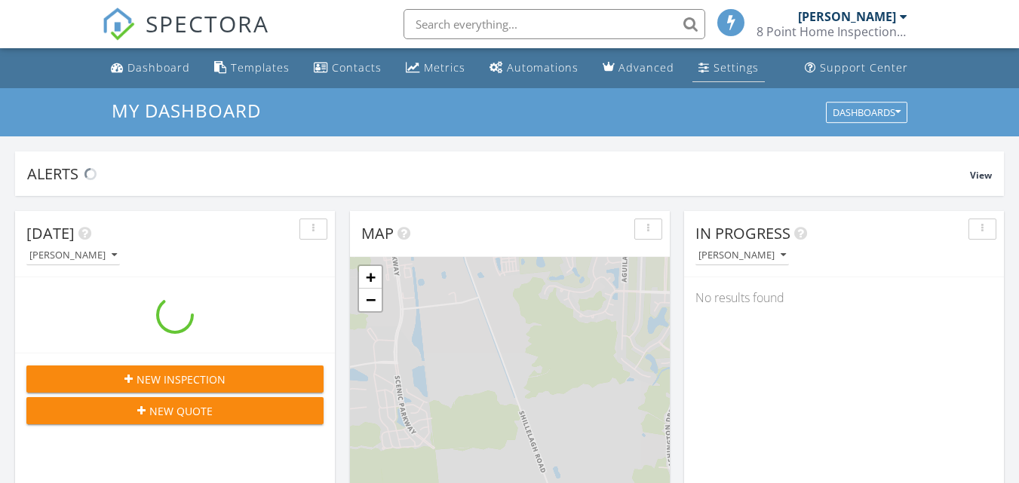
scroll to position [1396, 1042]
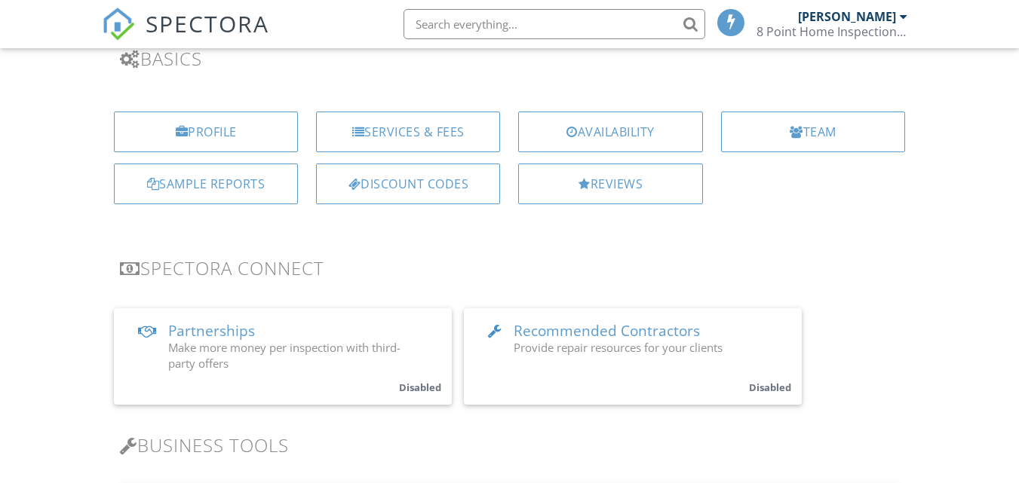
scroll to position [354, 0]
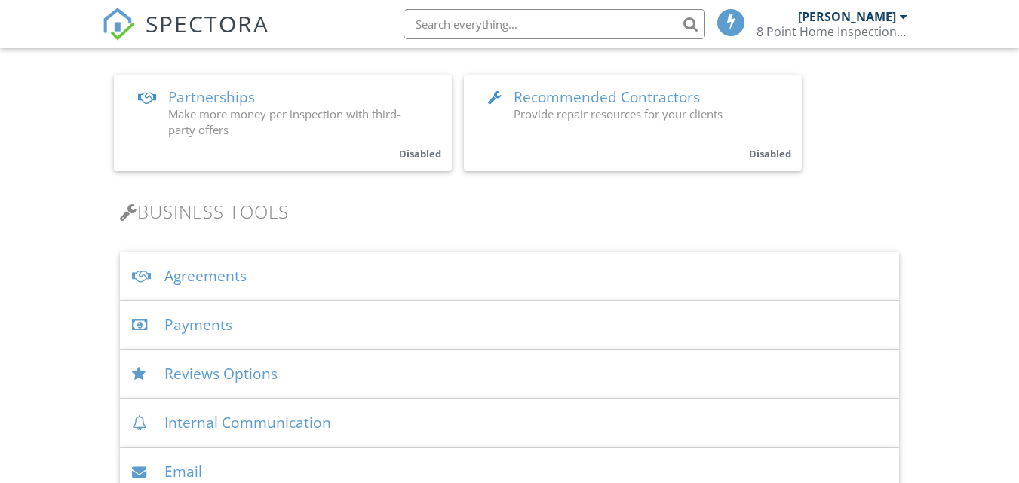
click at [286, 335] on div "Payments" at bounding box center [509, 325] width 779 height 49
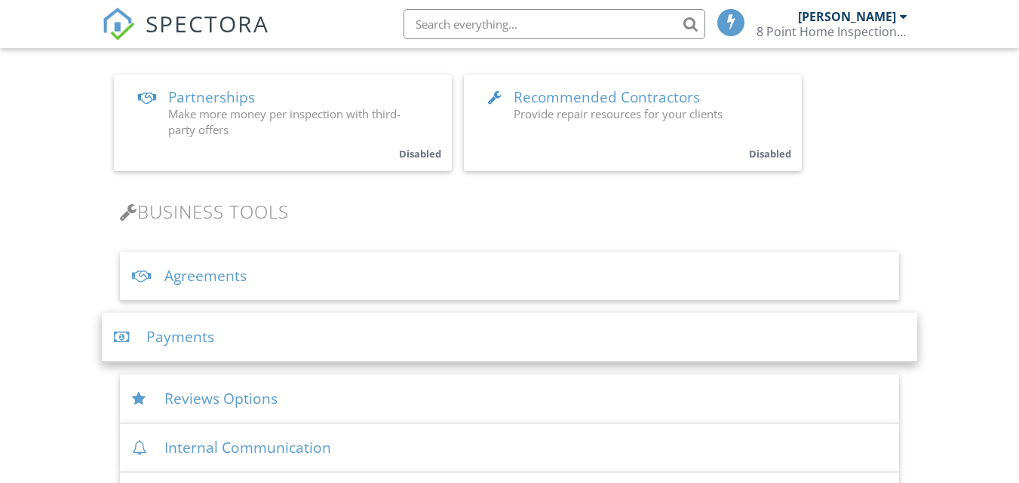
click at [228, 325] on div "Payments" at bounding box center [509, 337] width 815 height 49
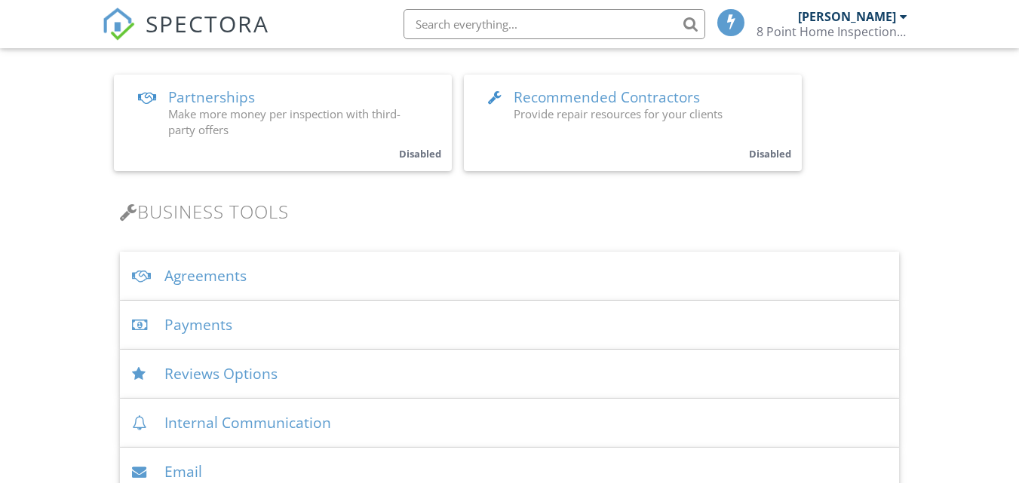
click at [257, 323] on div "Payments" at bounding box center [509, 325] width 779 height 49
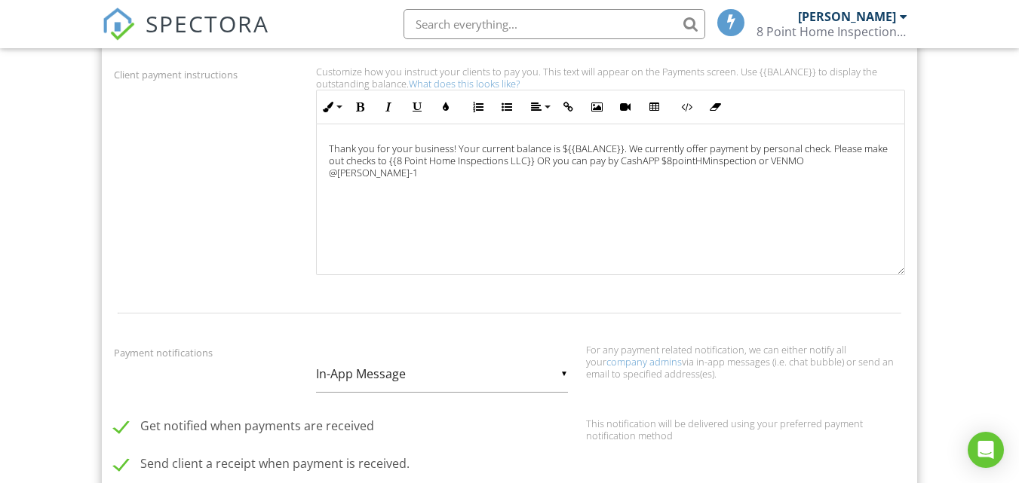
scroll to position [936, 0]
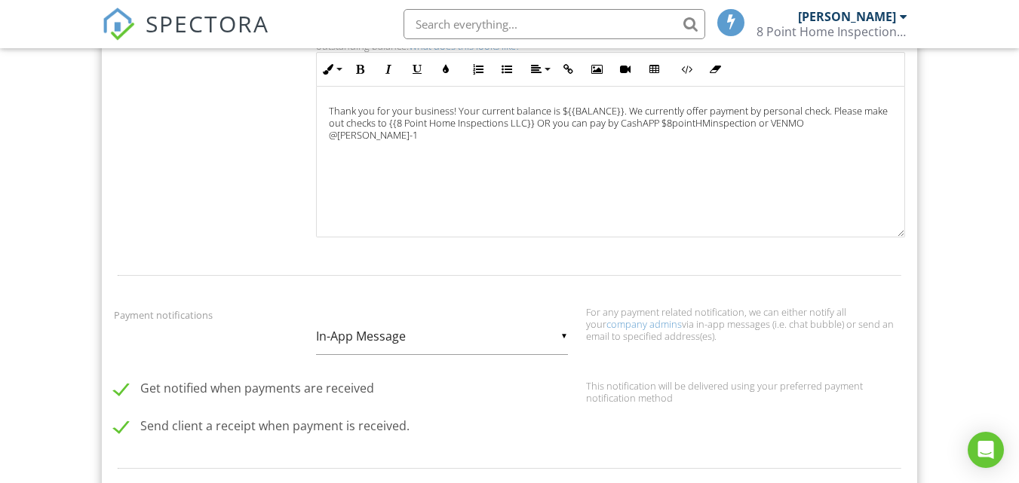
click at [564, 336] on div "▼ In-App Message In-App Message Email In-App Message Email" at bounding box center [442, 336] width 252 height 37
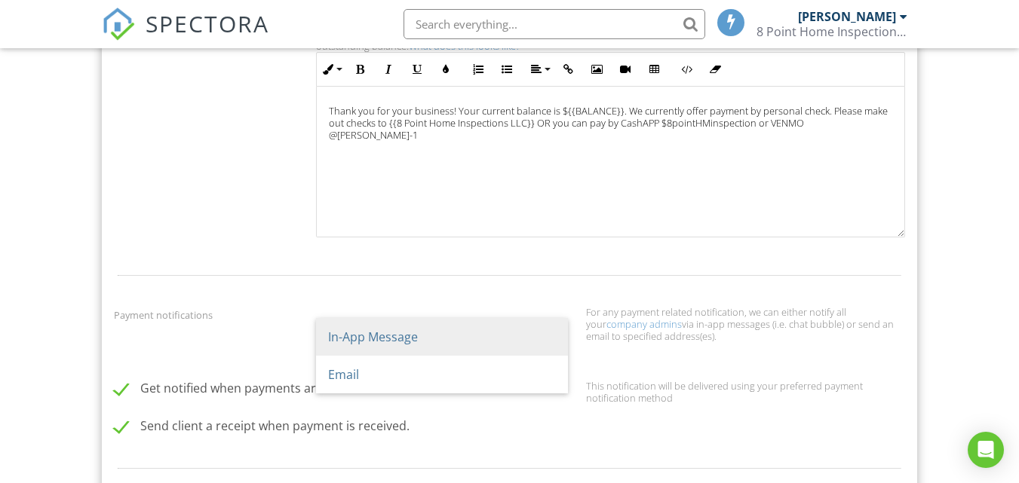
click at [564, 336] on span "In-App Message" at bounding box center [442, 337] width 252 height 38
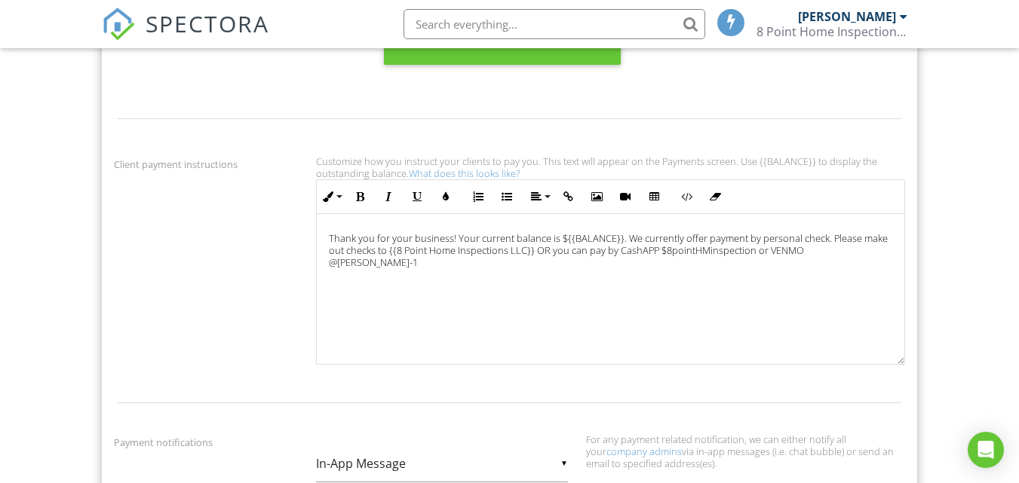
scroll to position [807, 0]
click at [487, 179] on link "What does this looks like?" at bounding box center [464, 174] width 111 height 14
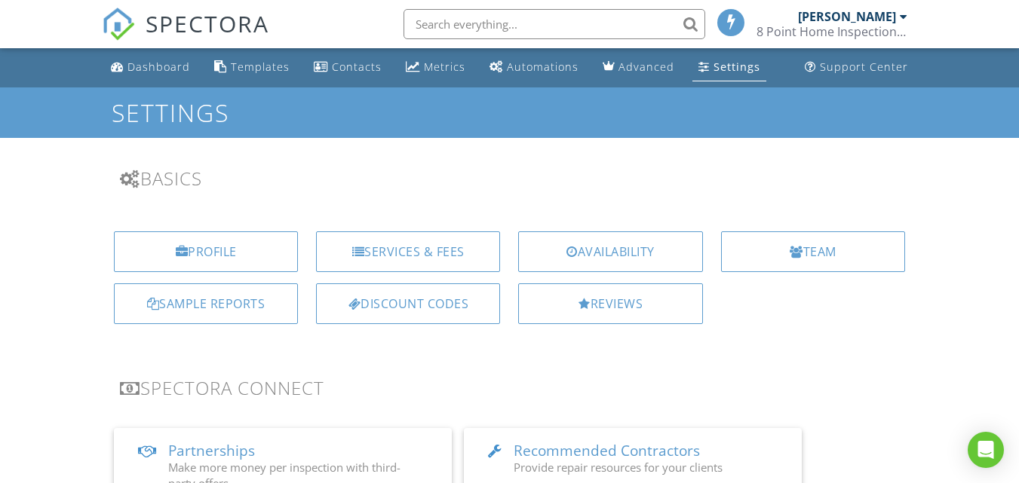
scroll to position [0, 0]
click at [161, 58] on link "Dashboard" at bounding box center [150, 68] width 91 height 28
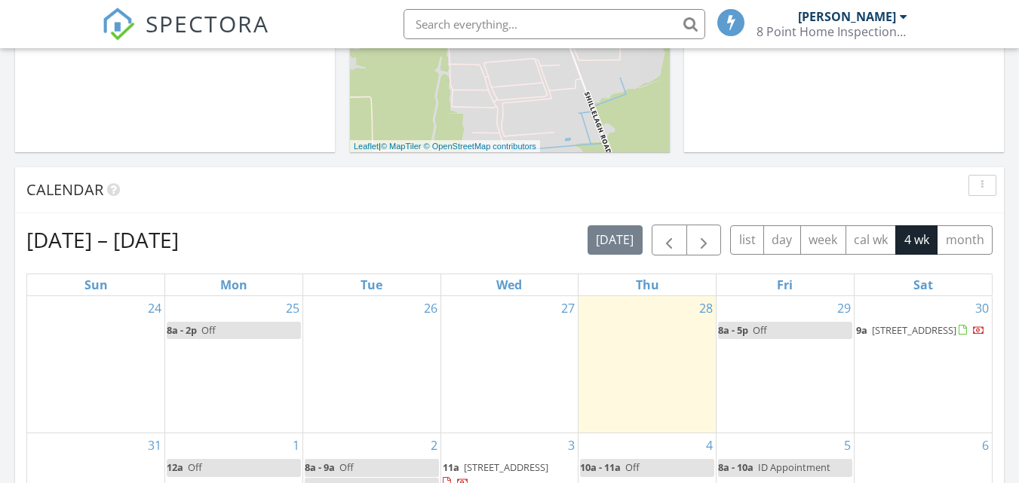
scroll to position [643, 0]
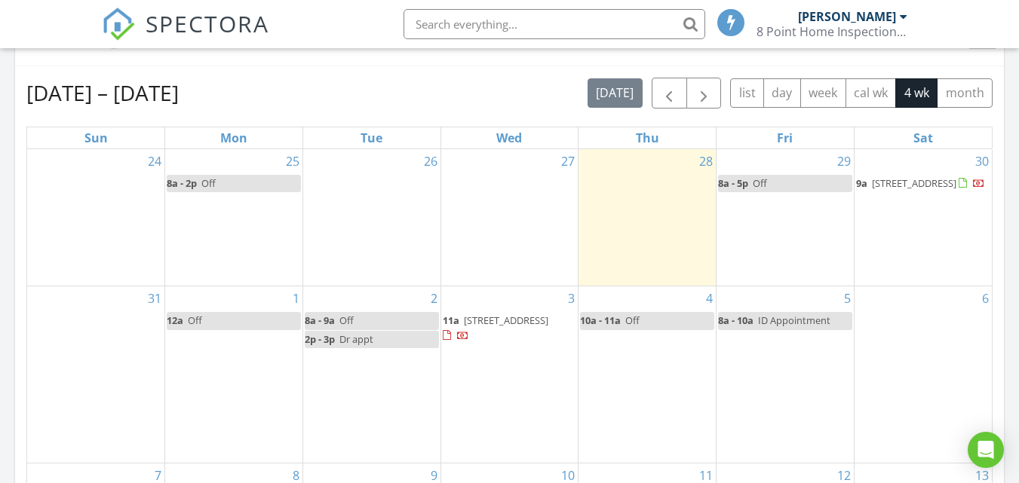
click at [477, 327] on span "[STREET_ADDRESS]" at bounding box center [506, 321] width 84 height 14
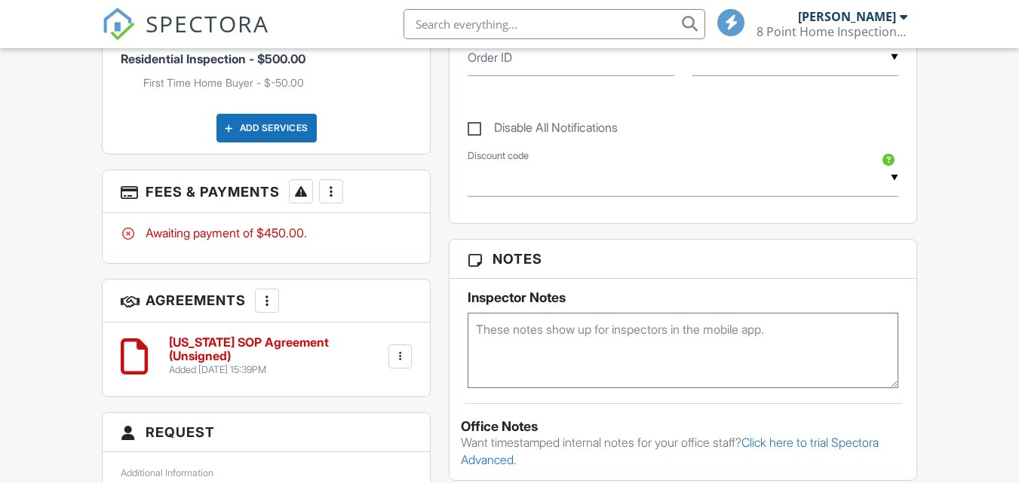
scroll to position [786, 0]
click at [331, 193] on div at bounding box center [330, 191] width 15 height 15
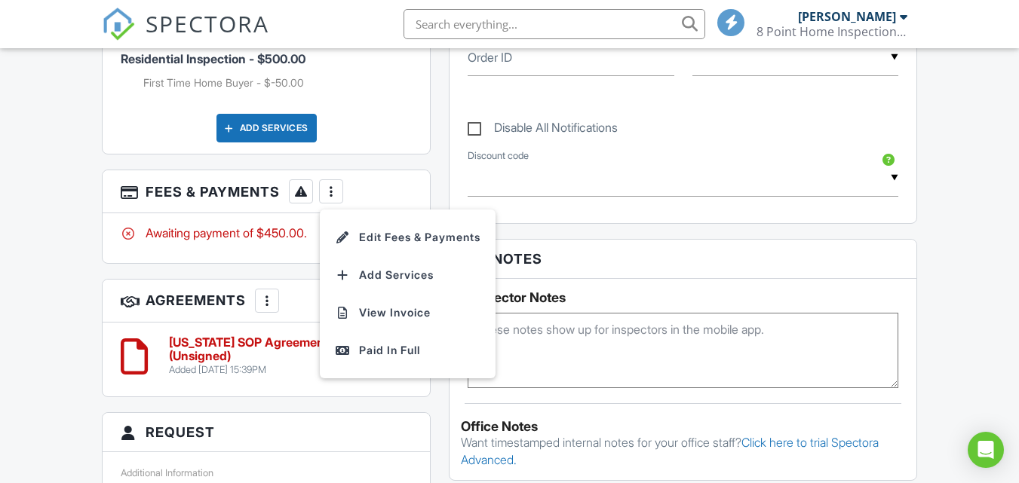
click at [246, 237] on div "Awaiting payment of $450.00." at bounding box center [266, 233] width 291 height 17
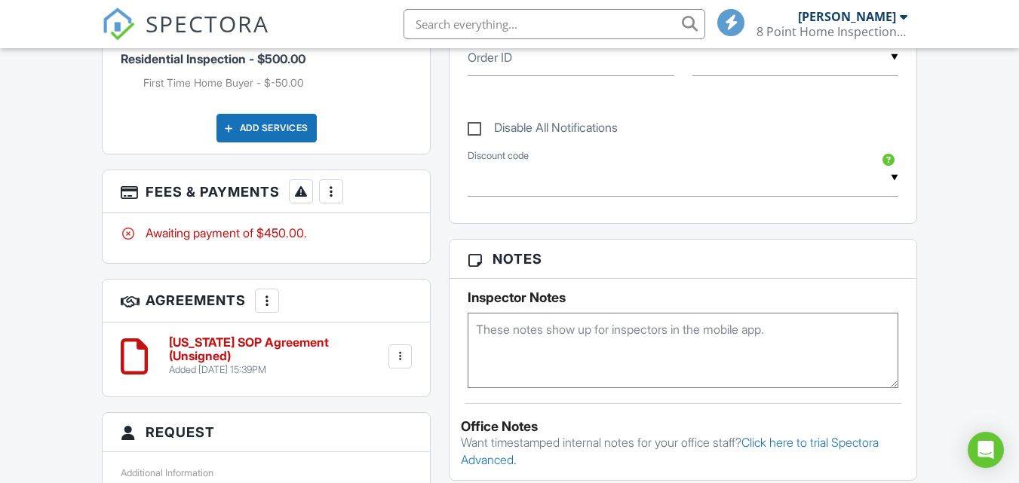
click at [268, 237] on div "Awaiting payment of $450.00." at bounding box center [266, 233] width 291 height 17
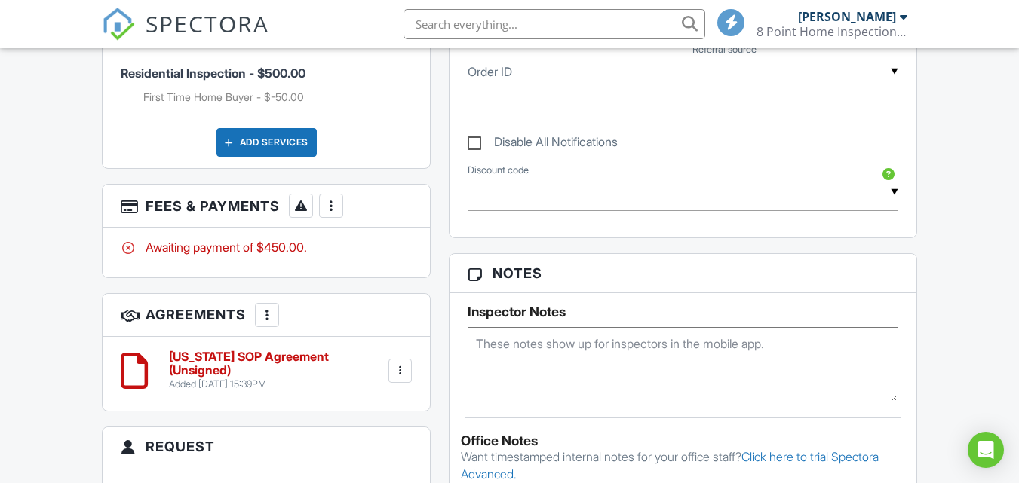
scroll to position [757, 0]
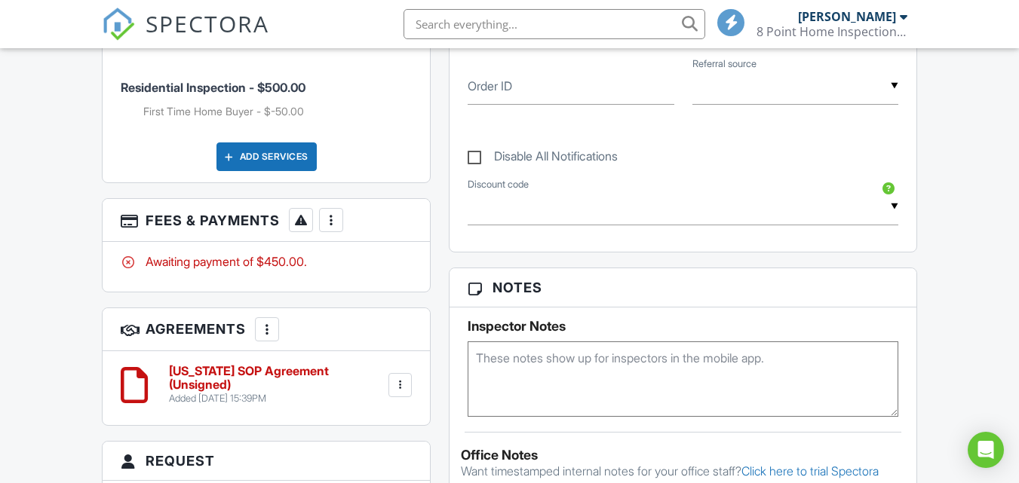
click at [286, 299] on div "People Disable Client CC Email New Client Client's Agent Listing Agent Add Anot…" at bounding box center [266, 296] width 347 height 1223
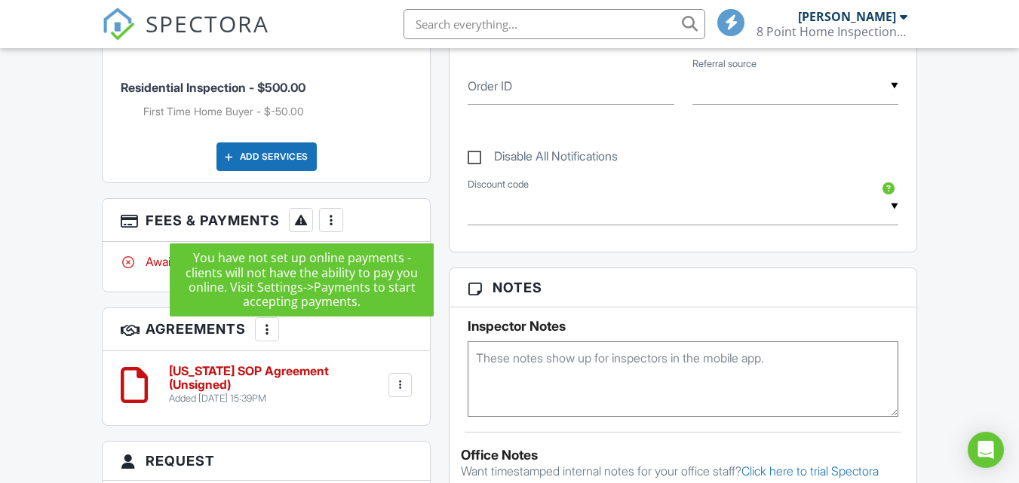
click at [298, 225] on div at bounding box center [300, 220] width 15 height 15
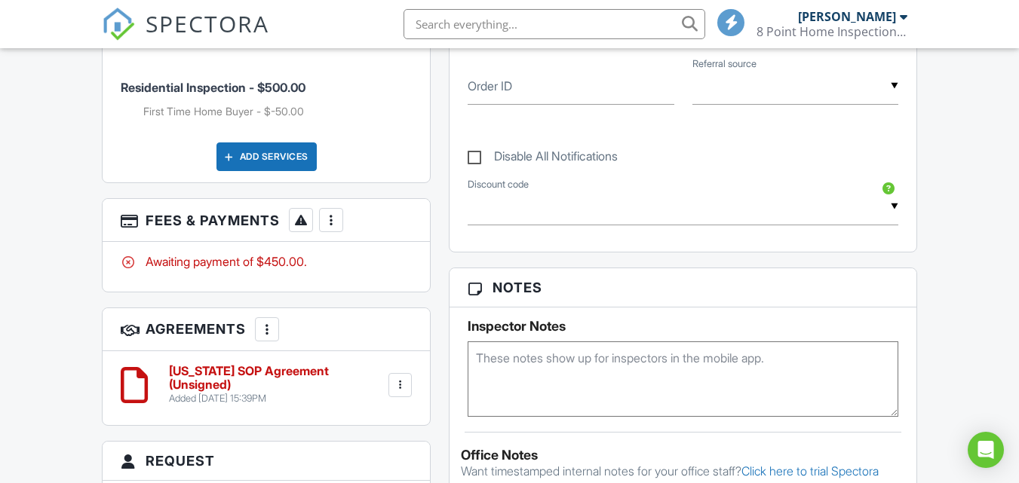
click at [302, 287] on div "Awaiting payment of $450.00." at bounding box center [266, 266] width 327 height 49
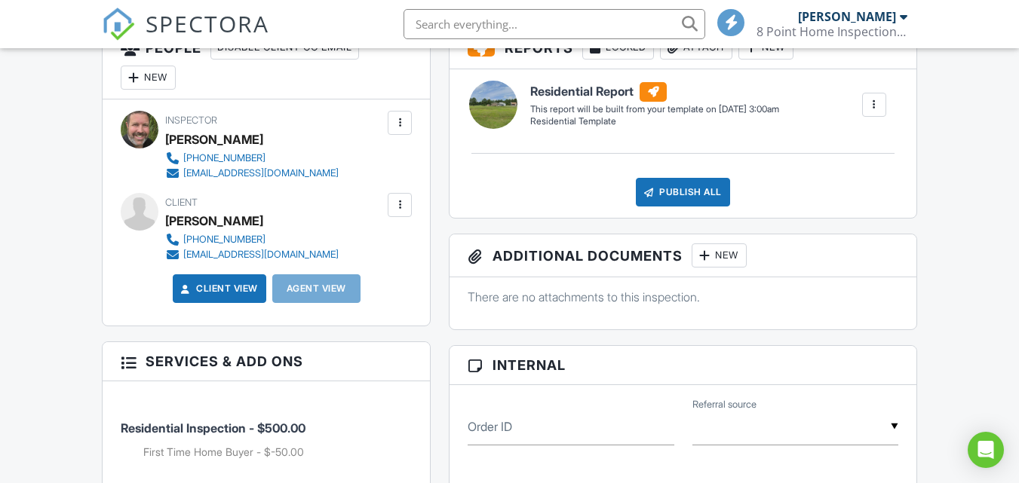
scroll to position [415, 0]
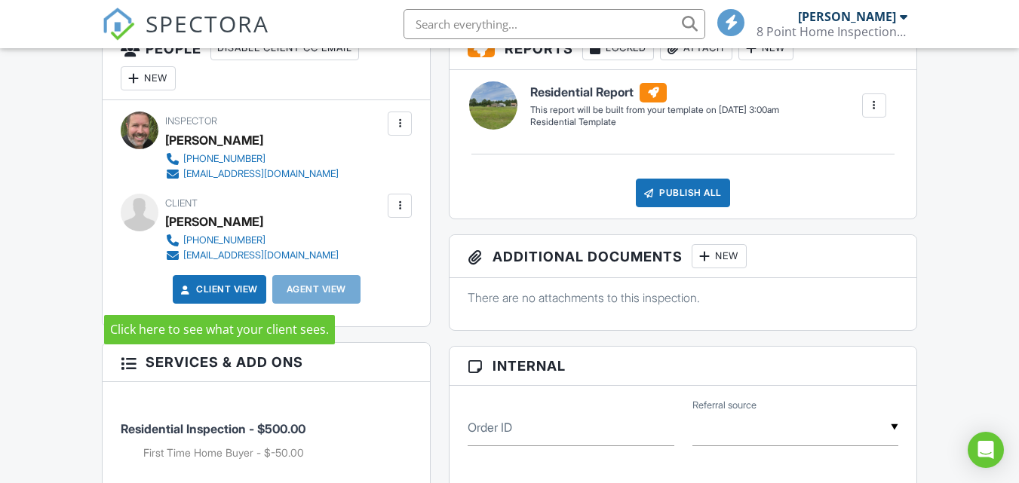
click at [221, 288] on link "Client View" at bounding box center [218, 289] width 80 height 15
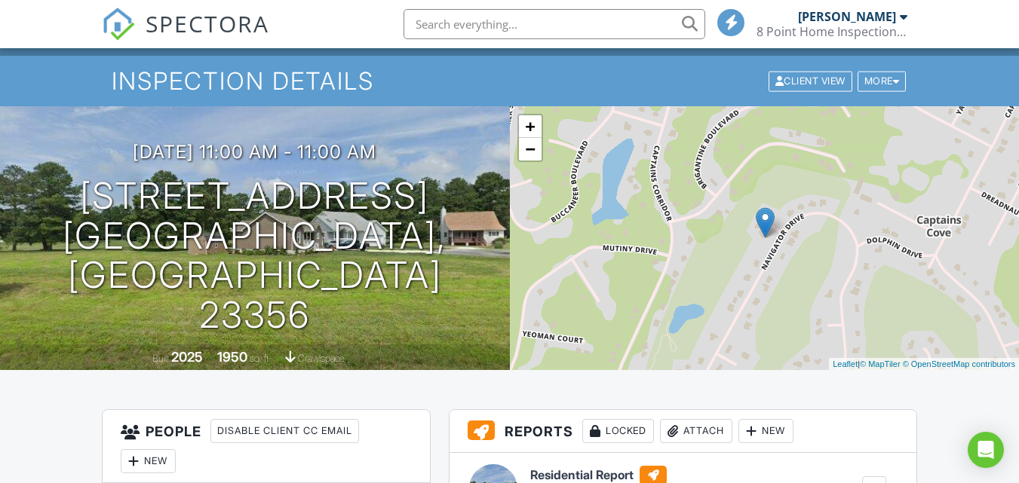
scroll to position [0, 0]
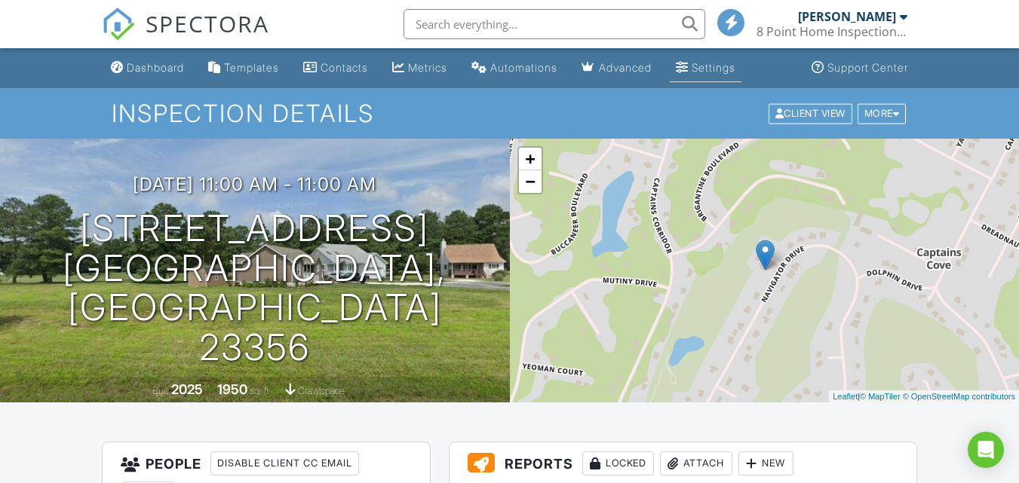
click at [735, 69] on div "Settings" at bounding box center [713, 67] width 44 height 13
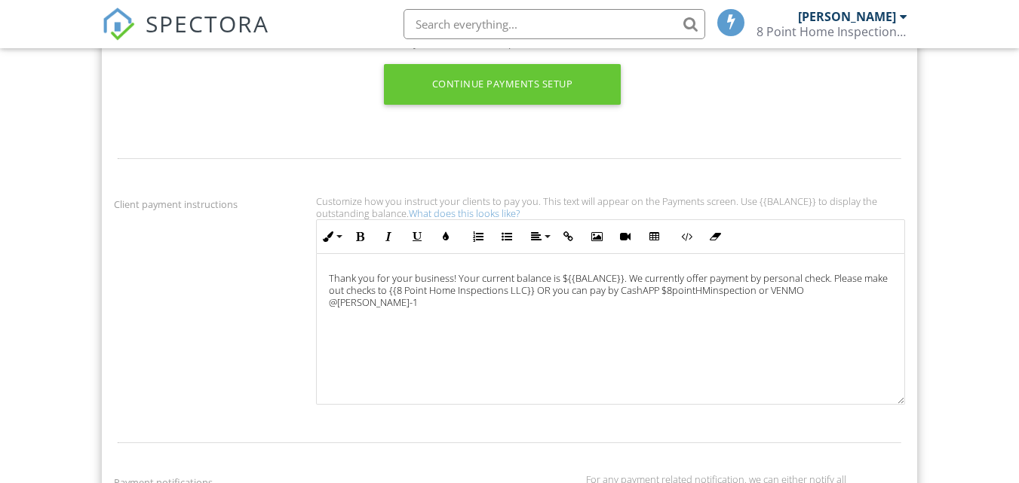
scroll to position [774, 0]
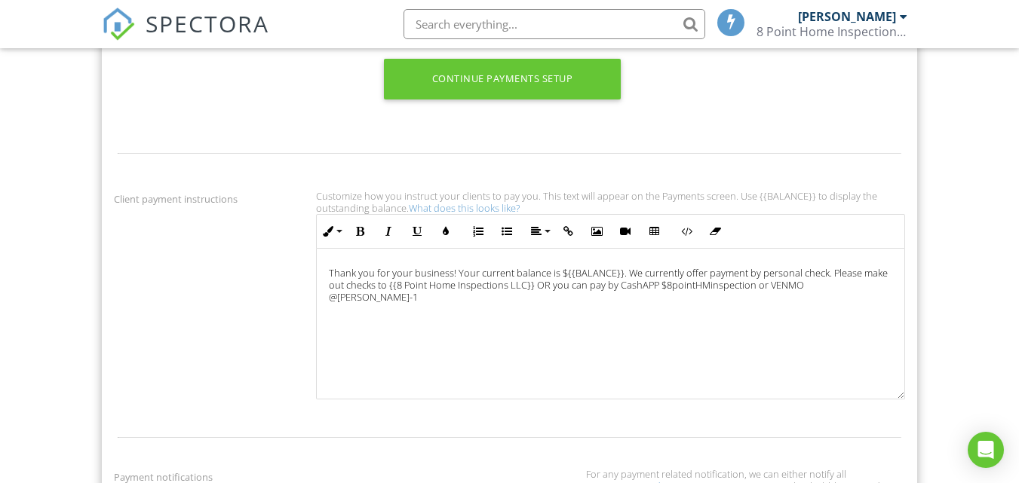
drag, startPoint x: 328, startPoint y: 273, endPoint x: 423, endPoint y: 315, distance: 104.0
click at [423, 315] on div "Thank you for your business! Your current balance is ${{BALANCE}}. We currently…" at bounding box center [610, 324] width 587 height 151
copy p "Thank you for your business! Your current balance is ${{BALANCE}}. We currently…"
drag, startPoint x: 811, startPoint y: 164, endPoint x: 902, endPoint y: 133, distance: 95.4
click at [902, 133] on div at bounding box center [509, 153] width 809 height 49
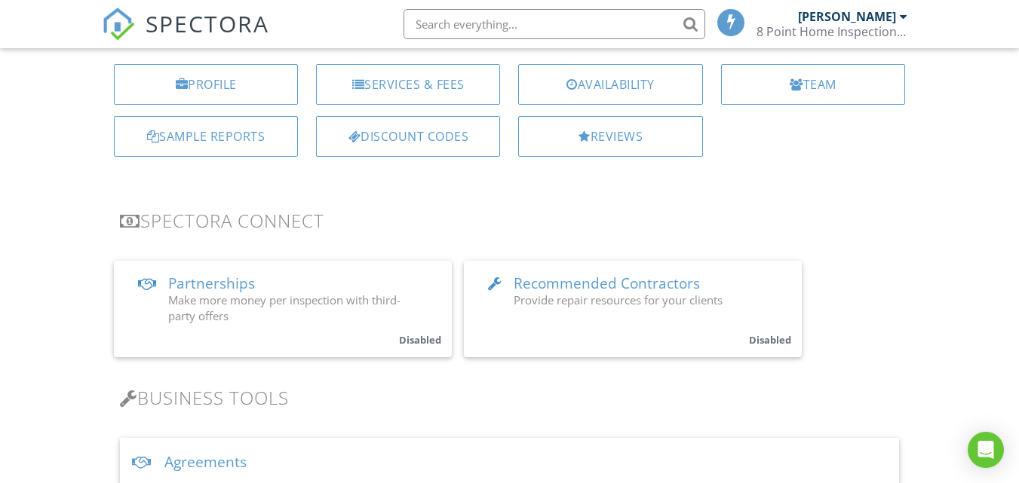
scroll to position [0, 0]
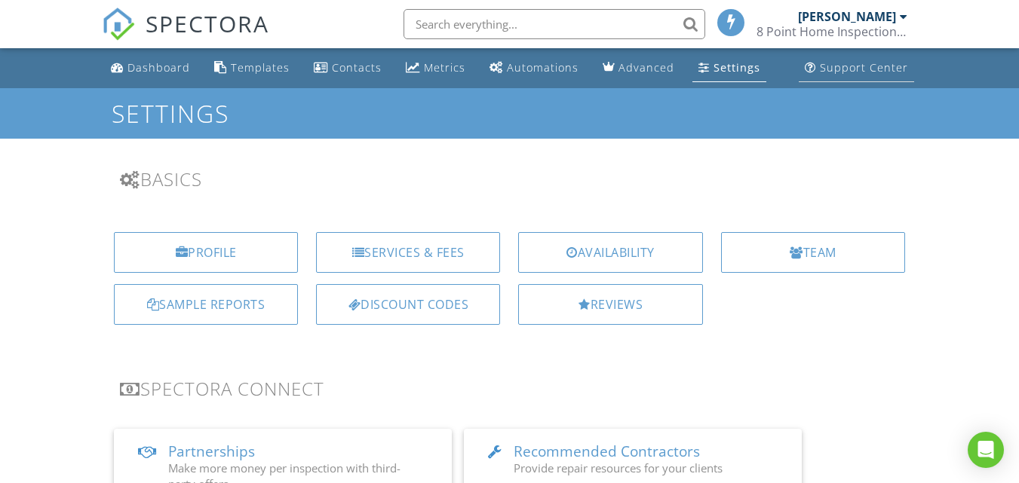
click at [890, 64] on div "Support Center" at bounding box center [864, 67] width 88 height 14
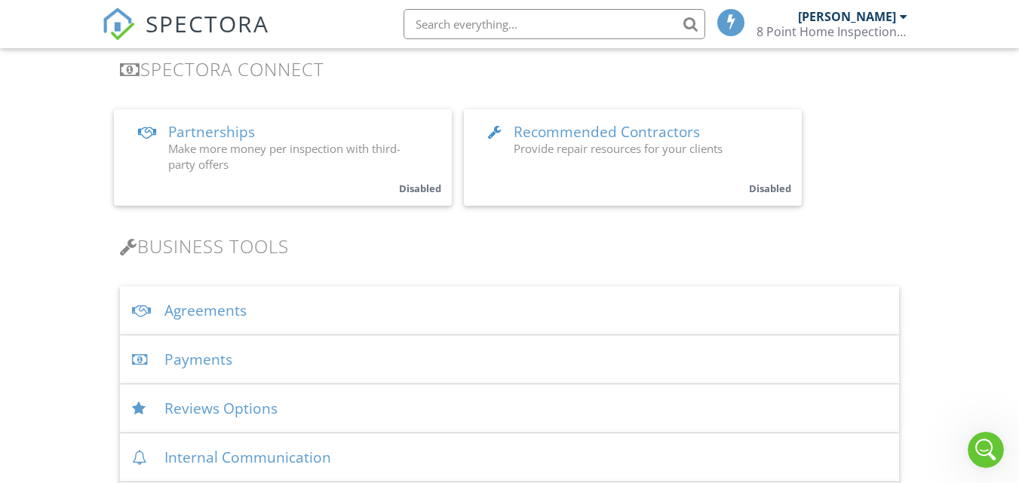
click at [244, 361] on div "Payments" at bounding box center [509, 360] width 779 height 49
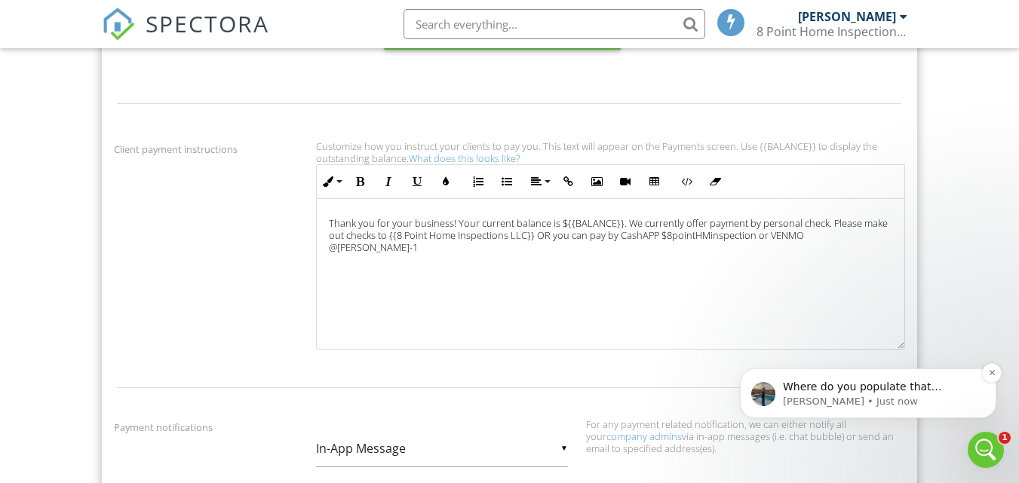
click at [881, 381] on p "Where do you populate that information? Or thought you did? You could add somet…" at bounding box center [880, 387] width 195 height 15
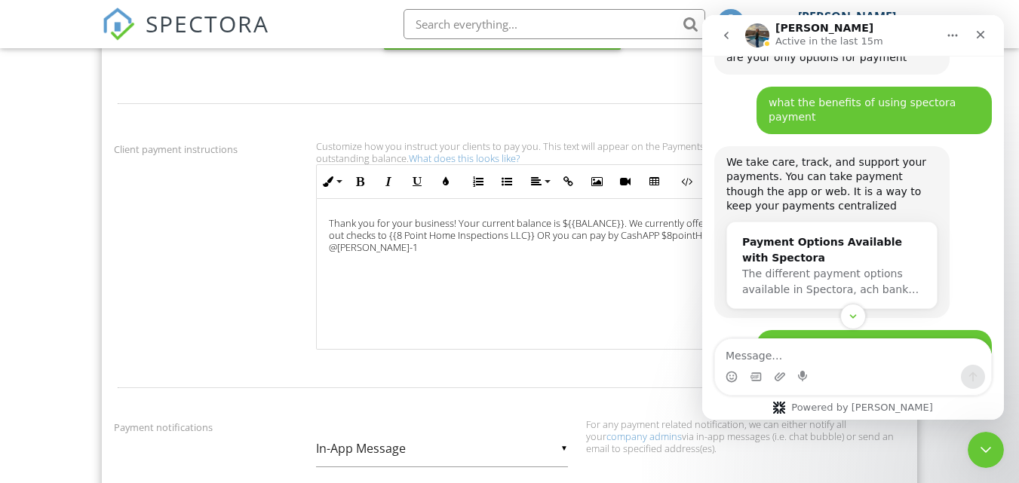
scroll to position [3112, 0]
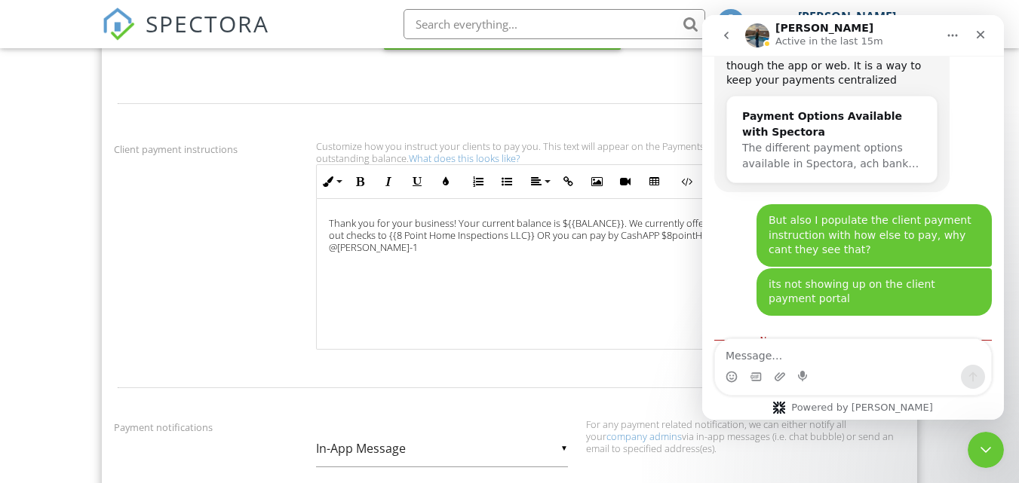
click at [769, 360] on textarea "Message…" at bounding box center [853, 352] width 276 height 26
type textarea "under payment tab"
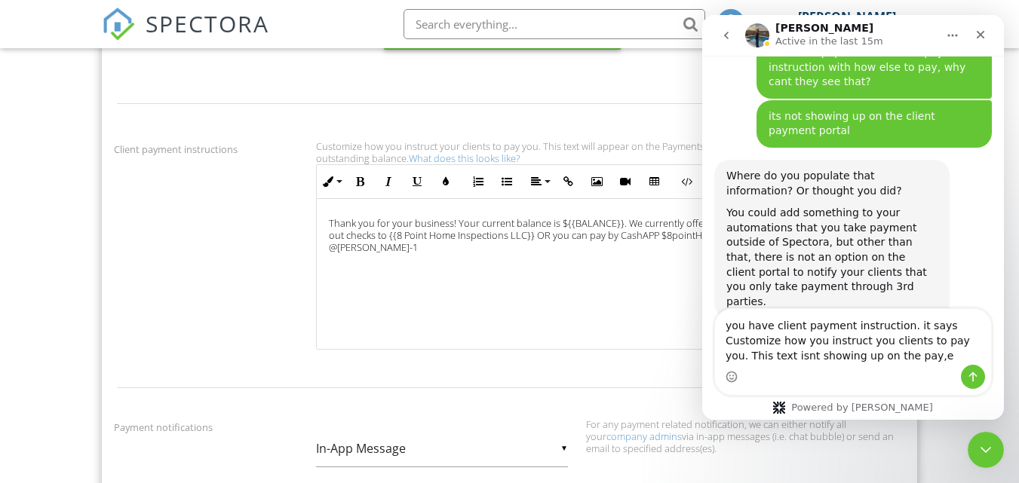
scroll to position [3222, 0]
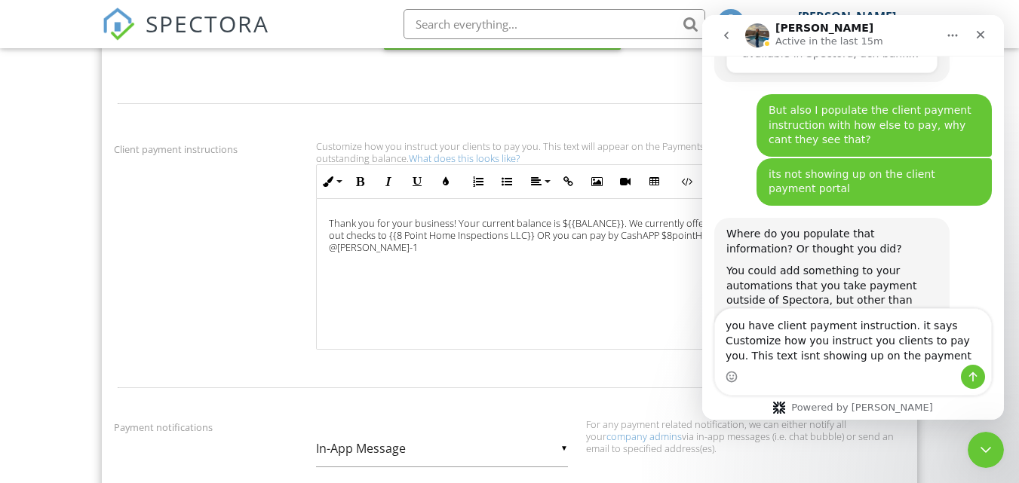
type textarea "you have client payment instruction. it says Customize how you instruct you cli…"
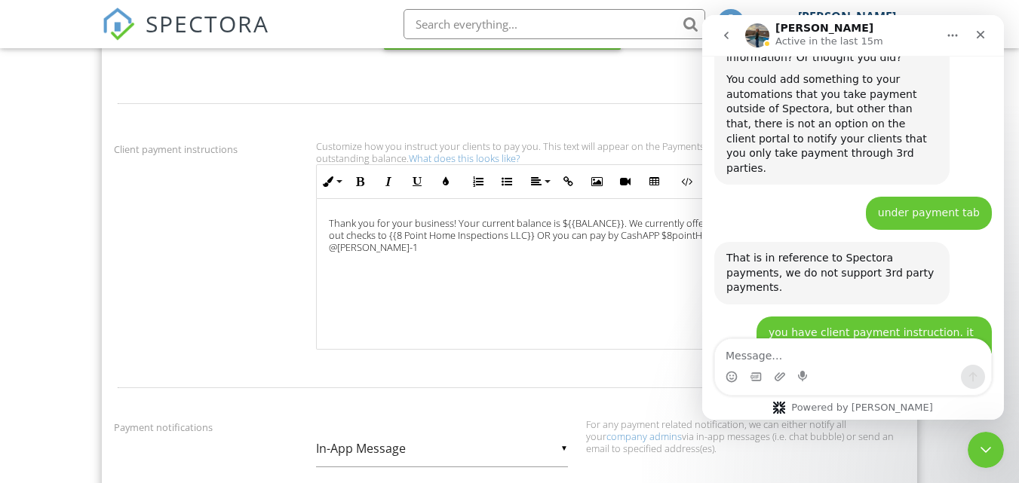
scroll to position [3514, 0]
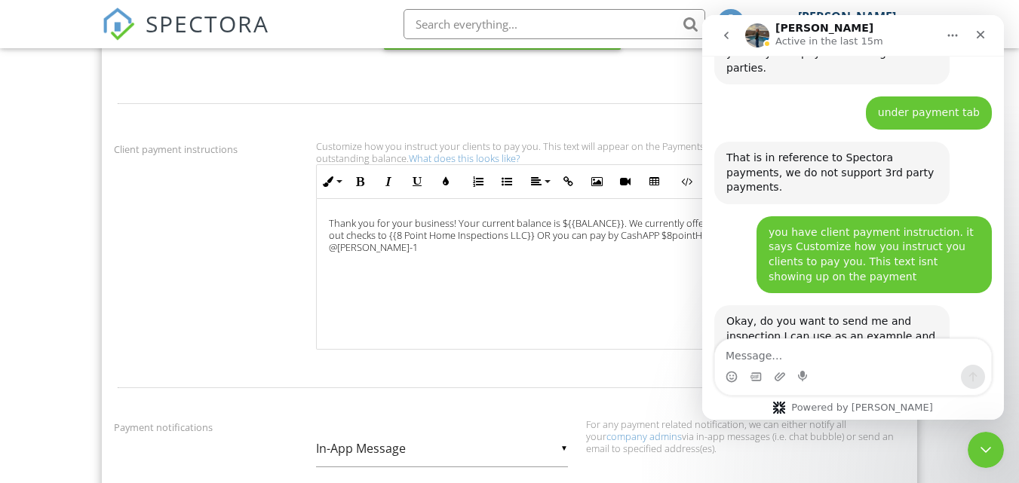
click at [856, 408] on img "Lydia says…" at bounding box center [827, 441] width 202 height 66
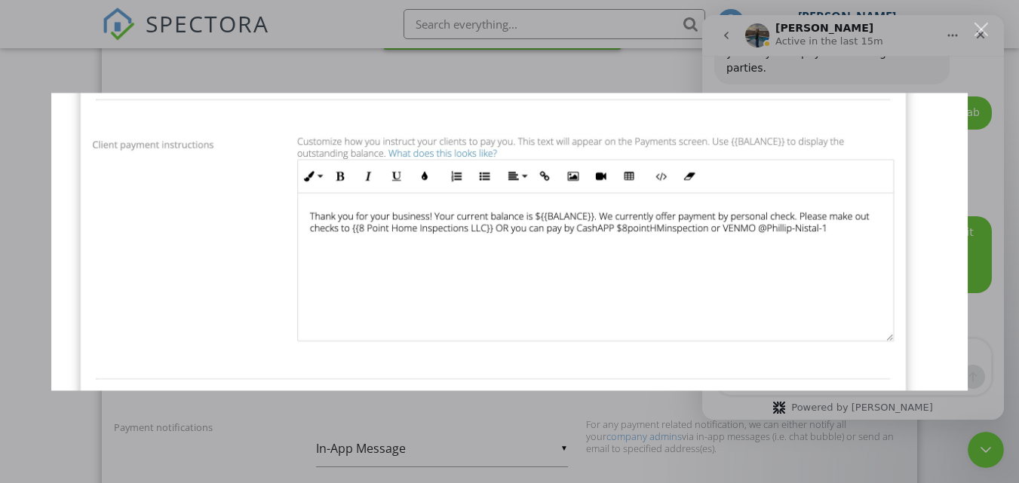
scroll to position [3456, 0]
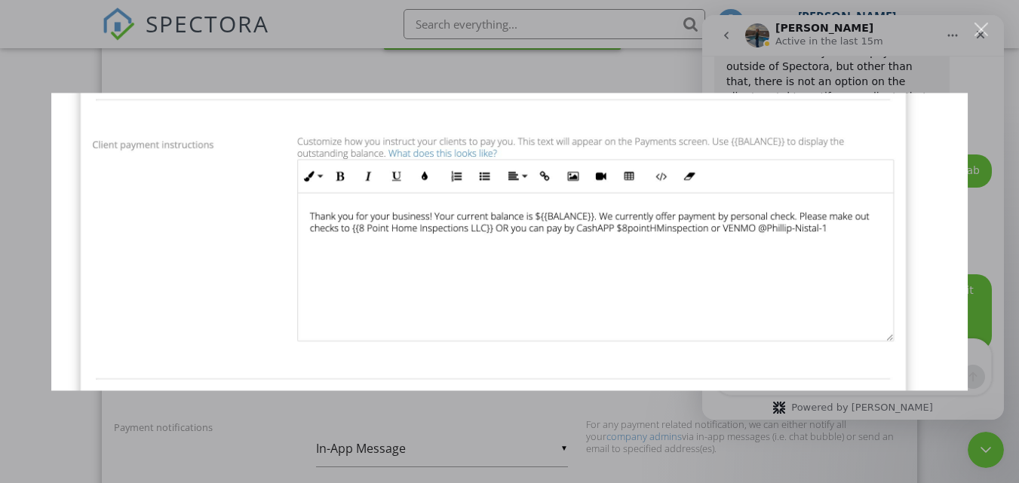
click at [985, 23] on div "Close" at bounding box center [981, 30] width 14 height 14
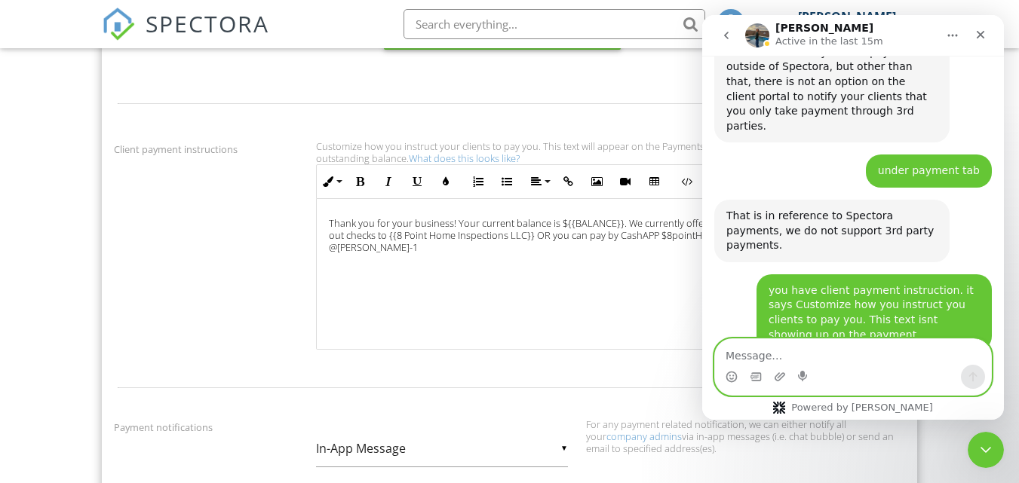
click at [798, 351] on textarea "Message…" at bounding box center [853, 352] width 276 height 26
type textarea "Yes"
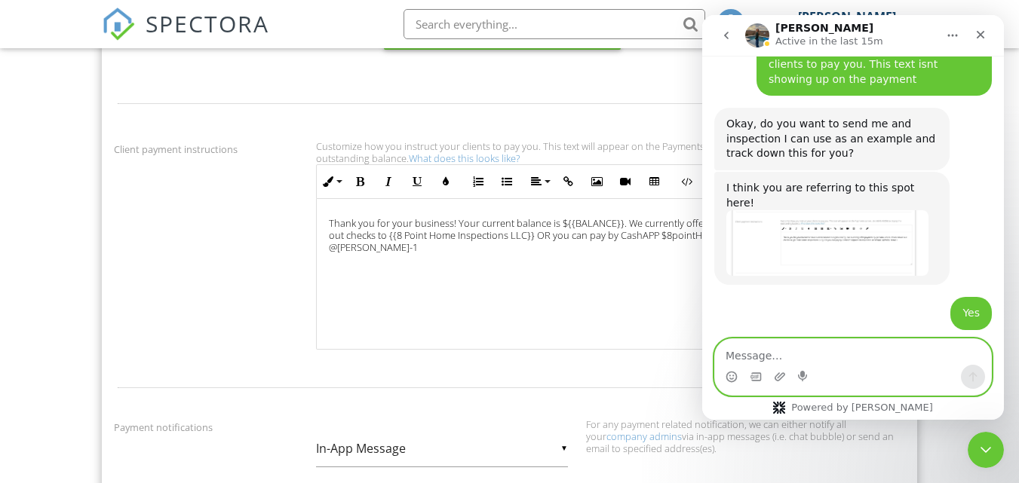
scroll to position [3654, 0]
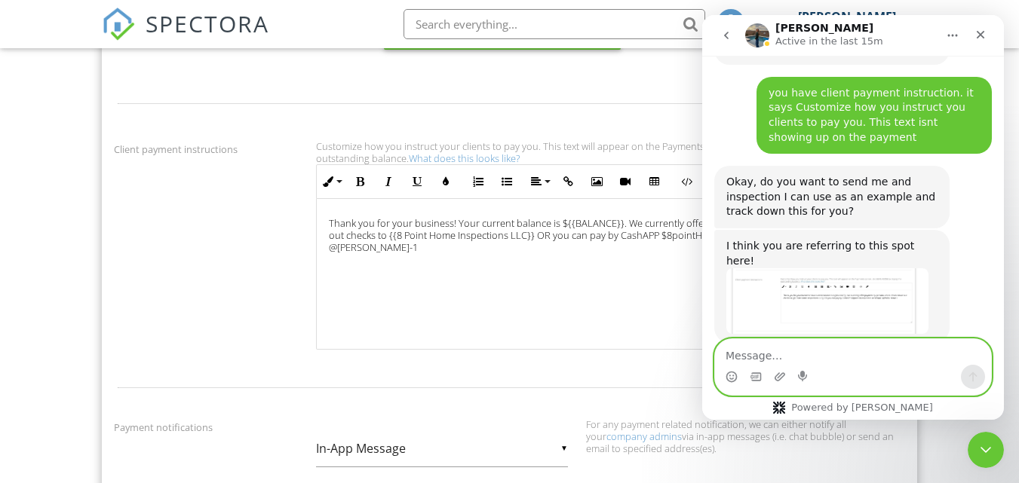
click at [783, 348] on textarea "Message…" at bounding box center [853, 352] width 276 height 26
type textarea "t"
type textarea "I have a client for the [DATE]"
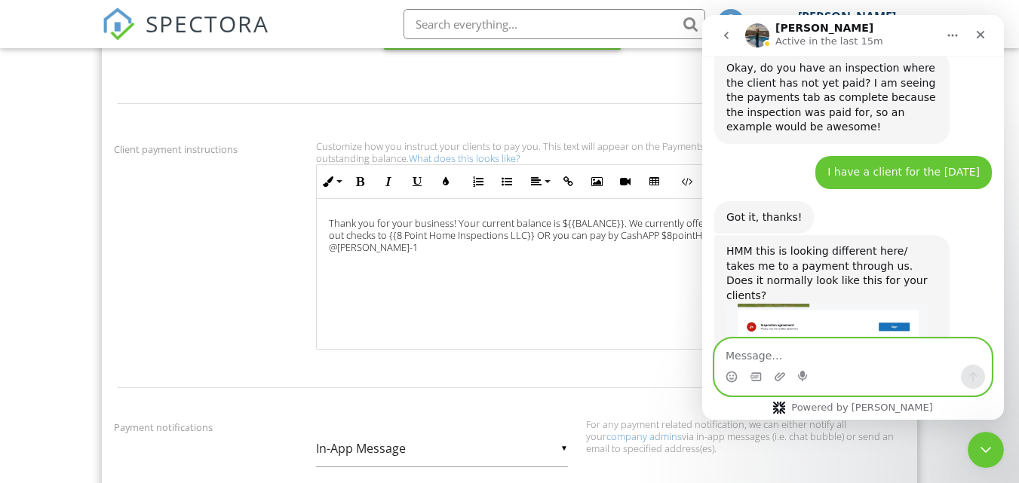
scroll to position [4110, 0]
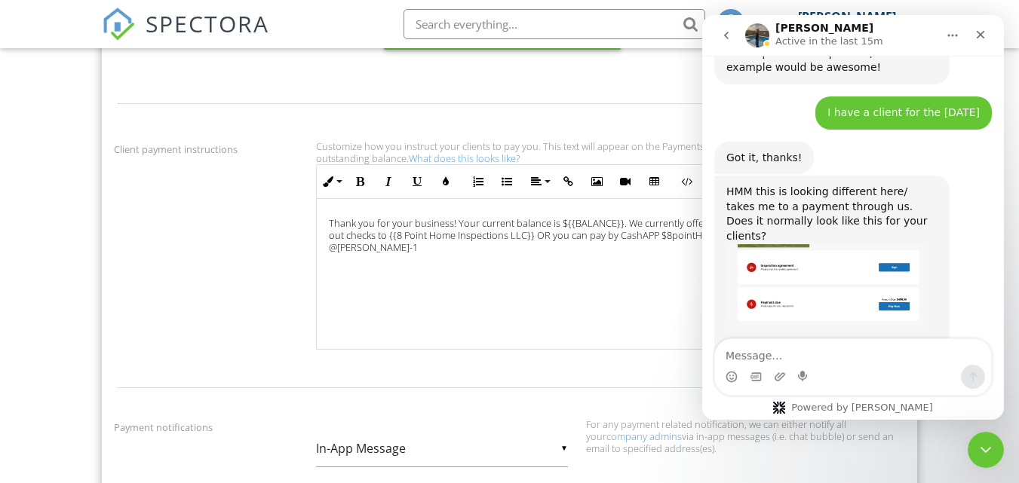
click at [875, 360] on img "Lydia says…" at bounding box center [827, 425] width 202 height 130
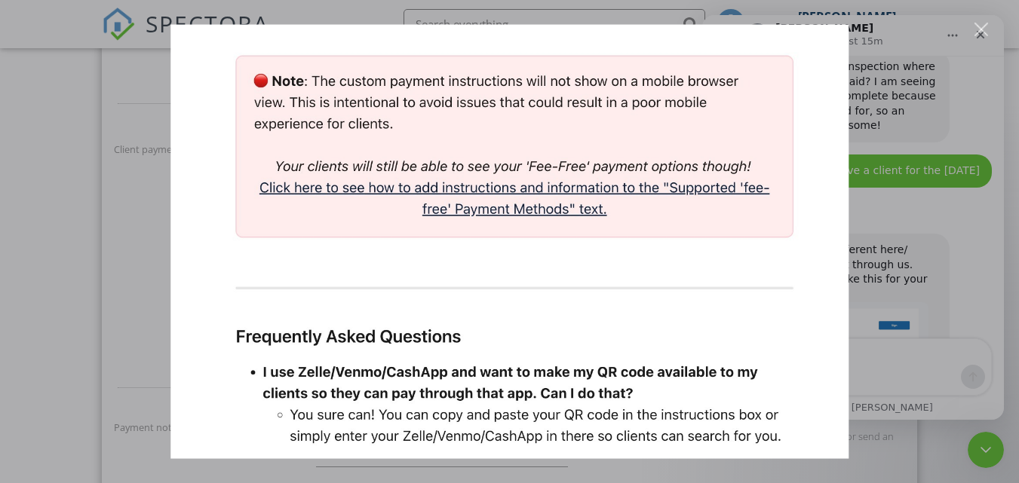
scroll to position [0, 0]
click at [979, 28] on div "Close" at bounding box center [981, 30] width 14 height 14
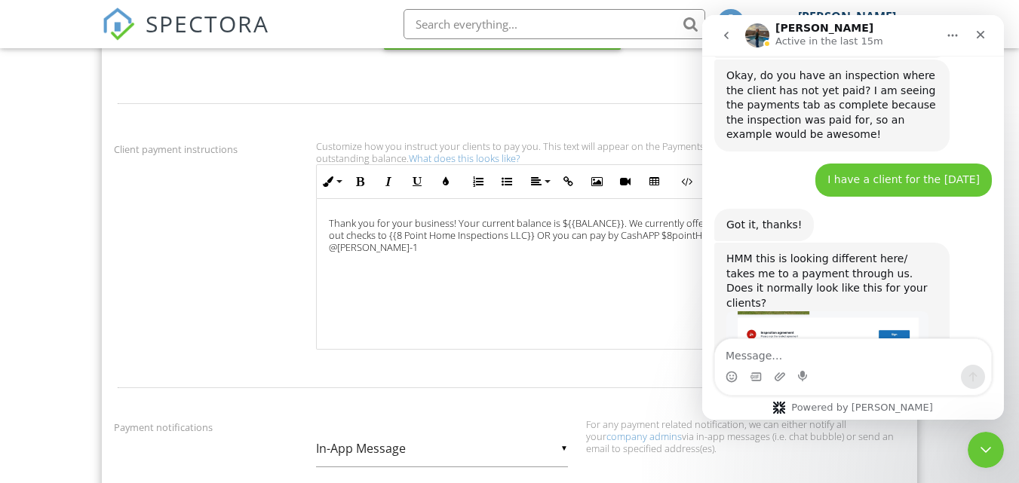
scroll to position [4052, 0]
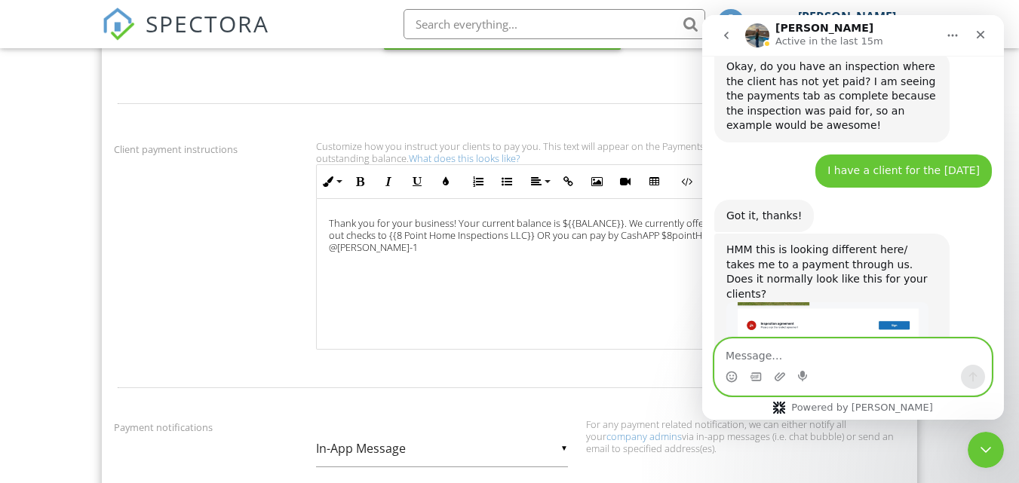
click at [771, 354] on textarea "Message…" at bounding box center [853, 352] width 276 height 26
type textarea "yes, it looks like that for customers"
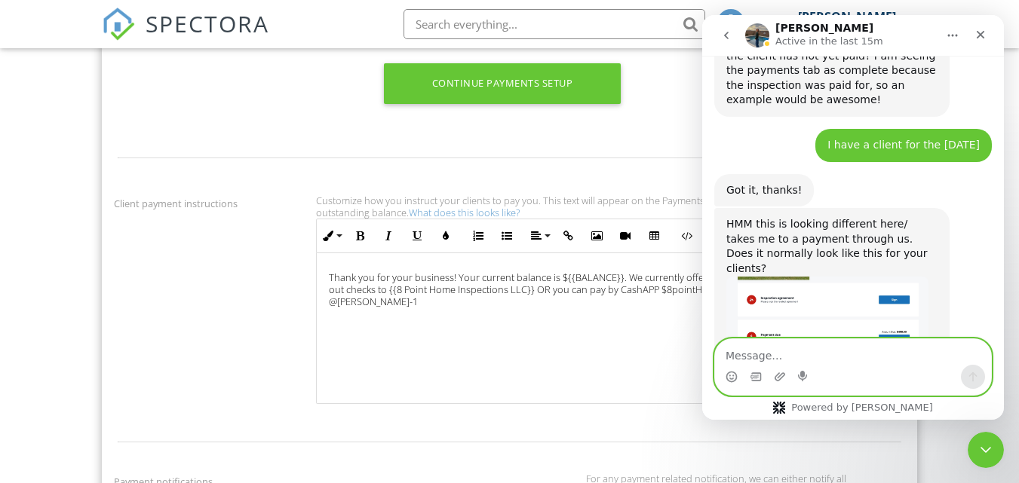
scroll to position [4098, 0]
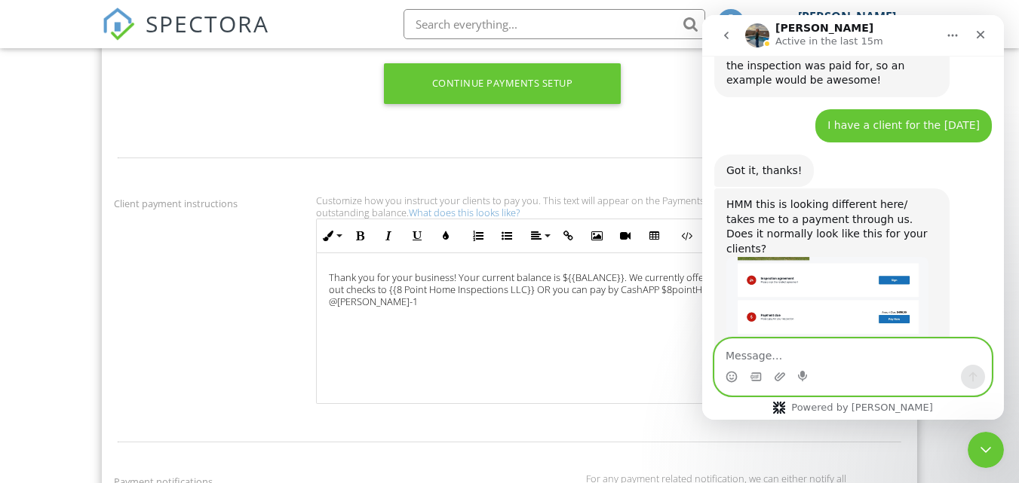
click at [786, 348] on textarea "Message…" at bounding box center [853, 352] width 276 height 26
click at [871, 351] on textarea "that's why I'm confused" at bounding box center [853, 352] width 276 height 26
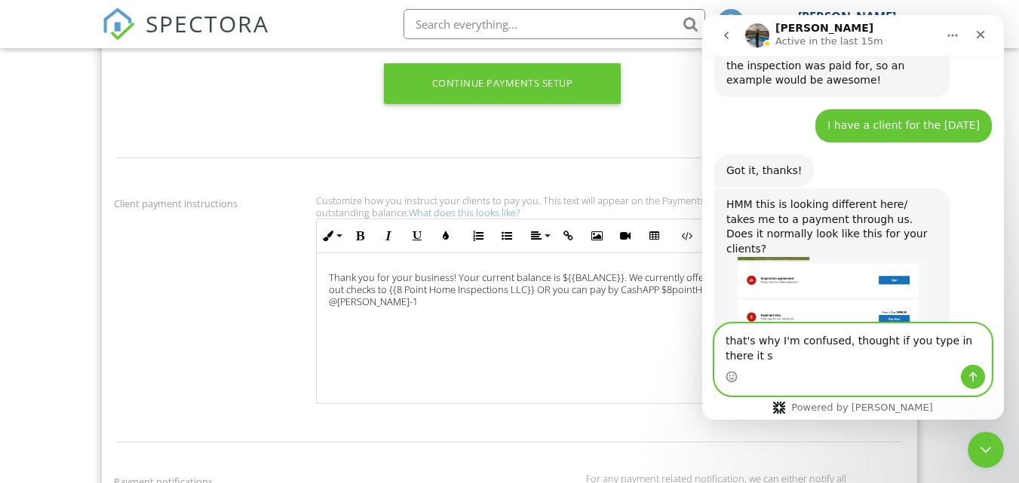
scroll to position [4113, 0]
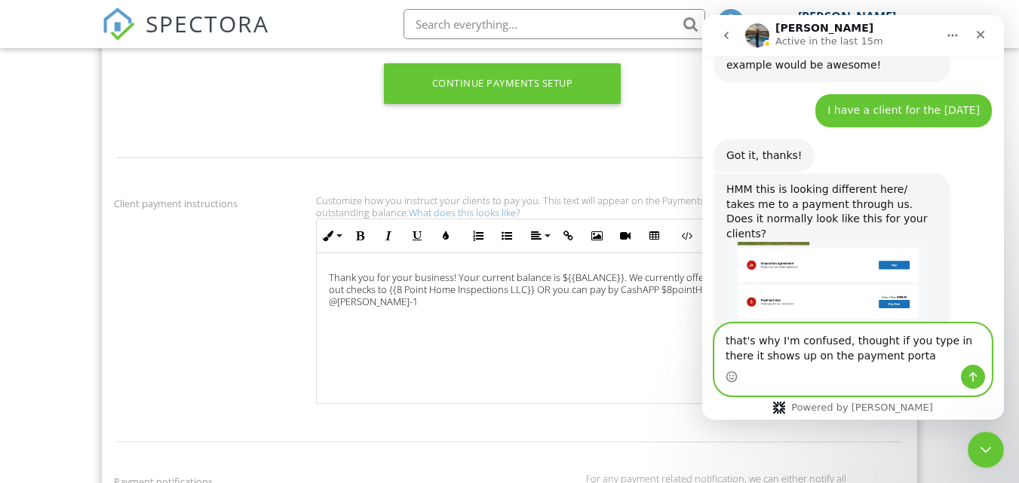
type textarea "that's why I'm confused, thought if you type in there it shows up on the paymen…"
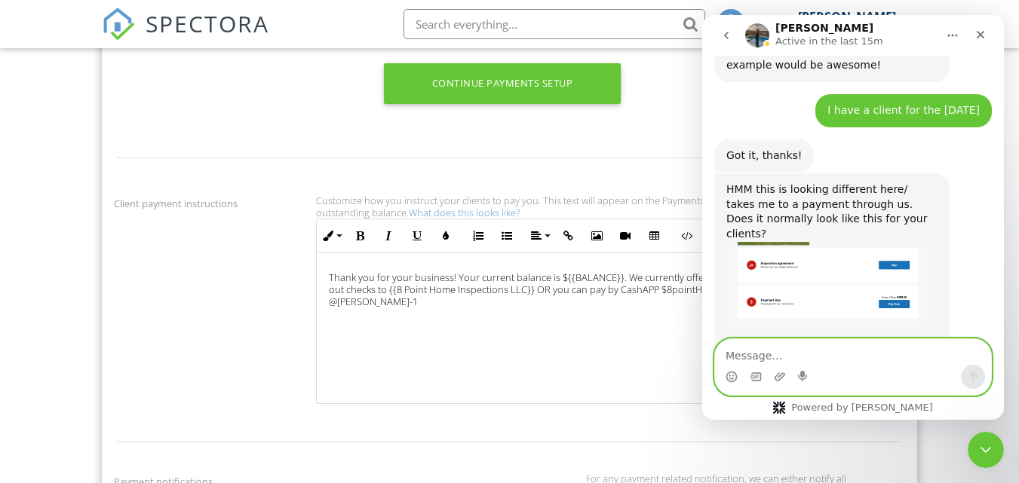
scroll to position [4147, 0]
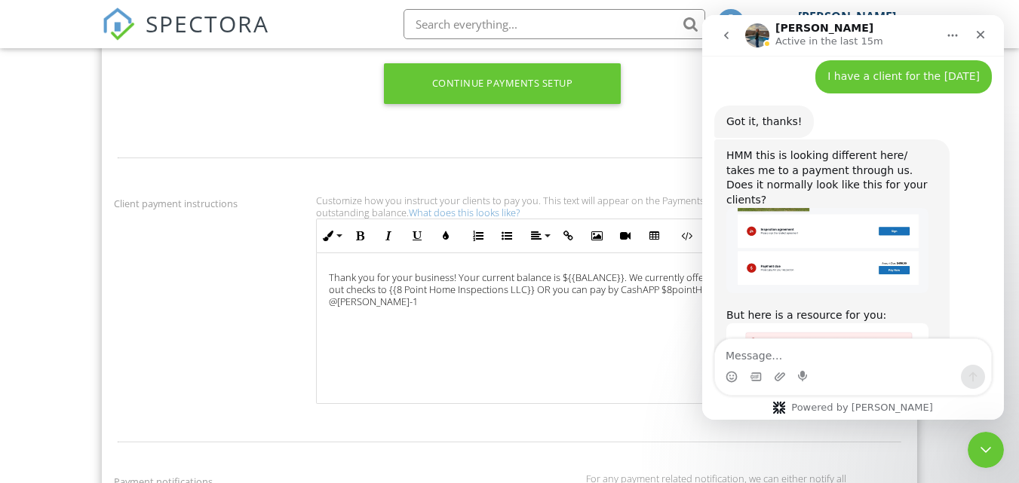
click at [845, 323] on img "Lydia says…" at bounding box center [827, 388] width 202 height 130
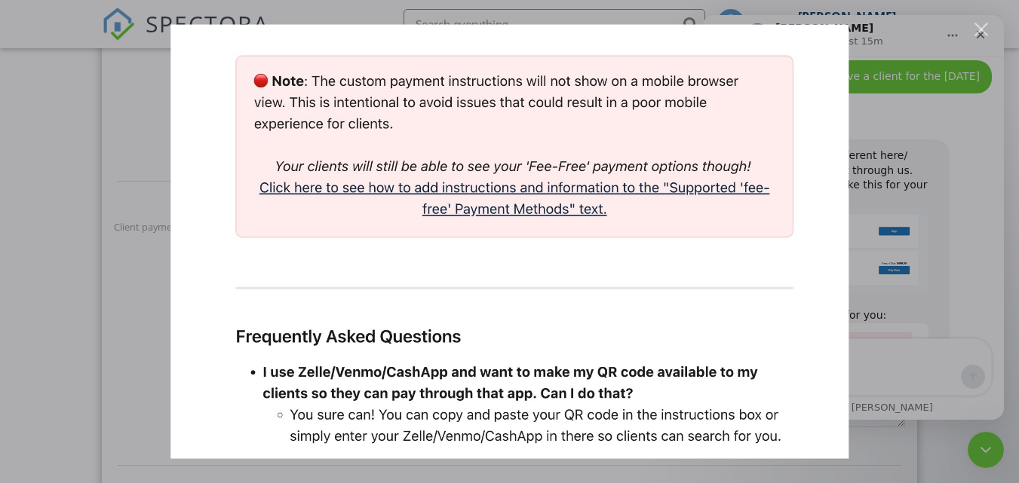
scroll to position [744, 0]
click at [985, 29] on div "Close" at bounding box center [981, 30] width 14 height 14
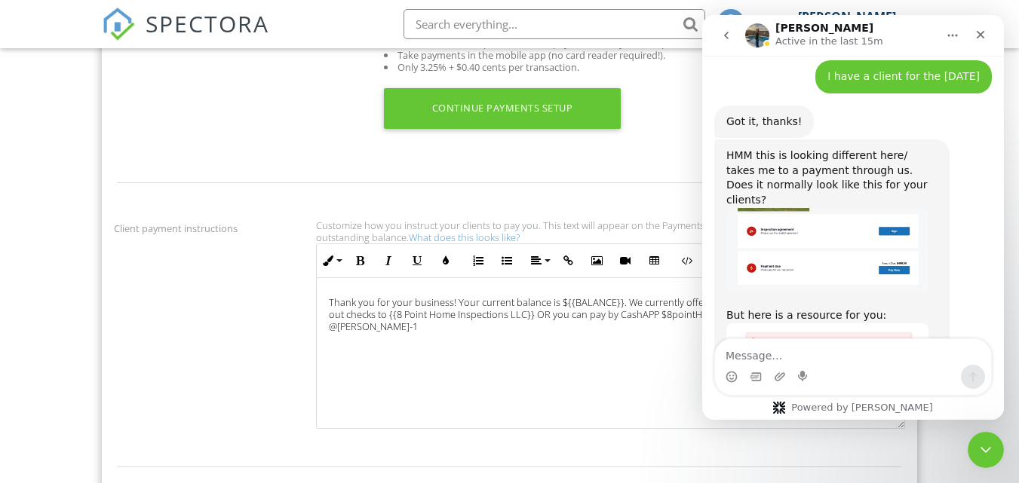
click at [670, 146] on div "Payments setup Fast, secure built-in payments online or in-app Top-tier support…" at bounding box center [509, 65] width 809 height 174
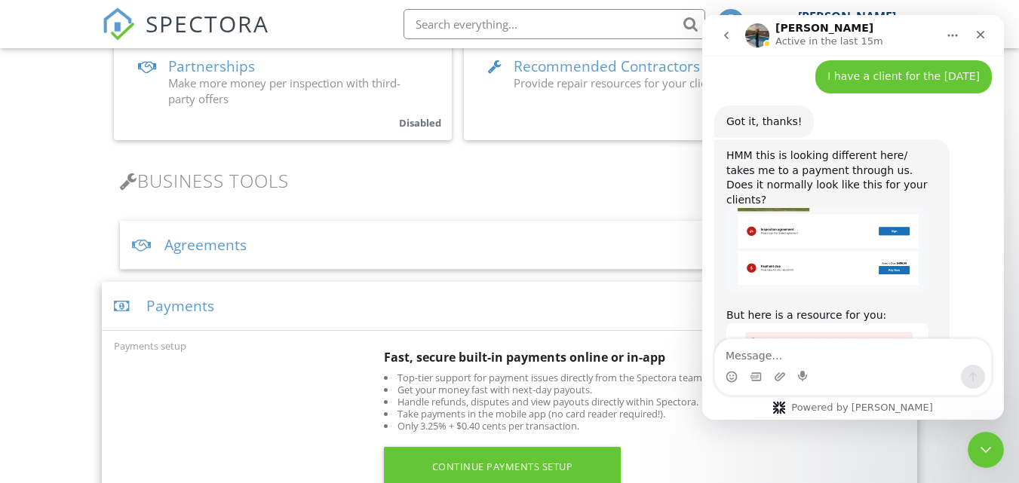
scroll to position [394, 0]
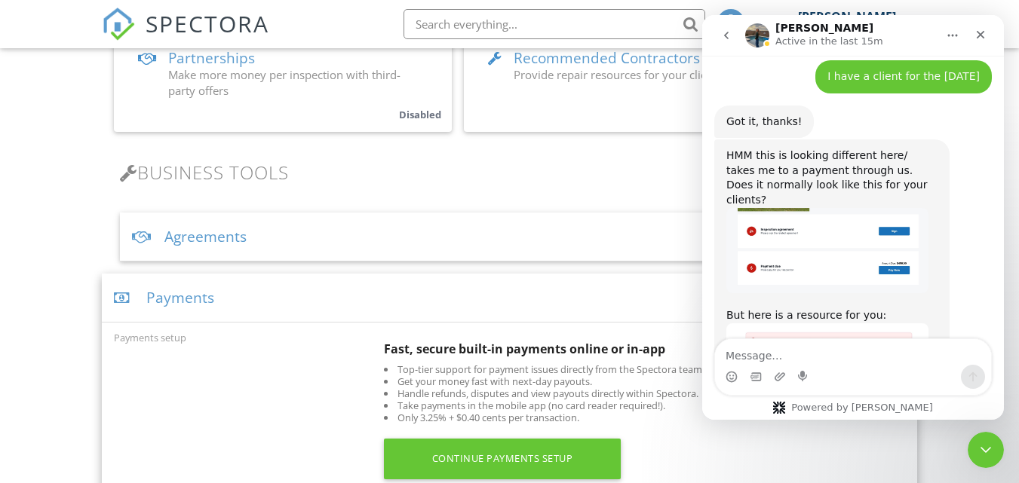
click at [279, 296] on div "Payments" at bounding box center [509, 298] width 815 height 49
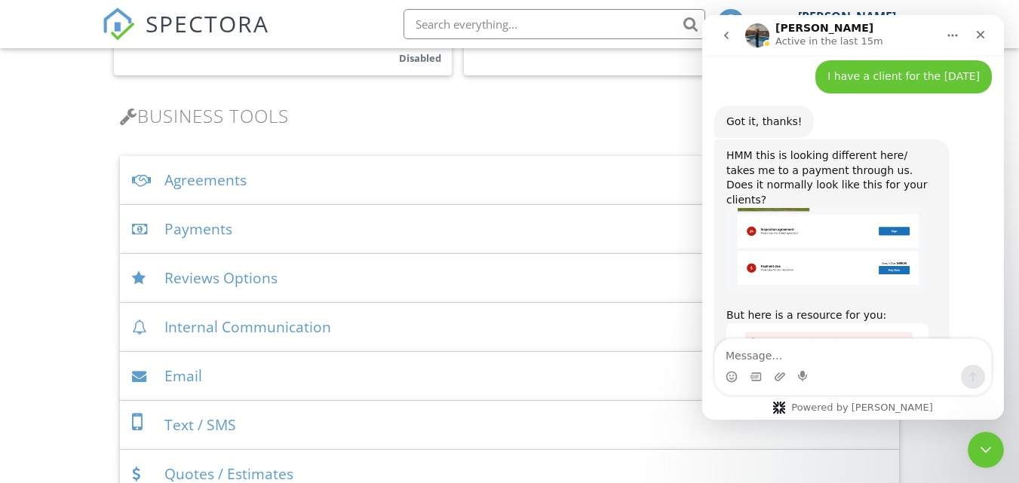
scroll to position [495, 0]
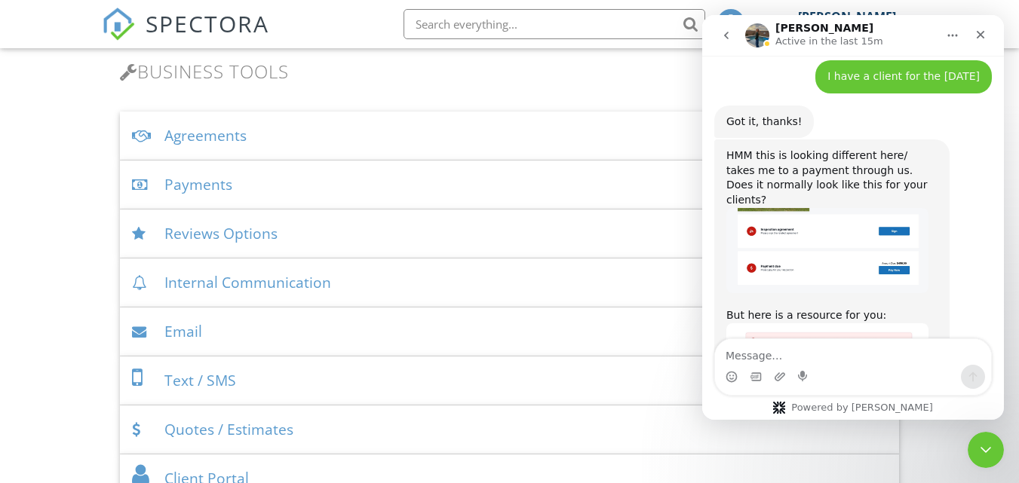
click at [271, 329] on div "Email" at bounding box center [509, 332] width 779 height 49
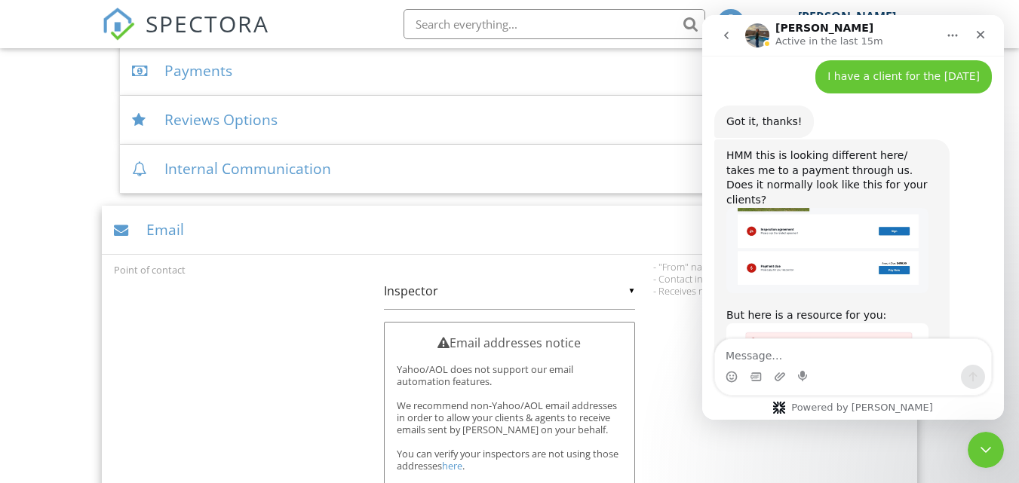
scroll to position [596, 0]
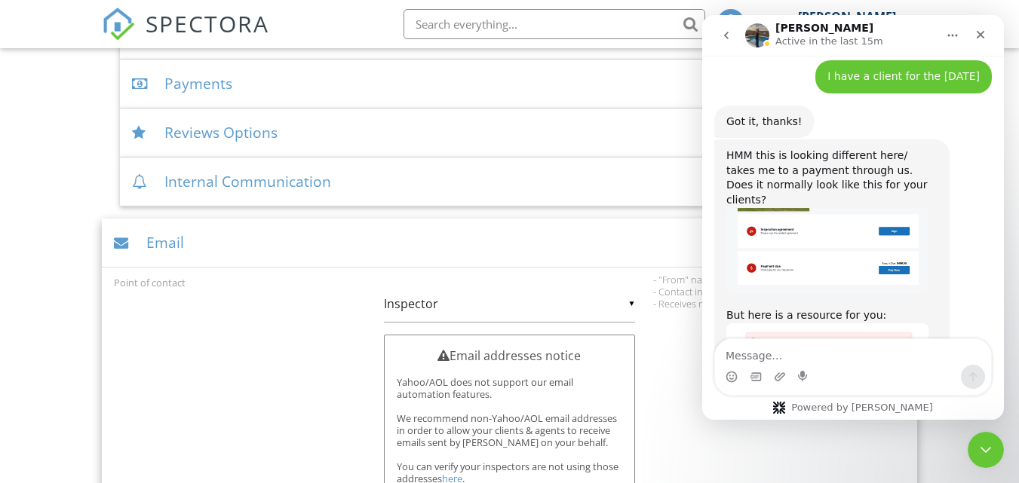
click at [250, 236] on div "Email" at bounding box center [509, 243] width 815 height 49
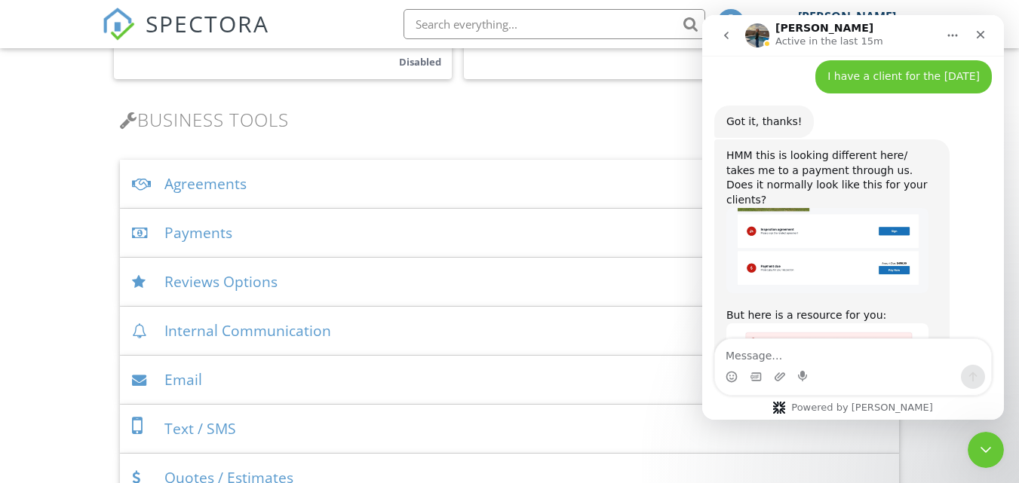
scroll to position [462, 0]
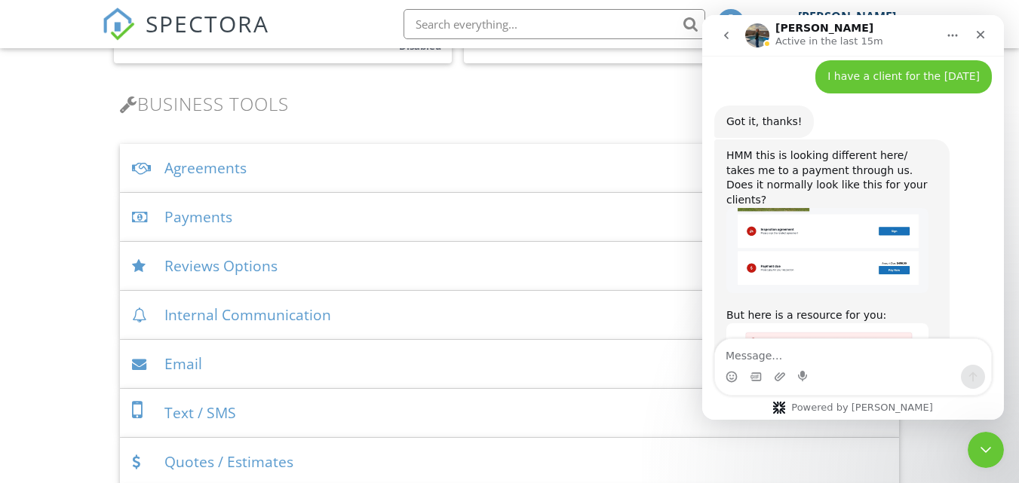
click at [250, 264] on div "Reviews Options" at bounding box center [509, 266] width 779 height 49
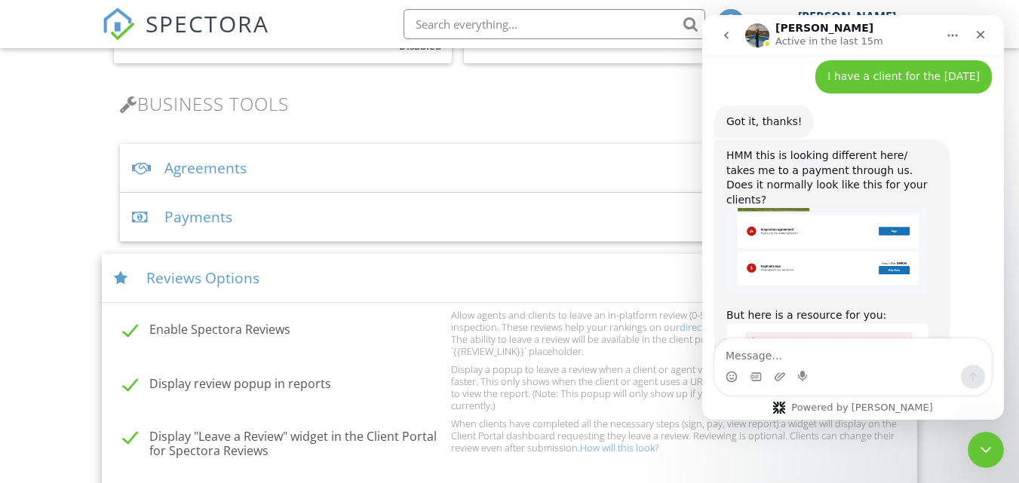
scroll to position [4205, 0]
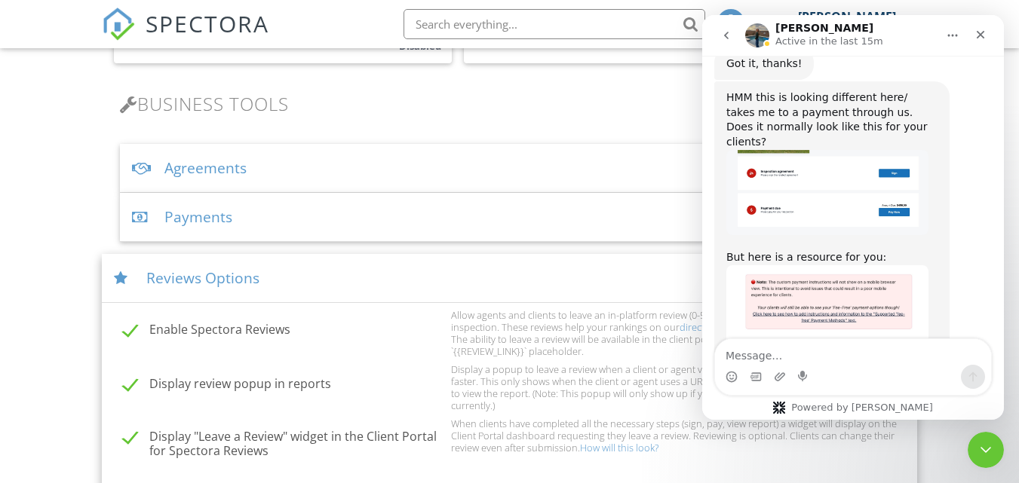
click at [271, 334] on label "Enable Spectora Reviews" at bounding box center [282, 332] width 319 height 19
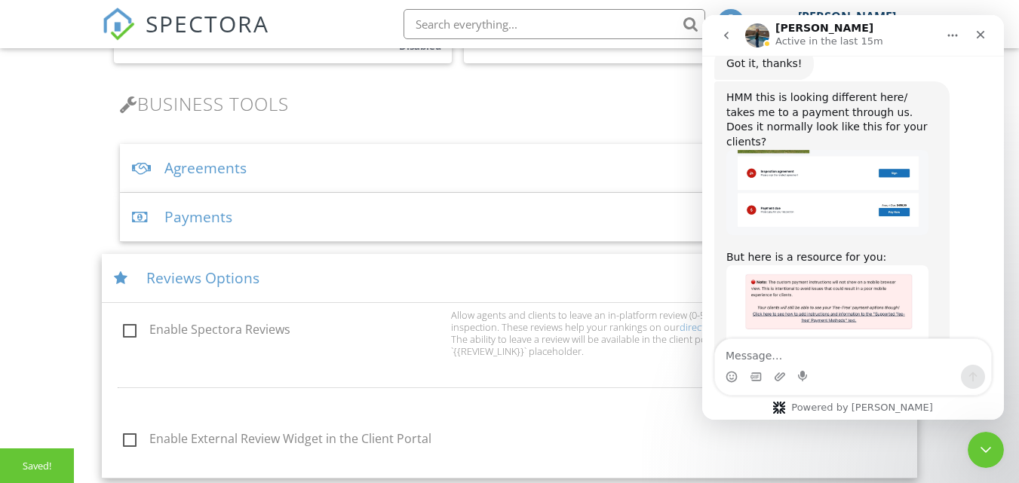
click at [271, 334] on label "Enable Spectora Reviews" at bounding box center [282, 332] width 319 height 19
click at [124, 334] on input "Enable Spectora Reviews" at bounding box center [119, 332] width 10 height 10
checkbox input "true"
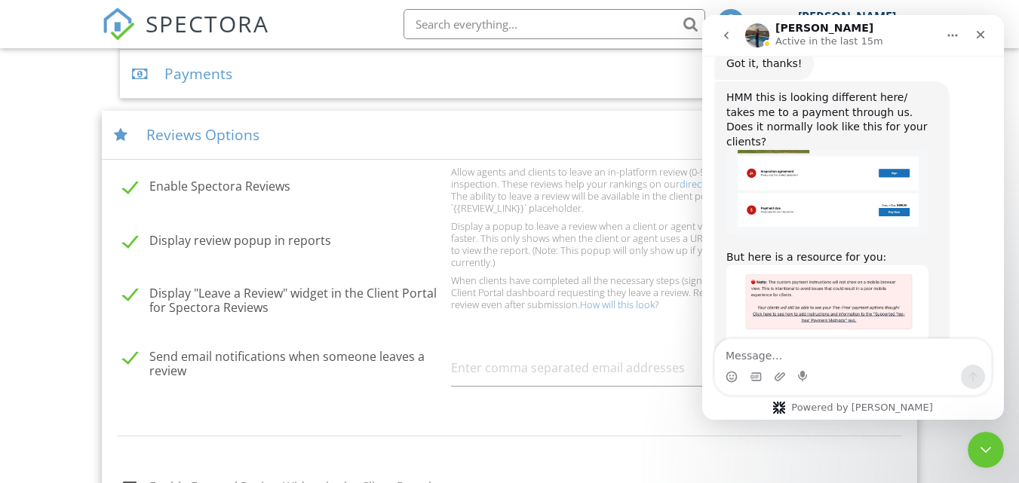
scroll to position [4250, 0]
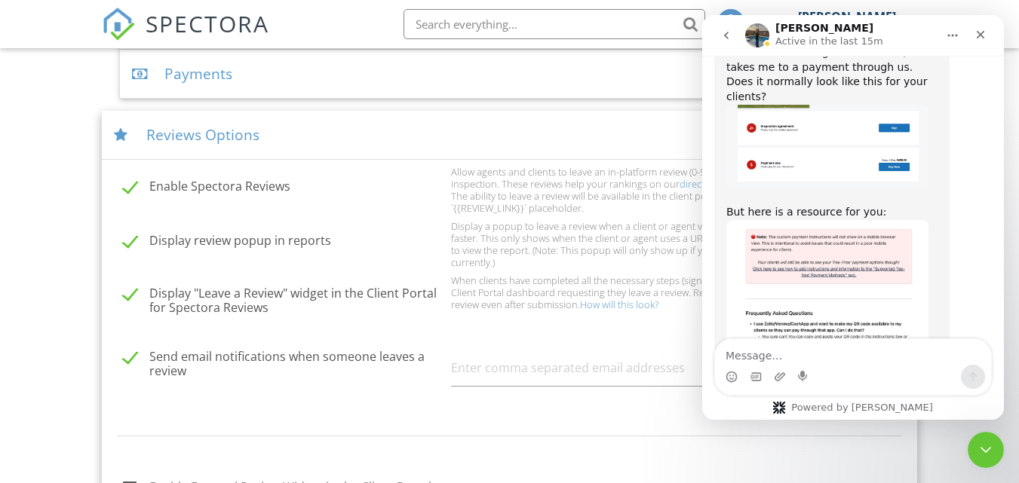
click at [341, 139] on div "Reviews Options" at bounding box center [509, 135] width 815 height 49
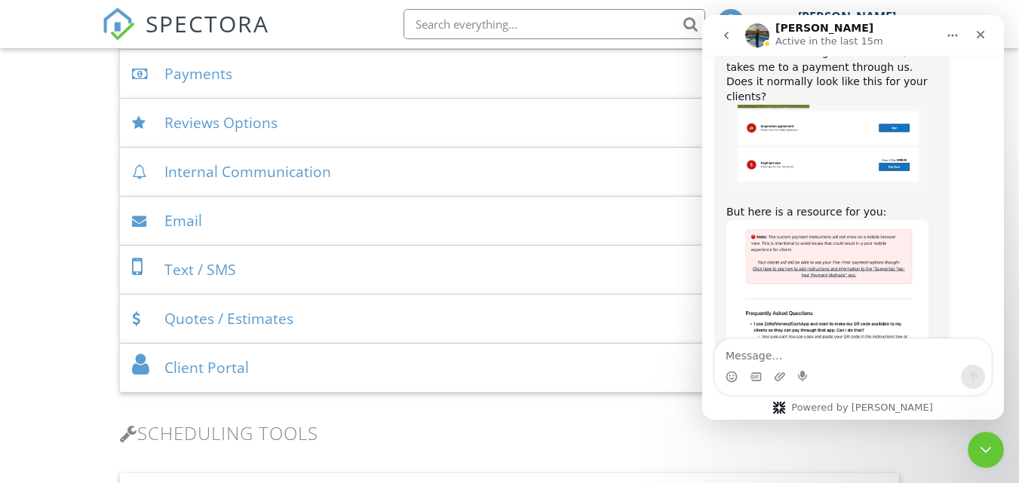
scroll to position [4192, 0]
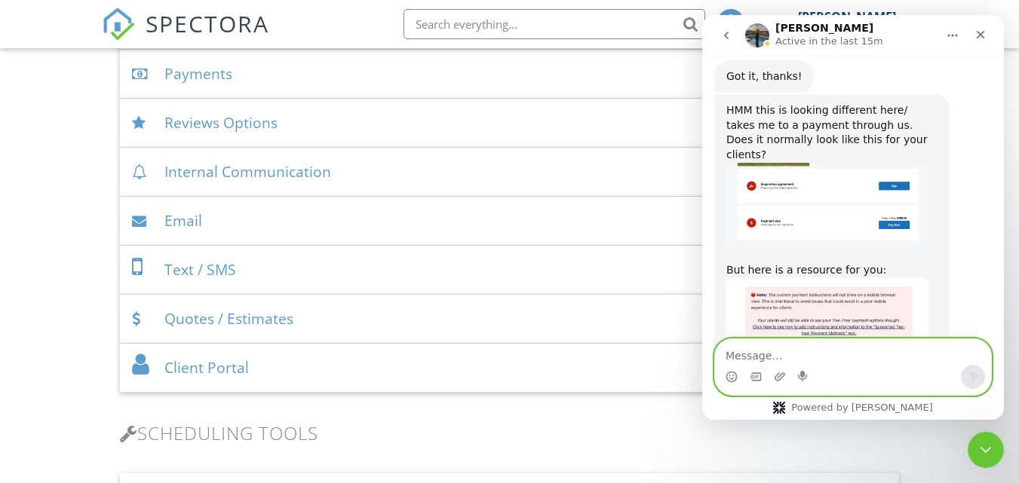
click at [829, 349] on textarea "Message…" at bounding box center [853, 352] width 276 height 26
type textarea "thank you"
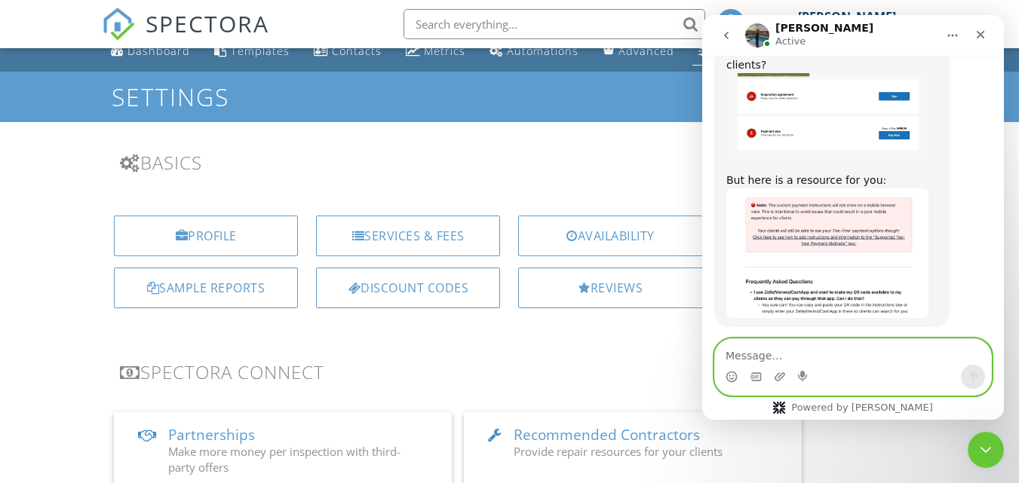
scroll to position [0, 0]
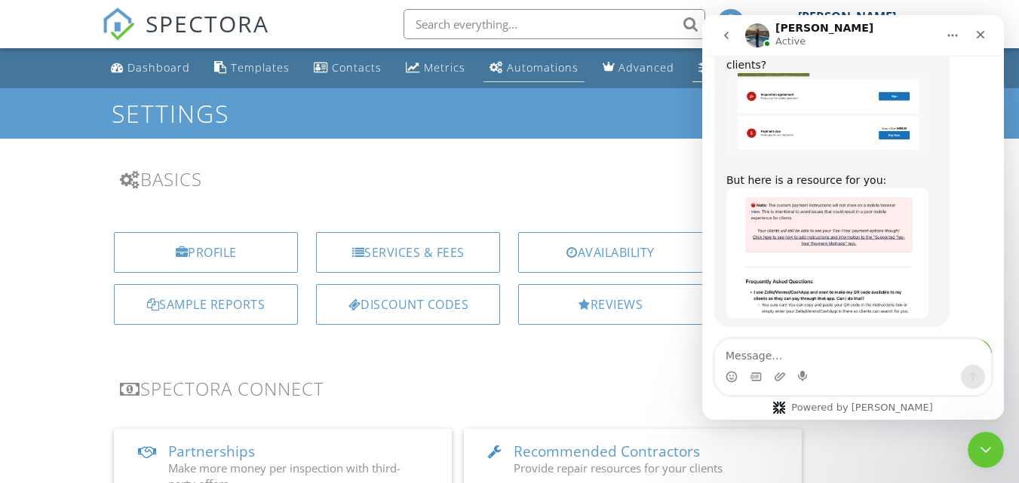
click at [550, 63] on div "Automations" at bounding box center [543, 67] width 72 height 14
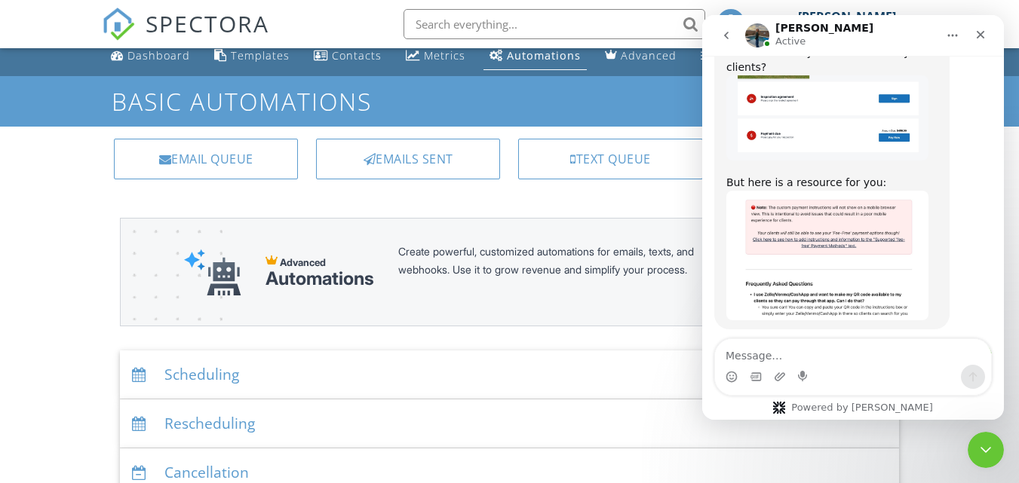
scroll to position [11, 0]
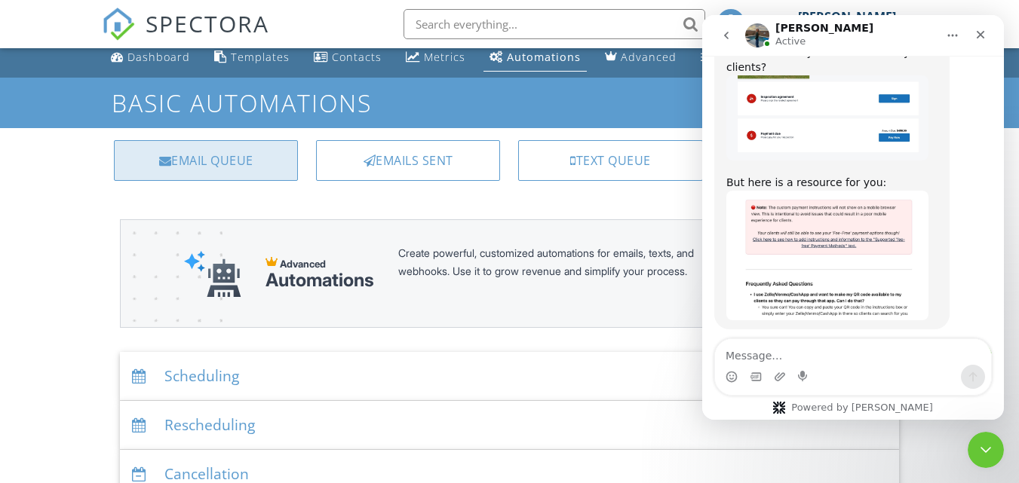
click at [259, 165] on div "Email Queue" at bounding box center [206, 160] width 184 height 41
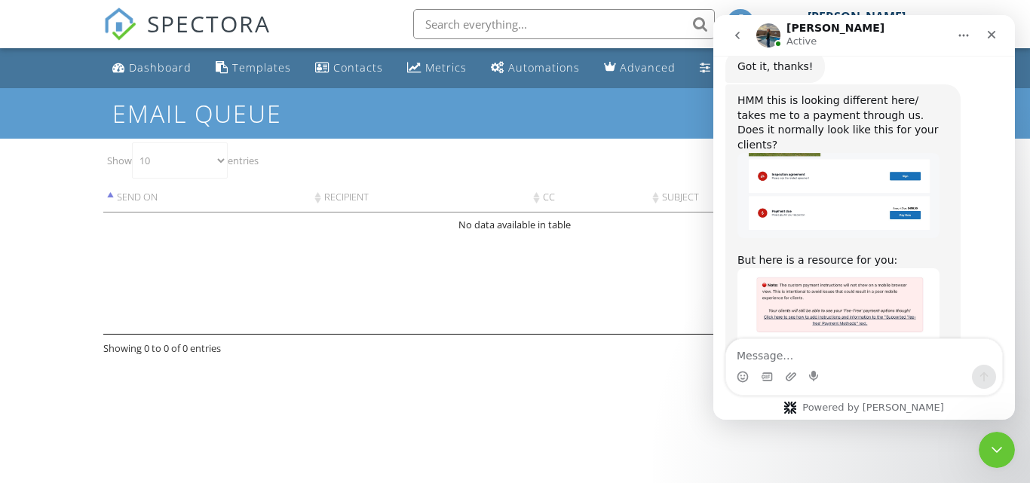
scroll to position [4282, 0]
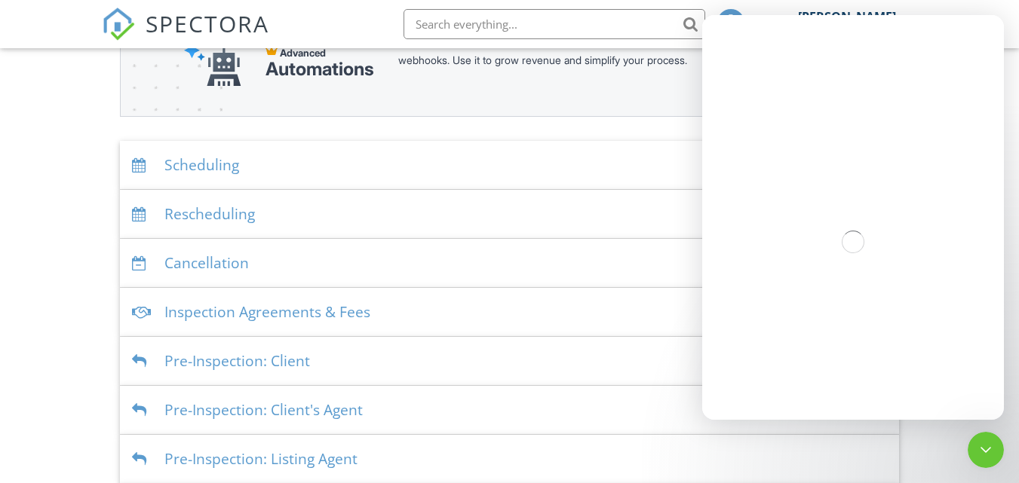
scroll to position [228, 0]
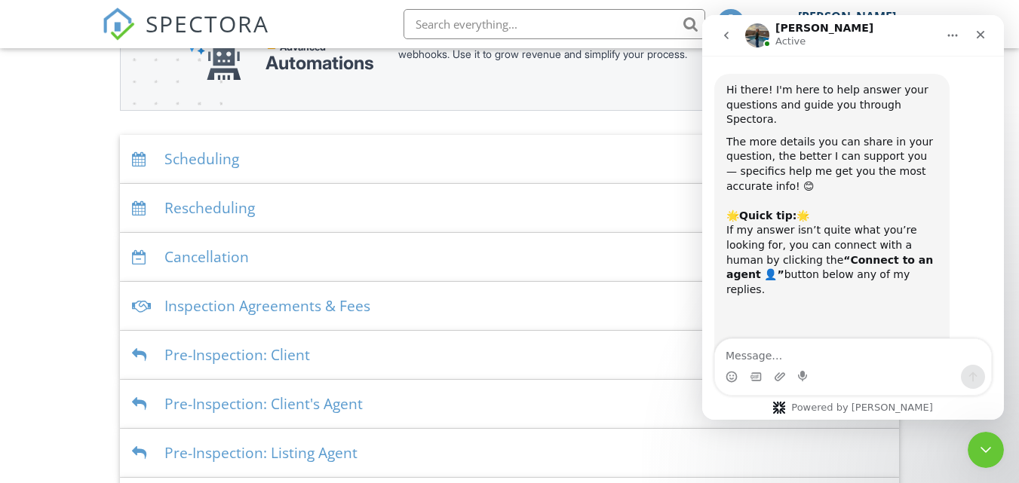
click at [315, 315] on div "Inspection Agreements & Fees" at bounding box center [509, 306] width 779 height 49
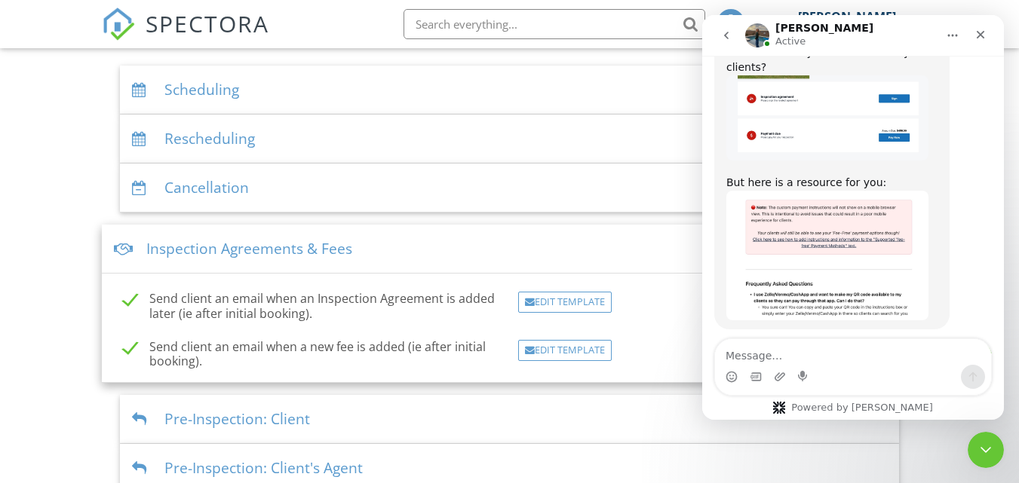
scroll to position [298, 0]
click at [315, 253] on div "Inspection Agreements & Fees" at bounding box center [509, 248] width 815 height 49
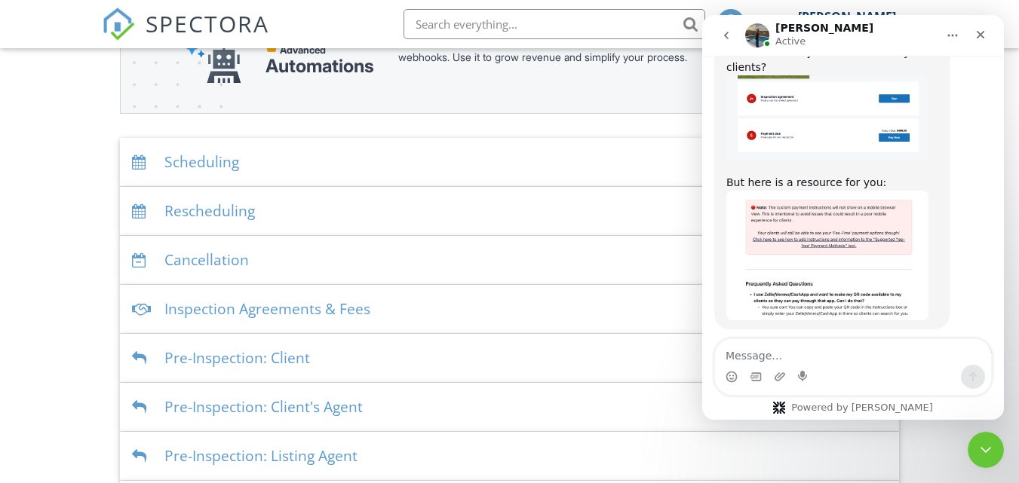
scroll to position [187, 0]
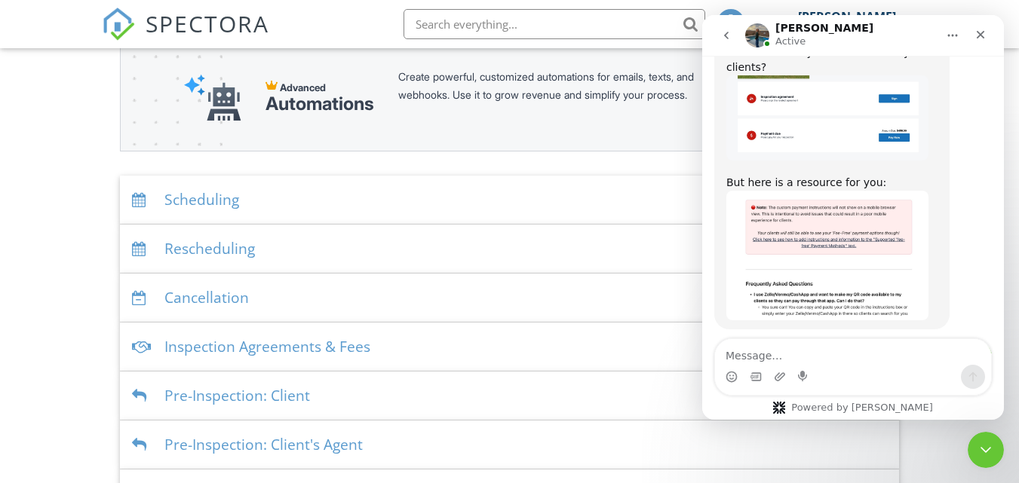
click at [292, 207] on div "Scheduling" at bounding box center [509, 200] width 779 height 49
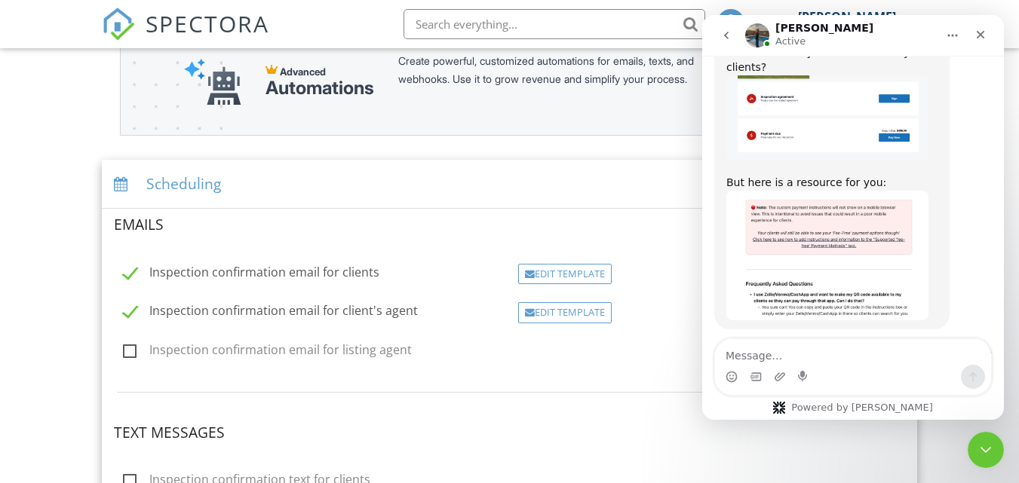
scroll to position [182, 0]
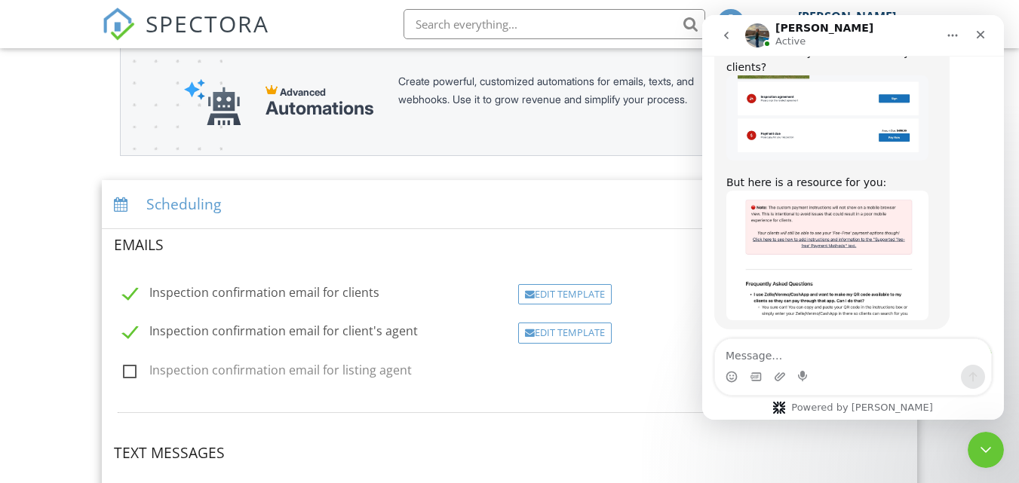
click at [234, 206] on div "Scheduling" at bounding box center [509, 204] width 815 height 49
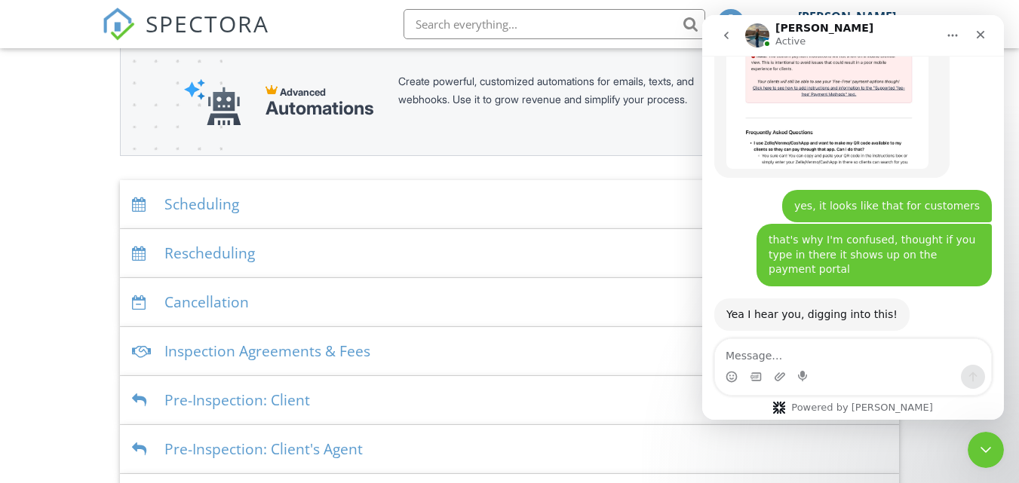
scroll to position [4375, 0]
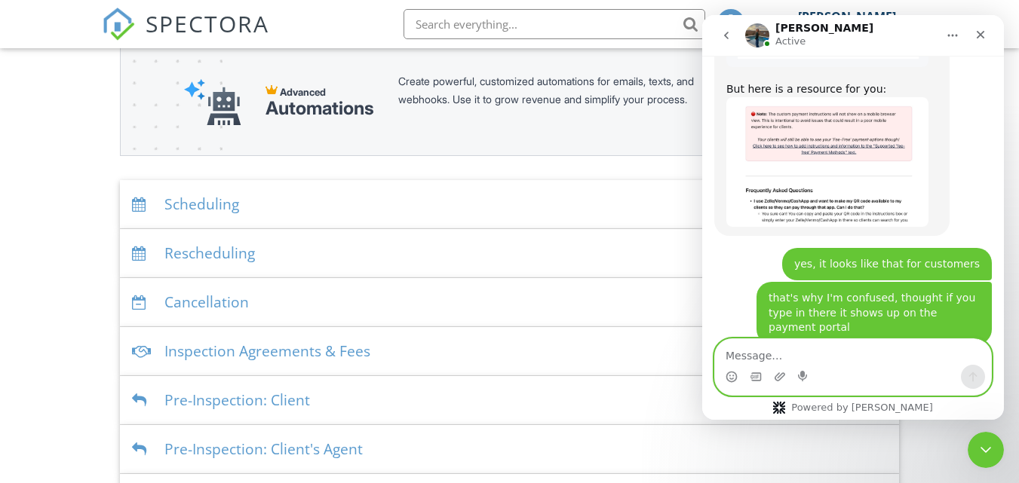
click at [749, 361] on textarea "Message…" at bounding box center [853, 352] width 276 height 26
type textarea "OK,"
click at [973, 376] on icon "Send a message…" at bounding box center [973, 377] width 8 height 10
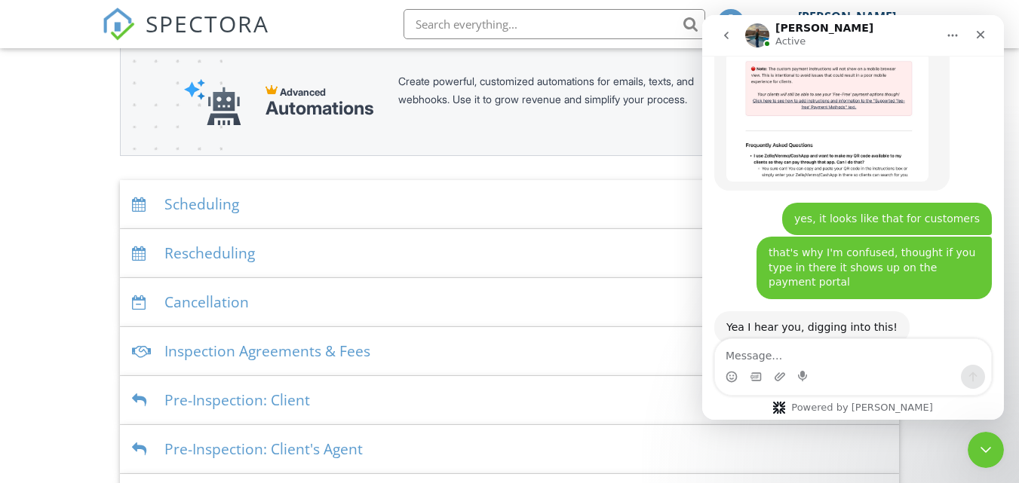
click at [951, 34] on icon "Home" at bounding box center [952, 35] width 12 height 12
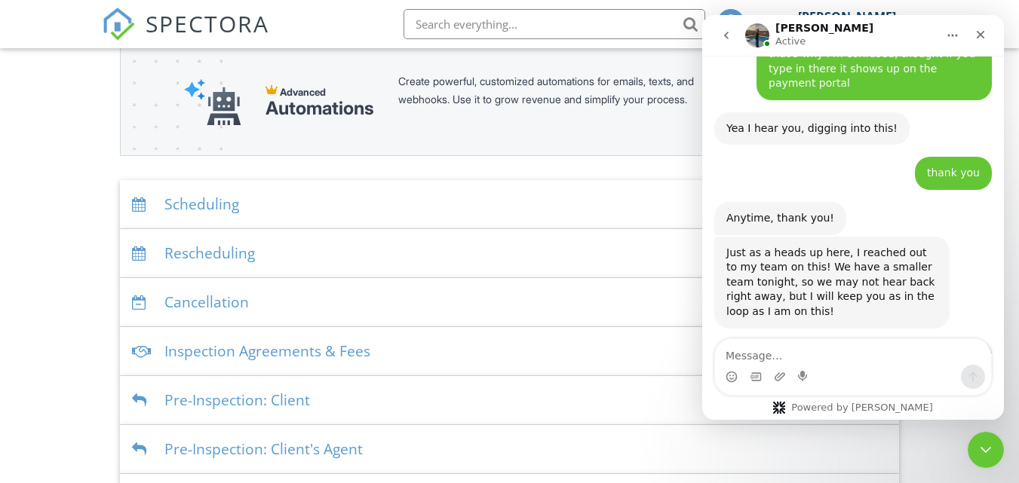
scroll to position [4561, 0]
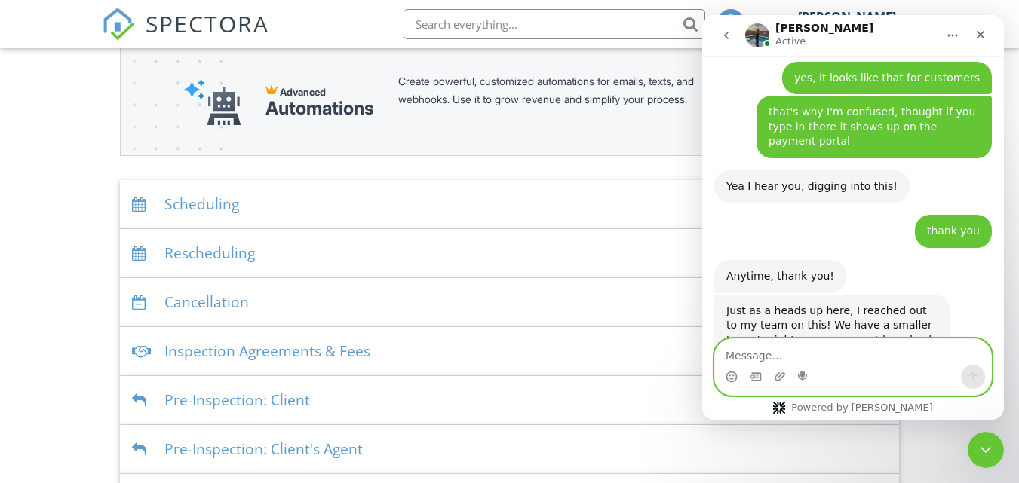
click at [777, 362] on textarea "Message…" at bounding box center [853, 352] width 276 height 26
type textarea "Okay, i appreciate the help."
click at [974, 381] on icon "Send a message…" at bounding box center [973, 377] width 12 height 12
